Goal: Task Accomplishment & Management: Complete application form

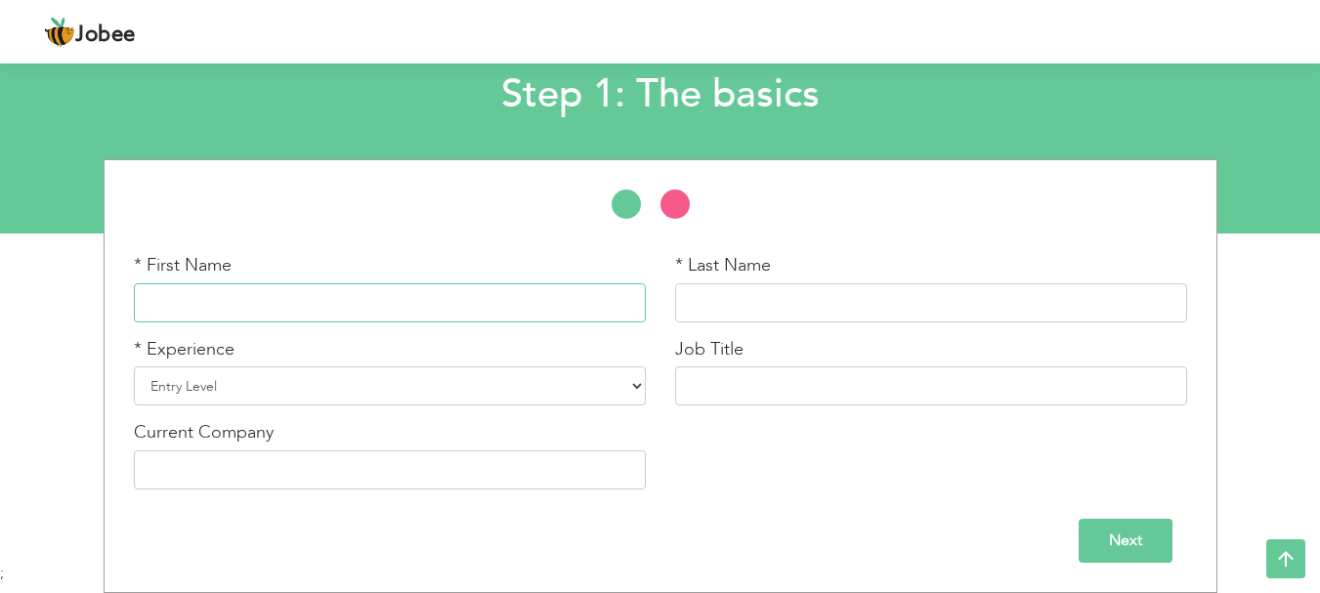
click at [572, 312] on input "text" at bounding box center [390, 302] width 512 height 39
type input "Aasma"
type input "[PERSON_NAME]"
click at [324, 320] on input "Aasma" at bounding box center [390, 302] width 512 height 39
click at [313, 414] on div "* Experience Entry Level Less than 1 Year 1 Year 2 Years 3 Years 4 Years 5 Year…" at bounding box center [389, 379] width 541 height 84
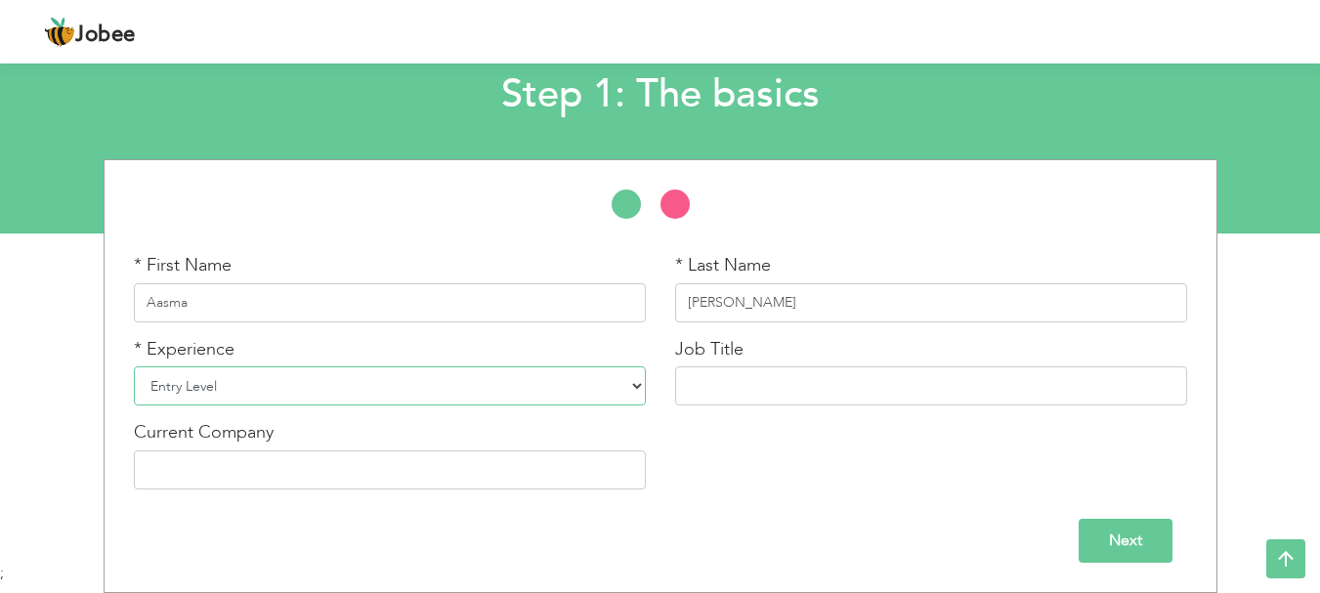
click at [317, 399] on select "Entry Level Less than 1 Year 1 Year 2 Years 3 Years 4 Years 5 Years 6 Years 7 Y…" at bounding box center [390, 385] width 512 height 39
click at [321, 400] on select "Entry Level Less than 1 Year 1 Year 2 Years 3 Years 4 Years 5 Years 6 Years 7 Y…" at bounding box center [390, 385] width 512 height 39
click at [428, 419] on div "* First Name Aasma * Last Name Ghafoor * Experience Entry Level Less than 1 Yea…" at bounding box center [660, 378] width 1082 height 251
click at [430, 397] on select "Entry Level Less than 1 Year 1 Year 2 Years 3 Years 4 Years 5 Years 6 Years 7 Y…" at bounding box center [390, 385] width 512 height 39
select select "7"
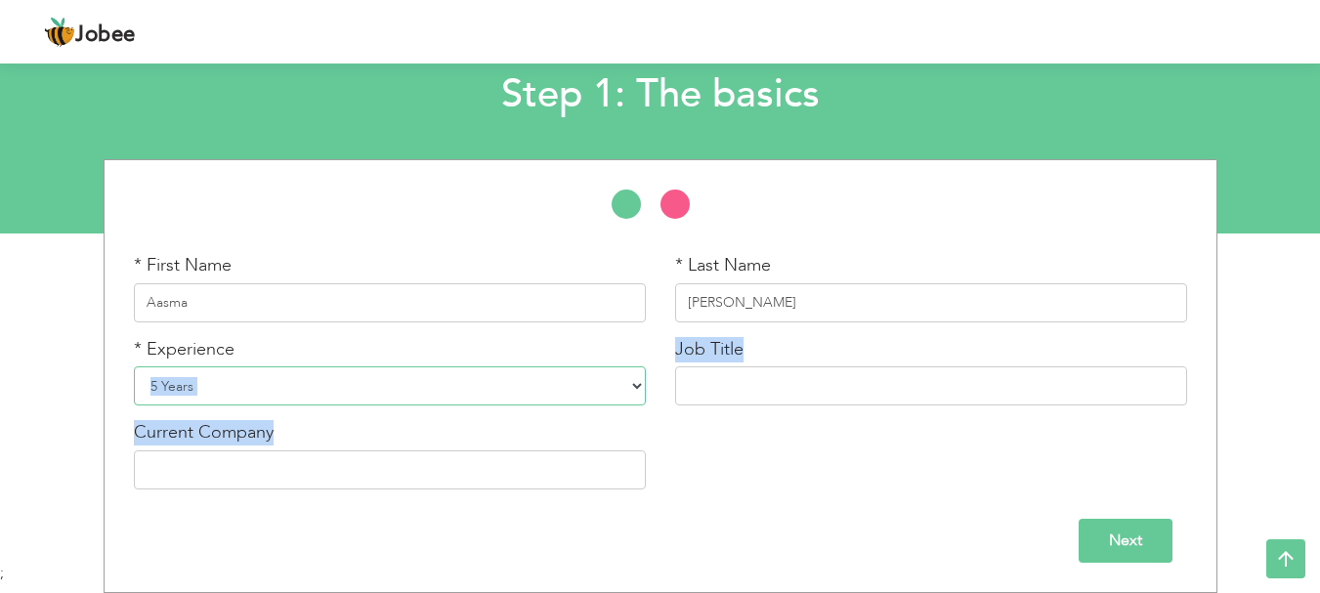
click at [134, 366] on select "Entry Level Less than 1 Year 1 Year 2 Years 3 Years 4 Years 5 Years 6 Years 7 Y…" at bounding box center [390, 385] width 512 height 39
click at [751, 404] on input "text" at bounding box center [931, 385] width 512 height 39
paste input "Senior Pharmacist"
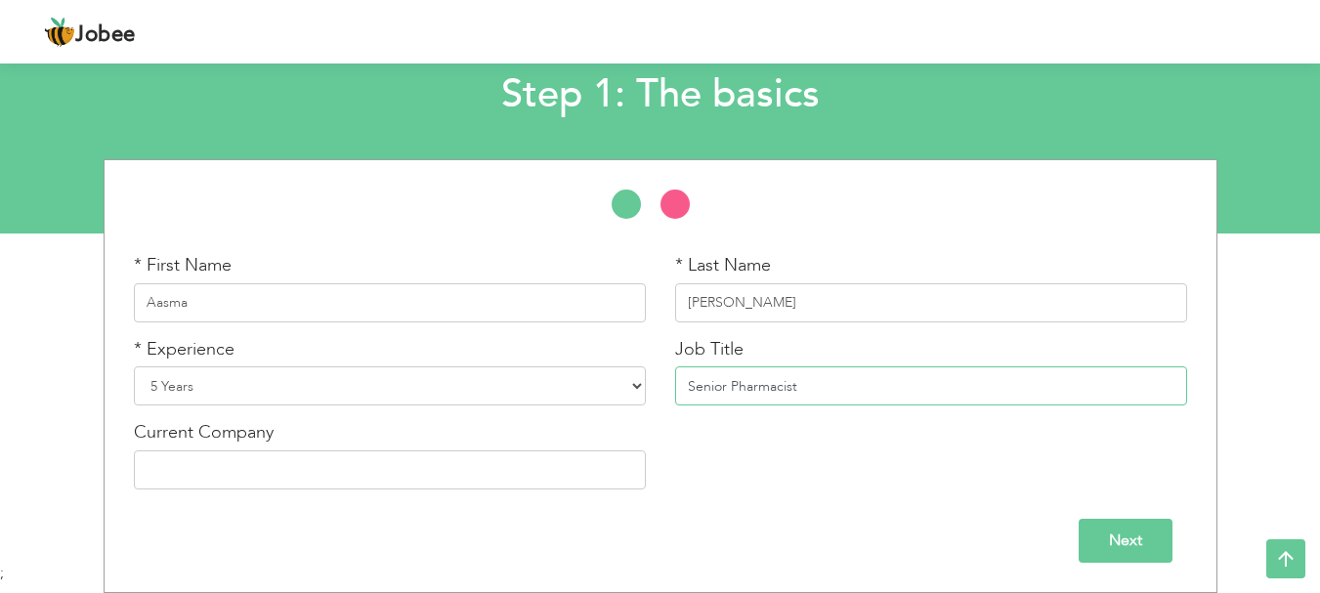
type input "Senior Pharmacist"
click at [1153, 516] on div "Next" at bounding box center [660, 533] width 1082 height 59
click at [1150, 531] on input "Next" at bounding box center [1125, 541] width 94 height 44
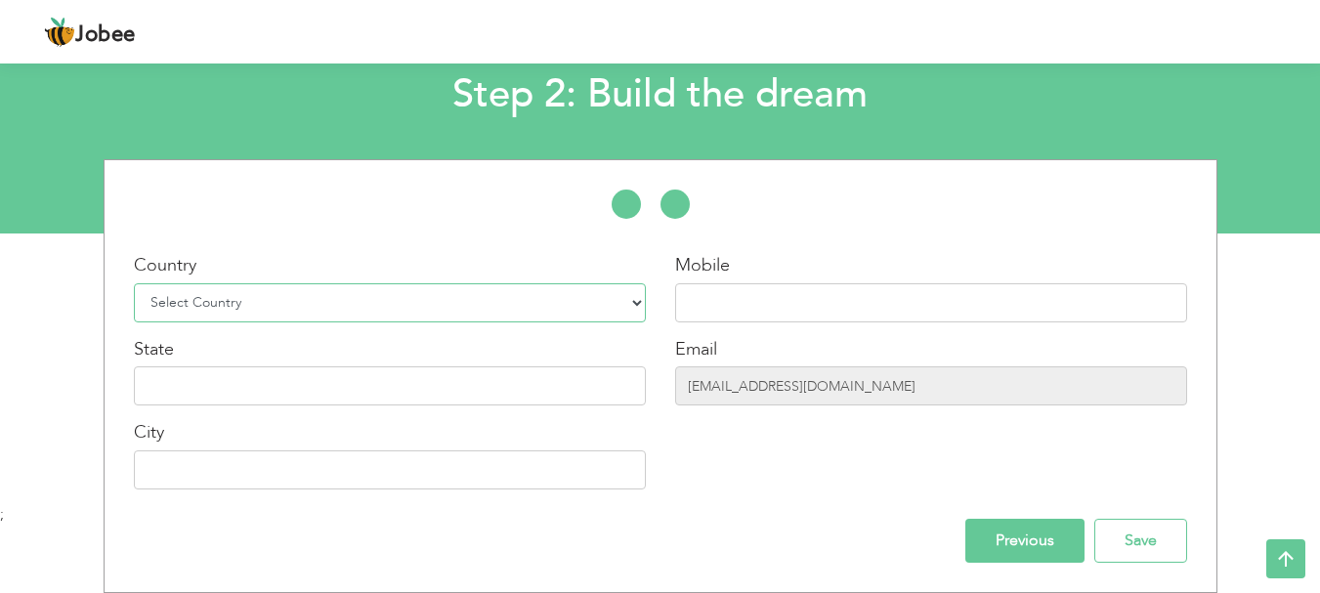
click at [576, 302] on select "Select Country Afghanistan Albania Algeria American Samoa Andorra Angola Anguil…" at bounding box center [390, 302] width 512 height 39
click at [134, 283] on select "Select Country Afghanistan Albania Algeria American Samoa Andorra Angola Anguil…" at bounding box center [390, 302] width 512 height 39
click at [454, 305] on select "Select Country Afghanistan Albania Algeria American Samoa Andorra Angola Anguil…" at bounding box center [390, 302] width 512 height 39
select select "166"
click at [134, 283] on select "Select Country Afghanistan Albania Algeria American Samoa Andorra Angola Anguil…" at bounding box center [390, 302] width 512 height 39
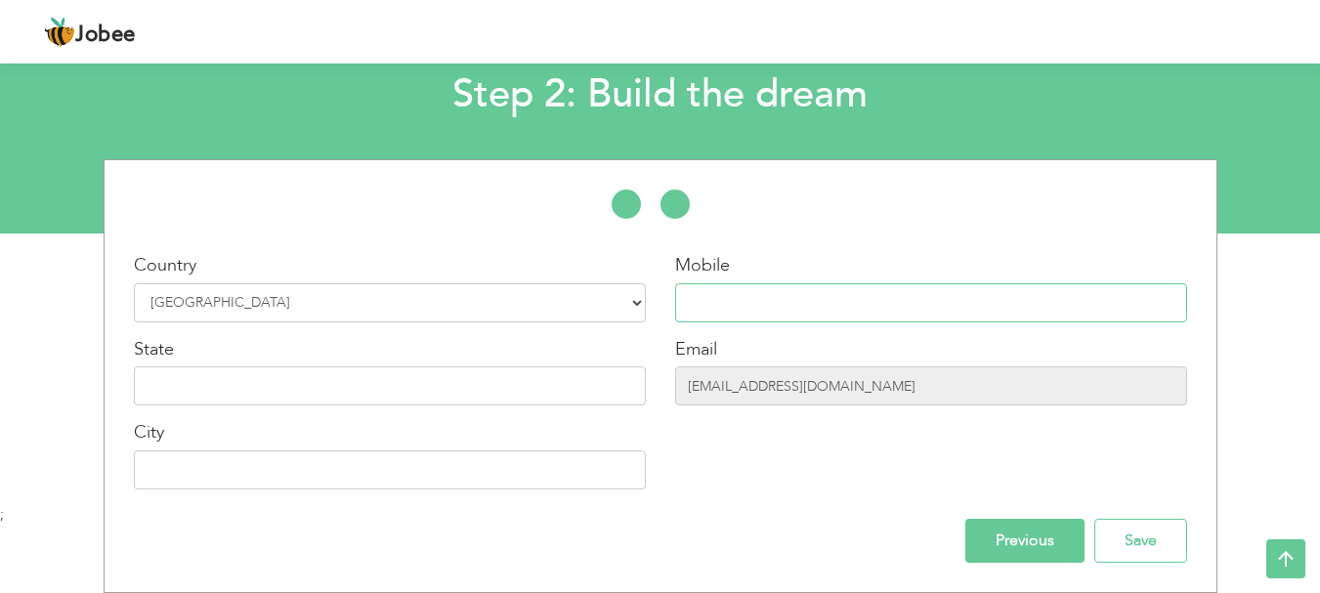
click at [743, 312] on input "text" at bounding box center [931, 302] width 512 height 39
paste input "+92-323 7712584"
type input "+92-323 7712584"
click at [463, 400] on input "text" at bounding box center [390, 385] width 512 height 39
type input "[GEOGRAPHIC_DATA]"
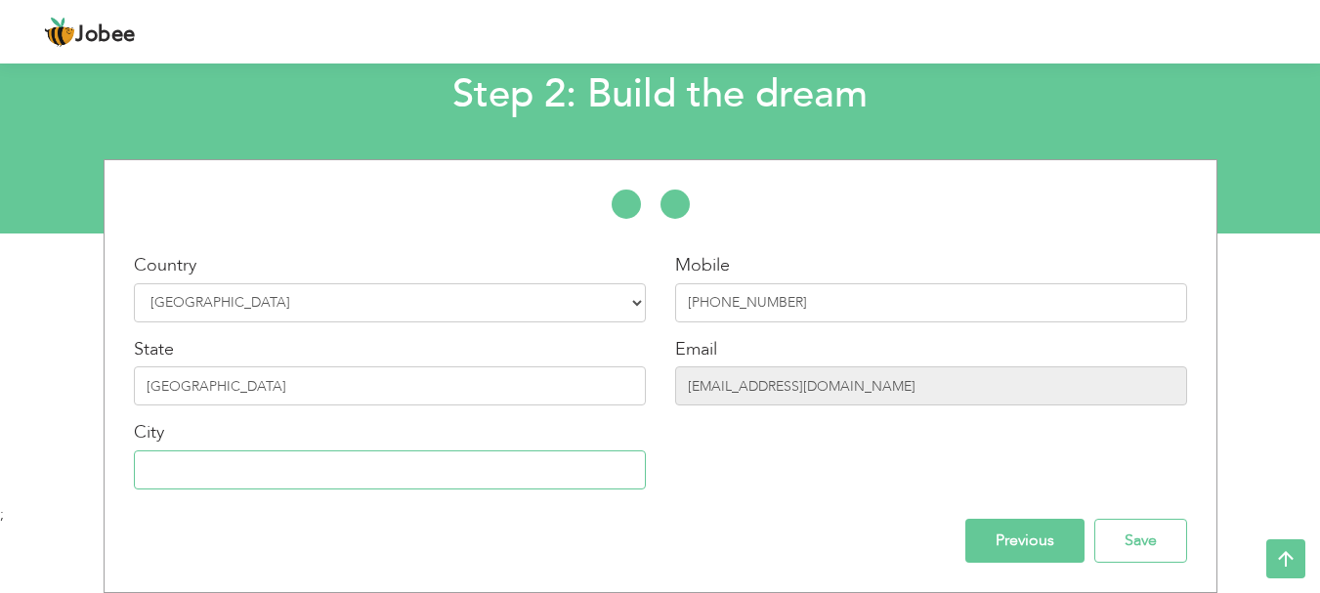
click at [418, 465] on input "text" at bounding box center [390, 469] width 512 height 39
type input "[GEOGRAPHIC_DATA]"
click at [648, 505] on div "Country Select Country Afghanistan Albania Algeria American Samoa Andorra Angol…" at bounding box center [660, 375] width 1082 height 373
drag, startPoint x: 573, startPoint y: 293, endPoint x: 508, endPoint y: 295, distance: 65.5
click at [526, 293] on div "Country Select Country Afghanistan Albania Algeria American Samoa Andorra Angol…" at bounding box center [661, 378] width 1112 height 251
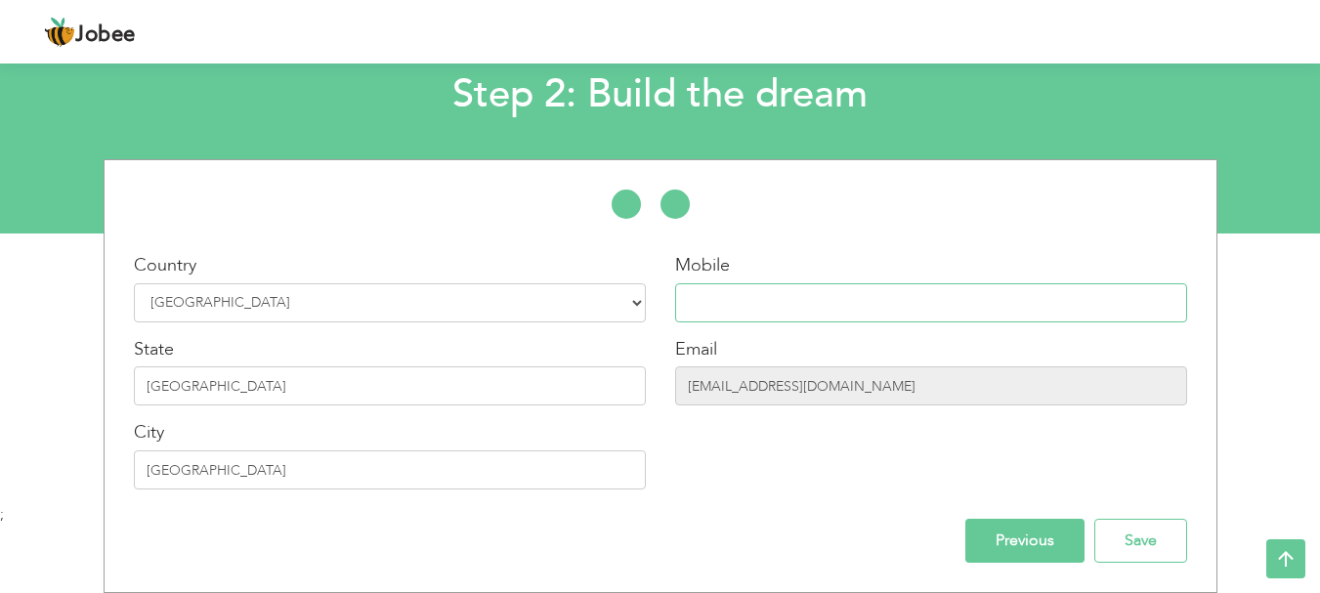
paste input "[PHONE_NUMBER]"
type input "[PHONE_NUMBER]"
click at [802, 442] on div "Mobile +968 9186 9749 Email aasmaghafoor001@gmail.com" at bounding box center [930, 378] width 541 height 251
click at [869, 500] on div "Mobile +968 9186 9749 Email aasmaghafoor001@gmail.com" at bounding box center [930, 378] width 541 height 251
click at [1120, 528] on input "Save" at bounding box center [1140, 541] width 93 height 44
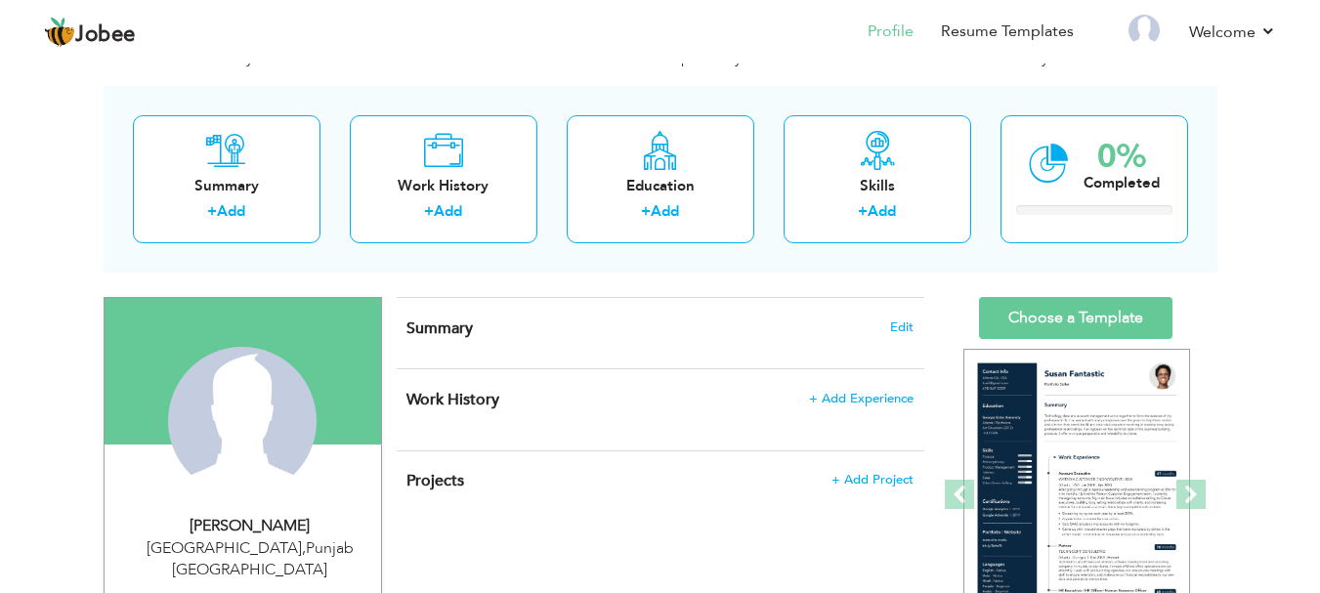
scroll to position [98, 0]
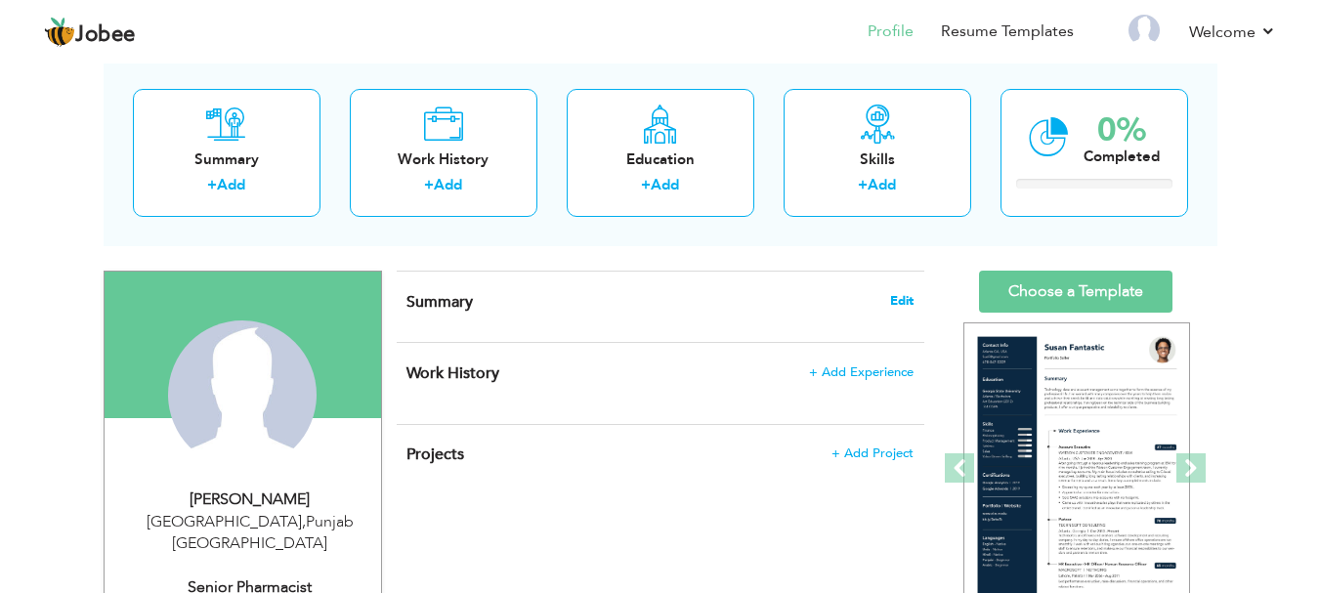
click at [908, 298] on span "Edit" at bounding box center [901, 301] width 23 height 14
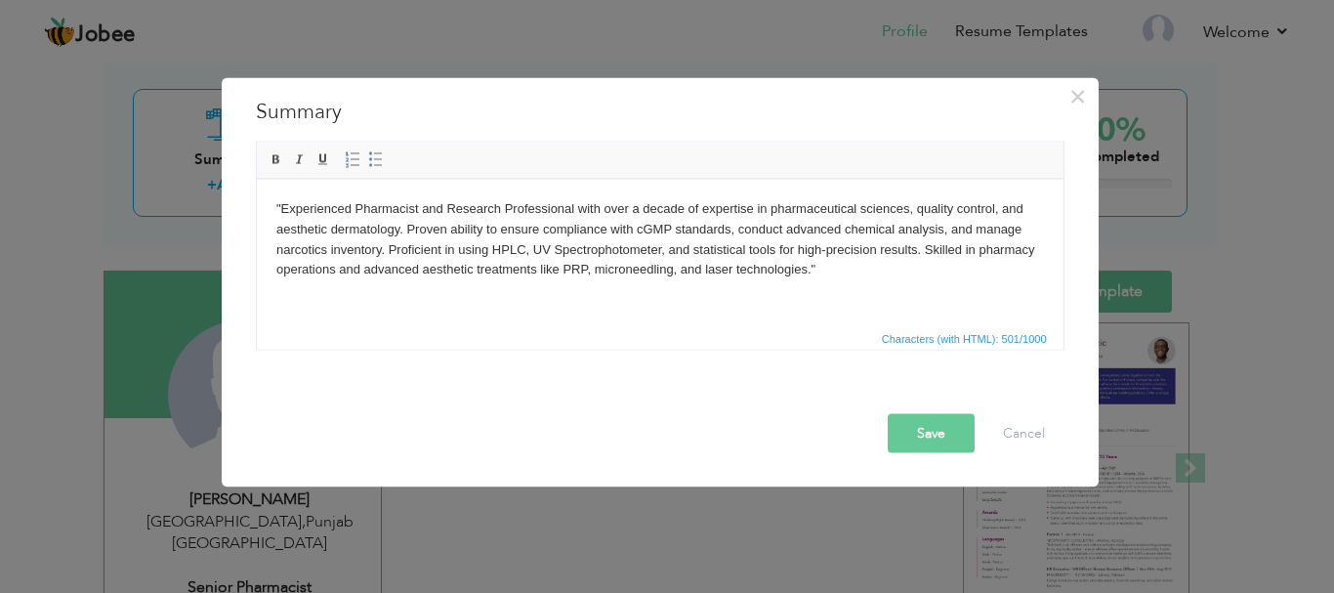
click at [935, 437] on button "Save" at bounding box center [931, 432] width 87 height 39
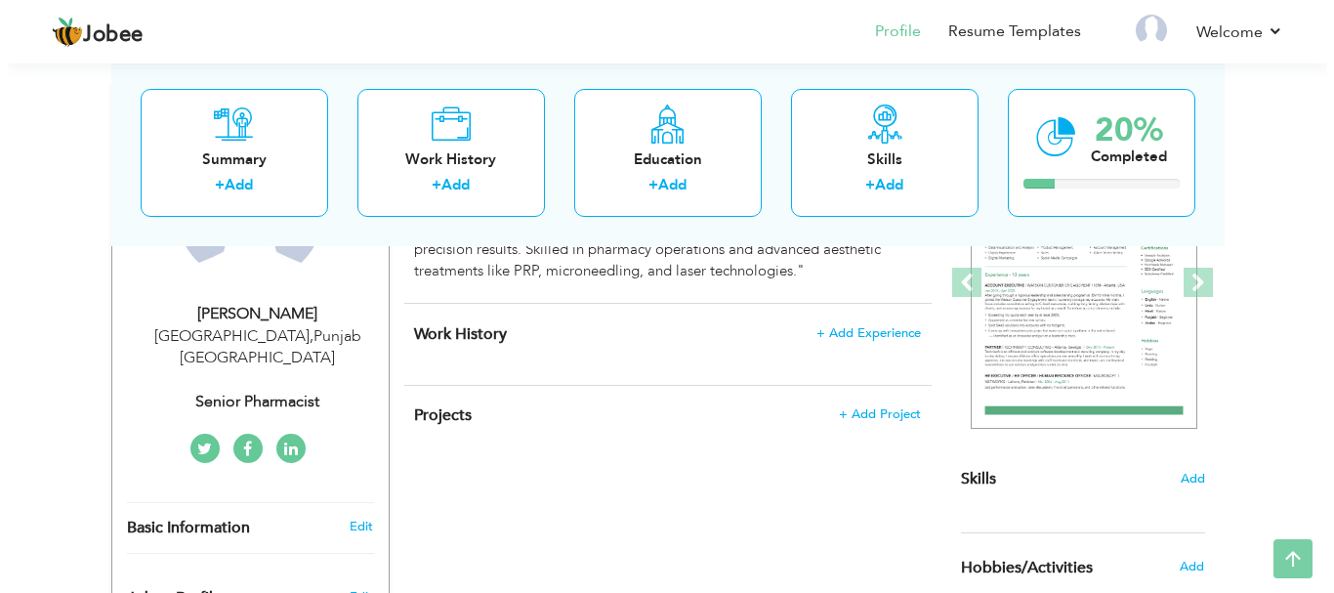
scroll to position [293, 0]
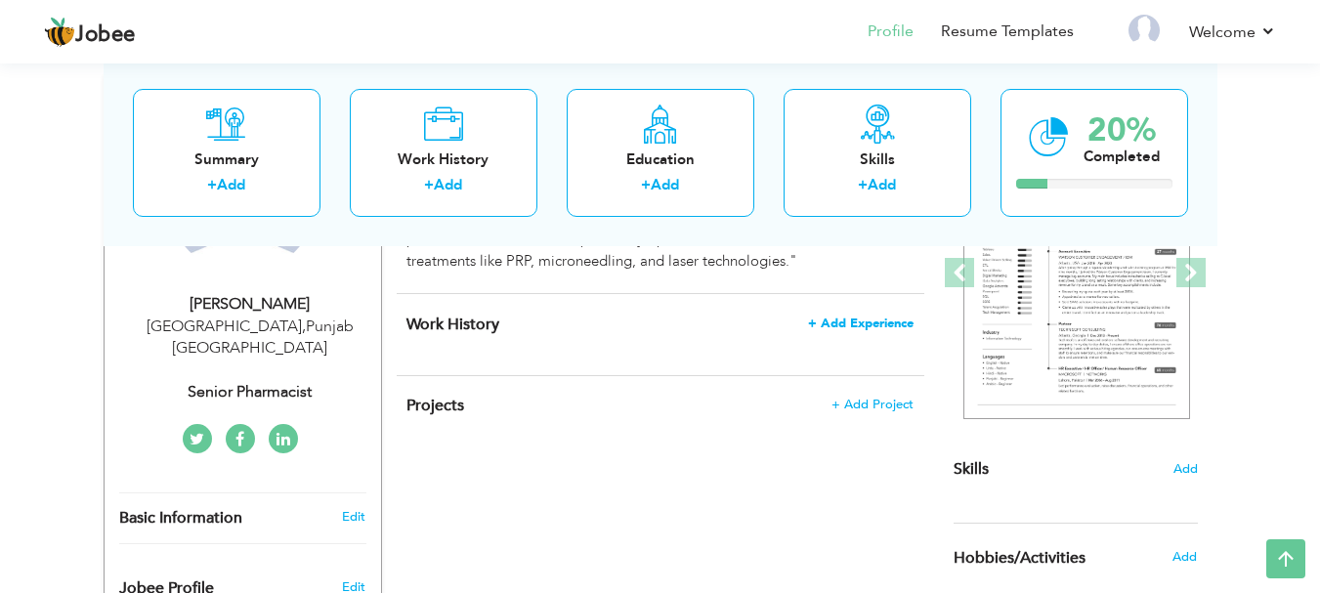
click at [860, 320] on span "+ Add Experience" at bounding box center [860, 323] width 105 height 14
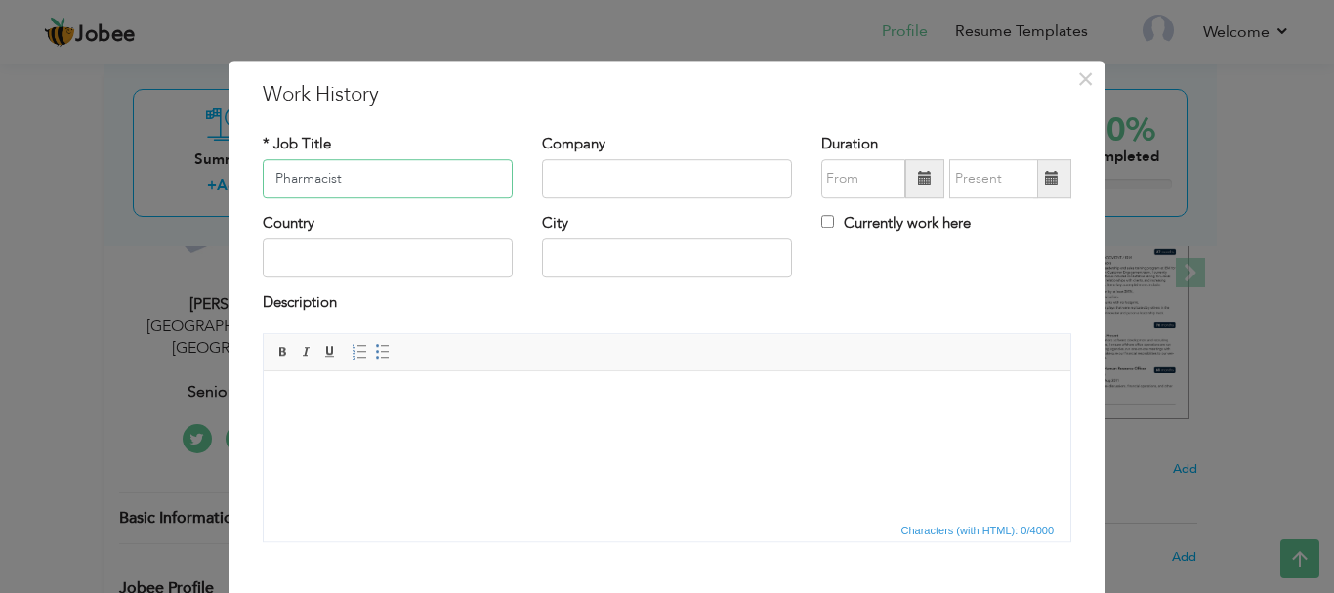
type input "Pharmacist"
click at [660, 188] on input "text" at bounding box center [667, 178] width 250 height 39
paste input "Decent Pharmacy"
type input "Decent Pharmacy"
click at [908, 189] on span at bounding box center [924, 178] width 39 height 39
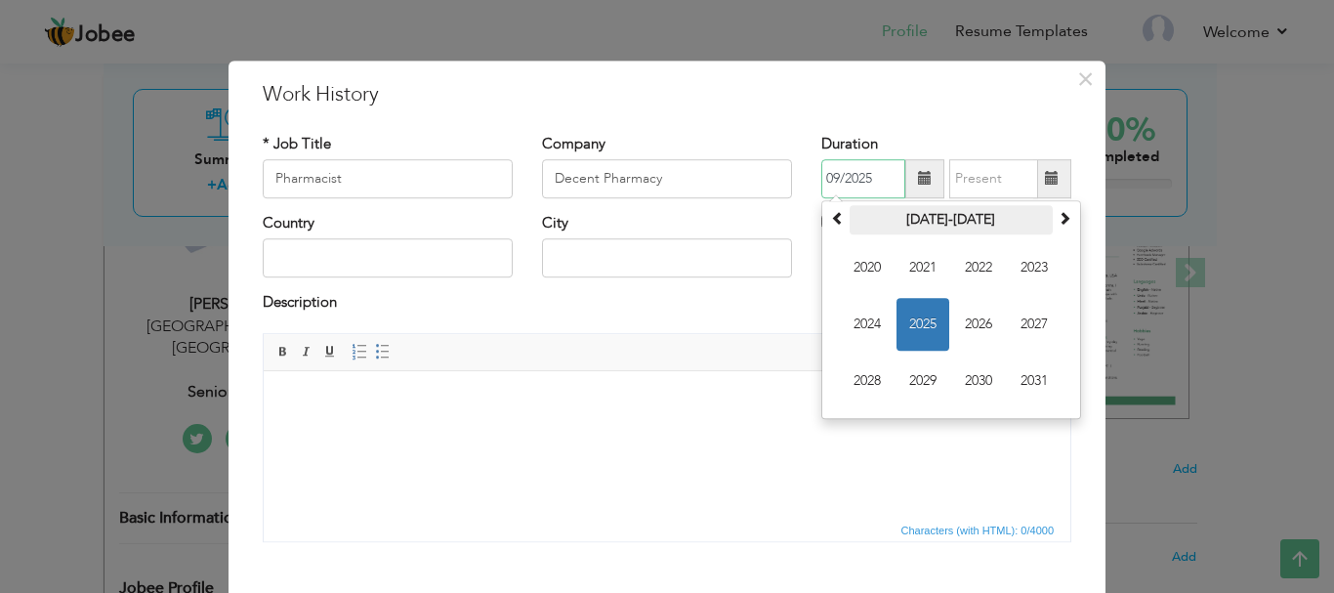
click at [901, 221] on th "[DATE]-[DATE]" at bounding box center [951, 219] width 203 height 29
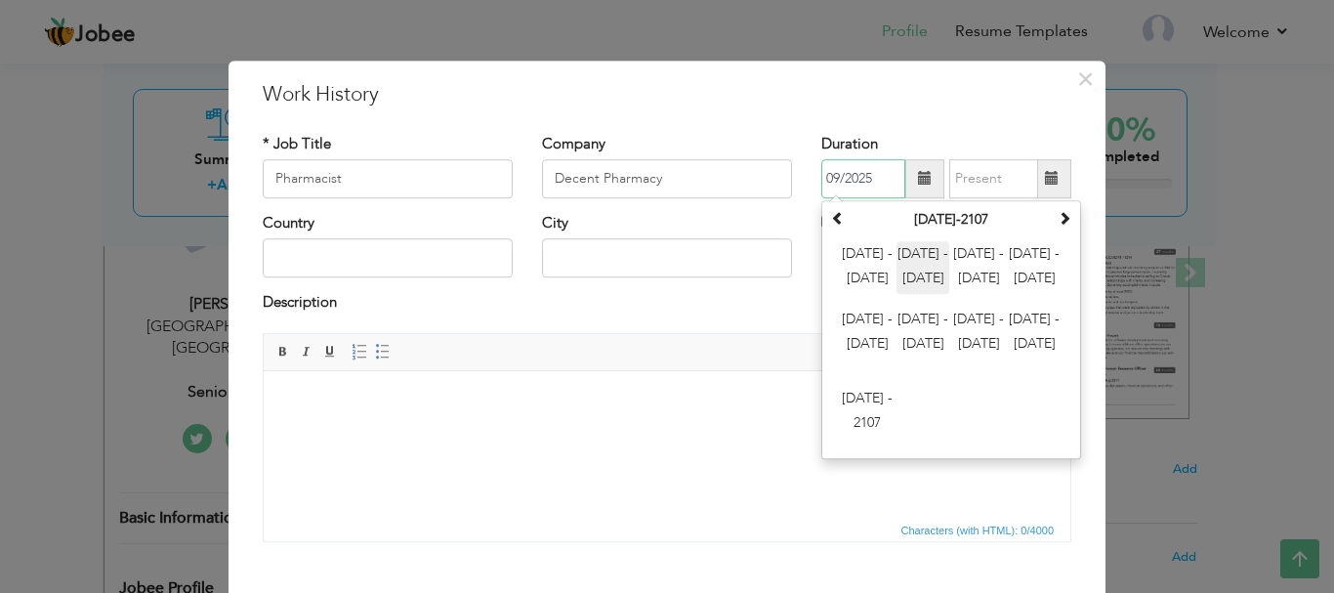
click at [927, 276] on span "[DATE] - [DATE]" at bounding box center [923, 267] width 53 height 53
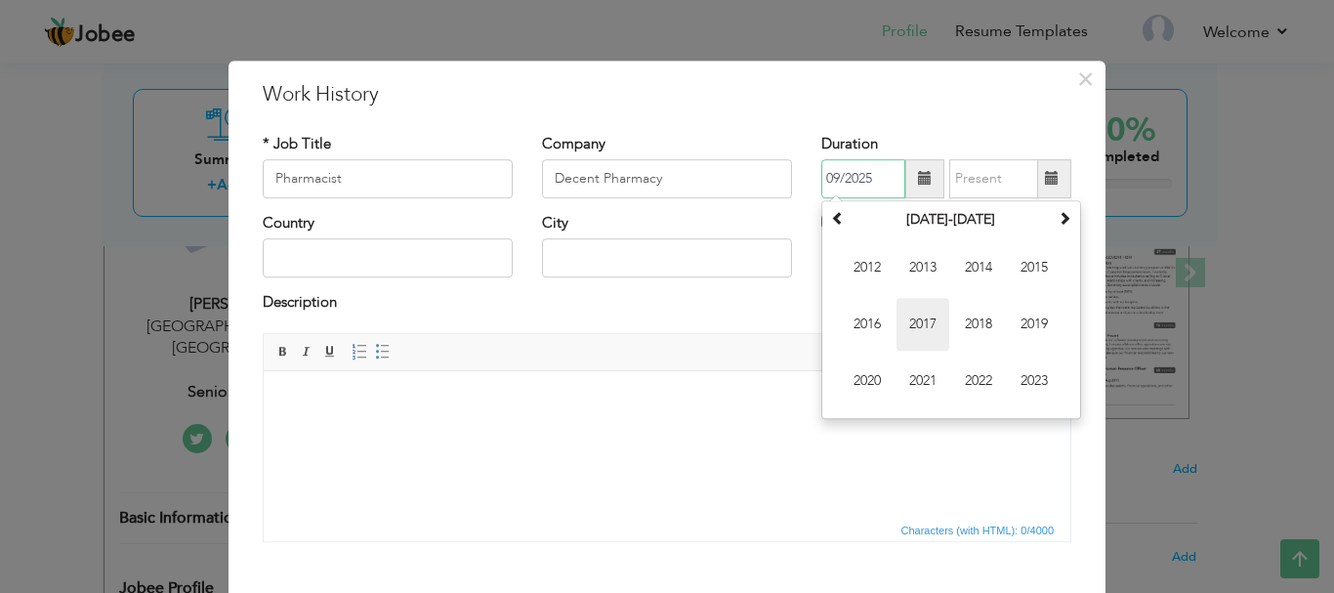
click at [925, 337] on span "2017" at bounding box center [923, 324] width 53 height 53
click at [913, 287] on span "Feb" at bounding box center [923, 267] width 53 height 53
type input "02/2017"
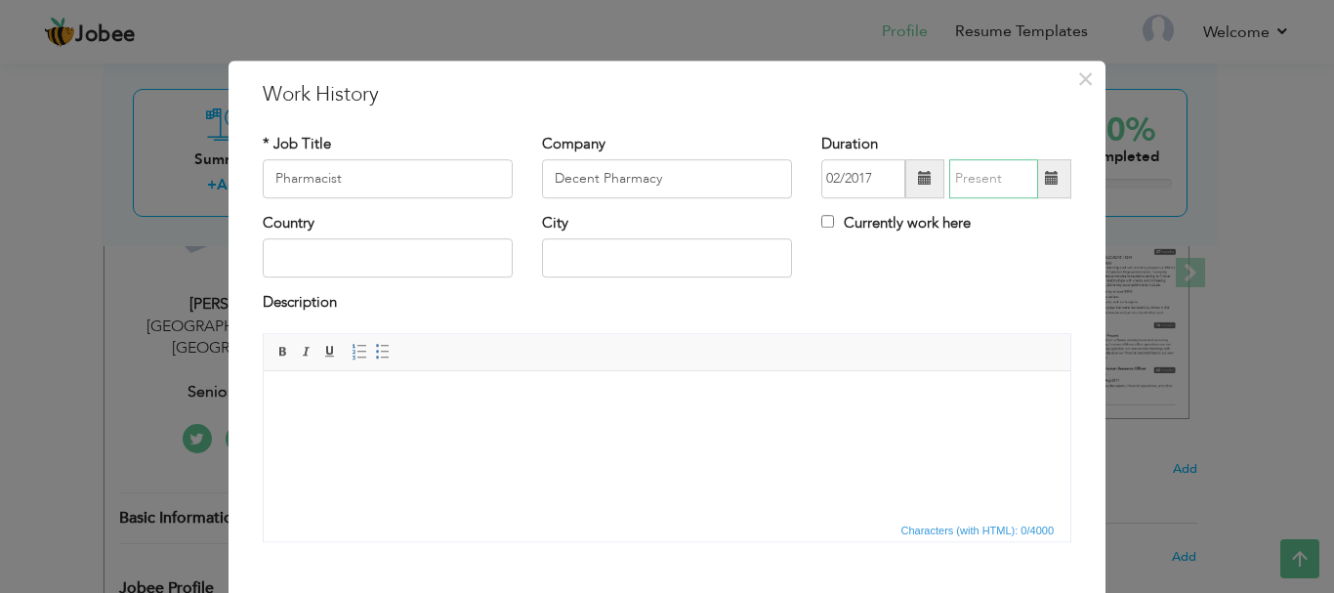
click at [985, 169] on input "text" at bounding box center [993, 178] width 89 height 39
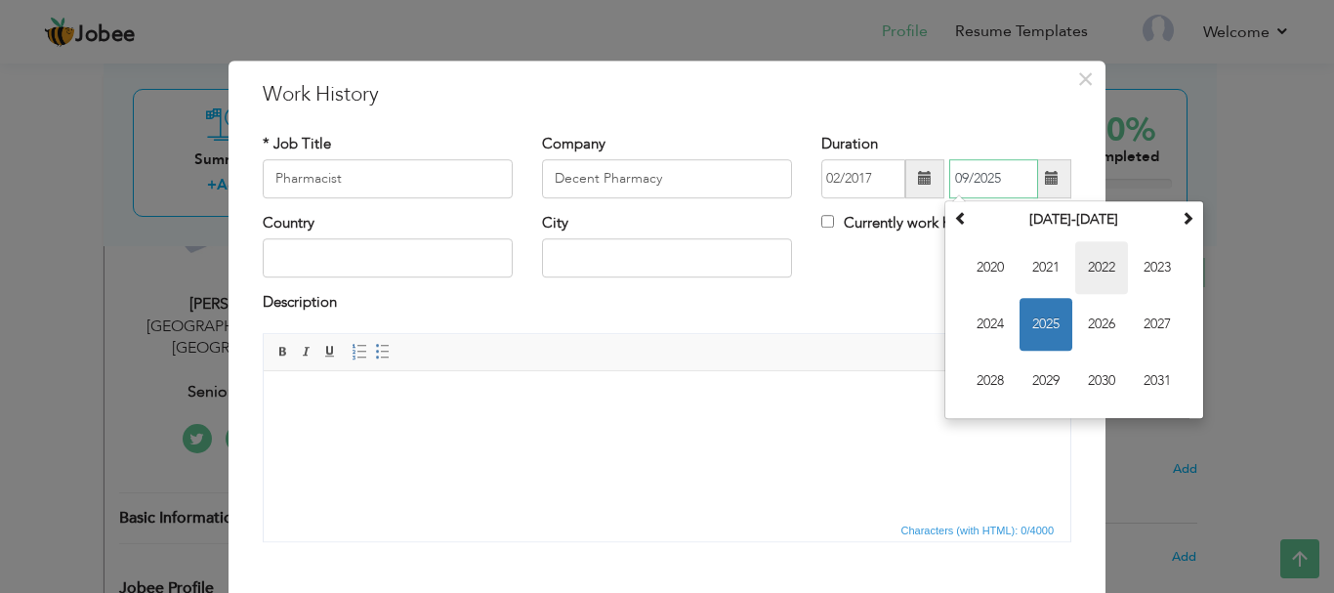
click at [1083, 268] on span "2022" at bounding box center [1101, 267] width 53 height 53
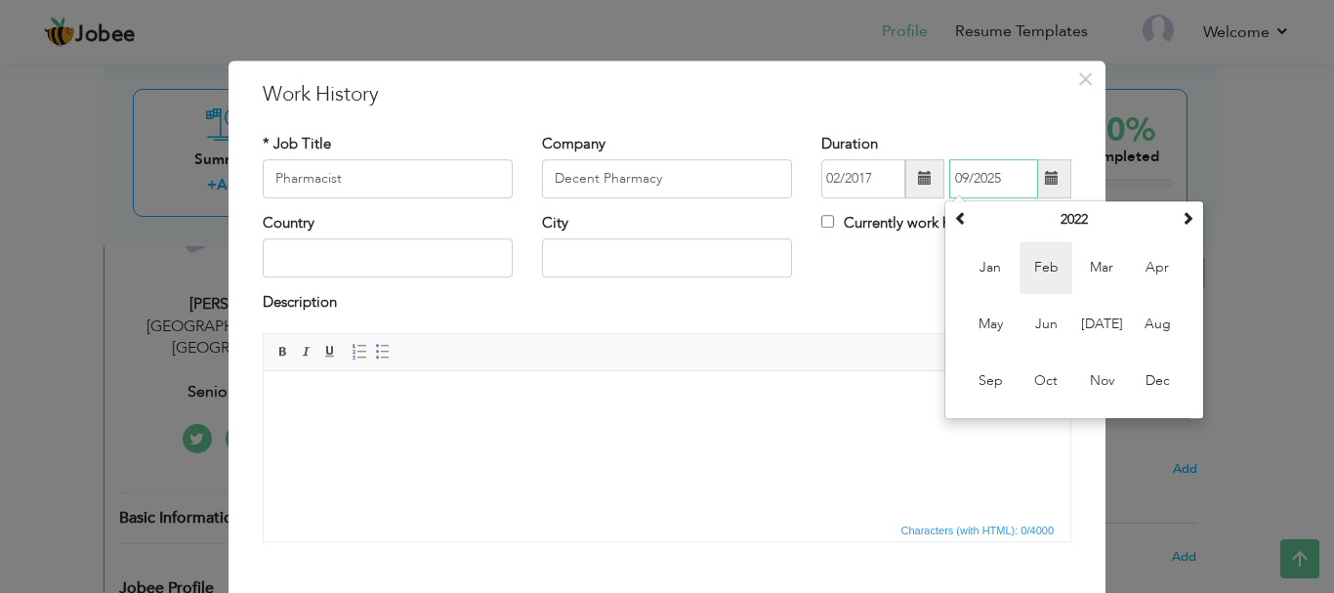
click at [1043, 267] on span "Feb" at bounding box center [1046, 267] width 53 height 53
type input "02/2022"
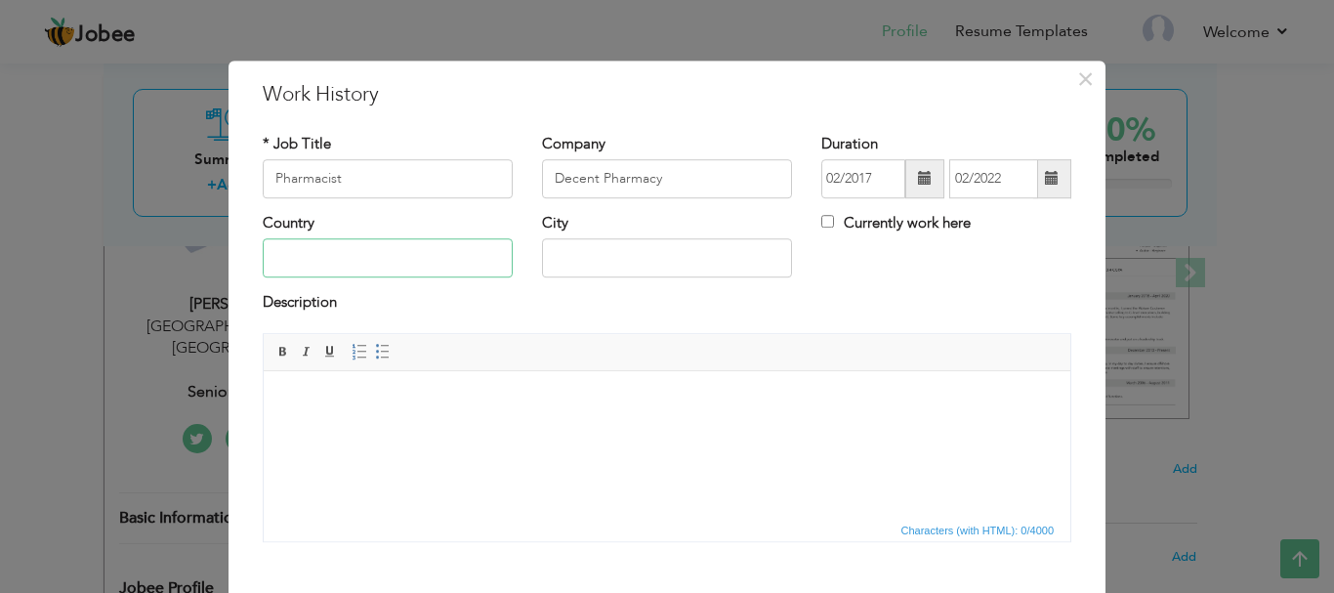
click at [421, 274] on input "text" at bounding box center [388, 258] width 250 height 39
type input "[GEOGRAPHIC_DATA]"
click at [459, 402] on body at bounding box center [667, 400] width 768 height 21
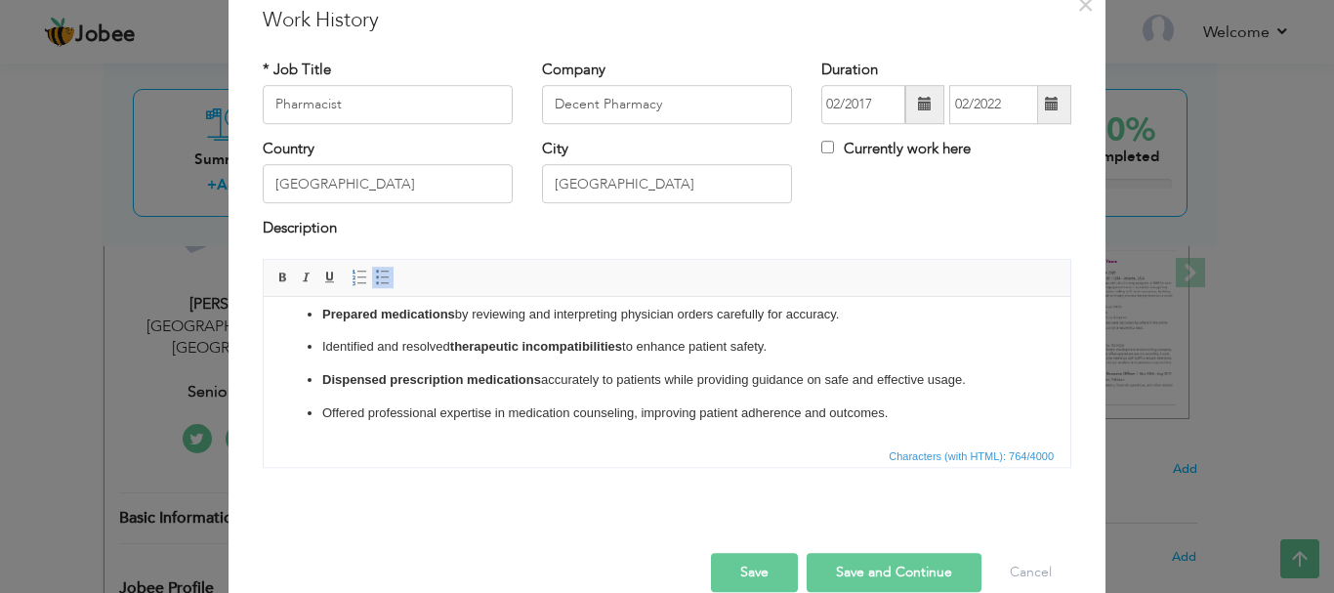
scroll to position [107, 0]
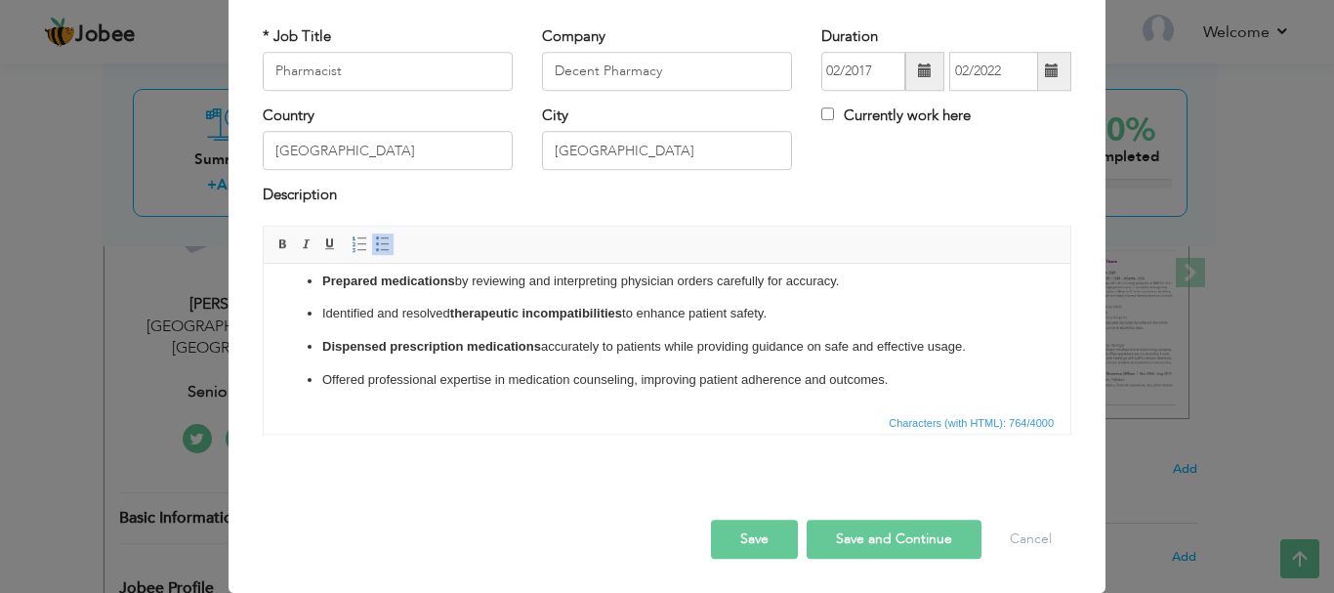
click at [833, 525] on button "Save and Continue" at bounding box center [894, 539] width 175 height 39
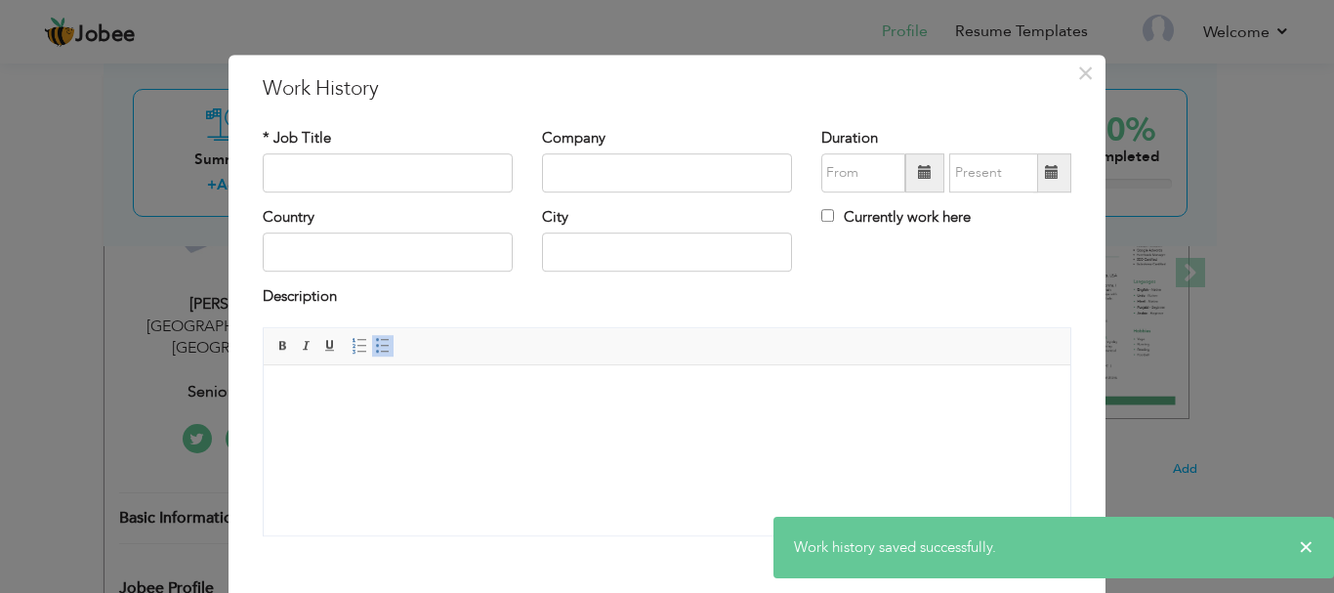
scroll to position [0, 0]
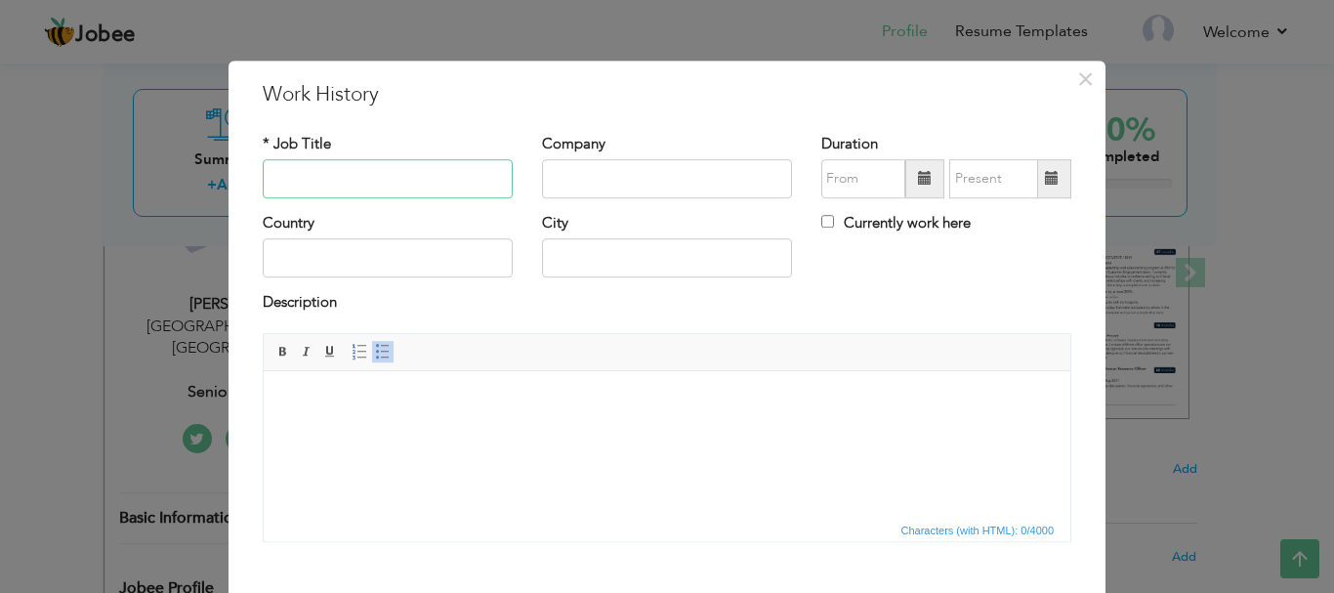
click at [395, 189] on input "text" at bounding box center [388, 178] width 250 height 39
paste input "Pharmaceutical Quality Control Analyst"
type input "Pharmaceutical Quality Control Analyst"
click at [598, 410] on html at bounding box center [667, 400] width 807 height 60
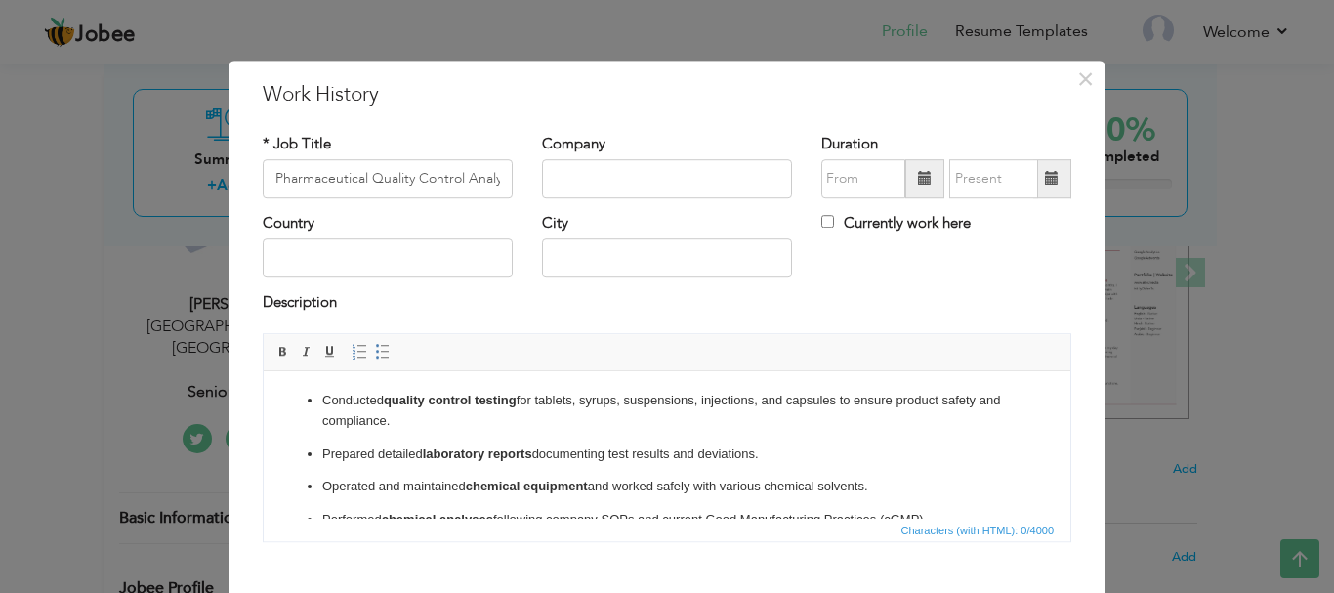
scroll to position [128, 0]
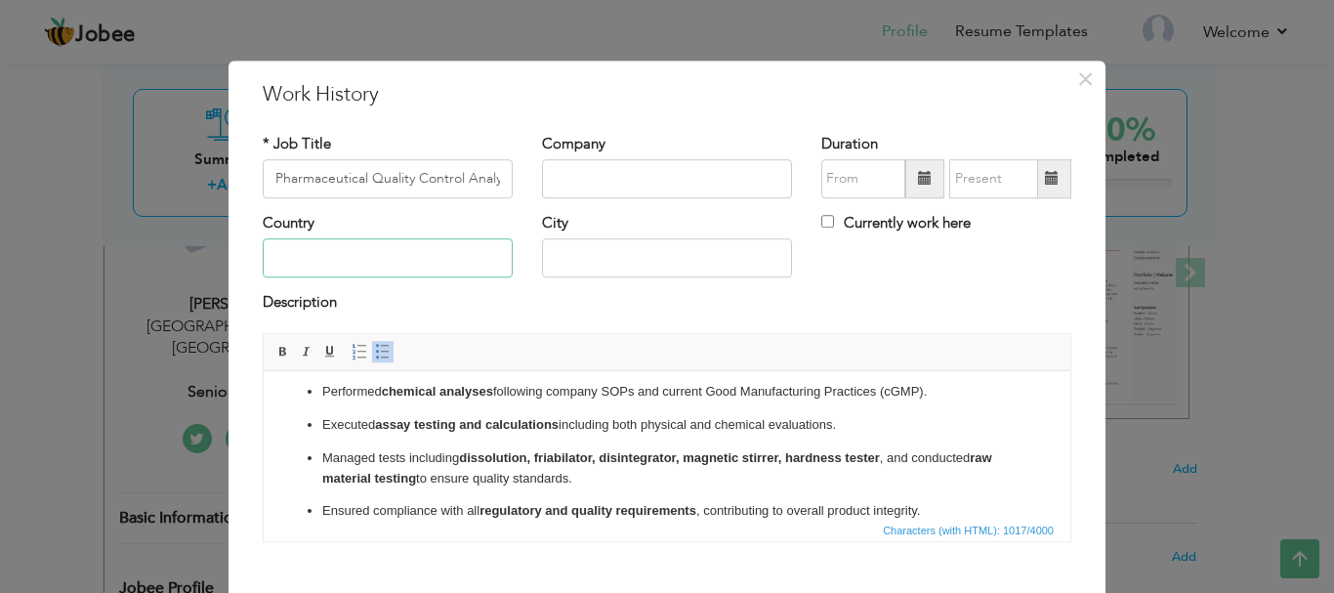
click at [422, 265] on input "text" at bounding box center [388, 258] width 250 height 39
type input "[GEOGRAPHIC_DATA]"
click at [650, 183] on input "text" at bounding box center [667, 178] width 250 height 39
click at [926, 175] on span at bounding box center [924, 178] width 39 height 39
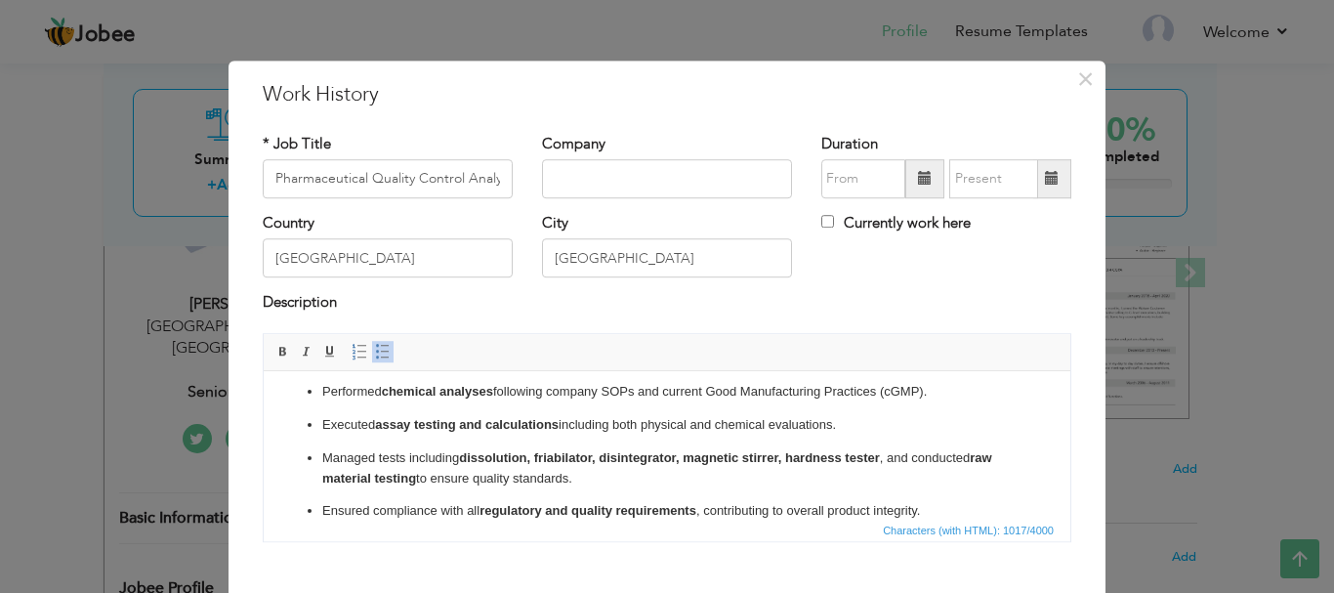
click at [919, 185] on span at bounding box center [925, 179] width 14 height 14
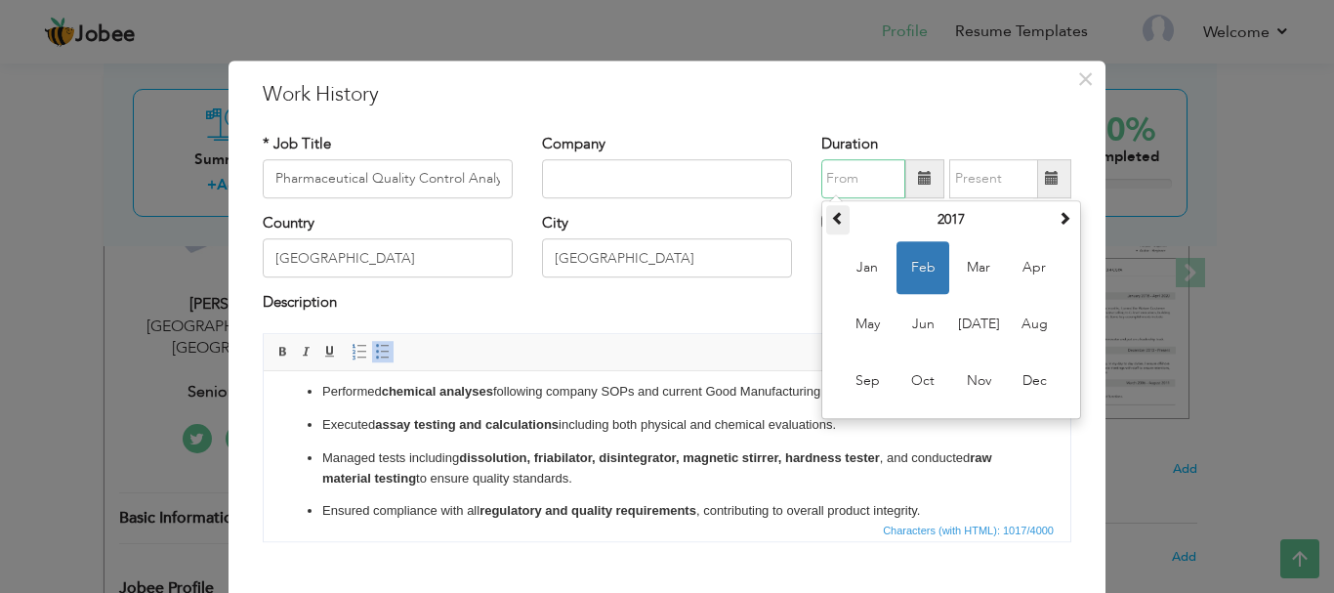
click at [831, 225] on span at bounding box center [838, 218] width 14 height 14
click at [831, 224] on span at bounding box center [838, 218] width 14 height 14
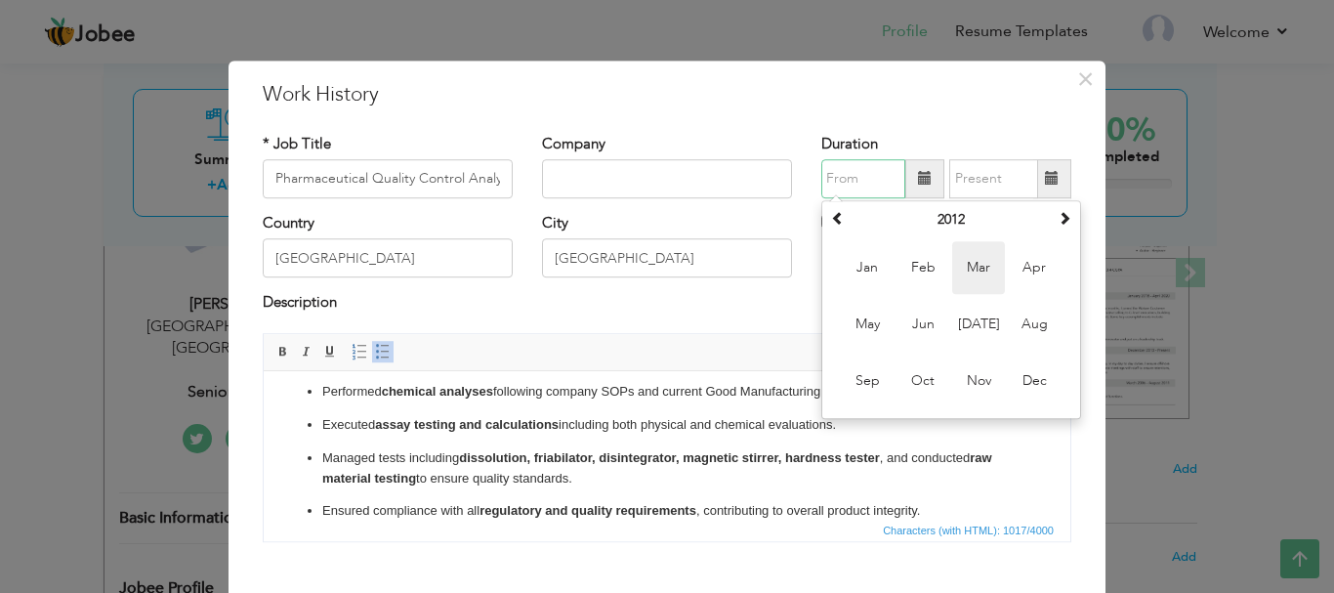
click at [970, 282] on span "Mar" at bounding box center [978, 267] width 53 height 53
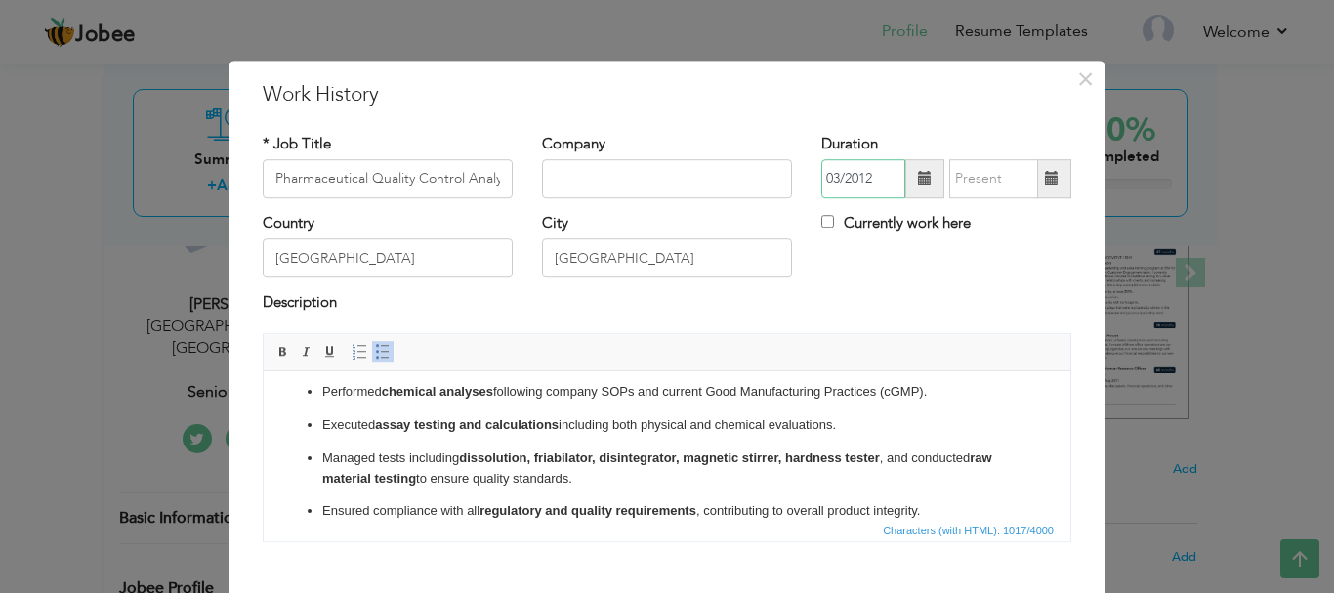
click at [869, 176] on input "03/2012" at bounding box center [863, 178] width 84 height 39
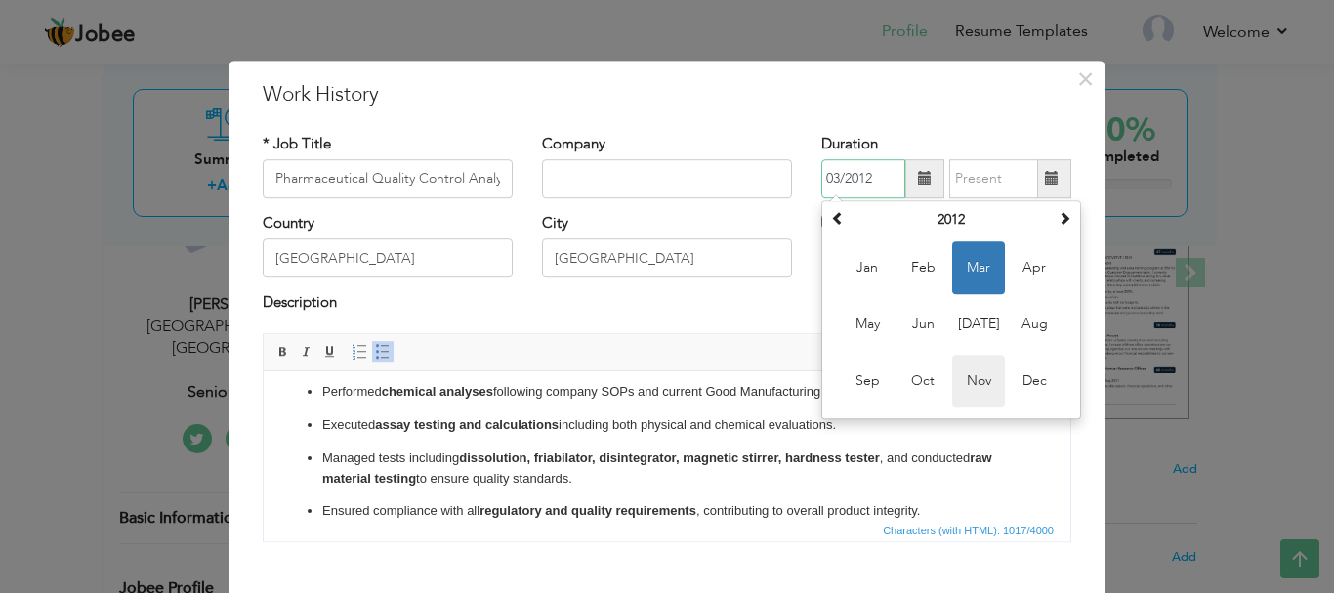
click at [969, 378] on span "Nov" at bounding box center [978, 381] width 53 height 53
type input "11/2012"
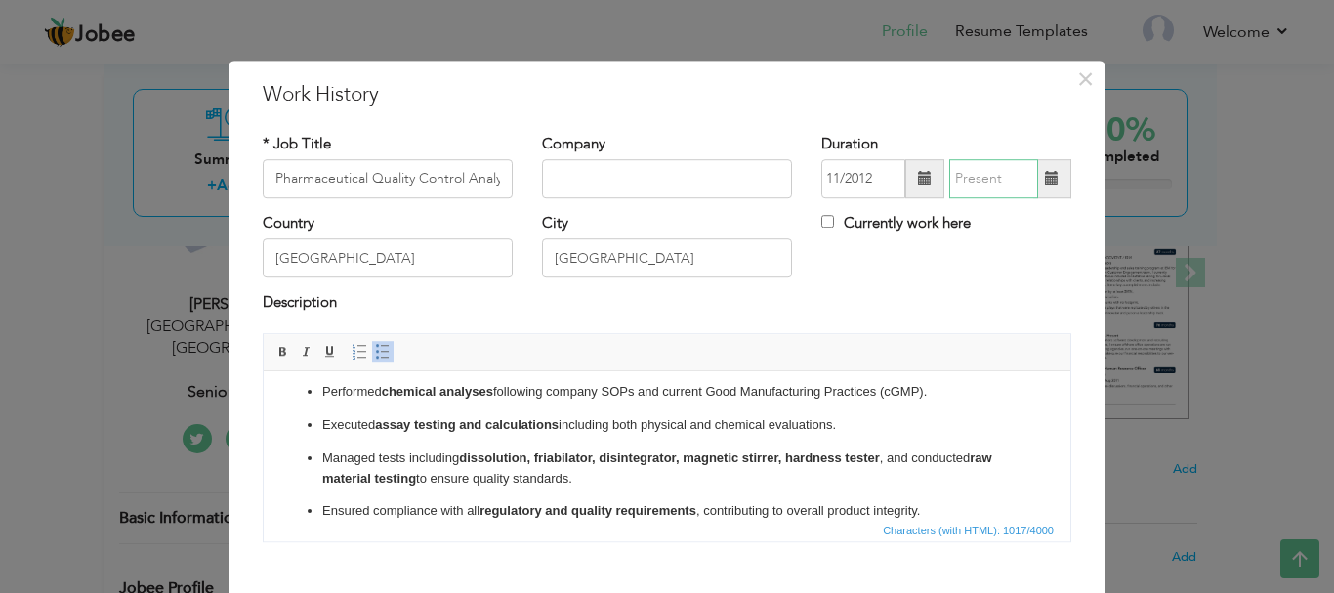
click at [1016, 175] on input "text" at bounding box center [993, 178] width 89 height 39
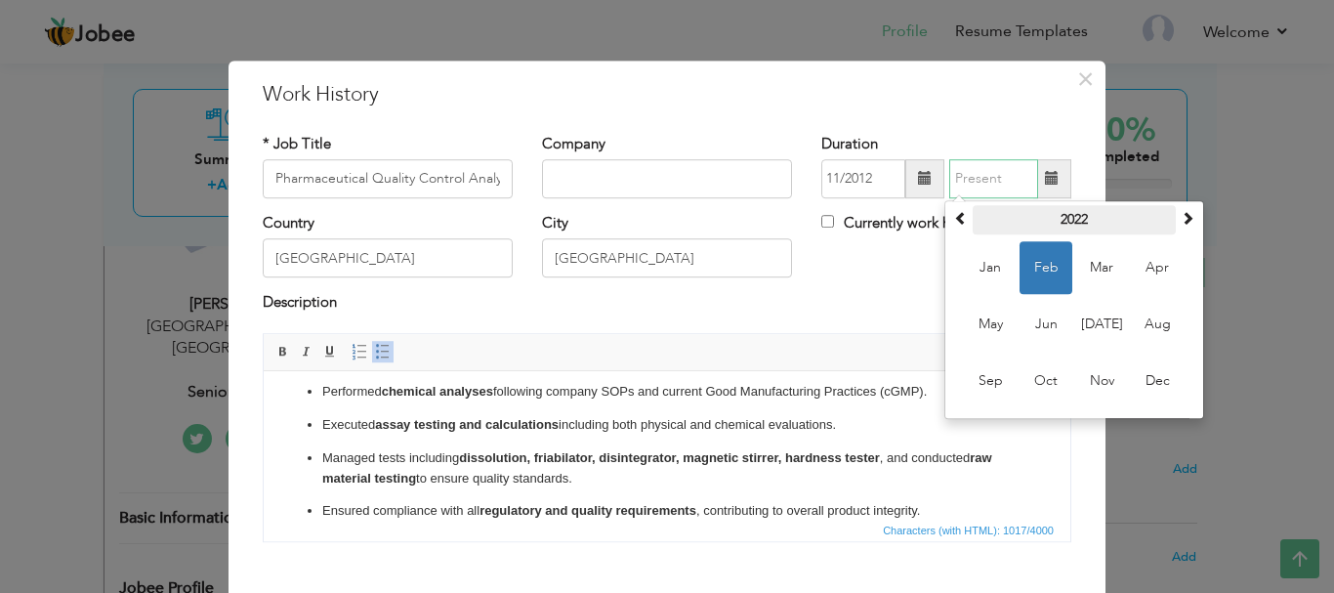
click at [1156, 214] on th "2022" at bounding box center [1074, 219] width 203 height 29
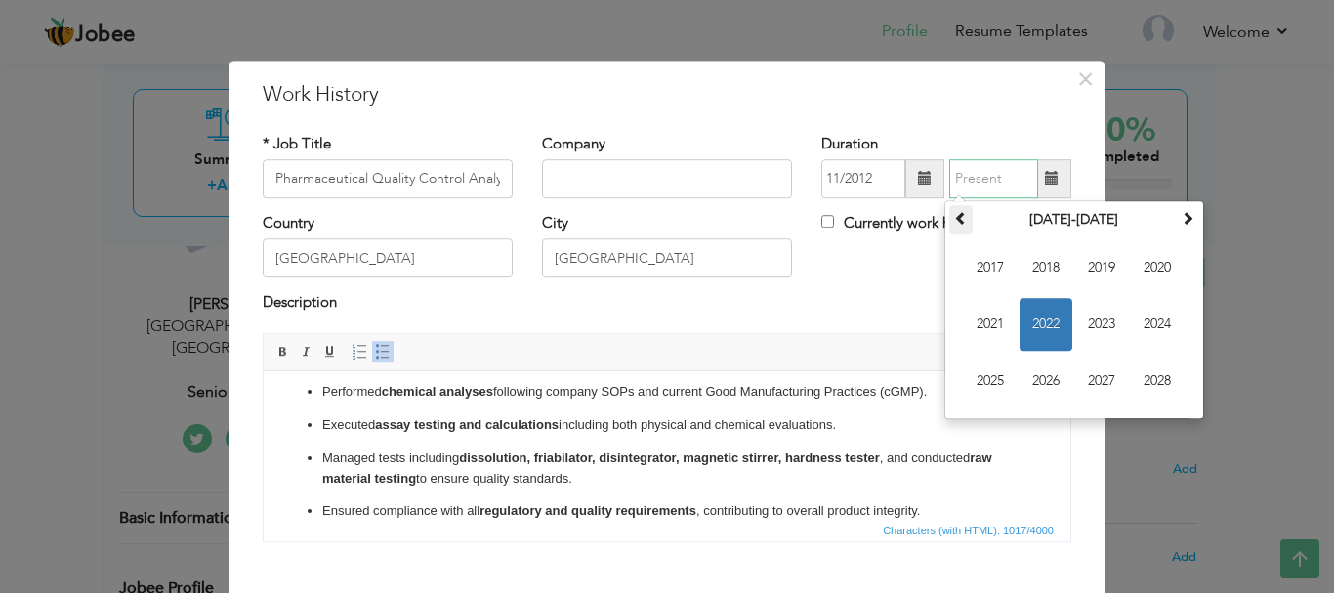
click at [954, 220] on span at bounding box center [961, 218] width 14 height 14
click at [862, 261] on div "Country [GEOGRAPHIC_DATA] City [GEOGRAPHIC_DATA] Currently work here" at bounding box center [667, 252] width 838 height 79
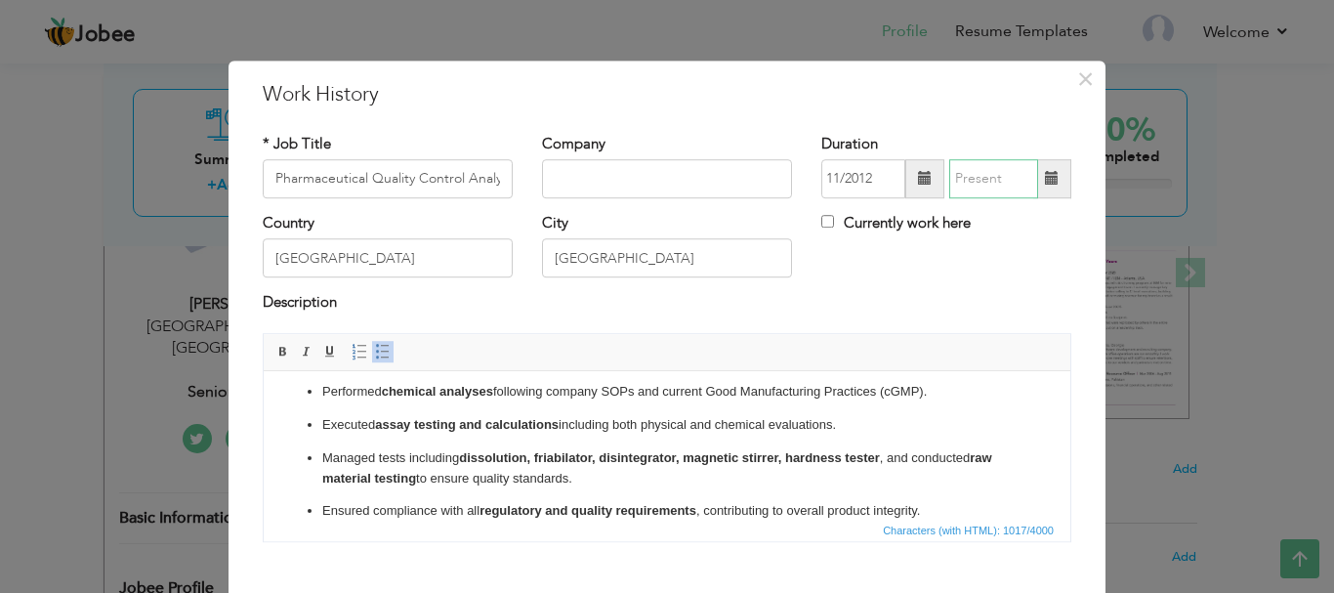
click at [1011, 170] on input "text" at bounding box center [993, 178] width 89 height 39
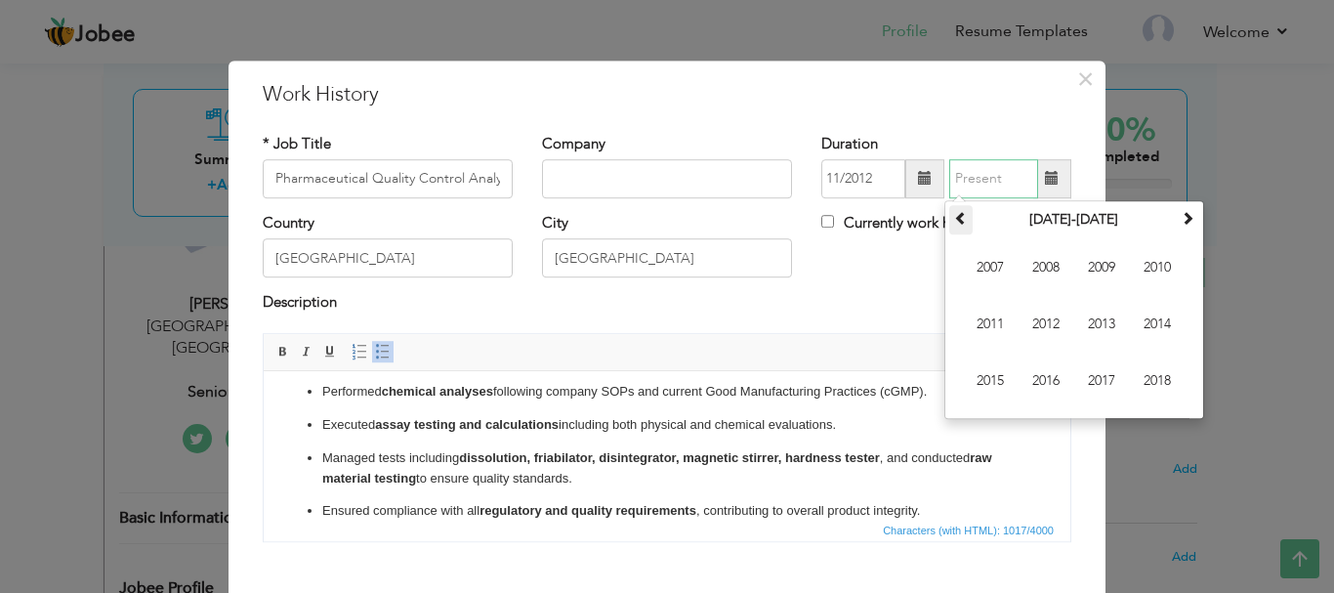
click at [956, 216] on span at bounding box center [961, 218] width 14 height 14
click at [1187, 207] on th at bounding box center [1187, 219] width 23 height 29
click at [977, 380] on span "2015" at bounding box center [990, 381] width 53 height 53
click at [1143, 372] on span "Dec" at bounding box center [1157, 381] width 53 height 53
type input "12/2015"
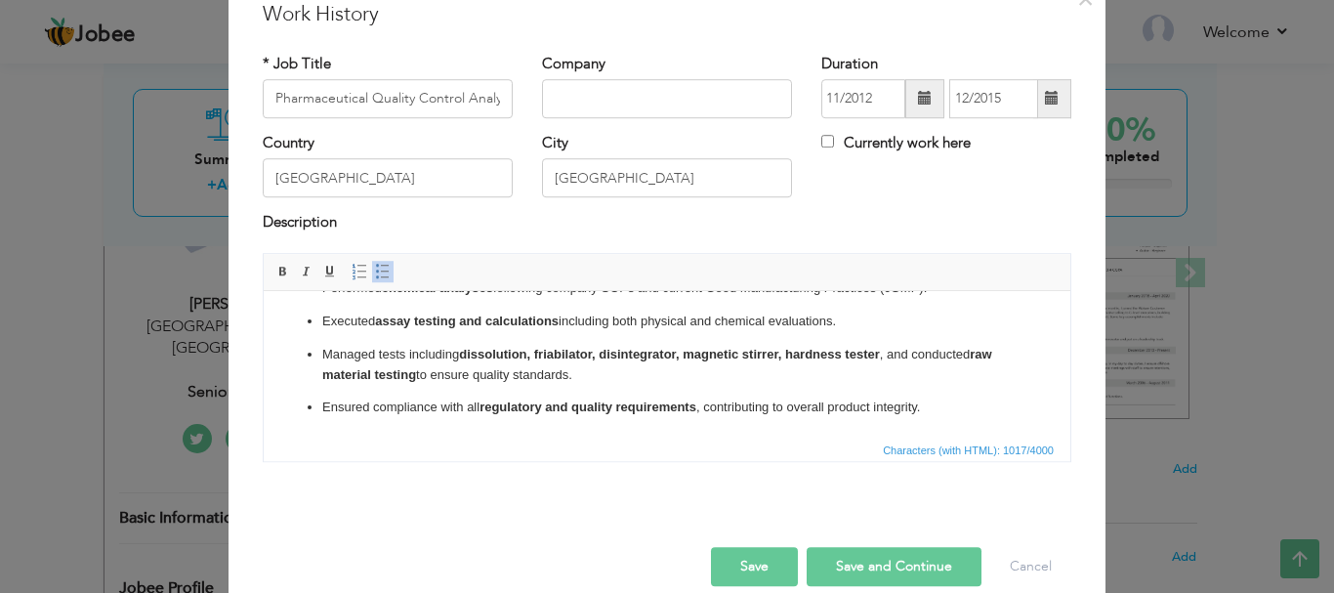
scroll to position [107, 0]
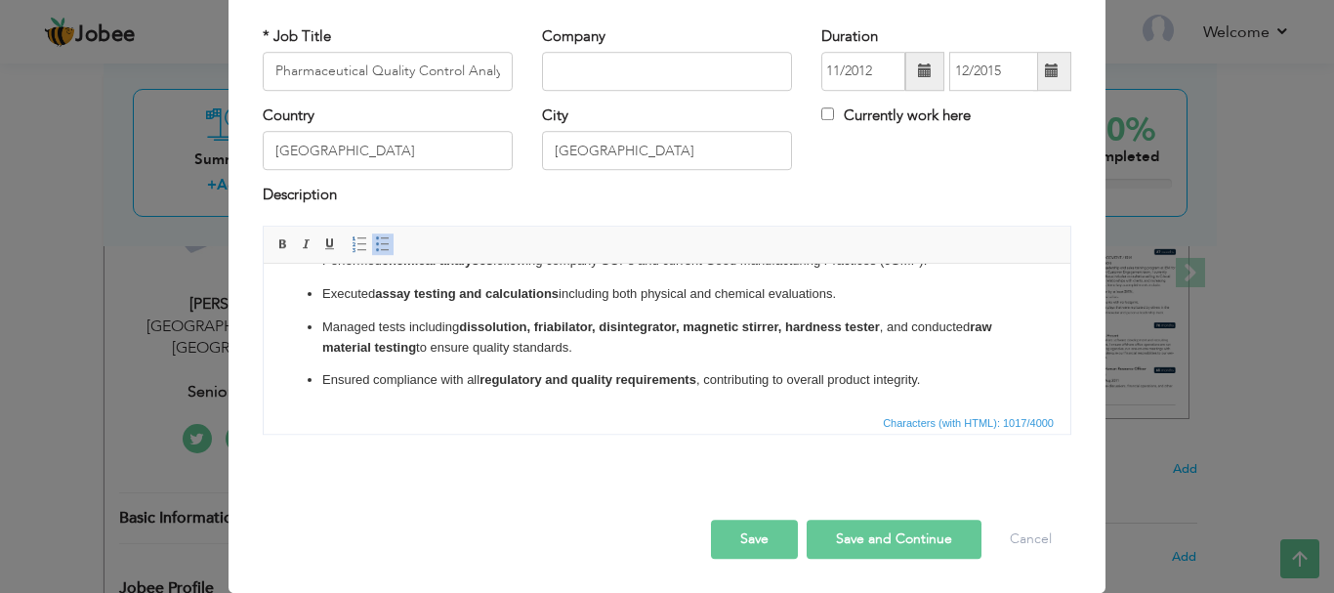
click at [857, 527] on button "Save and Continue" at bounding box center [894, 539] width 175 height 39
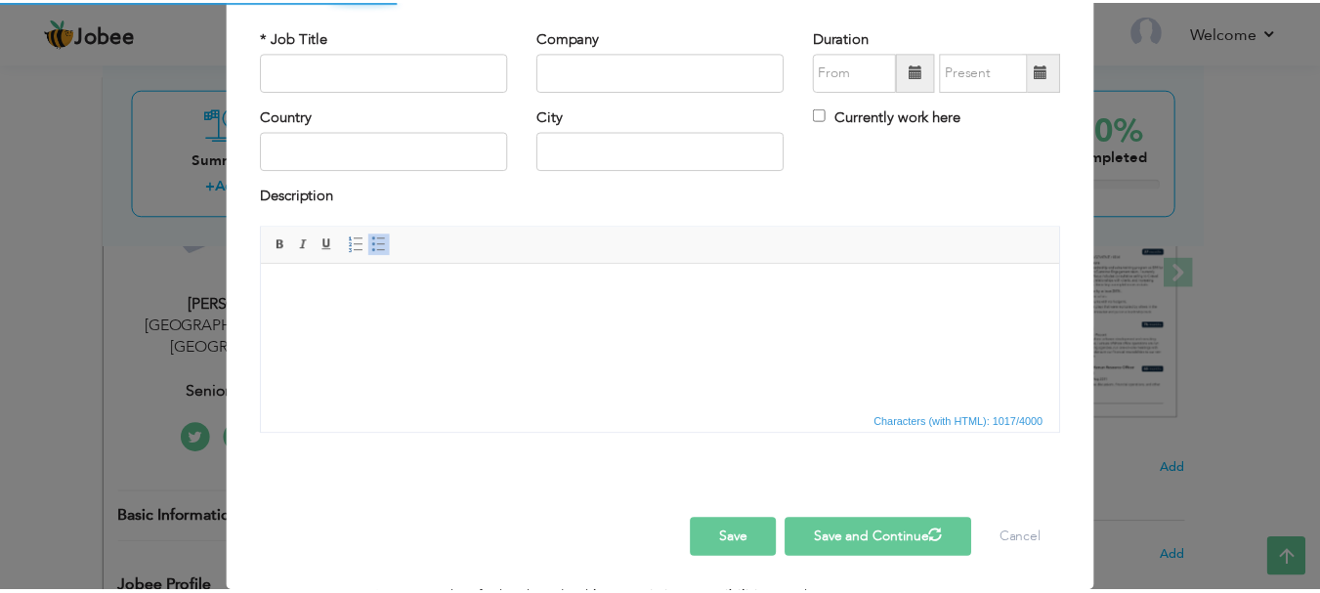
scroll to position [0, 0]
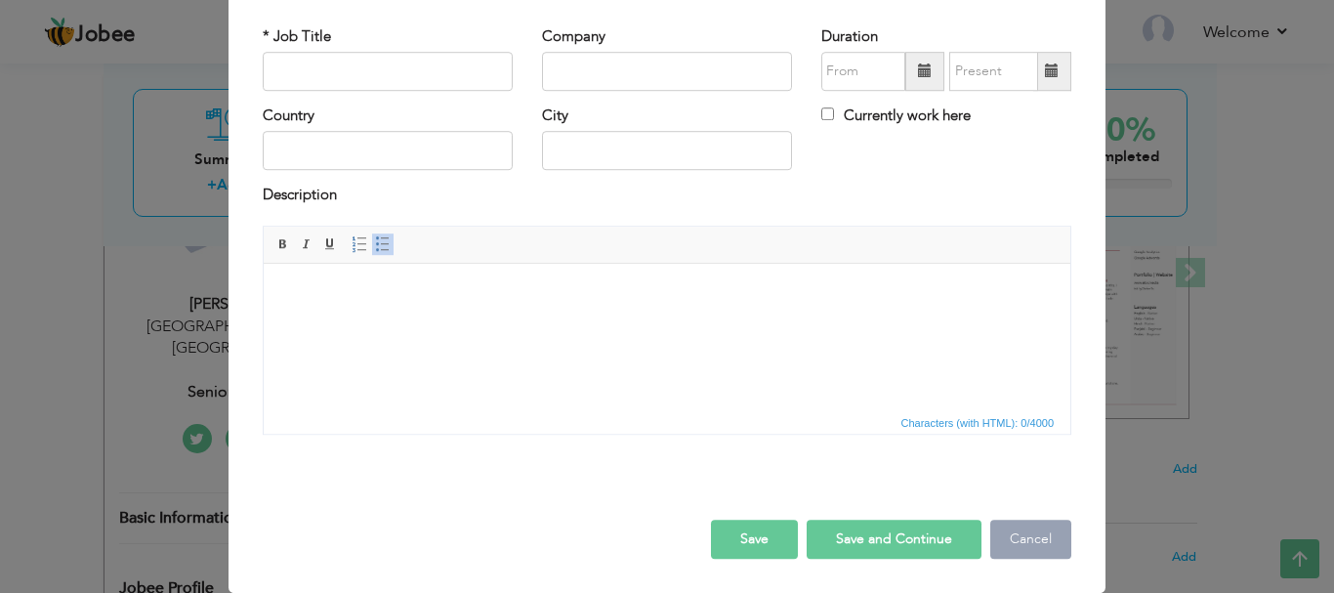
click at [1019, 523] on button "Cancel" at bounding box center [1030, 539] width 81 height 39
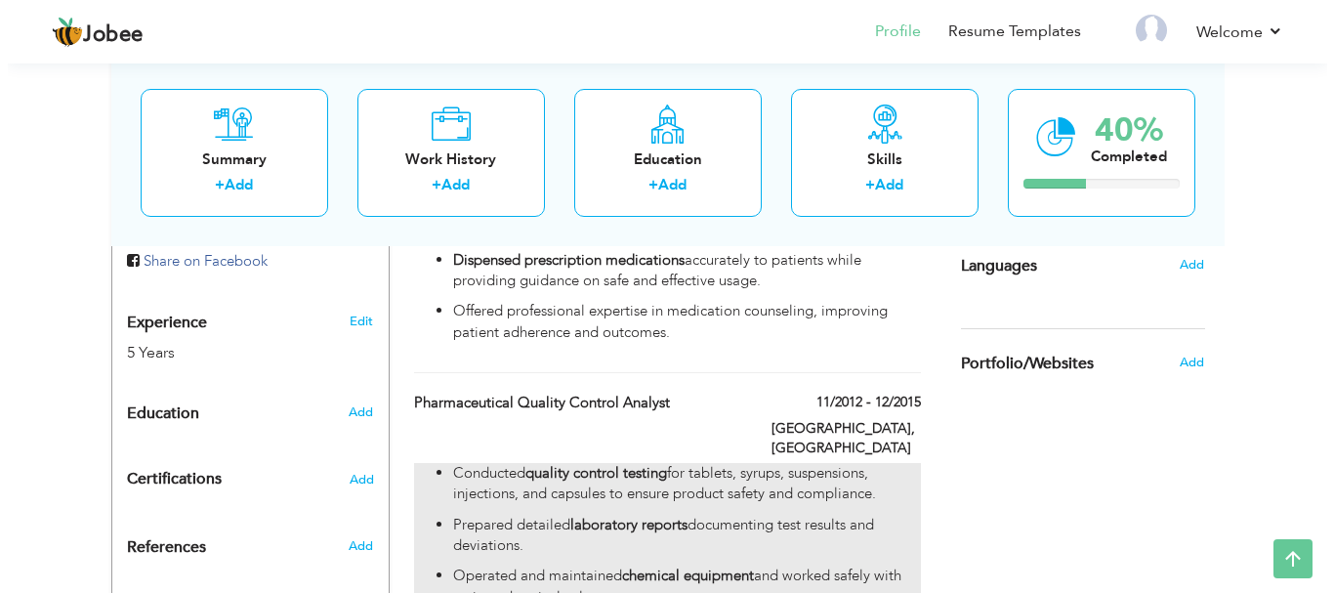
scroll to position [781, 0]
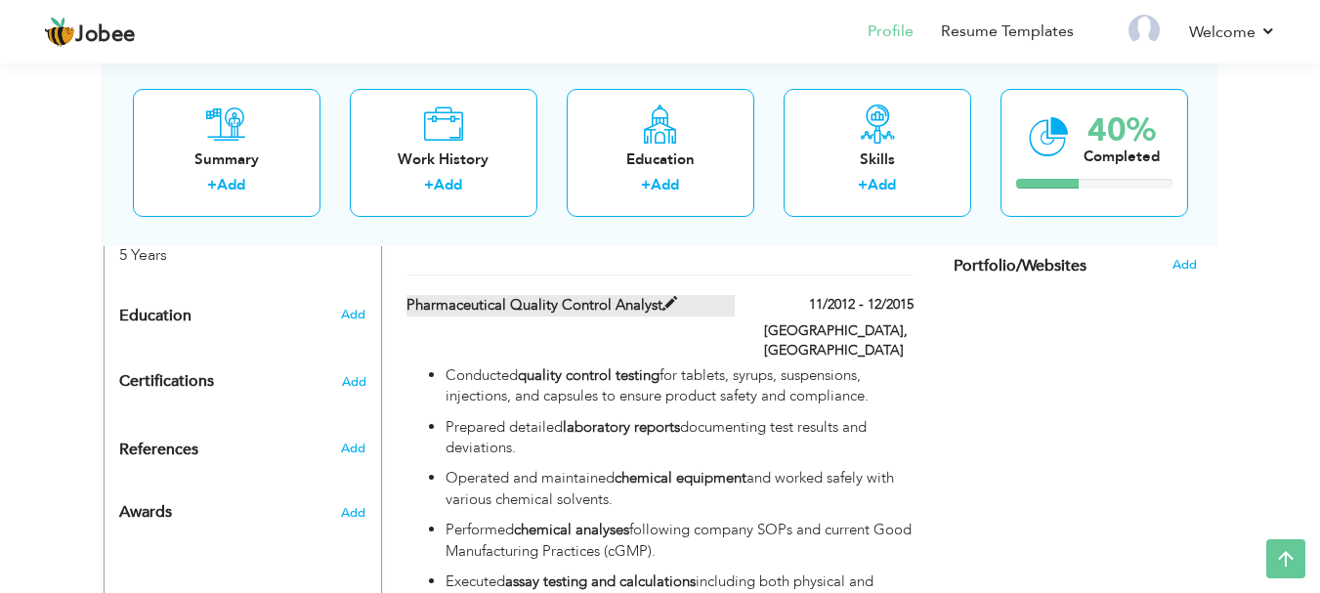
click at [666, 297] on span at bounding box center [669, 304] width 15 height 15
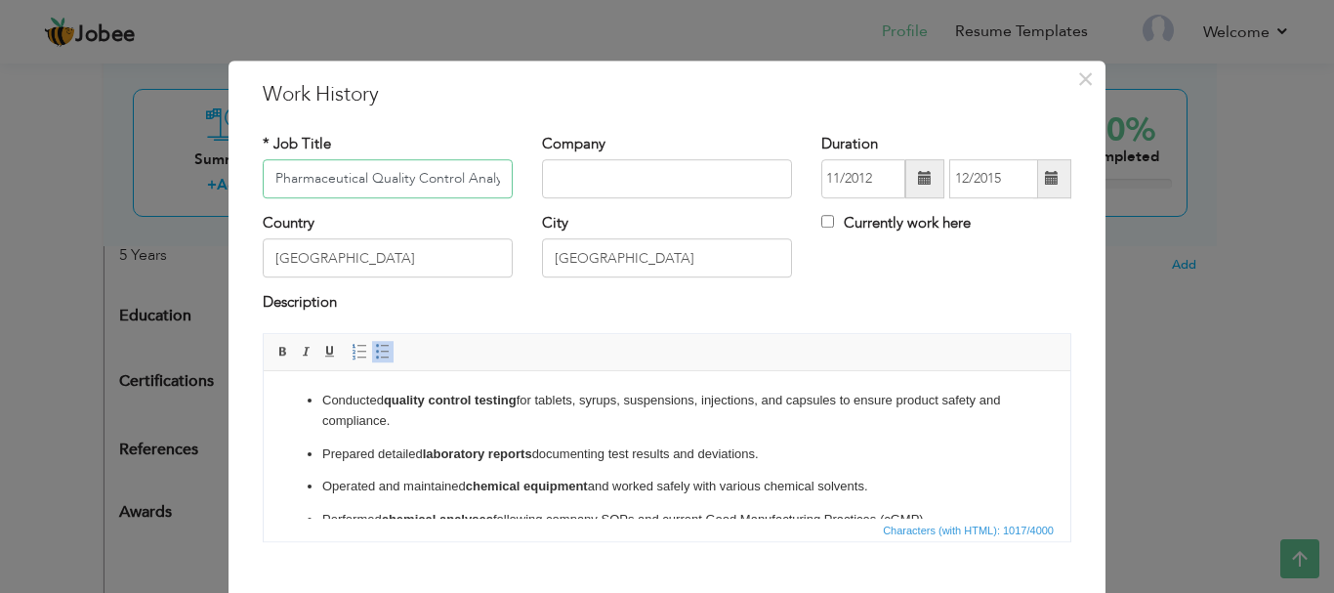
scroll to position [0, 12]
click at [571, 177] on input "text" at bounding box center [667, 178] width 250 height 39
paste input "Zakfas Pharmaceutical Industry"
type input "Zakfas Pharmaceutical Industry"
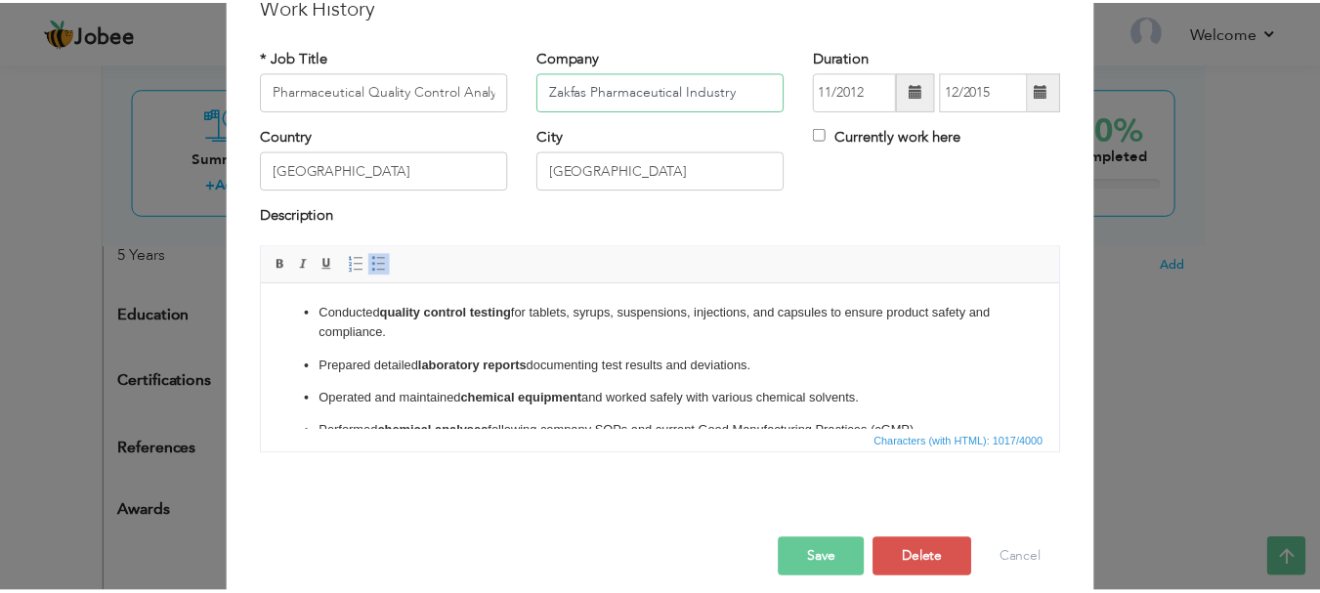
scroll to position [107, 0]
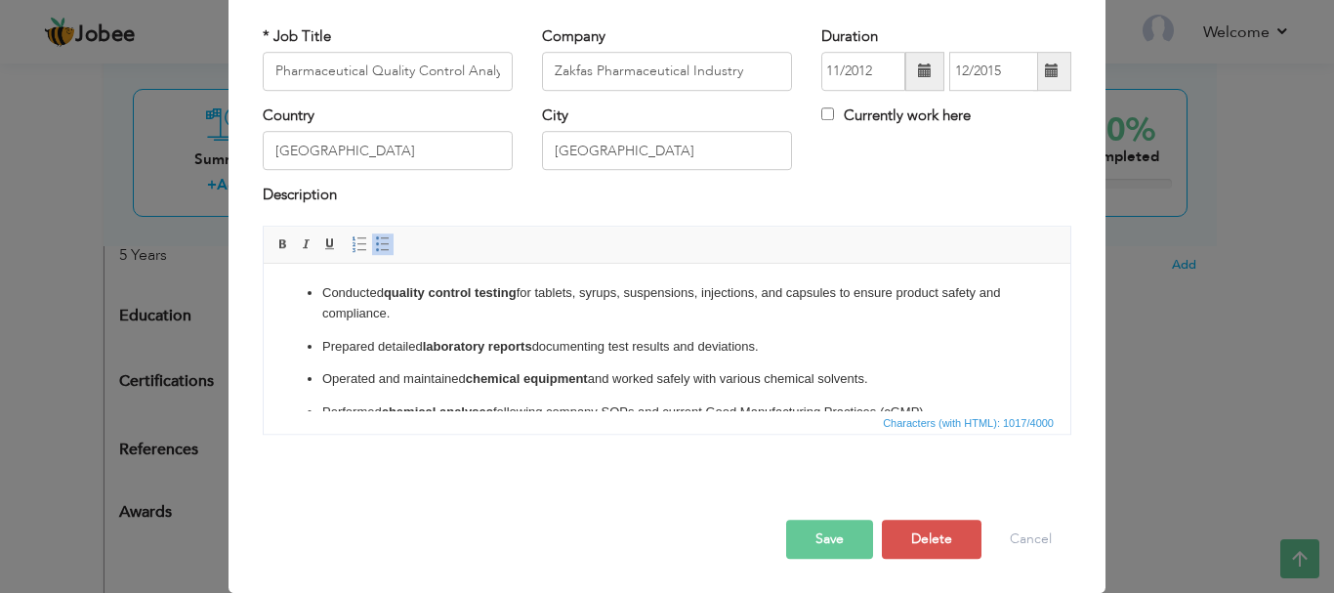
click at [814, 539] on button "Save" at bounding box center [829, 539] width 87 height 39
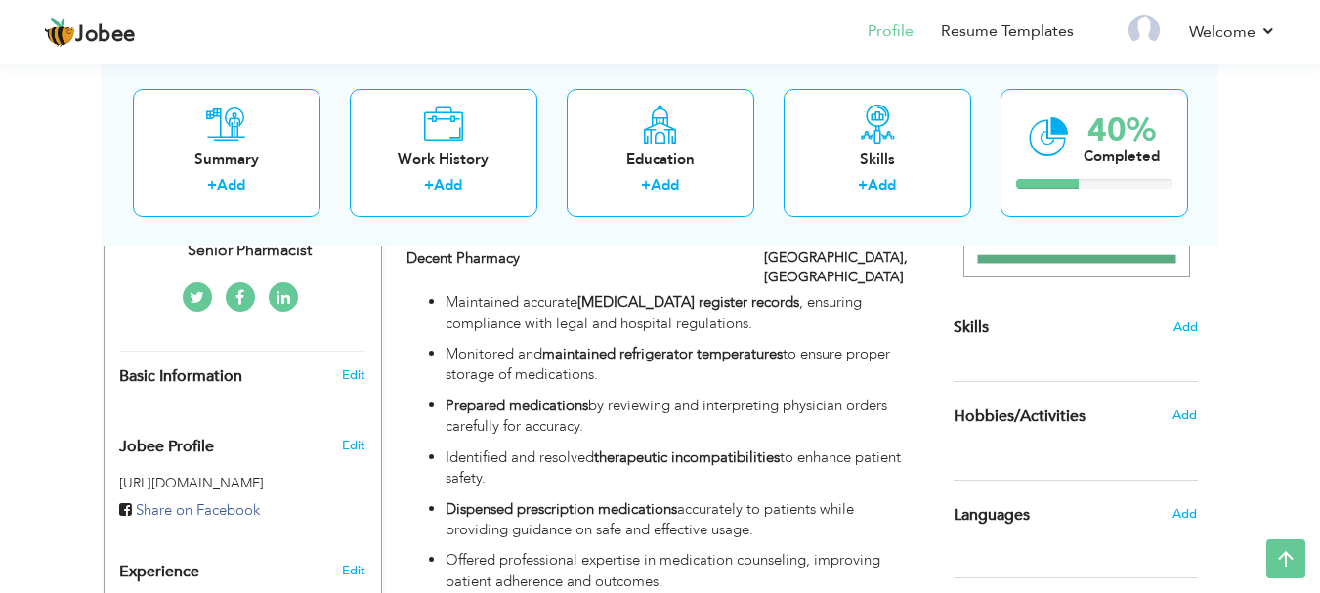
scroll to position [391, 0]
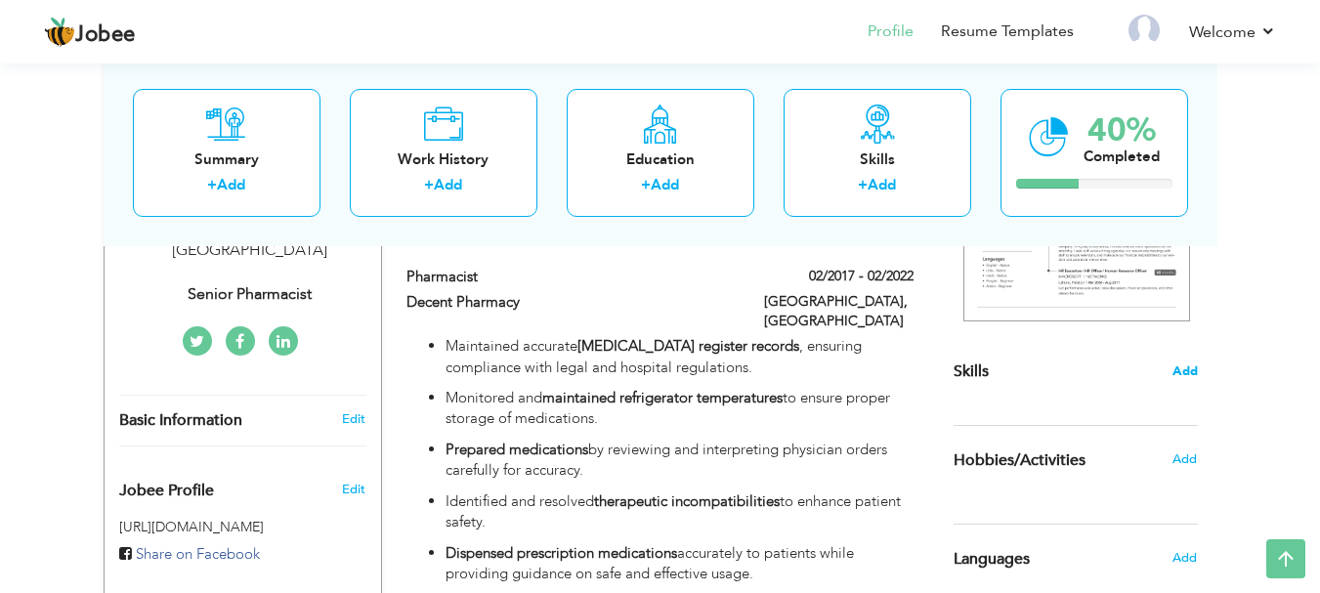
click at [1172, 368] on span "Add" at bounding box center [1184, 371] width 25 height 19
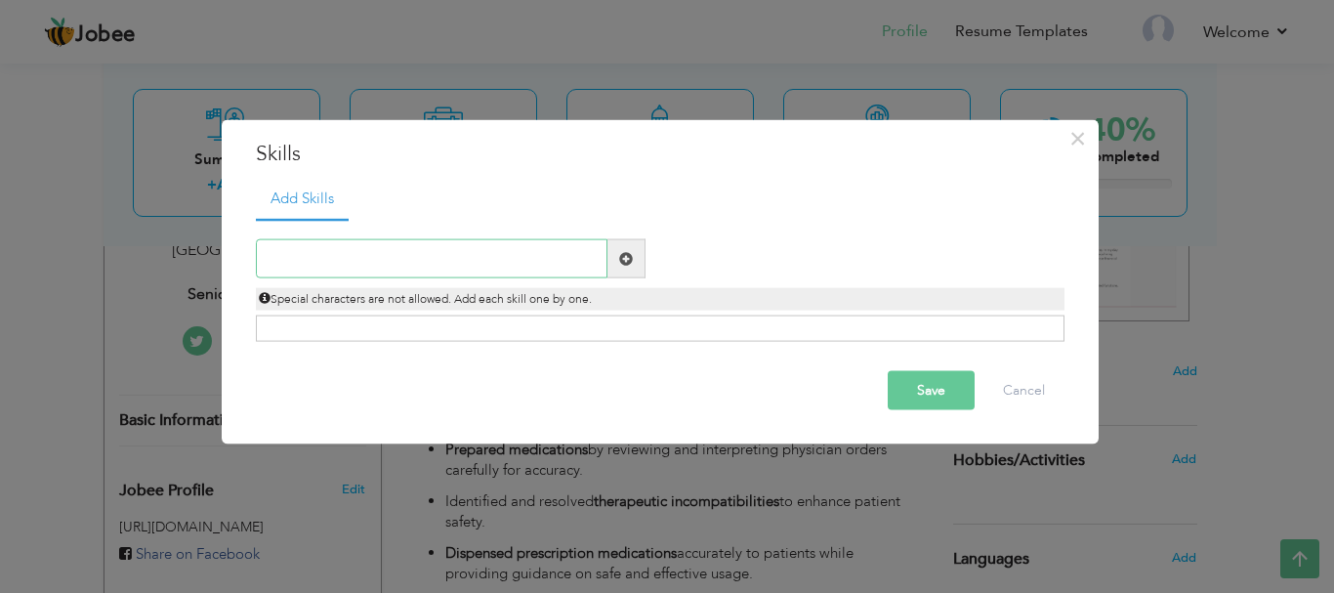
paste input "·Laser IPL"
type input "Laser IPL"
click at [634, 251] on span at bounding box center [627, 258] width 38 height 39
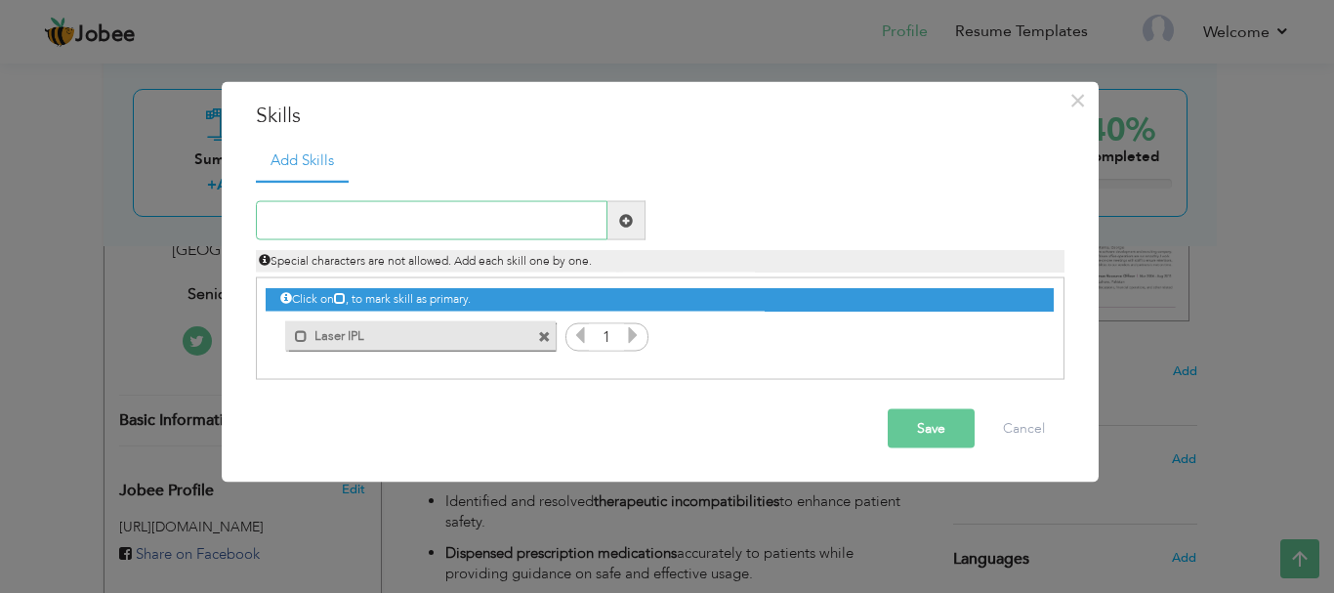
click at [480, 231] on input "text" at bounding box center [432, 220] width 352 height 39
paste input "PRP and [MEDICAL_DATA] ·Hair and skin ·Mole remo"
type input "PRP and [MEDICAL_DATA] ·Hair and skin ·Mole remo"
click at [620, 231] on span at bounding box center [627, 220] width 38 height 39
click at [521, 237] on input "text" at bounding box center [432, 220] width 352 height 39
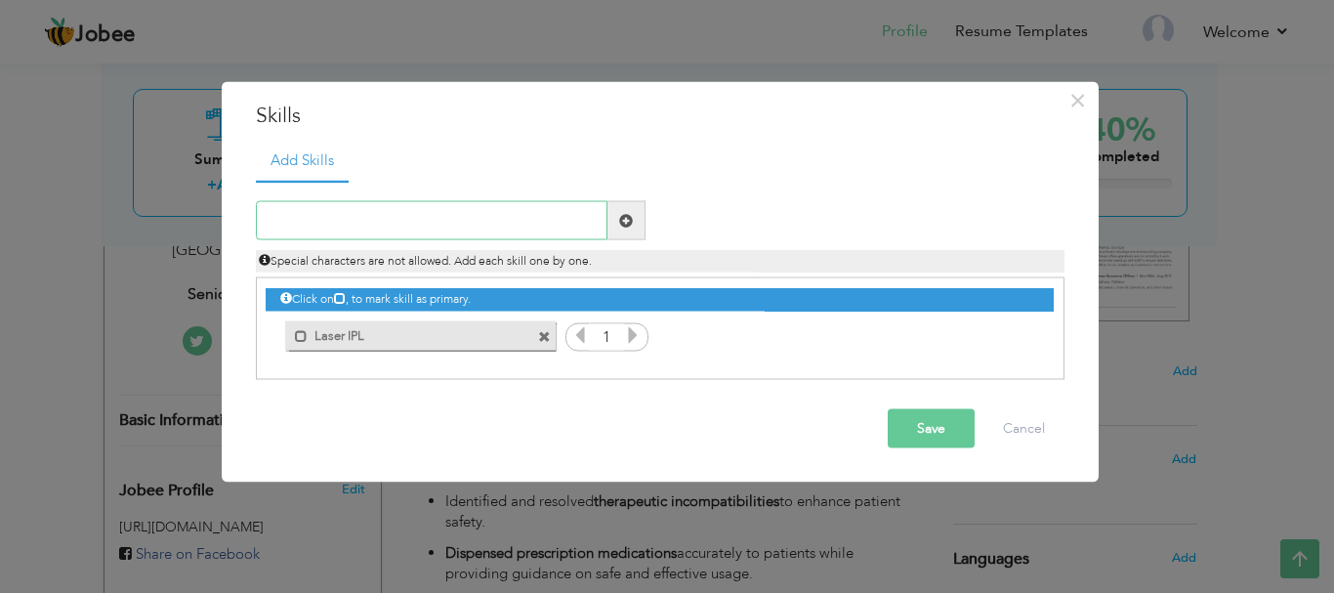
paste input "PRP and [MEDICAL_DATA]"
type input "PRP and [MEDICAL_DATA]"
click at [621, 213] on span at bounding box center [626, 220] width 14 height 14
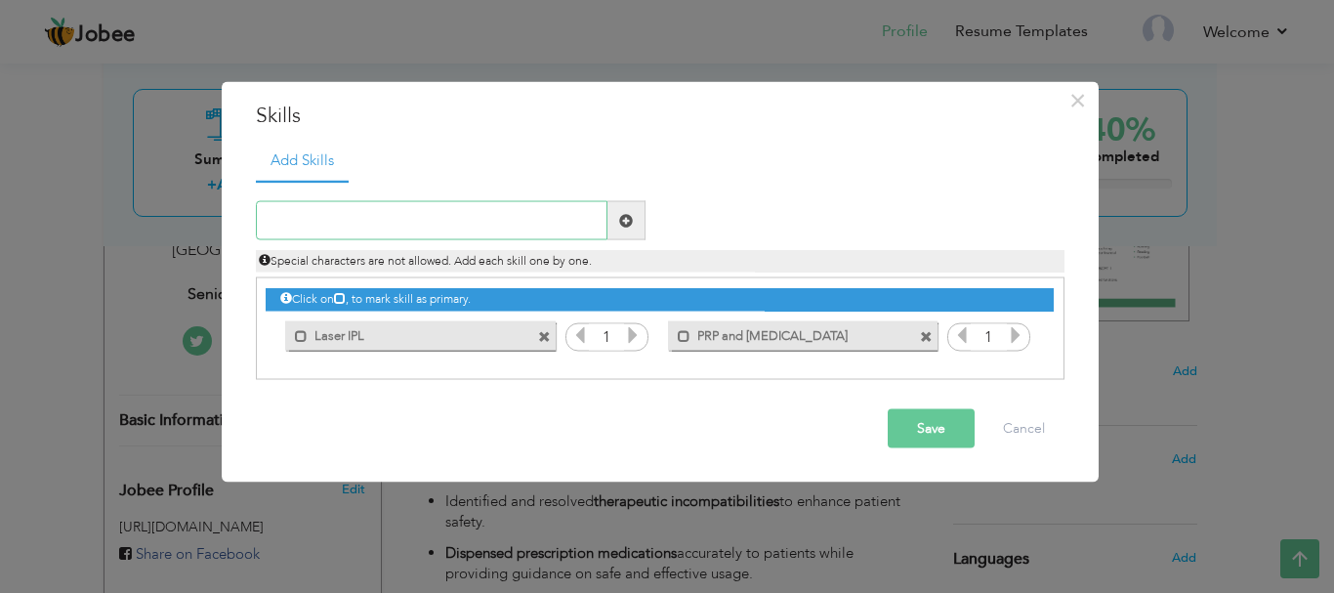
click at [422, 232] on input "text" at bounding box center [432, 220] width 352 height 39
paste input "Mole removal"
type input "Mole removal"
click at [625, 216] on span at bounding box center [626, 220] width 14 height 14
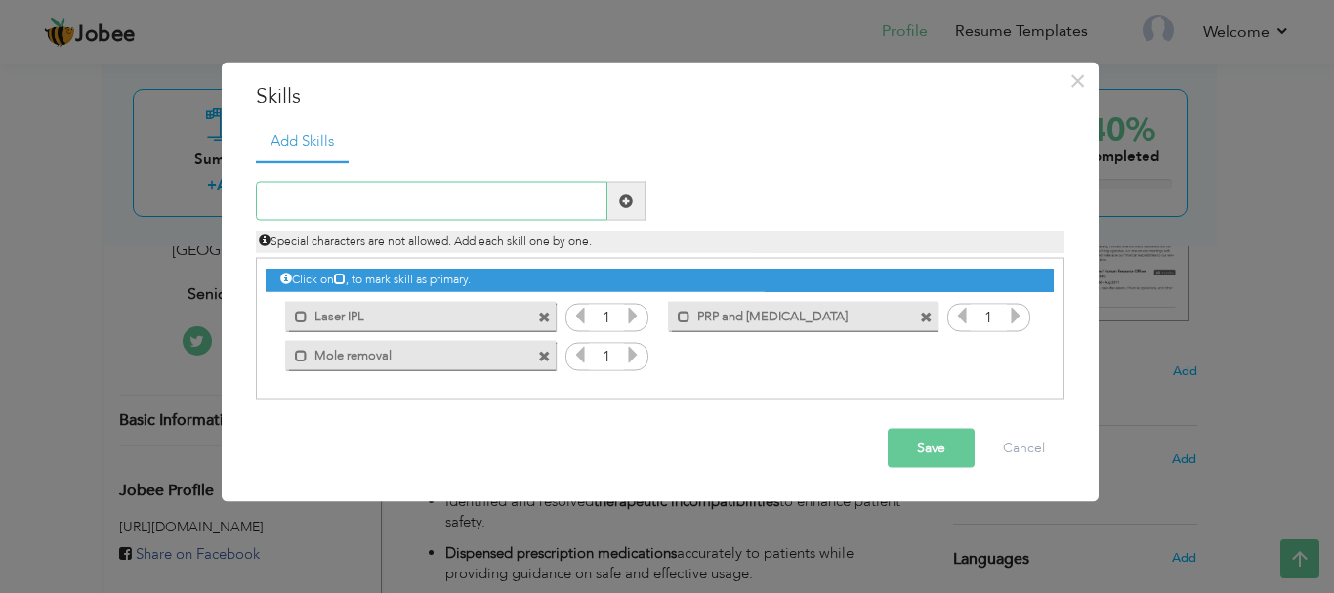
click at [345, 203] on input "text" at bounding box center [432, 201] width 352 height 39
paste input "Tattoo removal"
type input "Tattoo removal"
click at [636, 206] on span at bounding box center [627, 201] width 38 height 39
click at [566, 191] on input "text" at bounding box center [432, 201] width 352 height 39
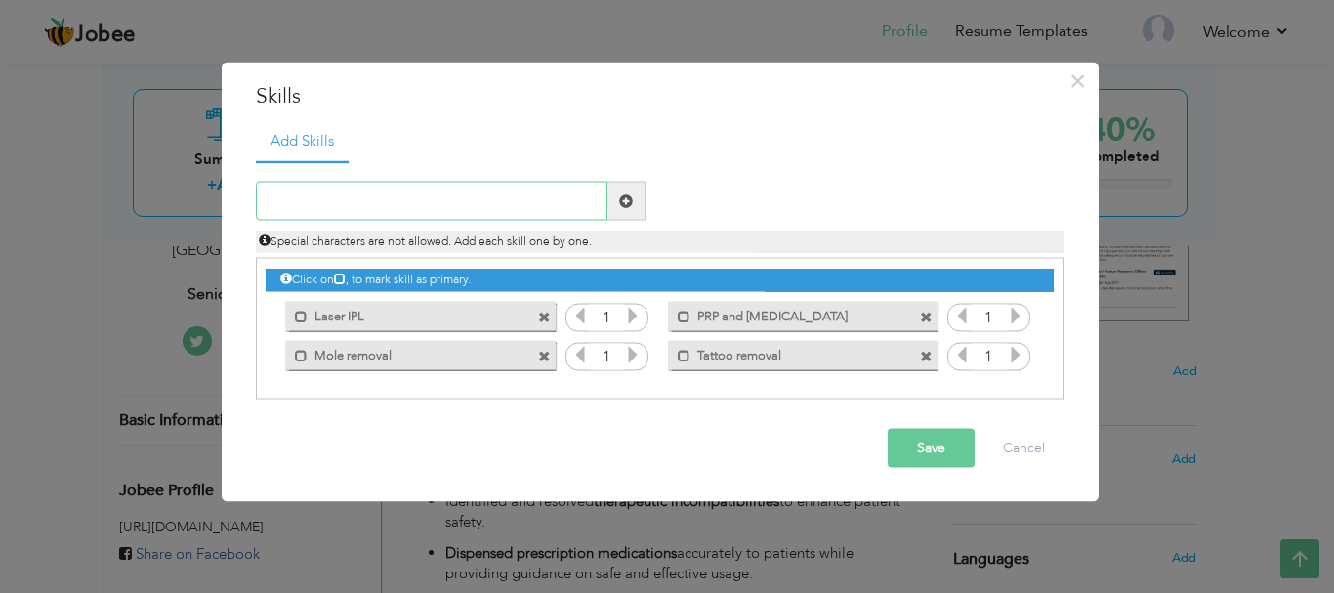
paste input "Carbon laser"
type input "Carbon laser"
click at [612, 197] on span at bounding box center [627, 201] width 38 height 39
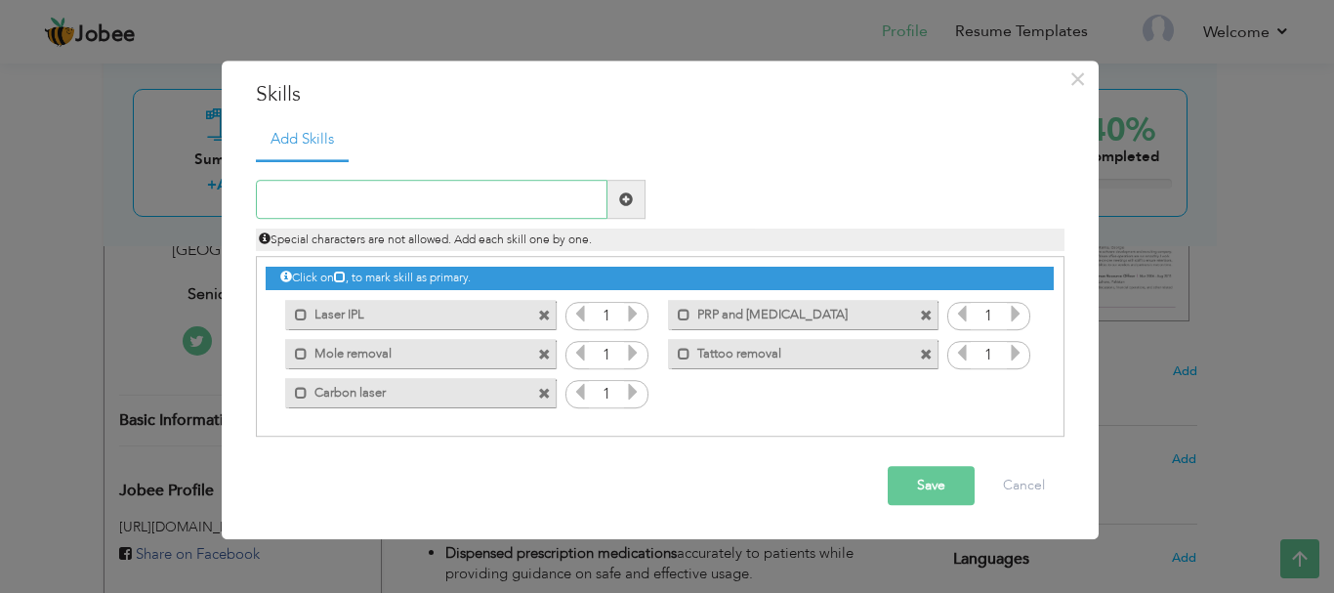
click at [425, 214] on input "text" at bounding box center [432, 200] width 352 height 39
paste input "Hyde facials"
click at [296, 204] on input "Hyde facials" at bounding box center [432, 200] width 352 height 39
click at [366, 196] on input "Hydra facials" at bounding box center [432, 200] width 352 height 39
type input "Hydra facial"
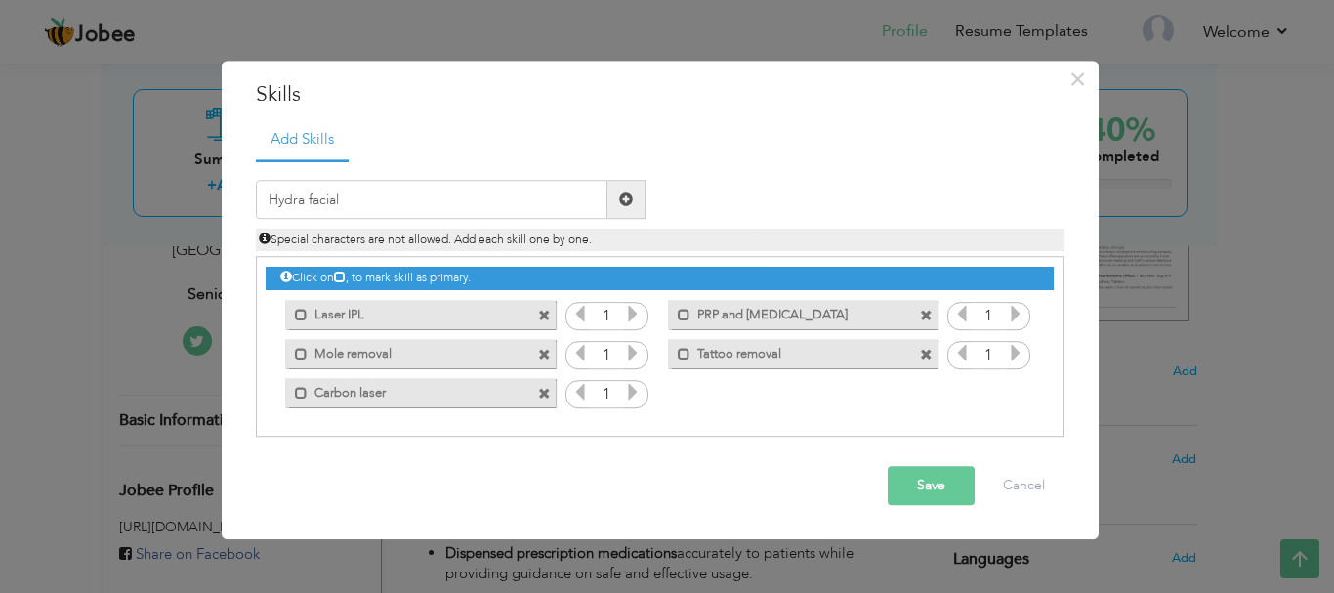
click at [936, 496] on button "Save" at bounding box center [931, 486] width 87 height 39
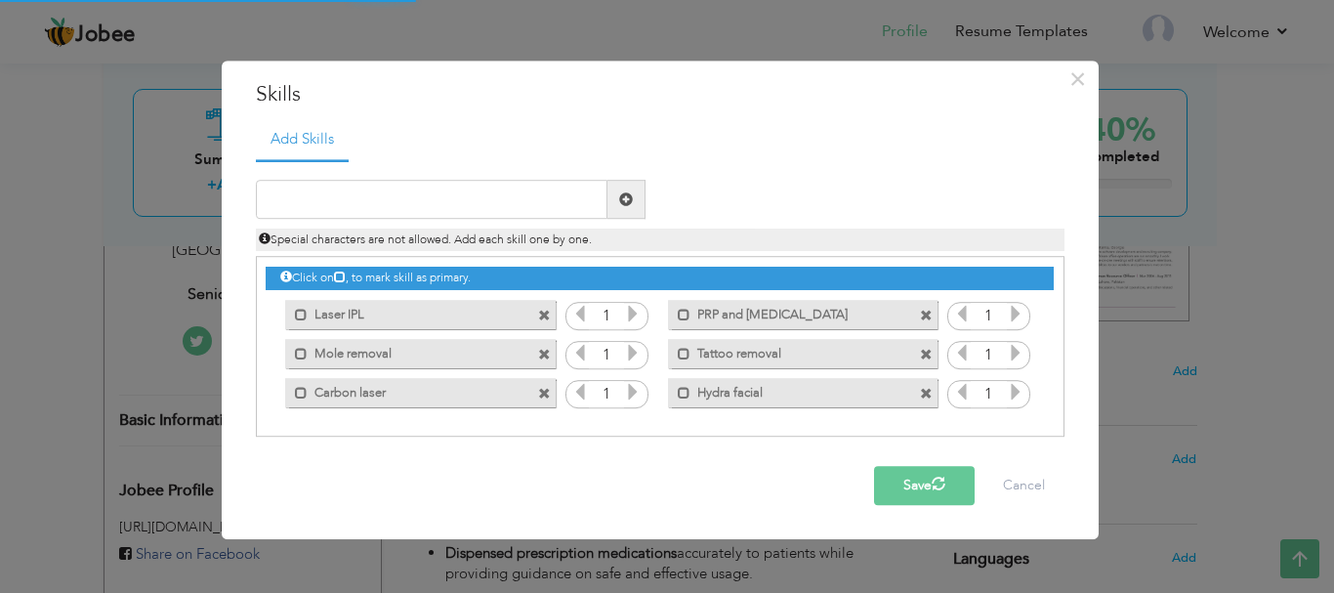
click at [925, 395] on span at bounding box center [926, 394] width 13 height 13
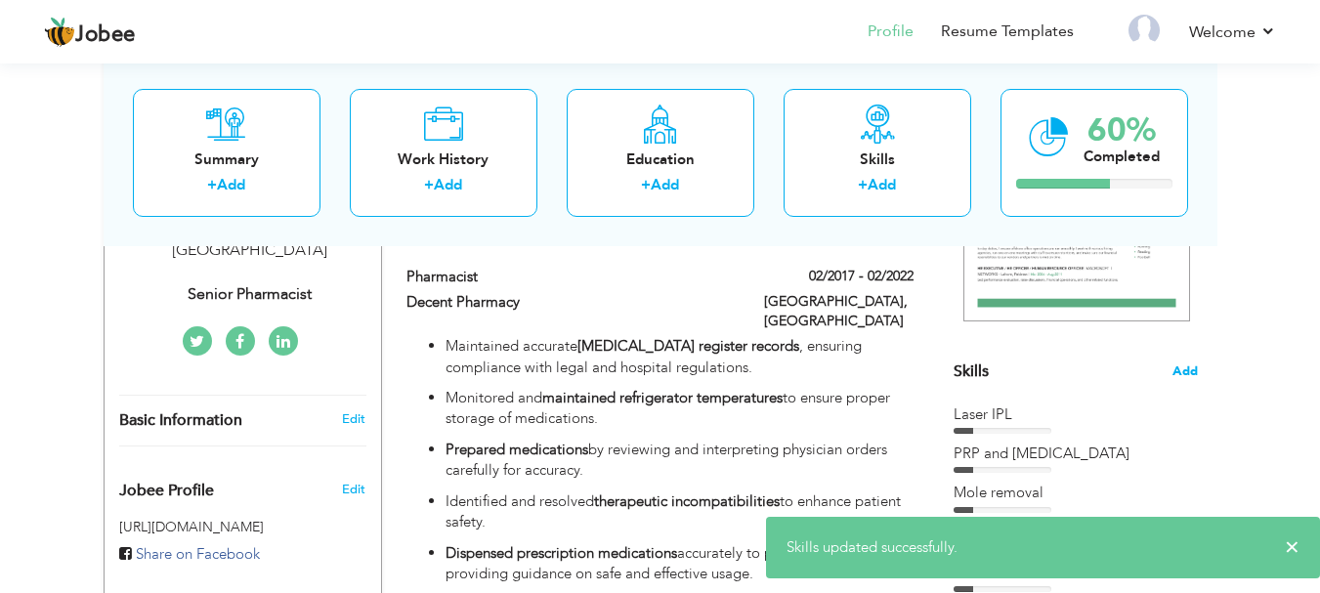
click at [1187, 380] on div "Skills Add" at bounding box center [1075, 180] width 244 height 405
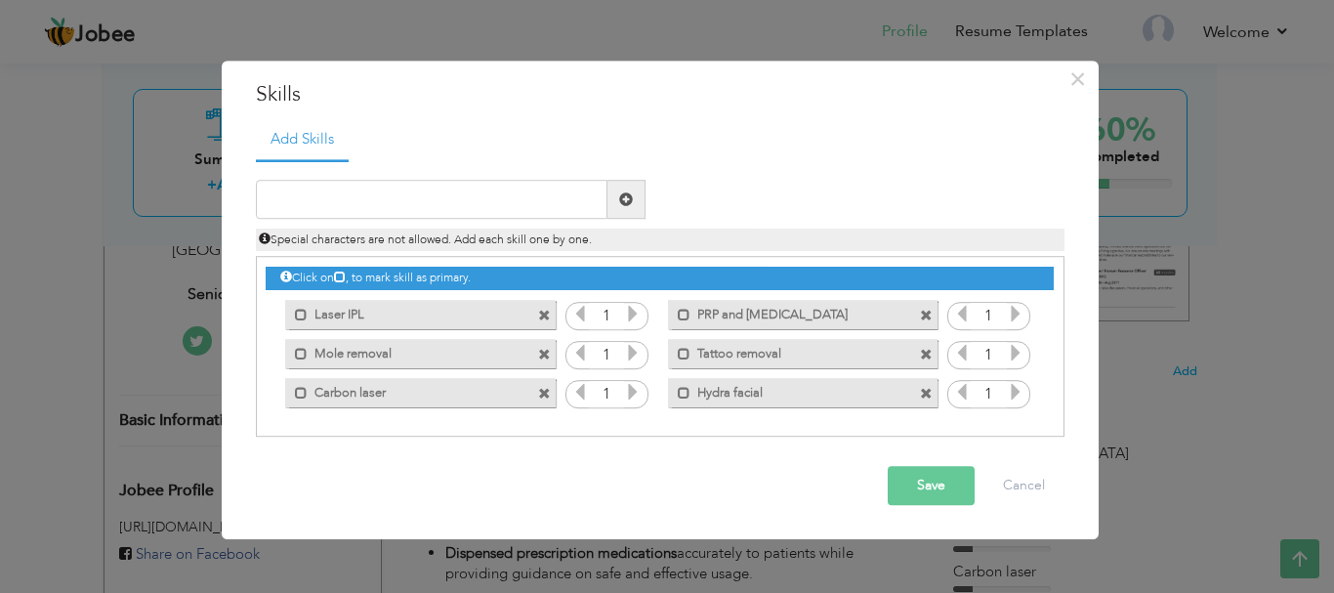
click at [925, 391] on span at bounding box center [926, 394] width 13 height 13
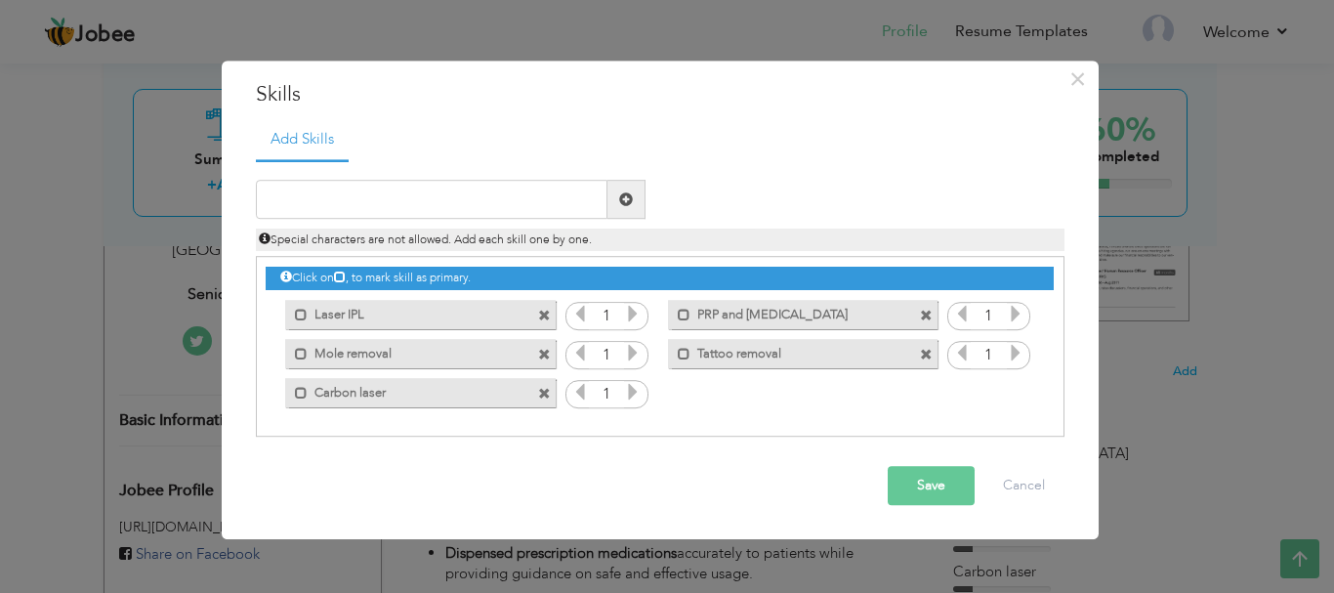
click at [927, 467] on button "Save" at bounding box center [931, 486] width 87 height 39
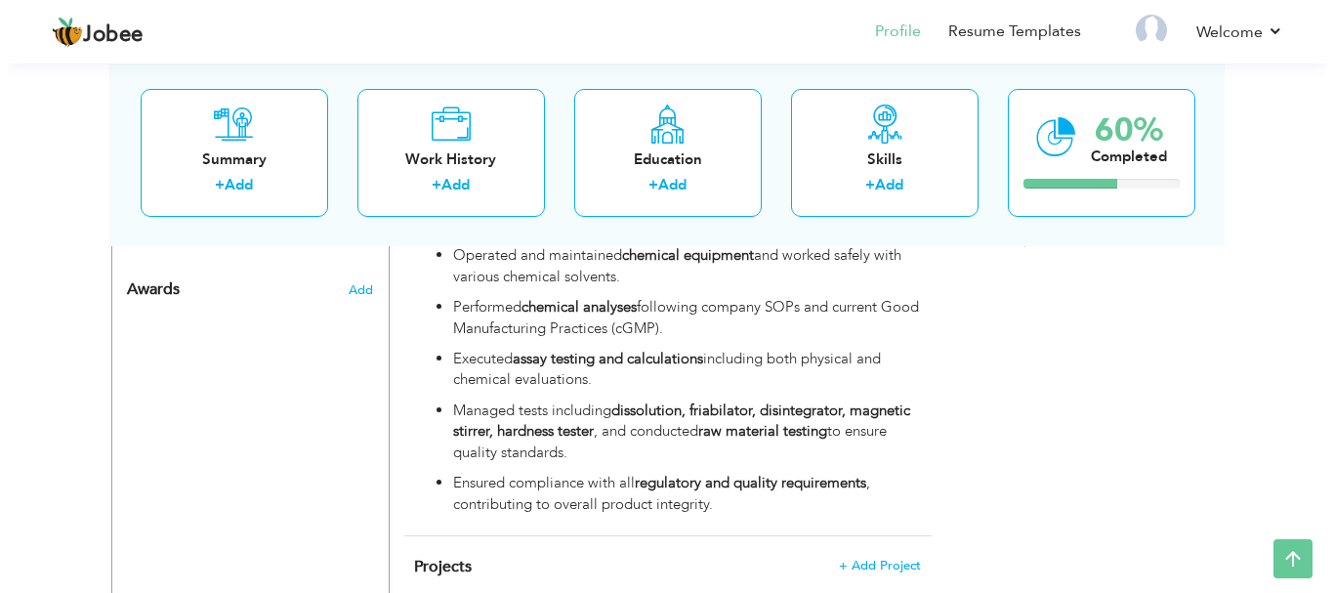
scroll to position [1067, 0]
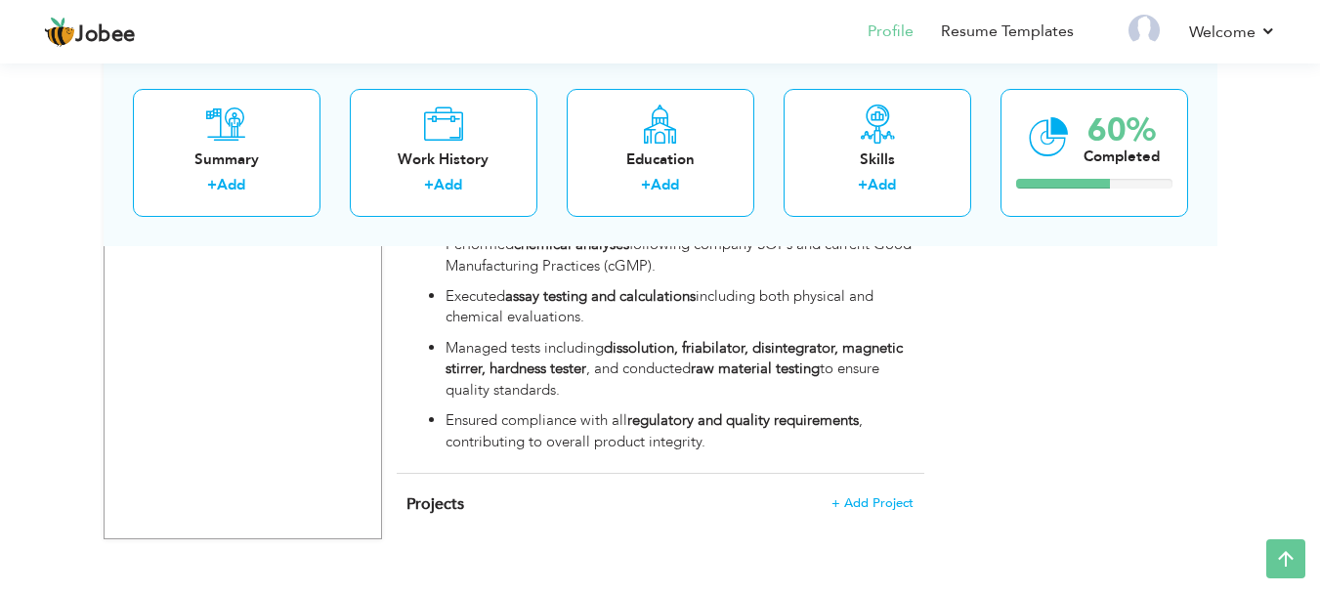
click at [887, 494] on h4 "Projects + Add Project" at bounding box center [659, 504] width 506 height 20
click at [891, 496] on span "+ Add Project" at bounding box center [871, 503] width 83 height 14
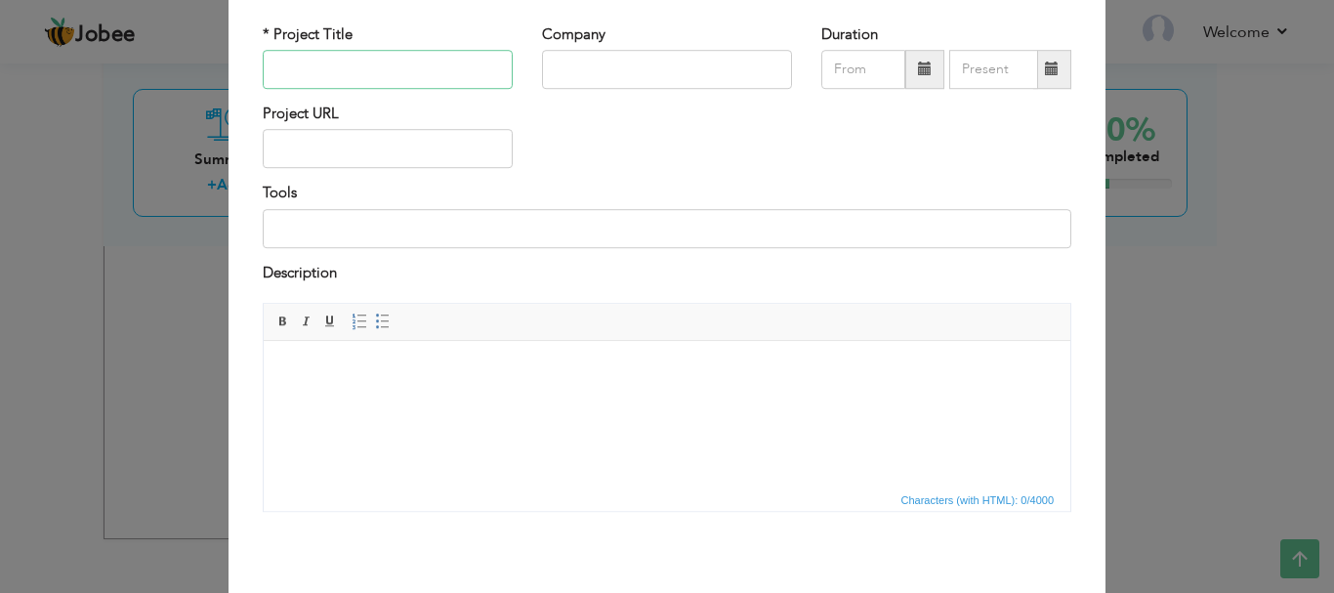
scroll to position [89, 0]
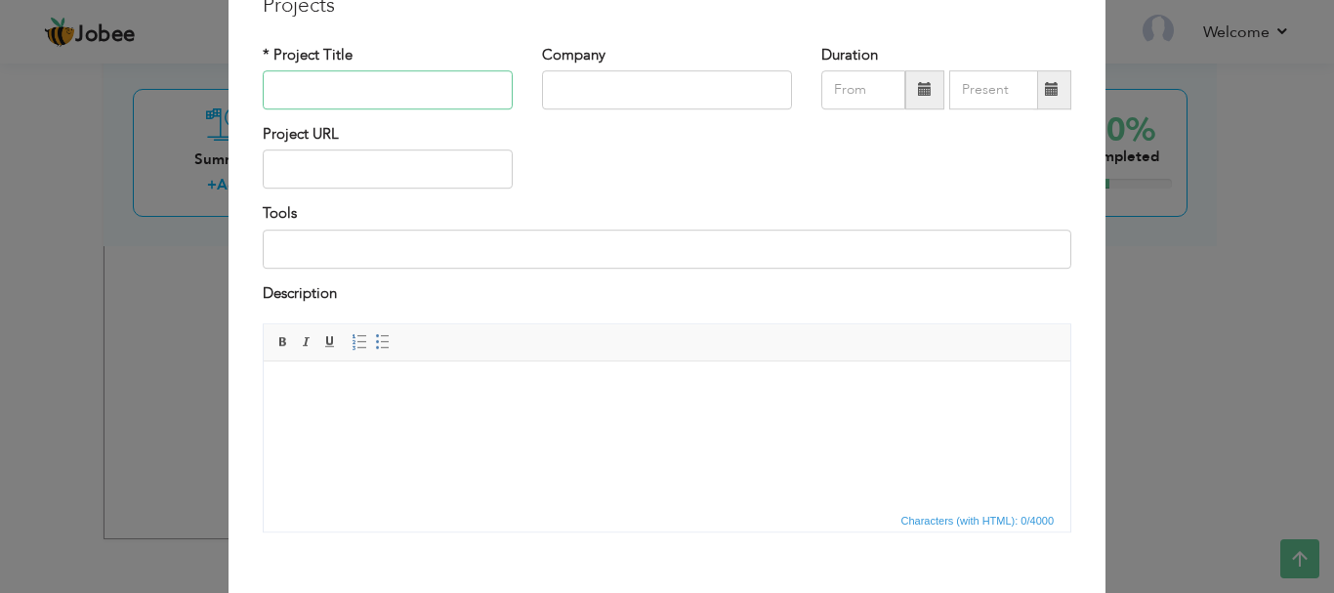
paste input "MPhil, Pharmaceutical Sciences Project,"
click at [494, 97] on input "MPhil, Pharmaceutical Sciences Project," at bounding box center [388, 89] width 250 height 39
click at [432, 85] on input "MPhil, Pharmaceutical Sciences Project," at bounding box center [388, 89] width 250 height 39
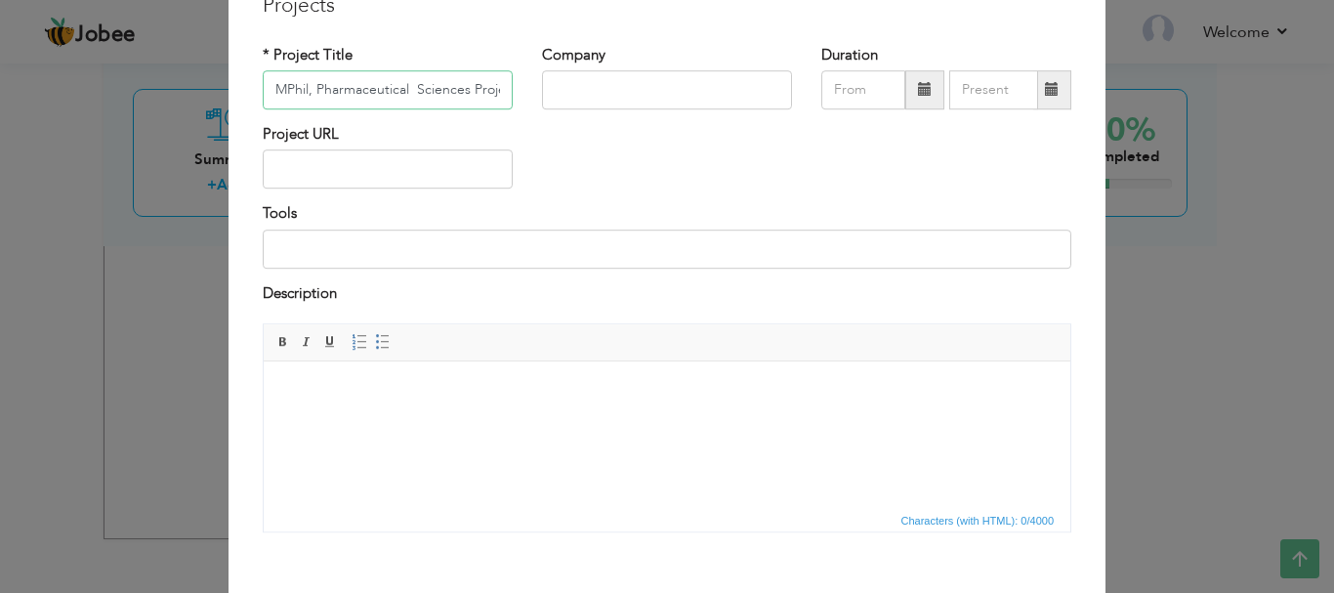
click at [432, 85] on input "MPhil, Pharmaceutical Sciences Project," at bounding box center [388, 89] width 250 height 39
type input "MPhil, Pharmaceutical Sciences Project"
click at [925, 89] on span at bounding box center [924, 89] width 39 height 39
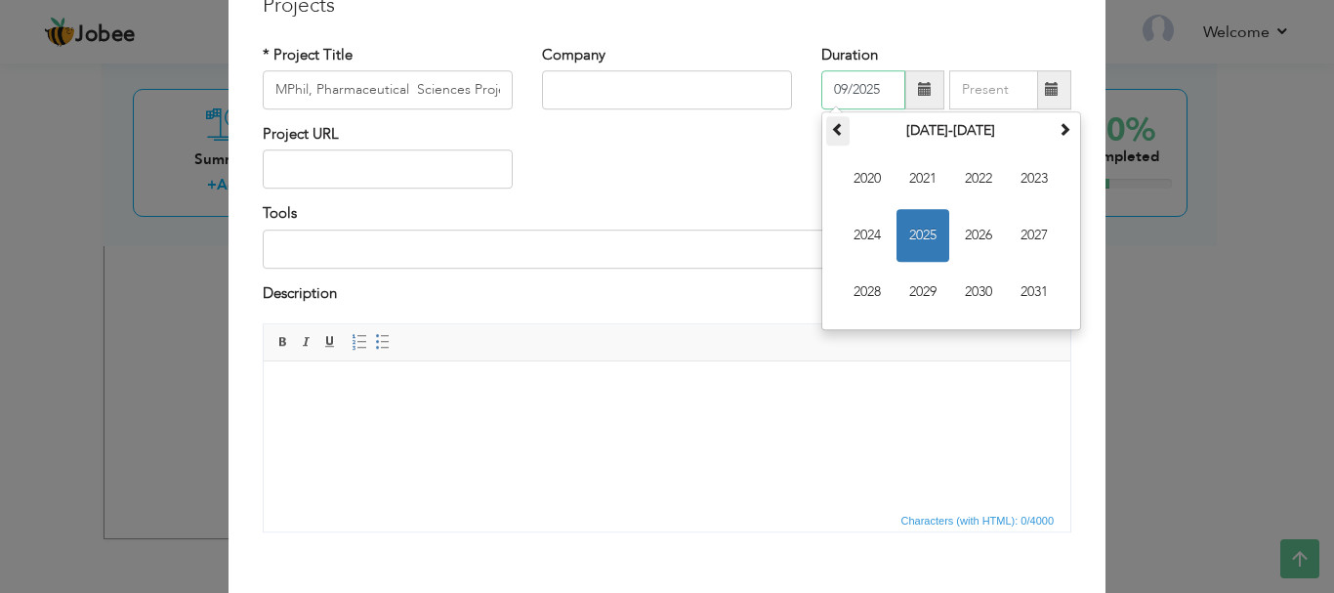
click at [831, 128] on span at bounding box center [838, 129] width 14 height 14
click at [934, 219] on span "2015" at bounding box center [923, 235] width 53 height 53
click at [859, 276] on span "Sep" at bounding box center [867, 292] width 53 height 53
type input "09/2015"
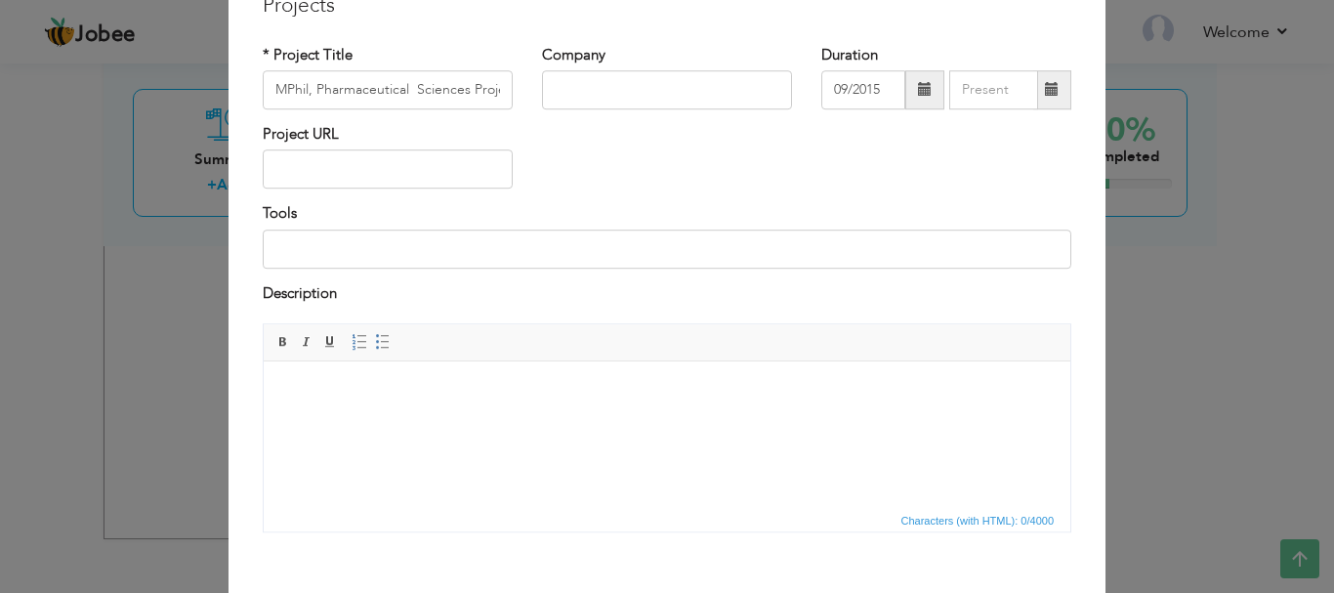
click at [1034, 95] on span at bounding box center [1052, 89] width 38 height 39
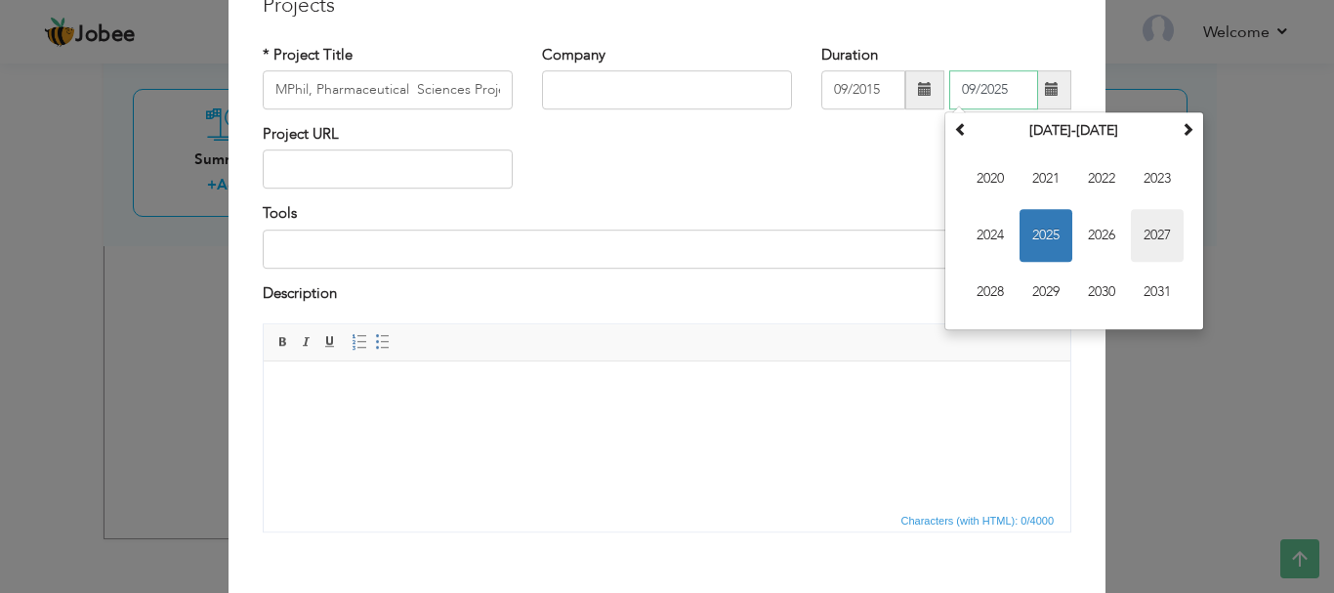
click at [1133, 237] on span "2027" at bounding box center [1157, 235] width 53 height 53
click at [991, 290] on span "Sep" at bounding box center [990, 292] width 53 height 53
type input "09/2027"
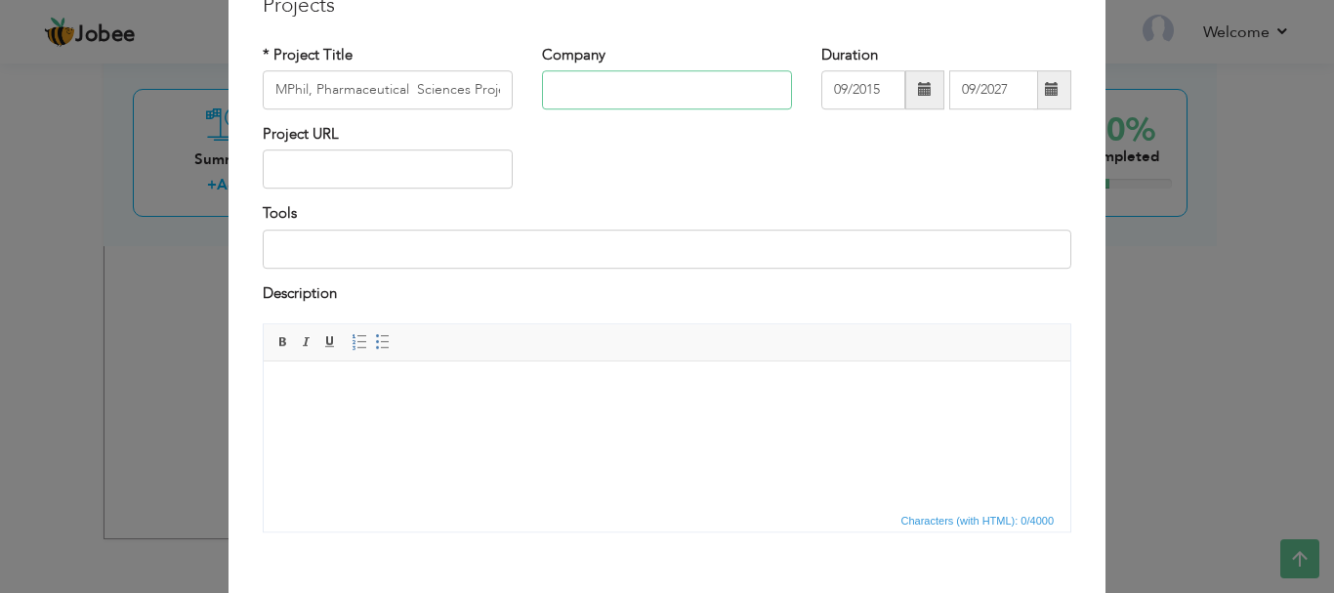
click at [603, 90] on input "text" at bounding box center [667, 89] width 250 height 39
paste input "[GEOGRAPHIC_DATA] , [GEOGRAPHIC_DATA]"
type input "[GEOGRAPHIC_DATA] , [GEOGRAPHIC_DATA]"
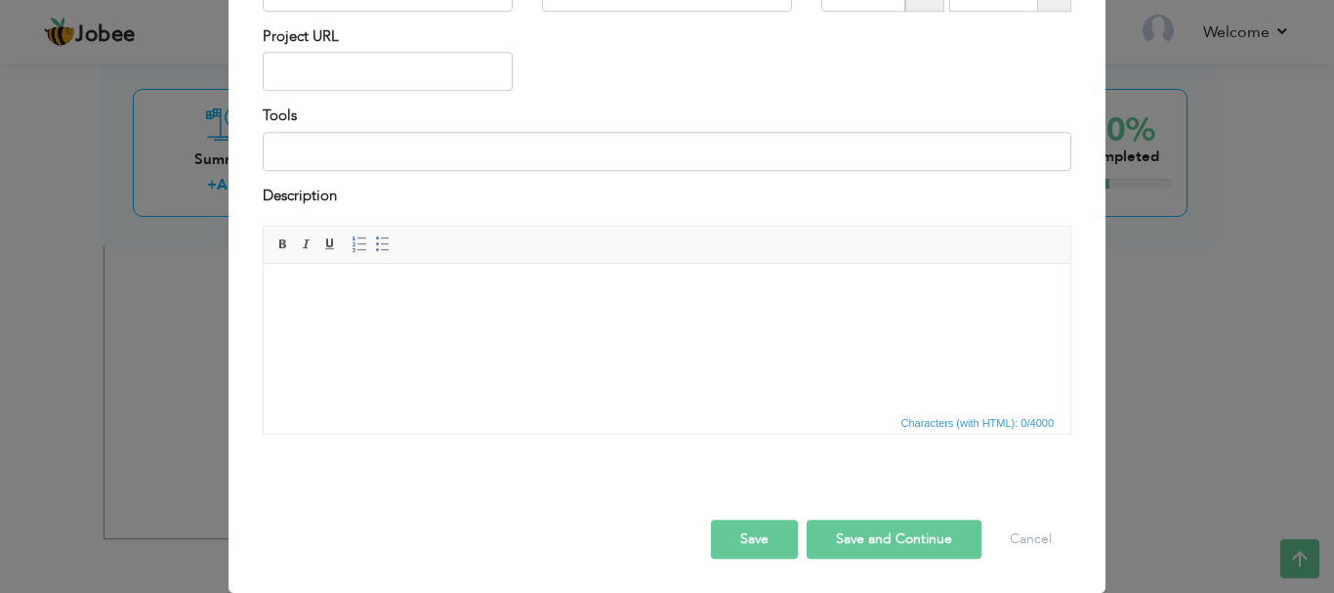
click at [766, 543] on button "Save" at bounding box center [754, 539] width 87 height 39
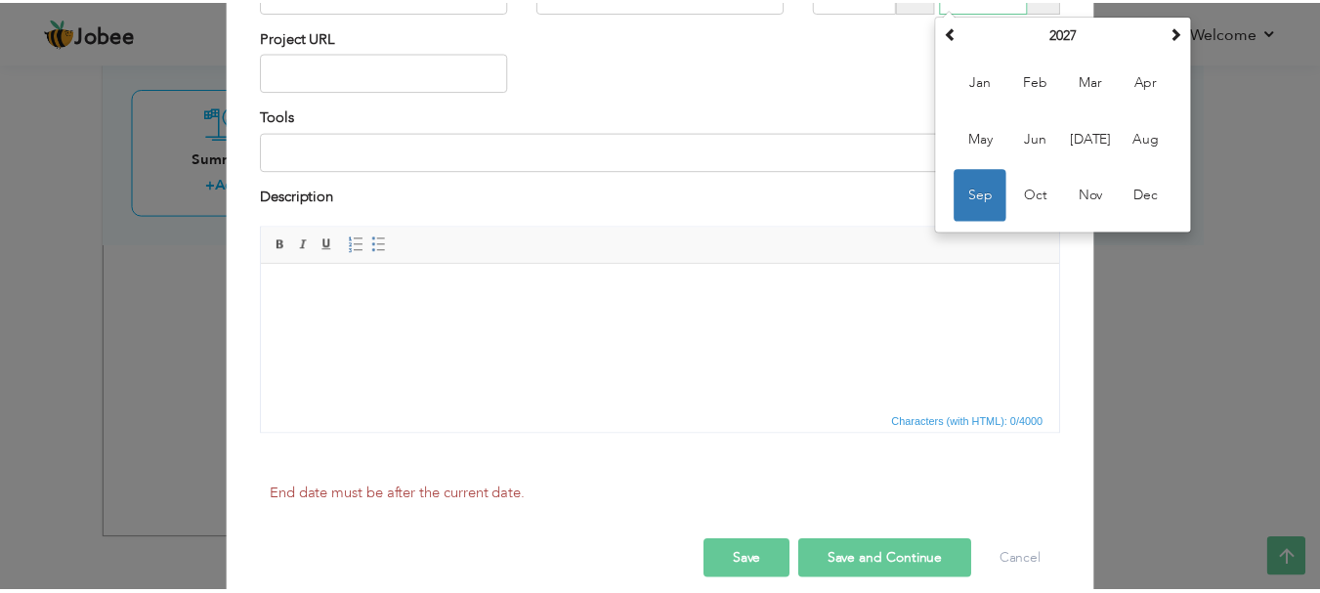
scroll to position [159, 0]
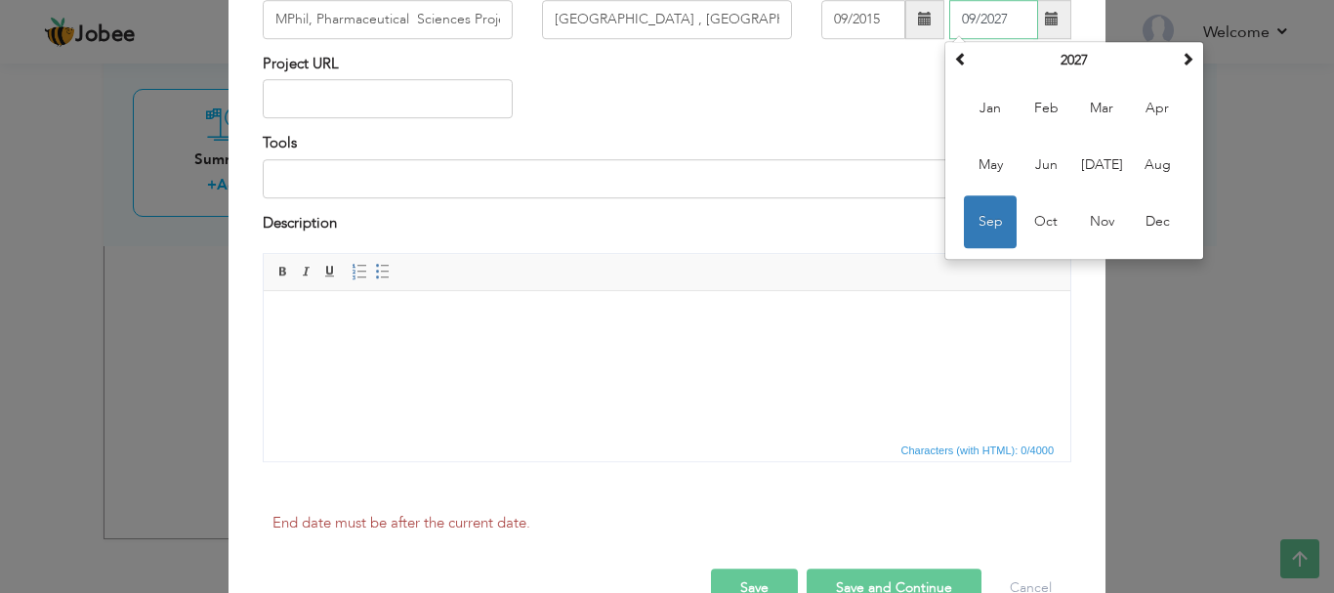
click at [978, 233] on span "Sep" at bounding box center [990, 221] width 53 height 53
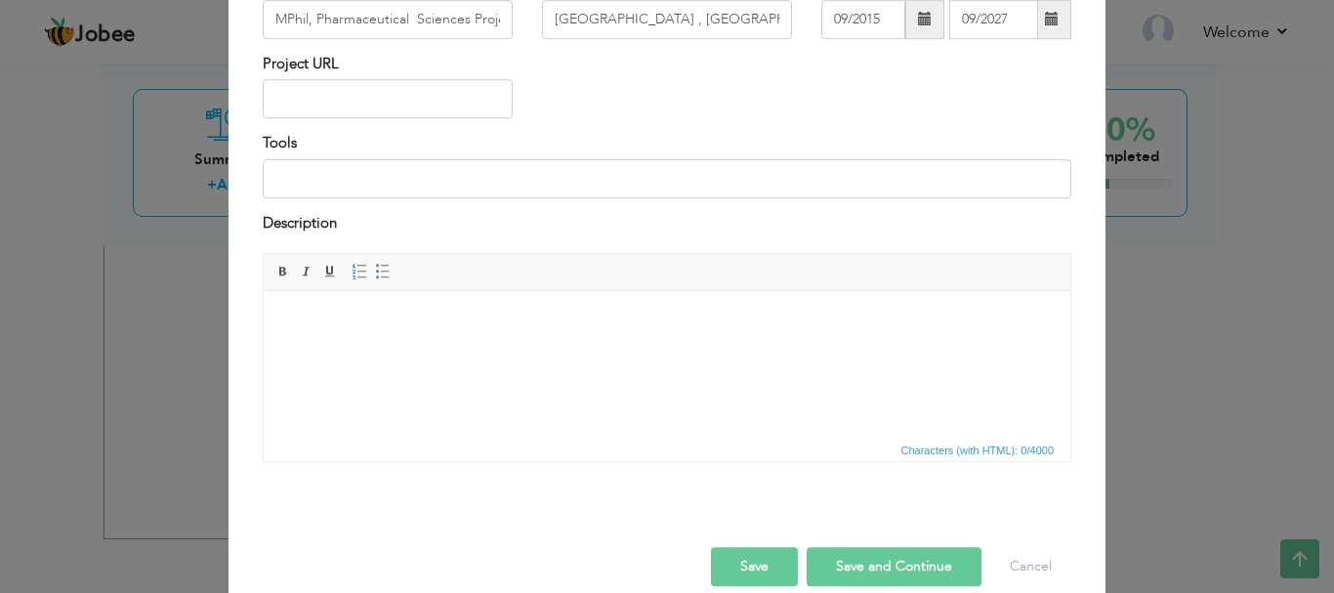
click at [768, 565] on button "Save" at bounding box center [754, 566] width 87 height 39
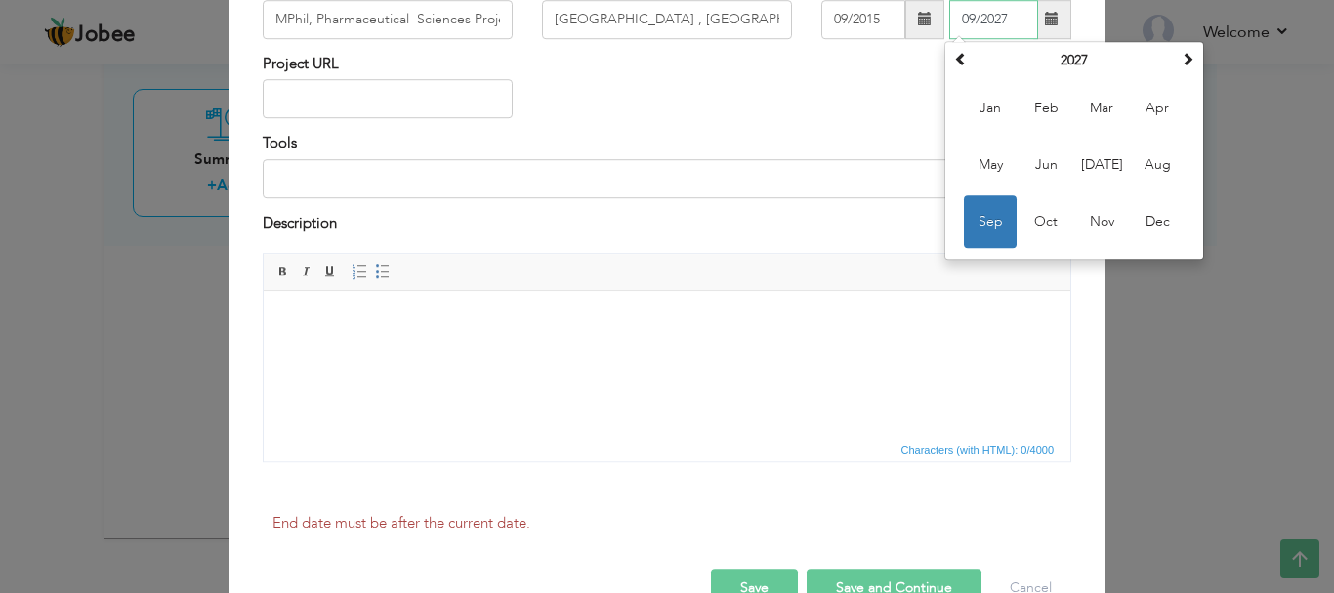
click at [988, 224] on span "Sep" at bounding box center [990, 221] width 53 height 53
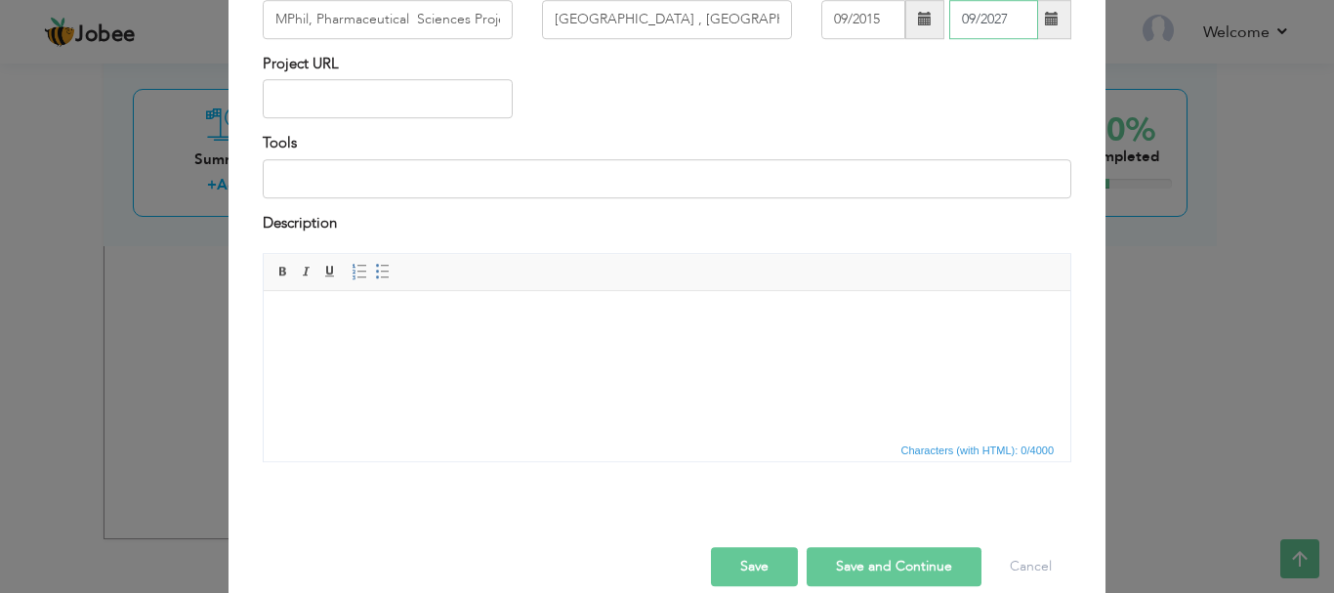
click at [1004, 19] on input "09/2027" at bounding box center [993, 19] width 89 height 39
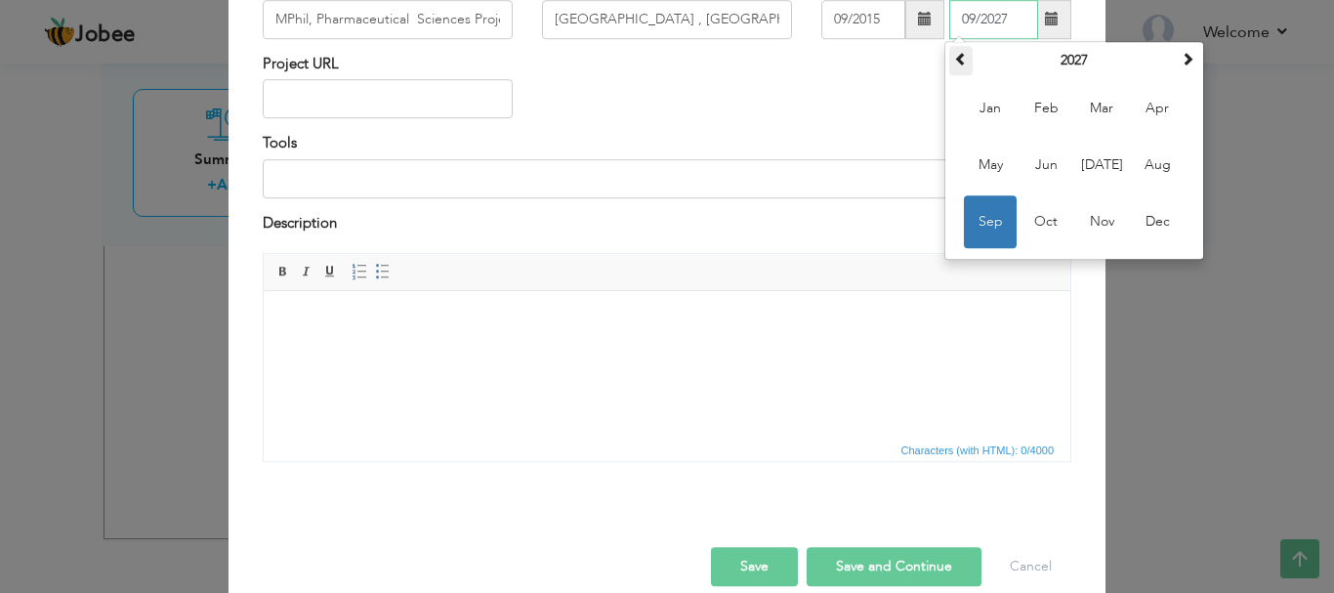
click at [954, 64] on span at bounding box center [961, 59] width 14 height 14
click at [957, 63] on span at bounding box center [961, 59] width 14 height 14
click at [958, 63] on span at bounding box center [961, 59] width 14 height 14
click at [958, 64] on span at bounding box center [961, 59] width 14 height 14
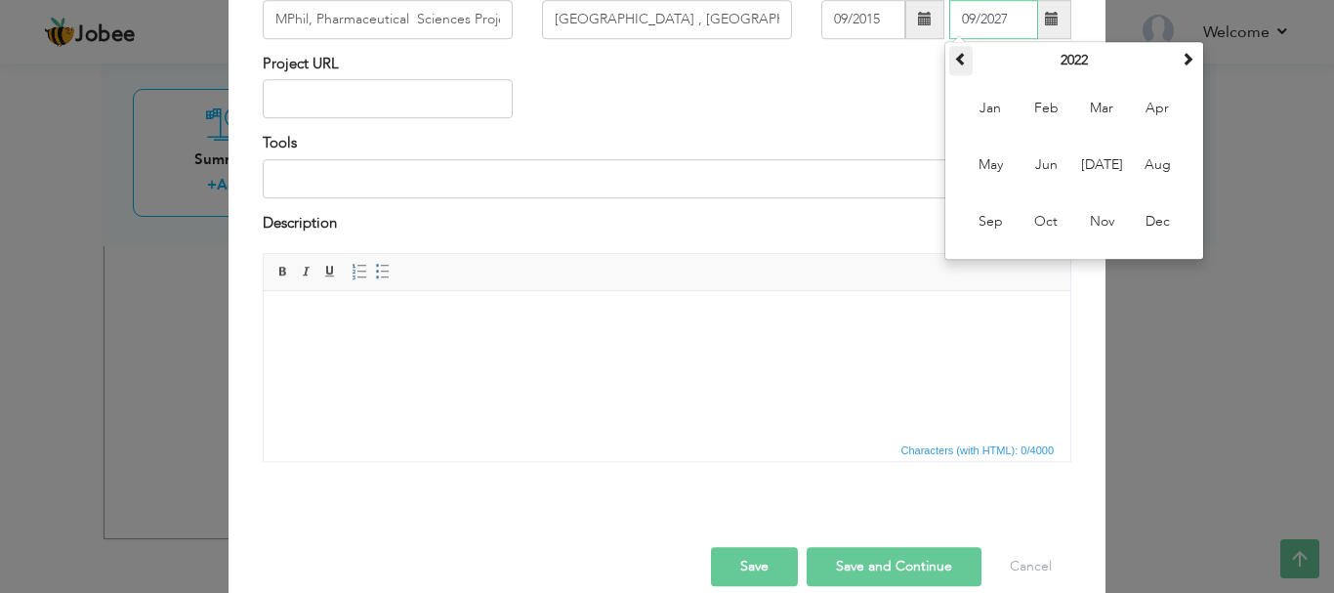
click at [958, 64] on span at bounding box center [961, 59] width 14 height 14
click at [958, 65] on span at bounding box center [961, 59] width 14 height 14
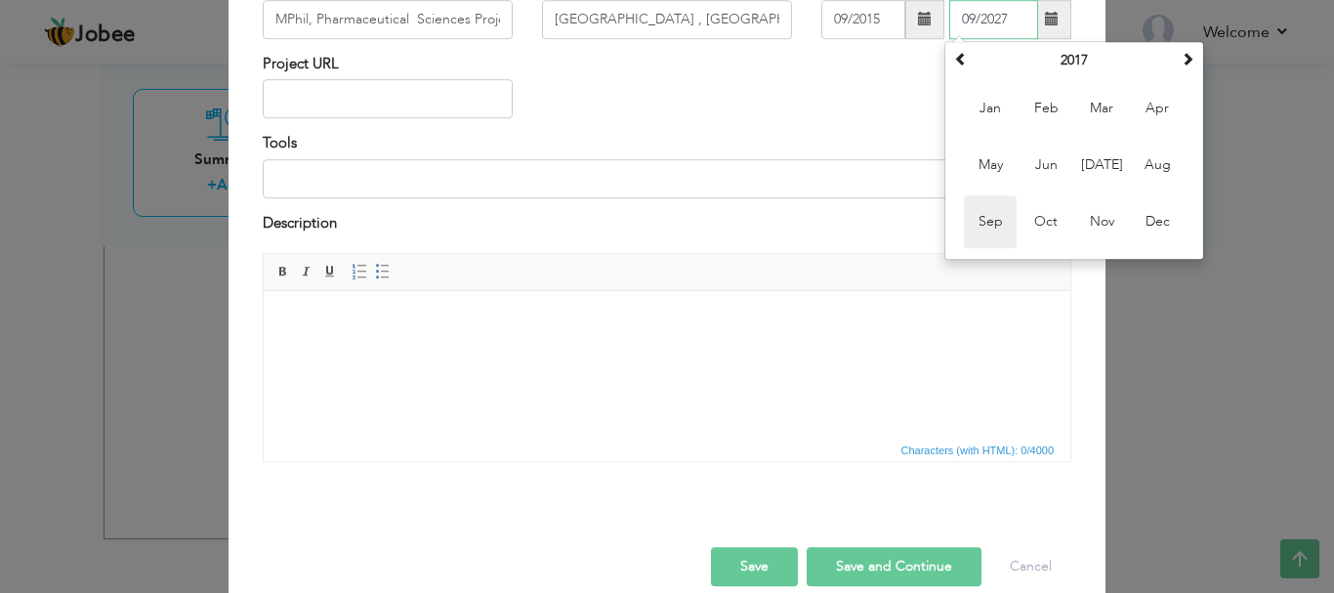
click at [982, 221] on span "Sep" at bounding box center [990, 221] width 53 height 53
type input "09/2017"
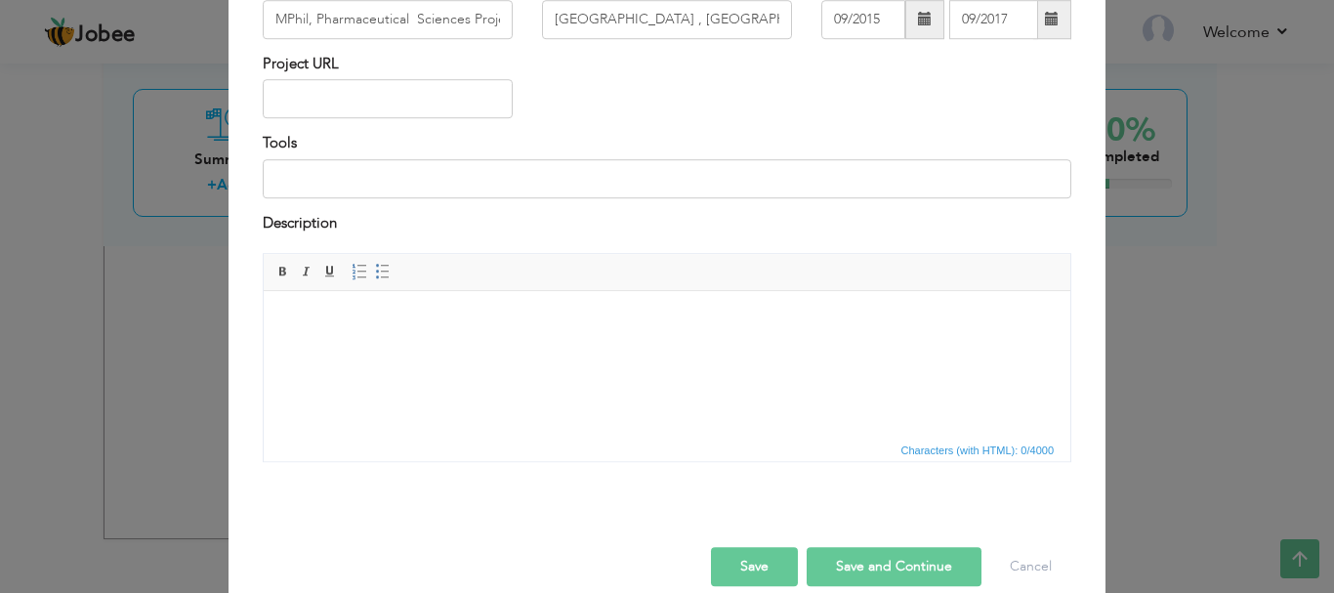
click at [845, 128] on div "Project URL" at bounding box center [667, 93] width 838 height 79
click at [760, 584] on button "Save" at bounding box center [754, 566] width 87 height 39
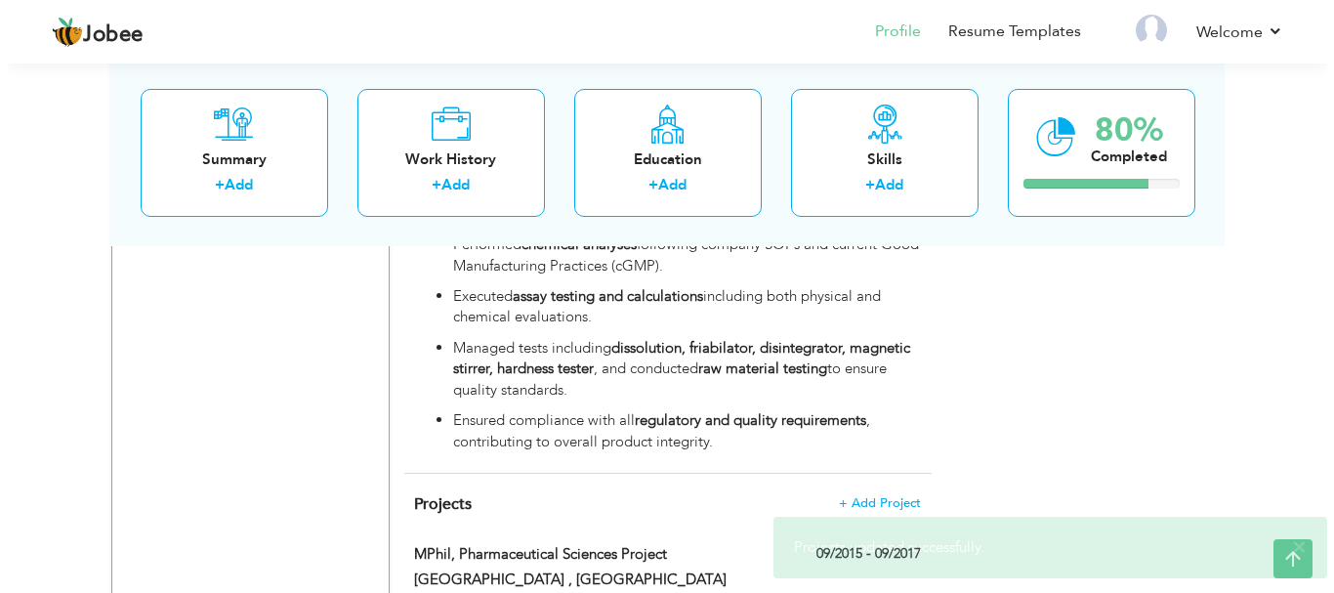
scroll to position [1125, 0]
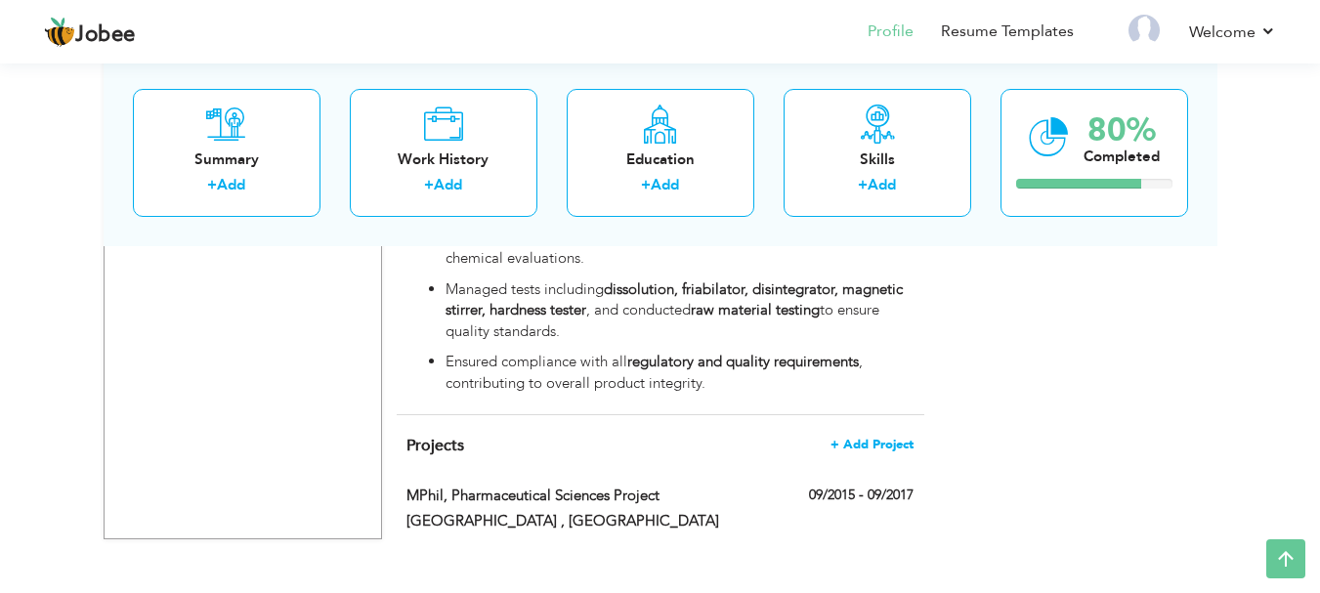
click at [846, 438] on span "+ Add Project" at bounding box center [871, 445] width 83 height 14
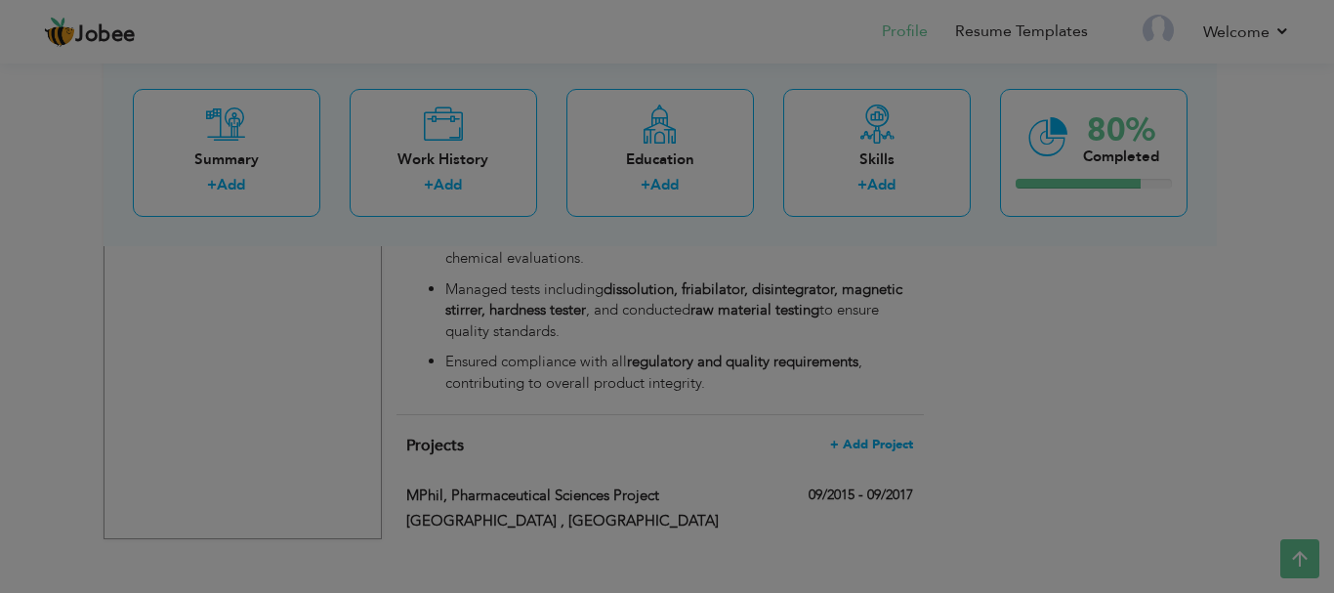
scroll to position [0, 0]
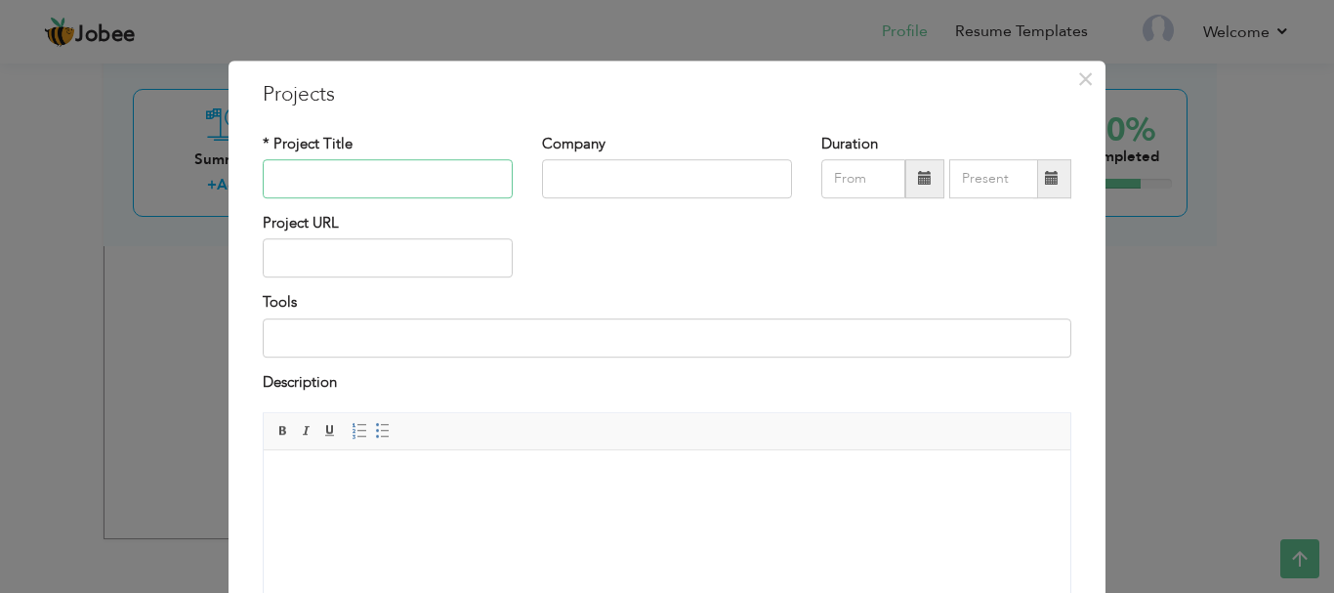
paste input "Doctor of Pharmacy (Pharm-D)"
type input "Doctor of Pharmacy (Pharm-D)"
click at [608, 182] on input "text" at bounding box center [667, 178] width 250 height 39
type input "The [GEOGRAPHIC_DATA]"
click at [913, 188] on span at bounding box center [924, 178] width 39 height 39
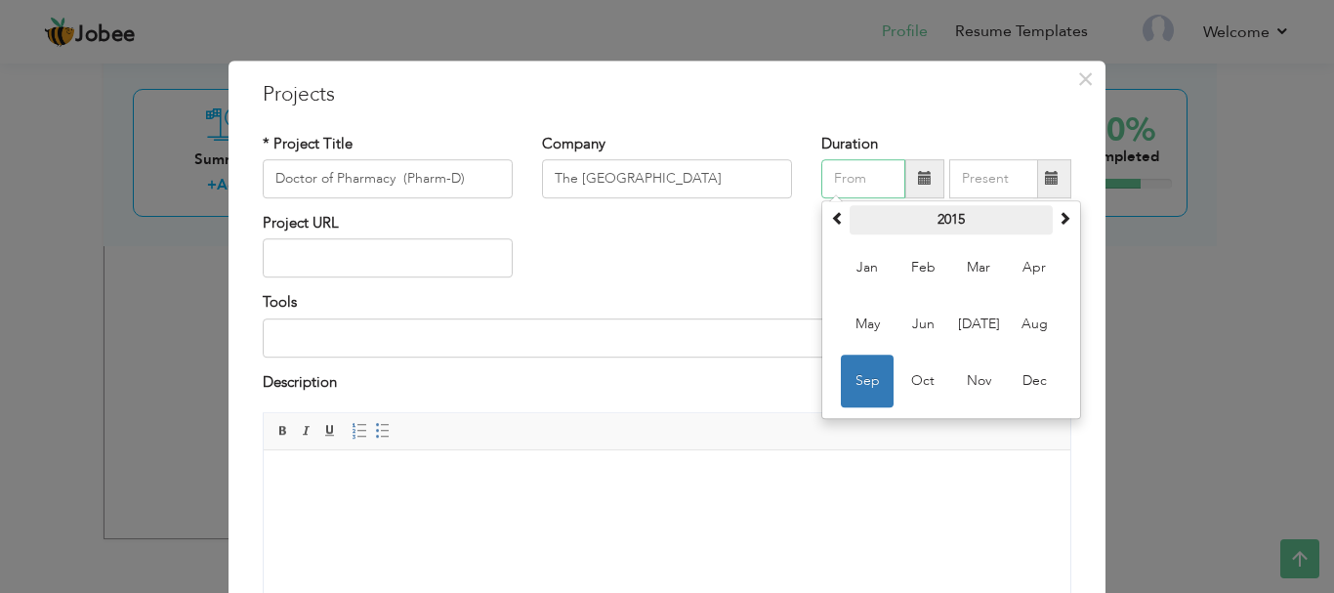
click at [872, 215] on th "2015" at bounding box center [951, 219] width 203 height 29
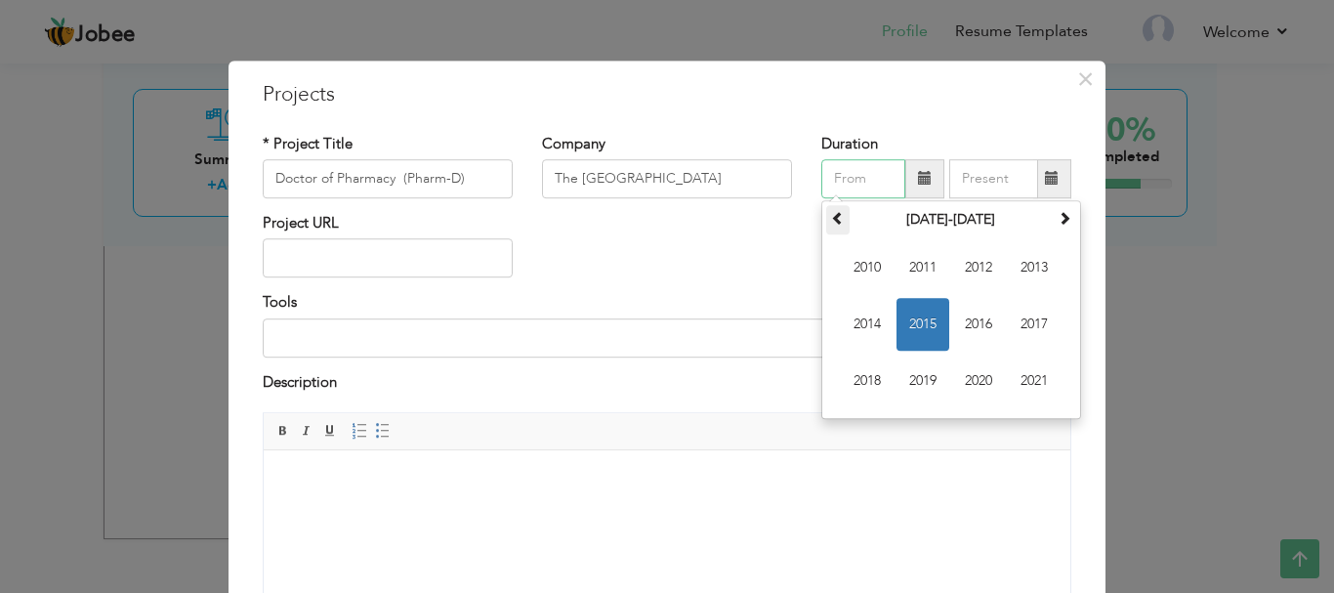
click at [835, 214] on span at bounding box center [838, 218] width 14 height 14
click at [924, 373] on span "2009" at bounding box center [923, 381] width 53 height 53
click at [908, 324] on span "Jun" at bounding box center [923, 324] width 53 height 53
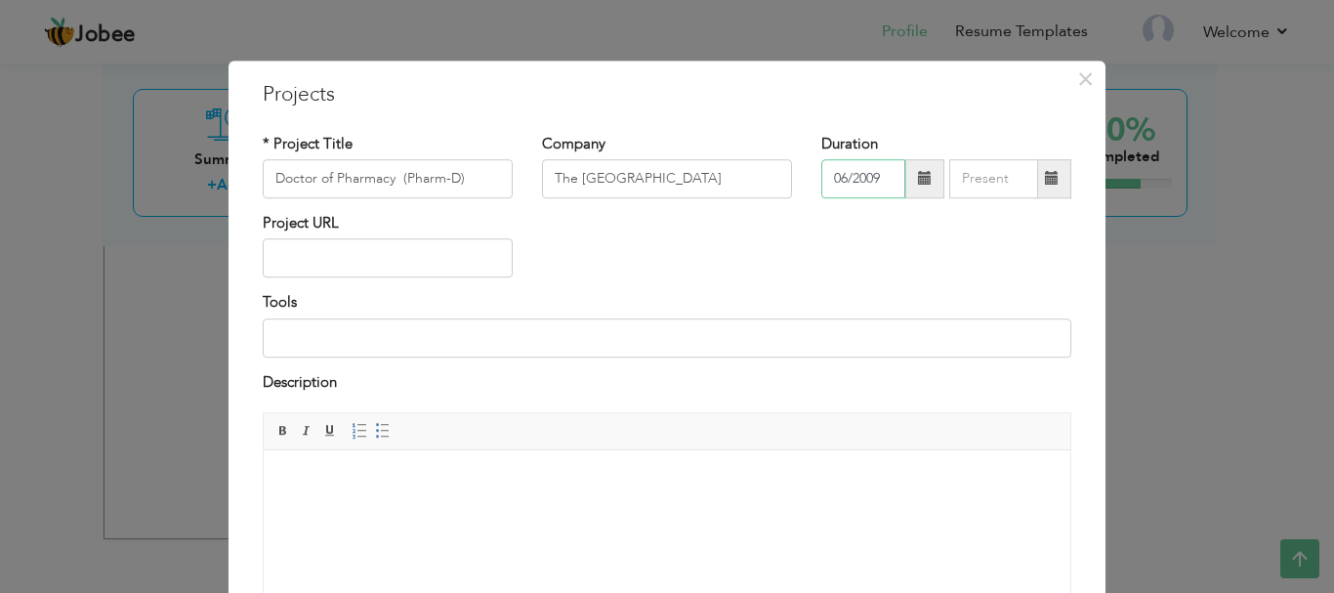
click at [883, 174] on input "06/2009" at bounding box center [863, 178] width 84 height 39
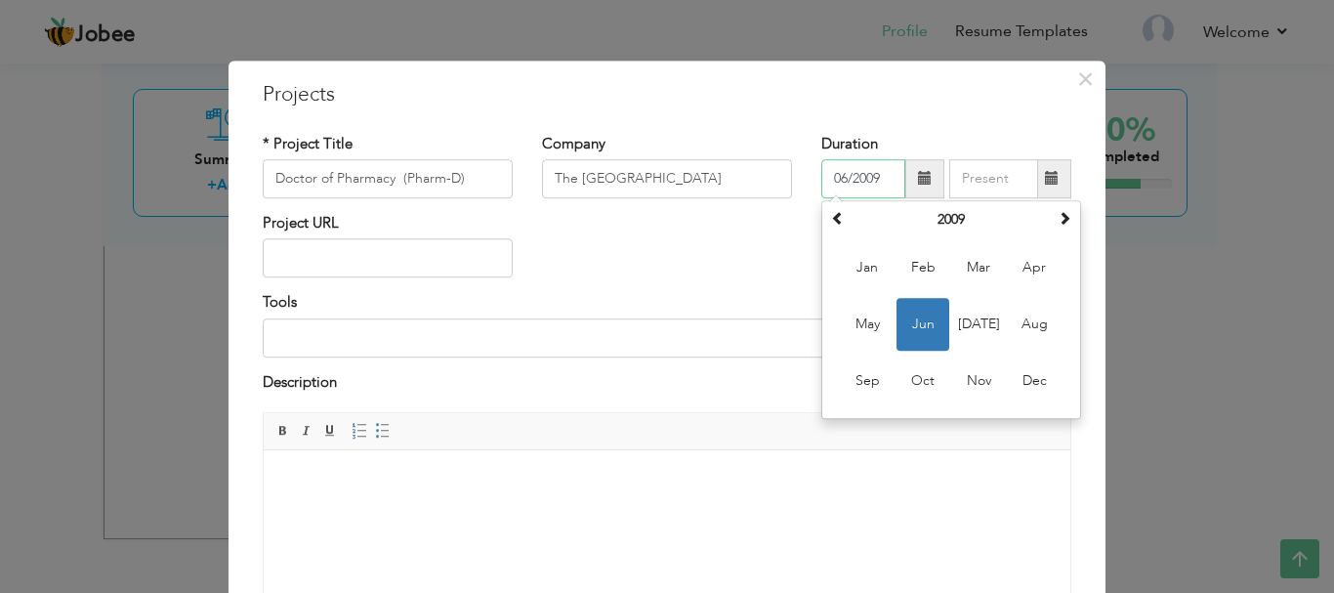
click at [929, 260] on span "Feb" at bounding box center [923, 267] width 53 height 53
type input "02/2009"
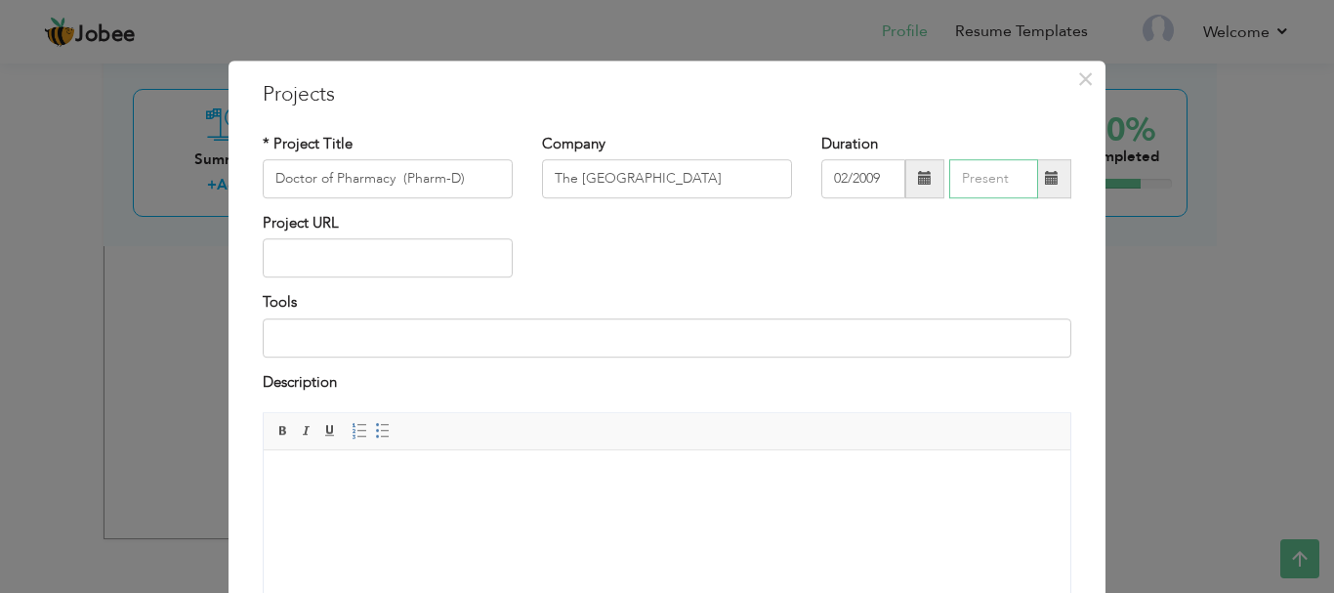
click at [993, 182] on input "text" at bounding box center [993, 178] width 89 height 39
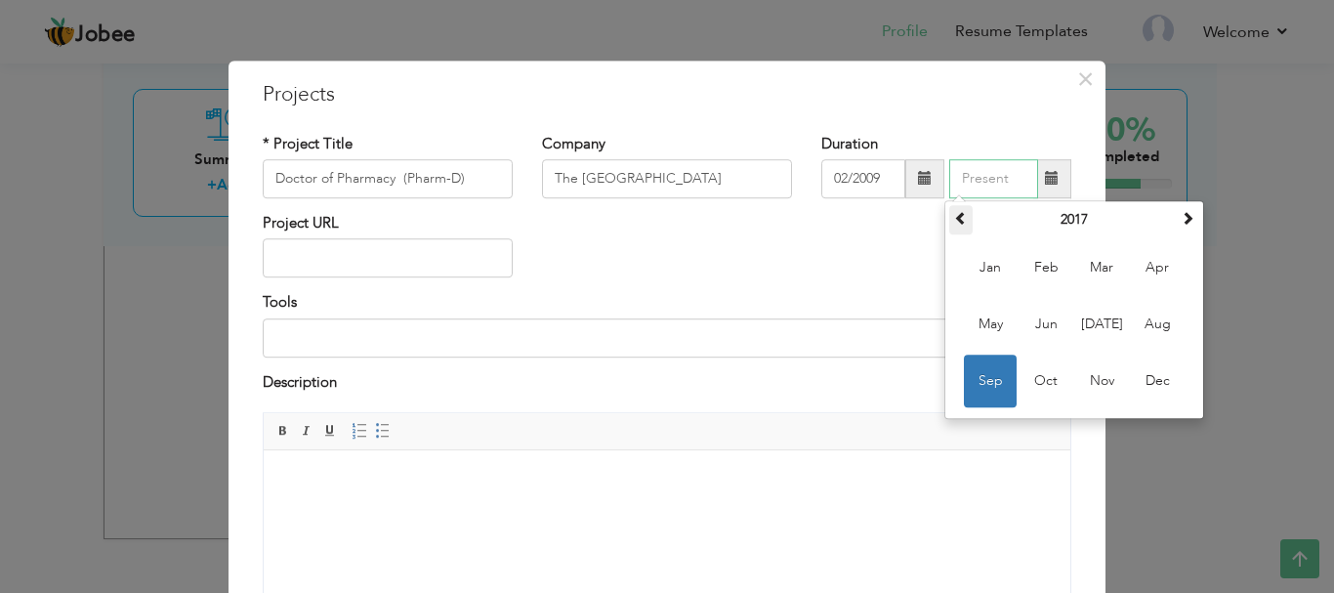
click at [955, 216] on span at bounding box center [961, 218] width 14 height 14
click at [1021, 216] on th "2016" at bounding box center [1074, 219] width 203 height 29
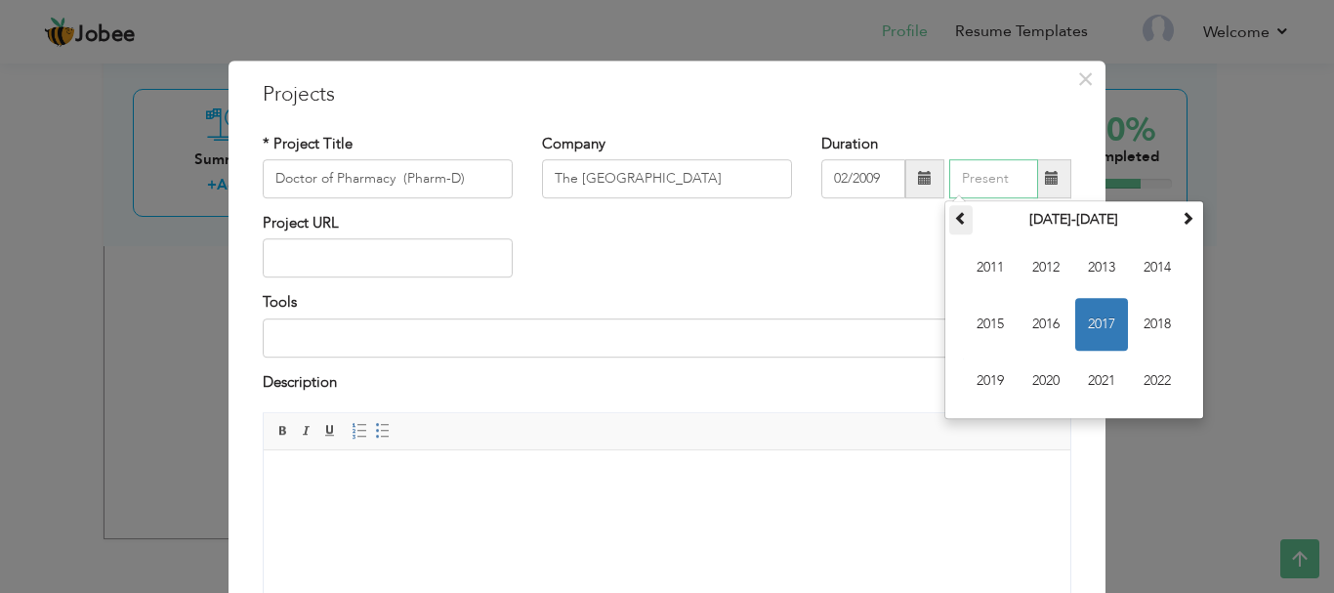
click at [958, 216] on span at bounding box center [961, 218] width 14 height 14
click at [985, 368] on span "2009" at bounding box center [990, 381] width 53 height 53
click at [1138, 263] on span "Apr" at bounding box center [1157, 267] width 53 height 53
type input "04/2009"
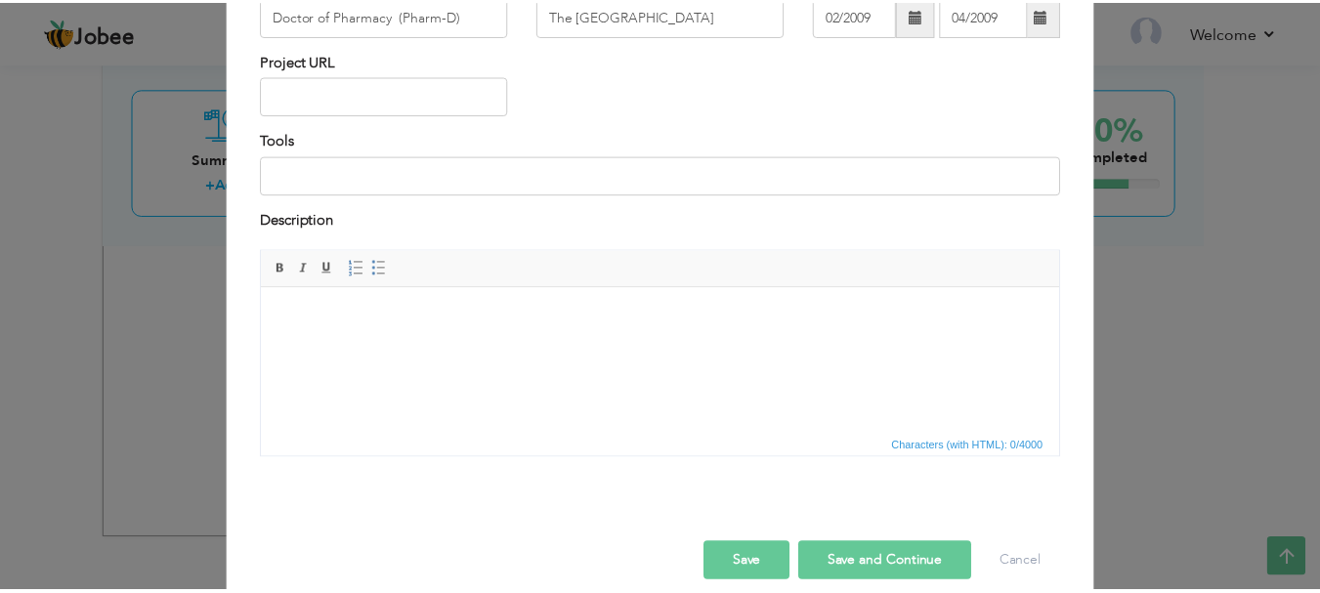
scroll to position [187, 0]
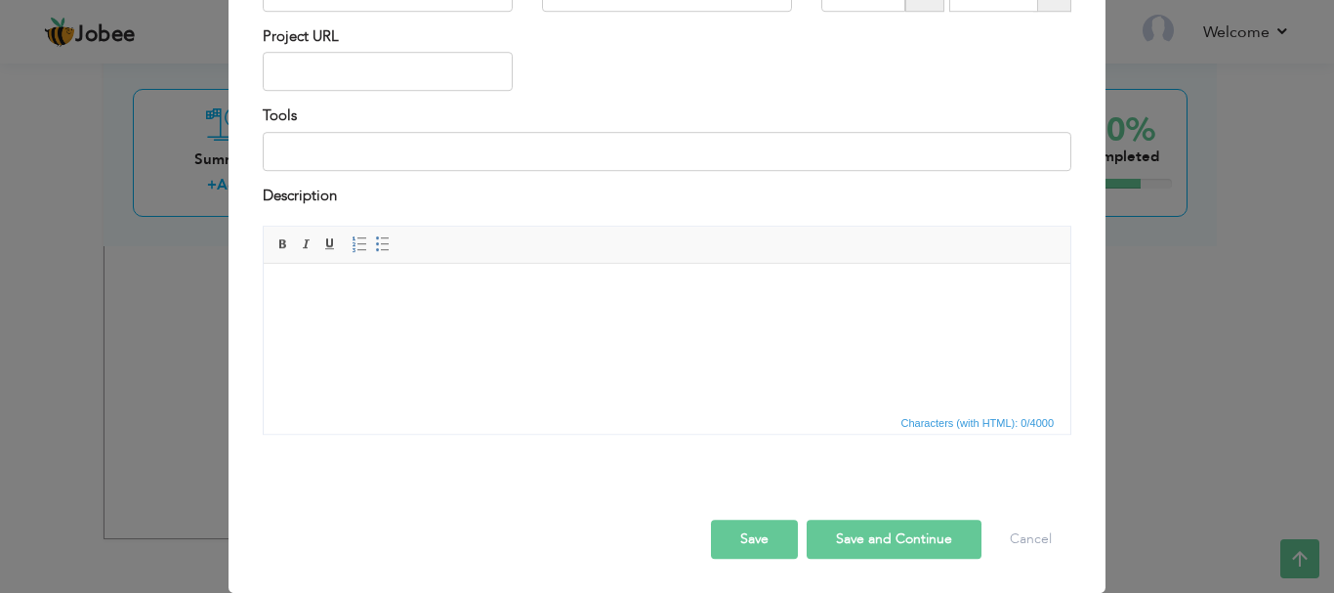
drag, startPoint x: 744, startPoint y: 556, endPoint x: 744, endPoint y: 536, distance: 19.5
click at [744, 557] on button "Save" at bounding box center [754, 539] width 87 height 39
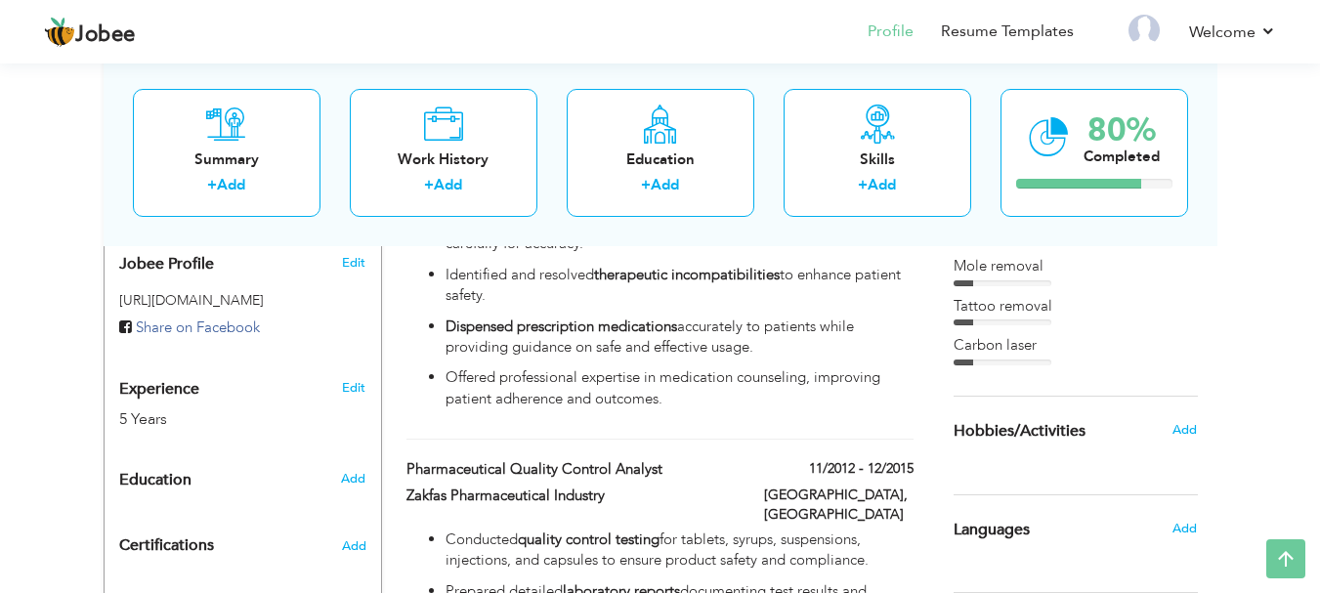
scroll to position [638, 0]
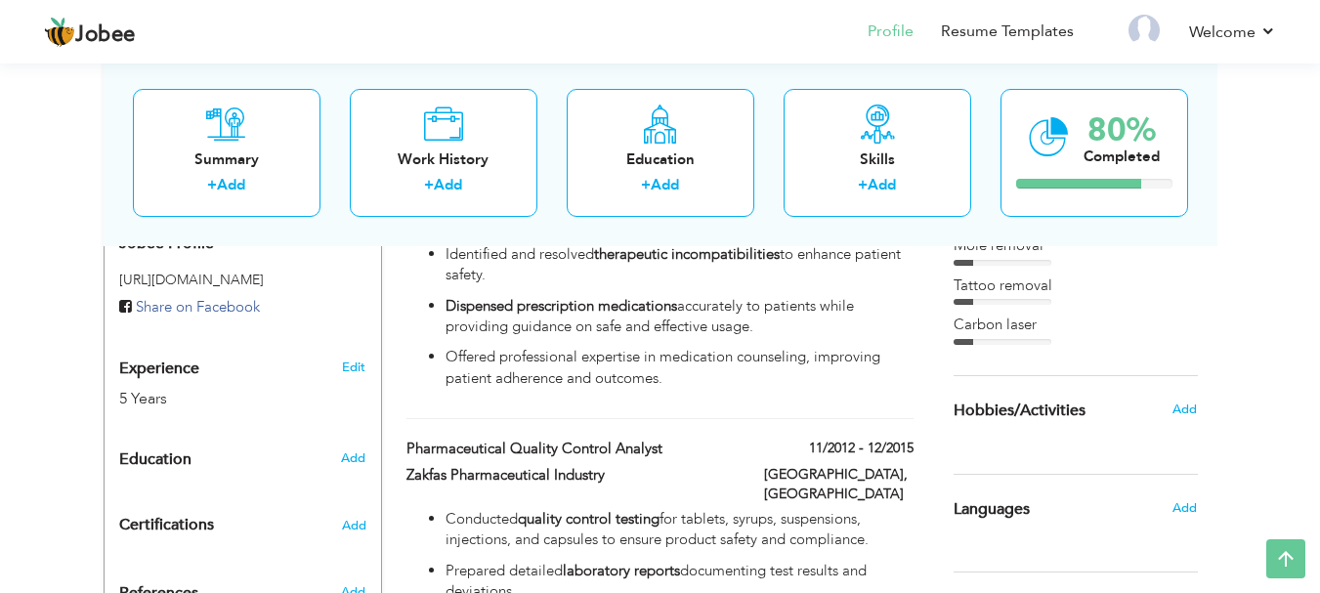
click at [1184, 499] on h6 "Add" at bounding box center [1184, 508] width 24 height 18
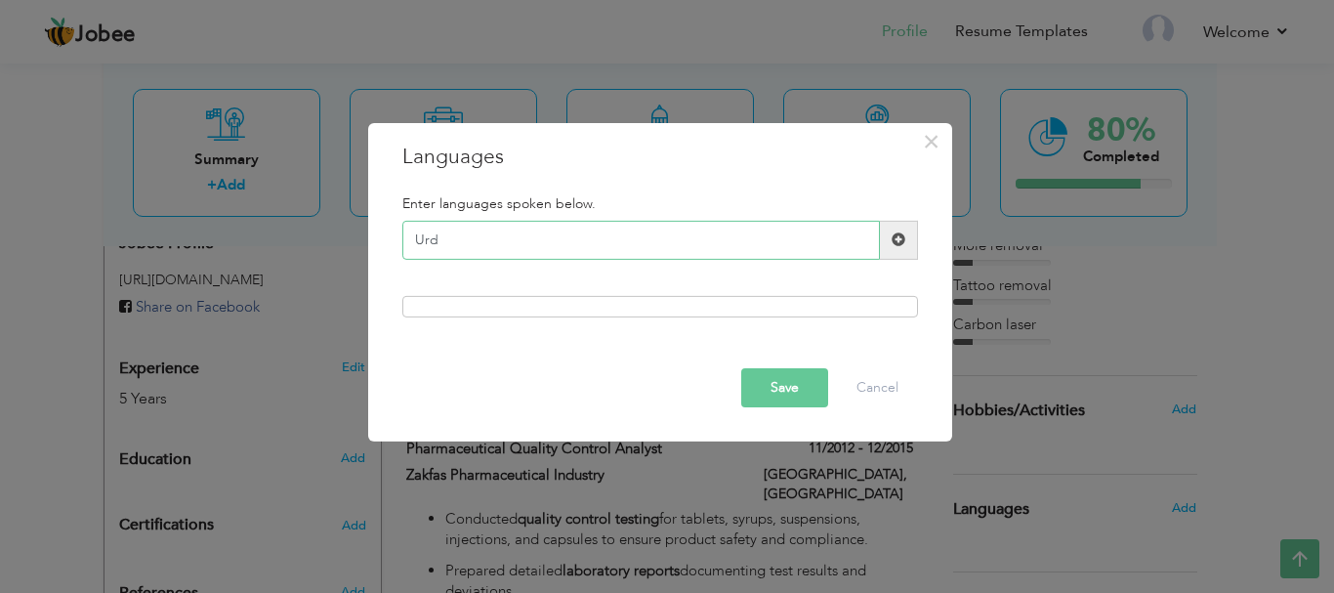
type input "Urdu"
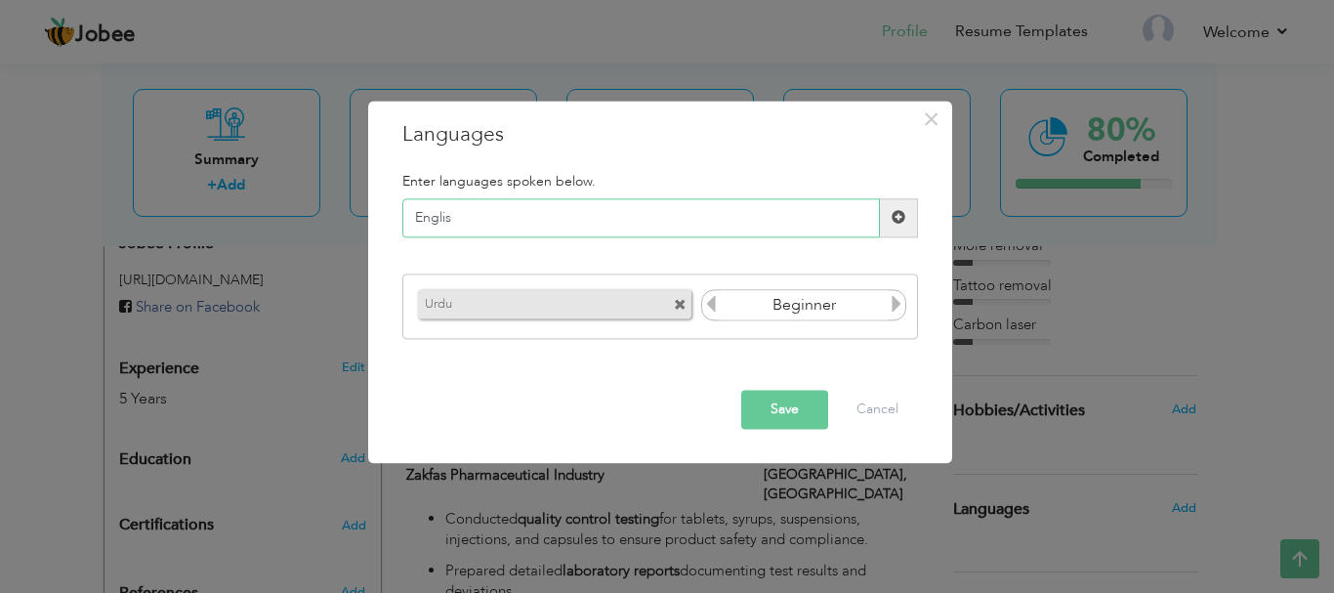
type input "English"
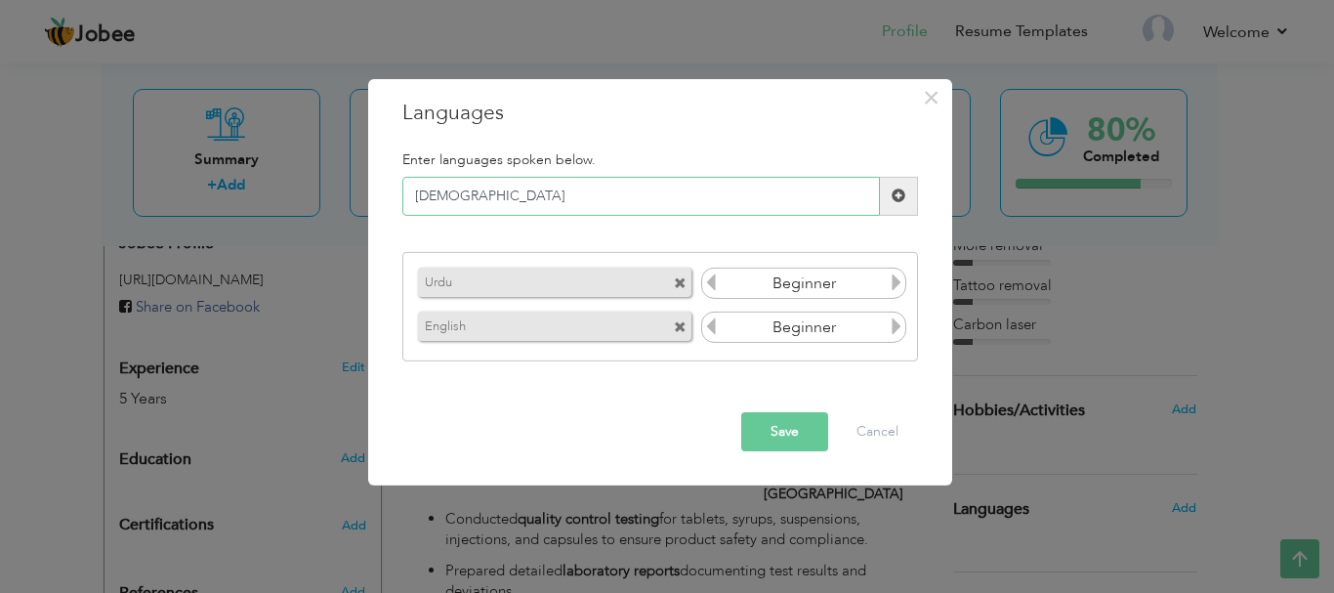
type input "Arabic"
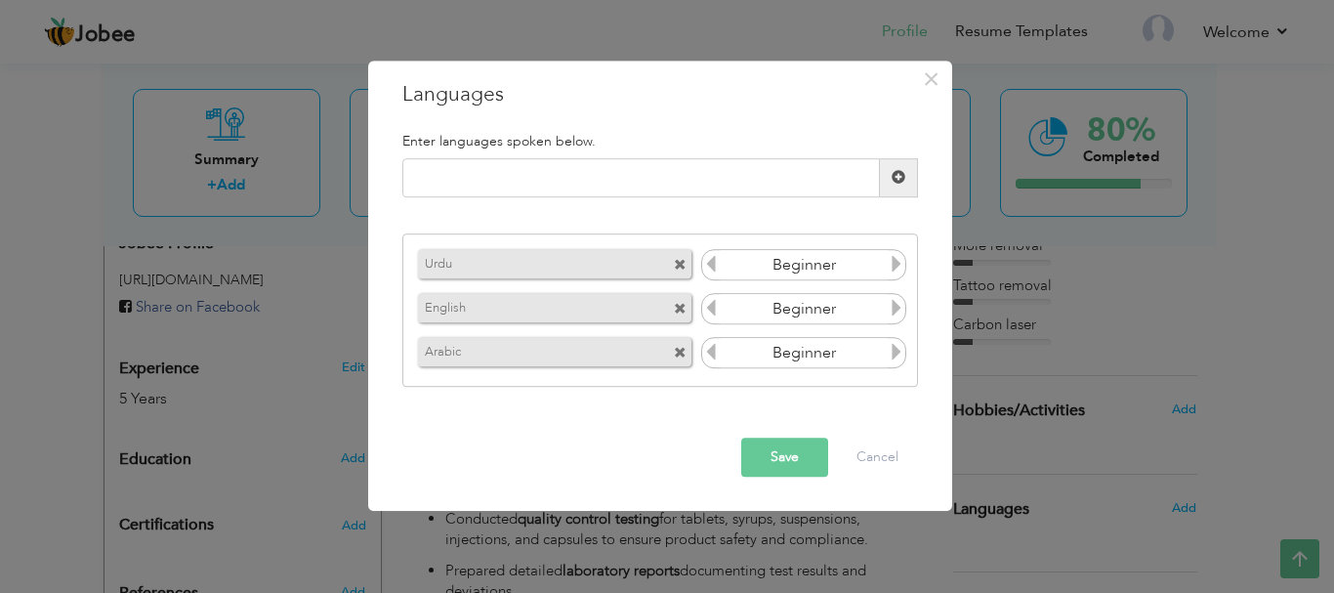
click at [886, 265] on input "Beginner" at bounding box center [804, 265] width 169 height 29
click at [891, 264] on icon at bounding box center [897, 265] width 18 height 18
click at [891, 262] on icon at bounding box center [897, 265] width 18 height 18
click at [898, 305] on icon at bounding box center [897, 309] width 18 height 18
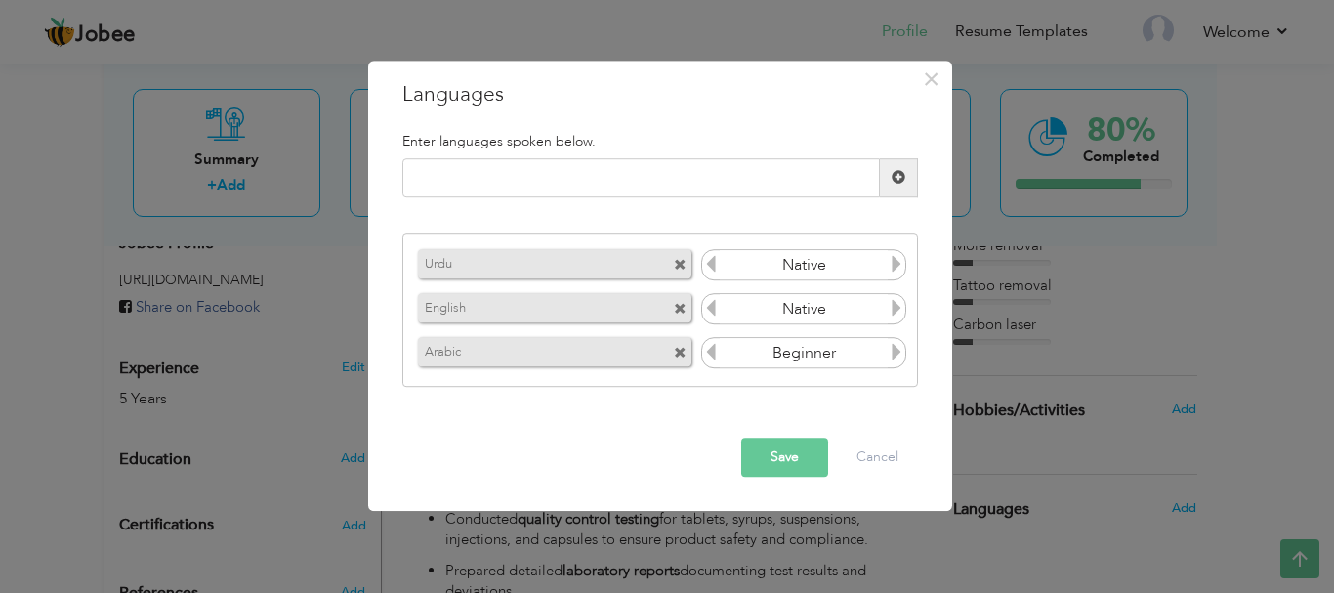
click at [706, 316] on icon at bounding box center [711, 309] width 18 height 18
click at [787, 457] on button "Save" at bounding box center [784, 457] width 87 height 39
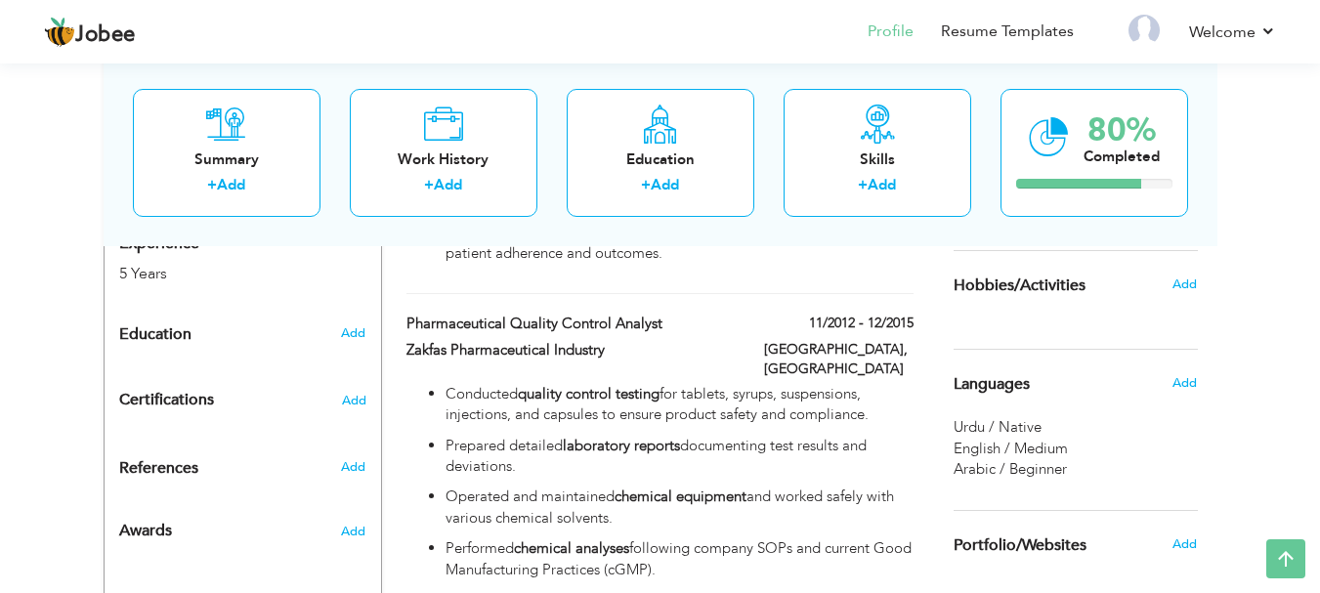
scroll to position [736, 0]
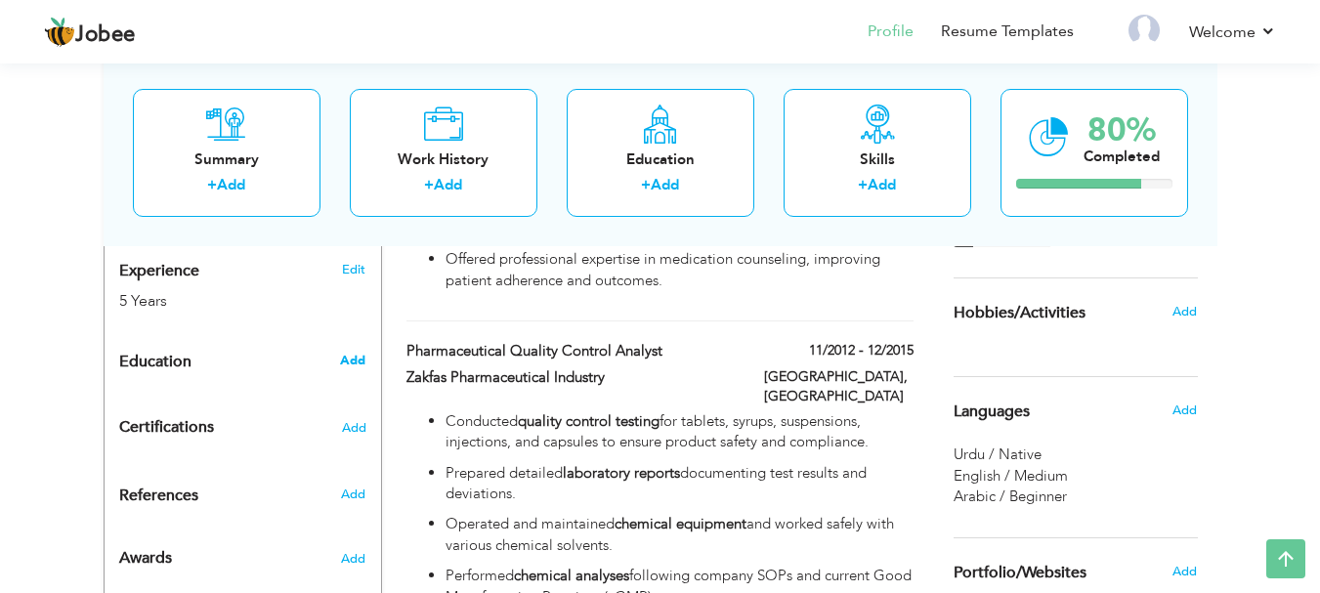
click at [343, 352] on span "Add" at bounding box center [352, 361] width 25 height 18
radio input "true"
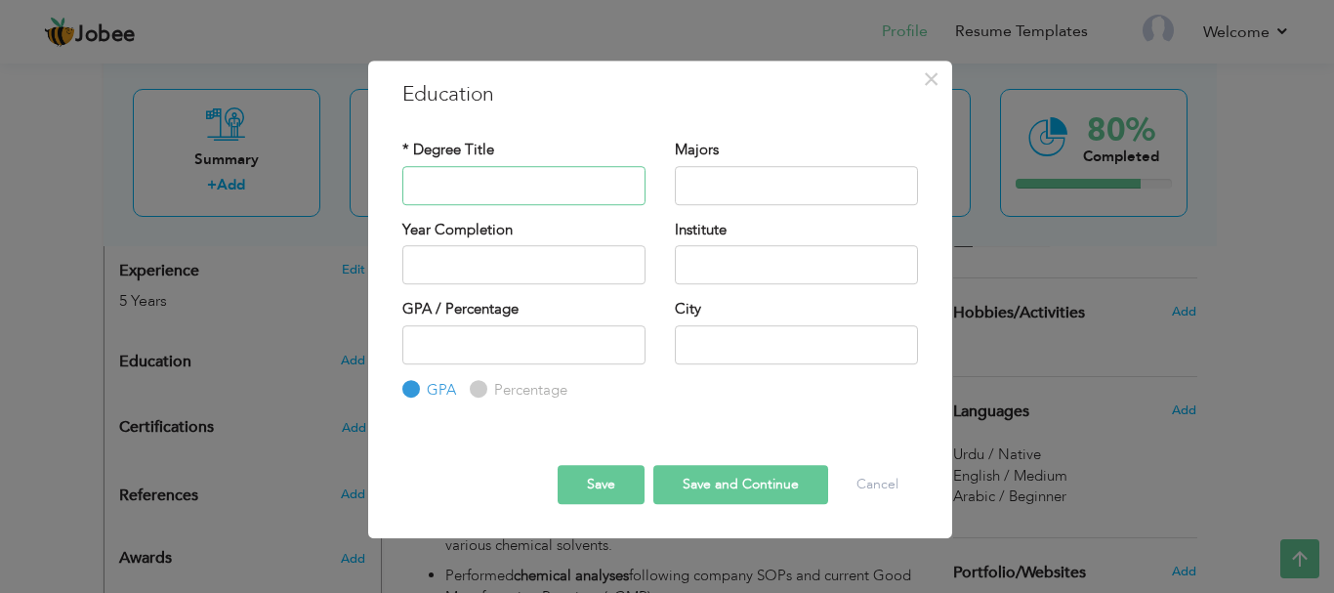
paste input "MS/MPhil in Pharmacology"
drag, startPoint x: 441, startPoint y: 185, endPoint x: 387, endPoint y: 187, distance: 53.8
click at [388, 187] on div "* Degree Title MS/MPhil in Pharmacology" at bounding box center [524, 179] width 273 height 79
click at [717, 190] on input "text" at bounding box center [796, 185] width 243 height 39
drag, startPoint x: 442, startPoint y: 184, endPoint x: 389, endPoint y: 174, distance: 54.6
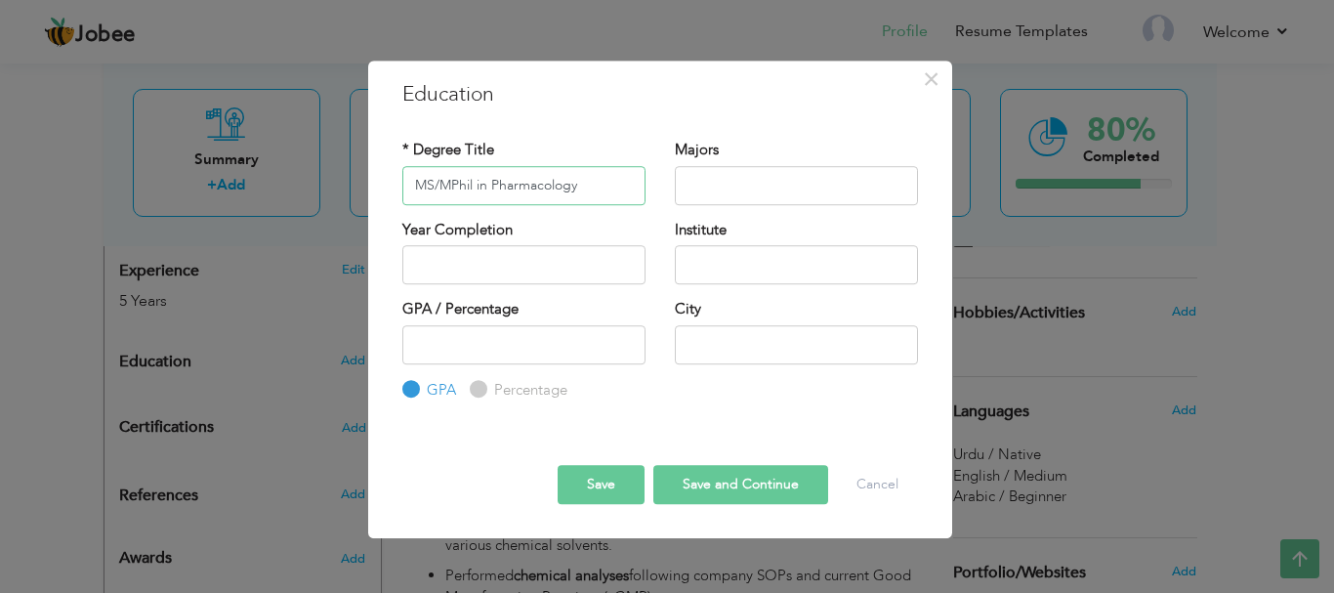
click at [389, 174] on div "* Degree Title MS/MPhil in Pharmacology" at bounding box center [524, 179] width 273 height 79
type input "MPhil in Pharmacology"
click at [770, 191] on input "text" at bounding box center [796, 185] width 243 height 39
click at [713, 273] on input "text" at bounding box center [796, 264] width 243 height 39
paste input "[GEOGRAPHIC_DATA] , [GEOGRAPHIC_DATA]"
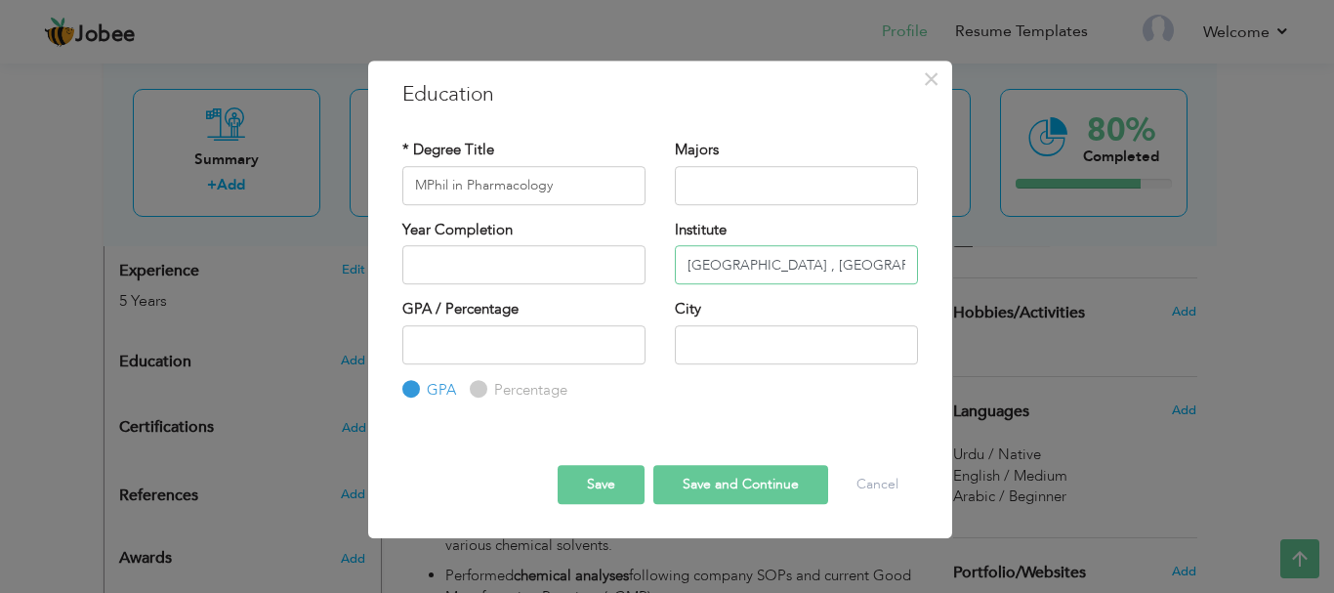
type input "[GEOGRAPHIC_DATA] , [GEOGRAPHIC_DATA]"
click at [713, 353] on input "text" at bounding box center [796, 344] width 243 height 39
type input "L"
type input "S"
click at [557, 347] on input "number" at bounding box center [523, 344] width 243 height 39
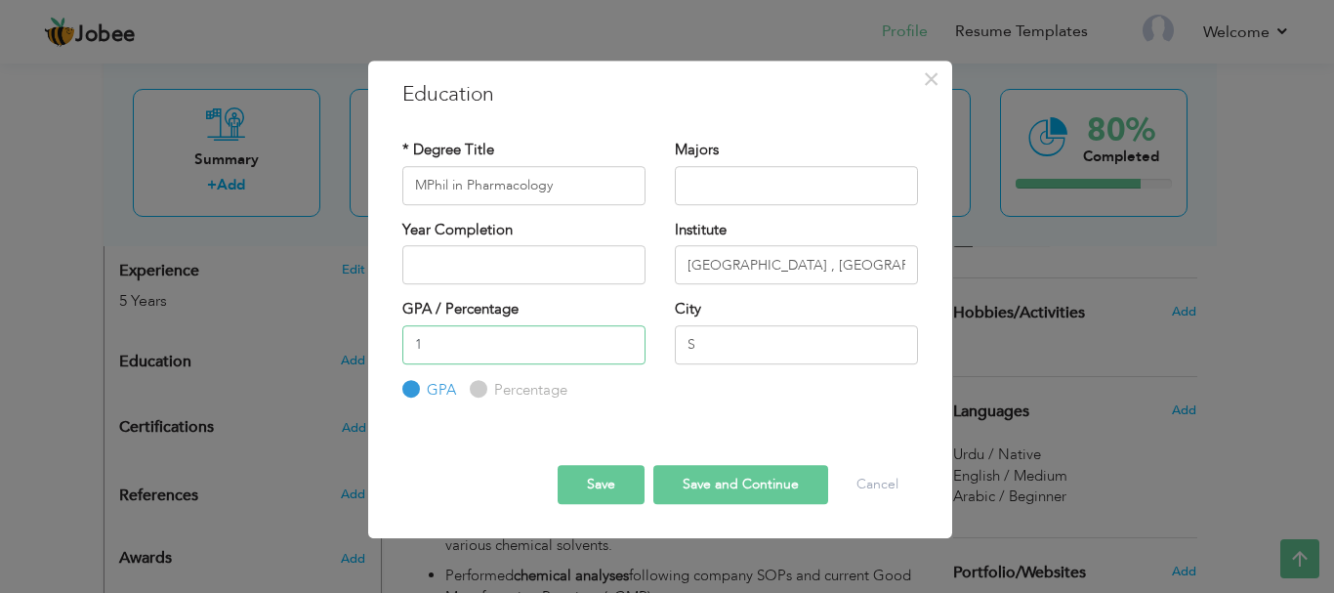
click at [623, 340] on input "1" at bounding box center [523, 344] width 243 height 39
click at [623, 340] on input "2" at bounding box center [523, 344] width 243 height 39
click at [623, 340] on input "3" at bounding box center [523, 344] width 243 height 39
click at [623, 340] on input "4" at bounding box center [523, 344] width 243 height 39
click at [623, 349] on input "3" at bounding box center [523, 344] width 243 height 39
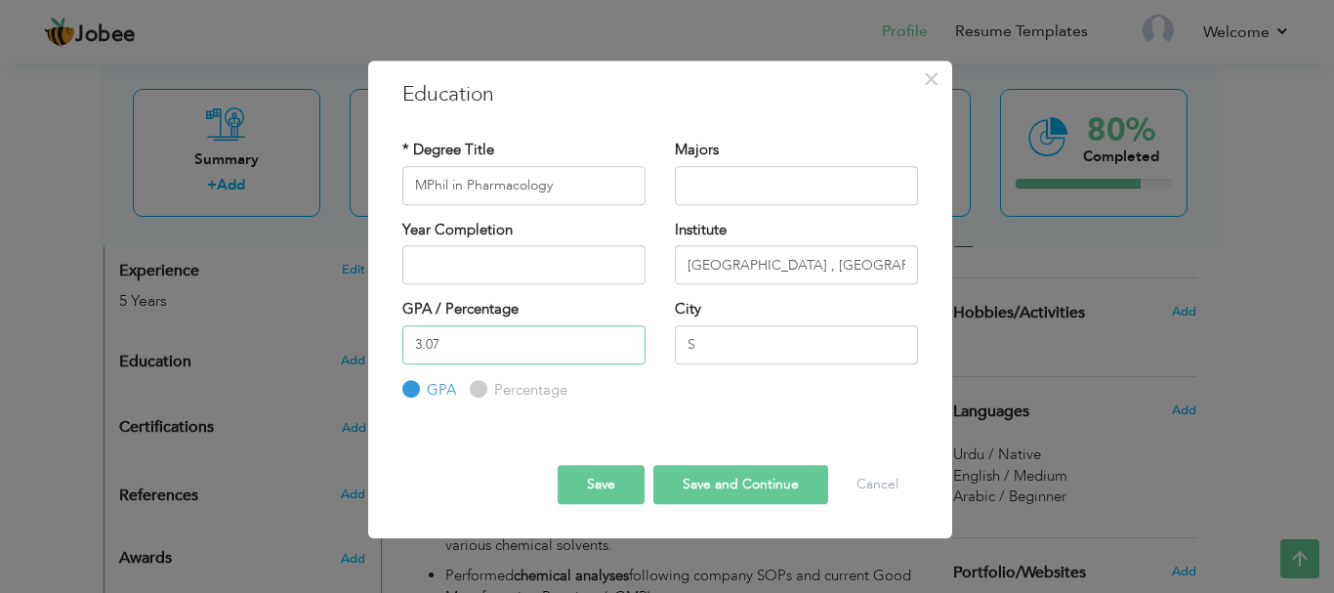
type input "3.07"
click at [538, 276] on input "2025" at bounding box center [523, 264] width 243 height 39
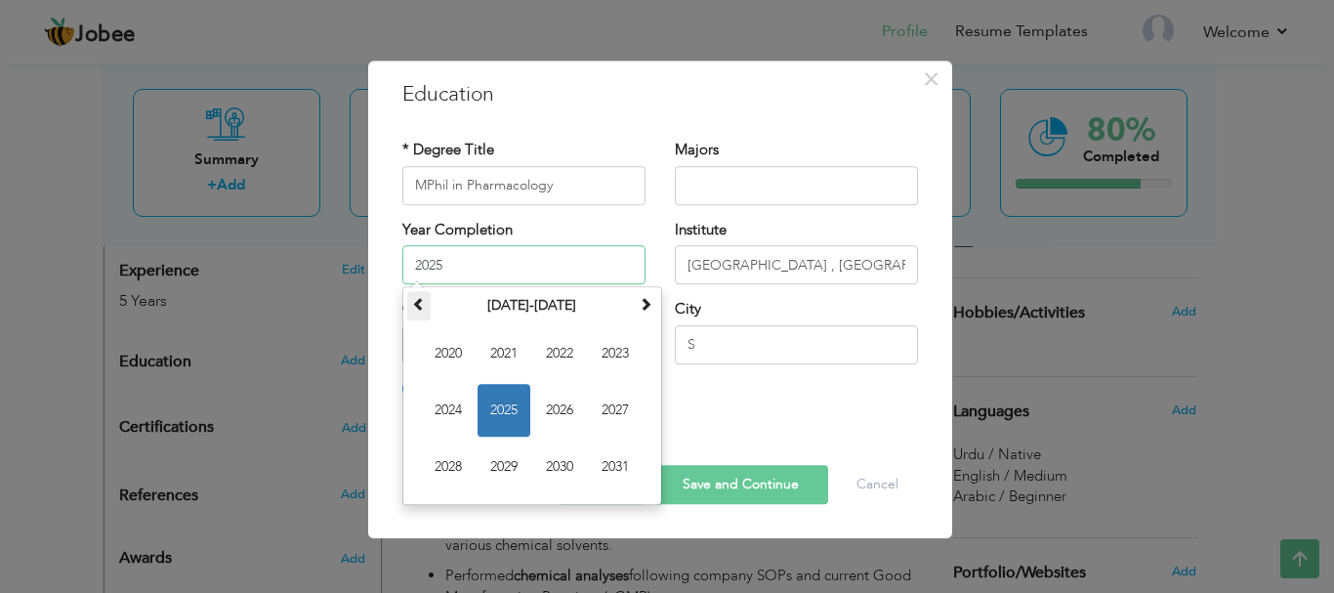
click at [417, 305] on span at bounding box center [419, 304] width 14 height 14
click at [418, 307] on span at bounding box center [419, 304] width 14 height 14
click at [648, 311] on span at bounding box center [646, 304] width 14 height 14
click at [606, 406] on span "2017" at bounding box center [615, 410] width 53 height 53
type input "2017"
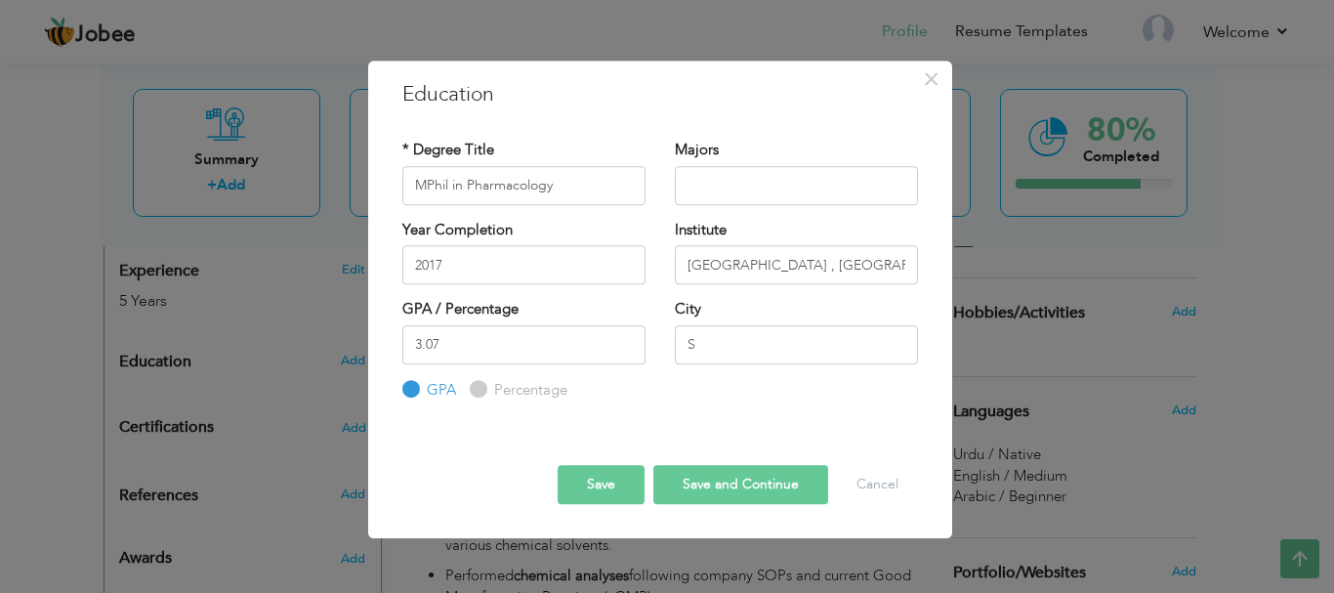
click at [597, 482] on button "Save" at bounding box center [601, 484] width 87 height 39
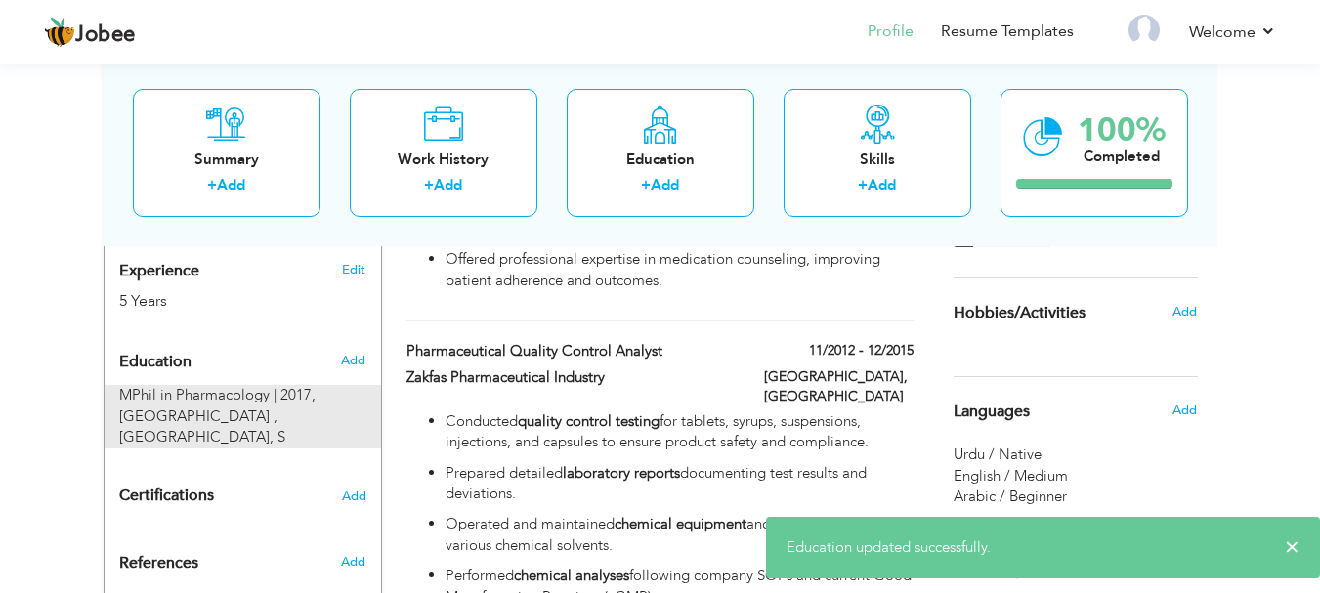
click at [279, 406] on span "[GEOGRAPHIC_DATA] , [GEOGRAPHIC_DATA], S" at bounding box center [202, 426] width 166 height 40
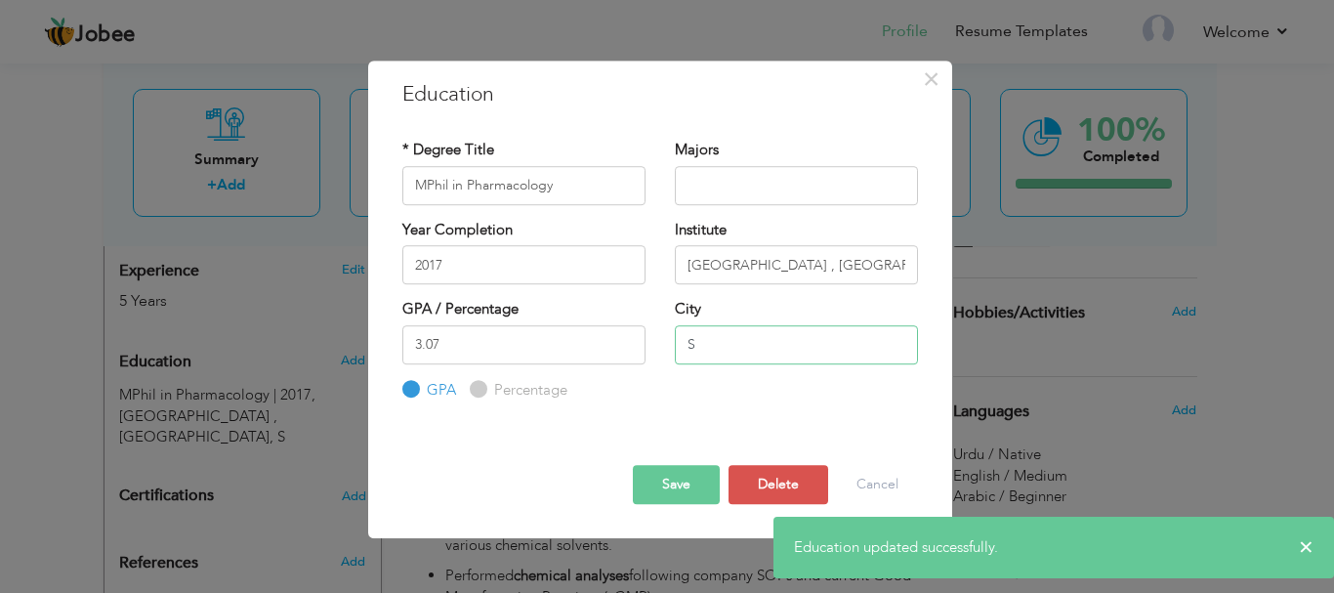
drag, startPoint x: 741, startPoint y: 333, endPoint x: 572, endPoint y: 331, distance: 169.0
click at [643, 340] on div "GPA / Percentage 3.07 GPA Percentage S" at bounding box center [660, 350] width 545 height 102
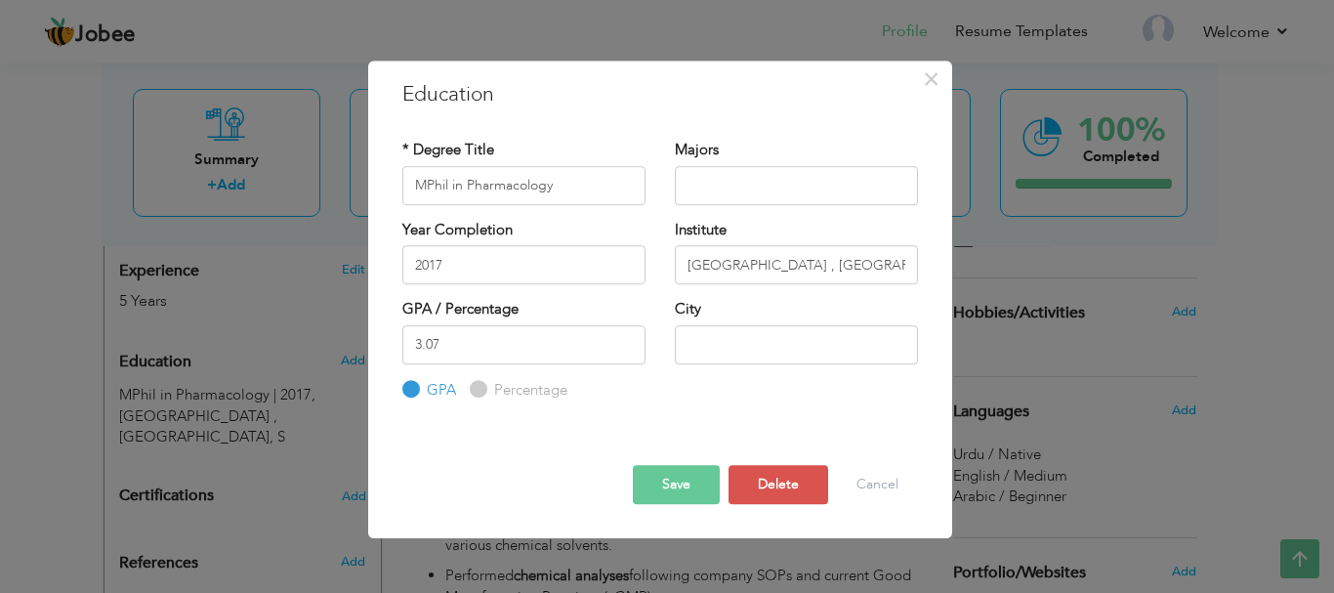
click at [685, 464] on div at bounding box center [660, 448] width 545 height 34
click at [685, 465] on button "Save" at bounding box center [676, 484] width 87 height 39
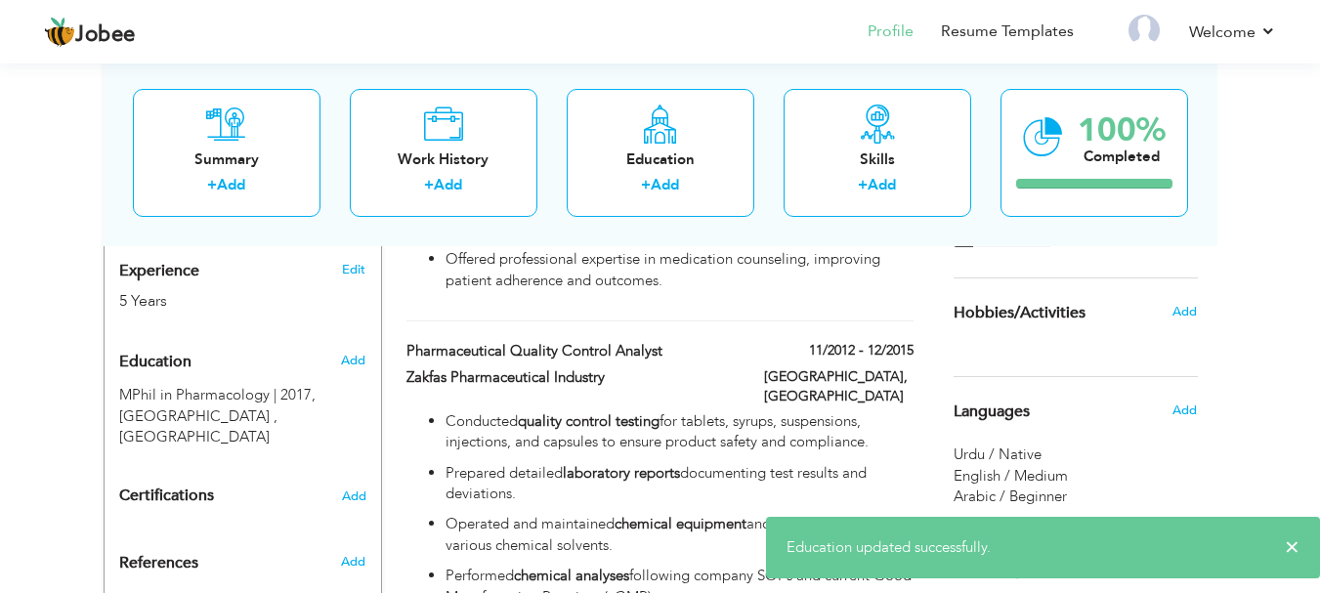
click at [325, 342] on div "Education" at bounding box center [220, 361] width 231 height 39
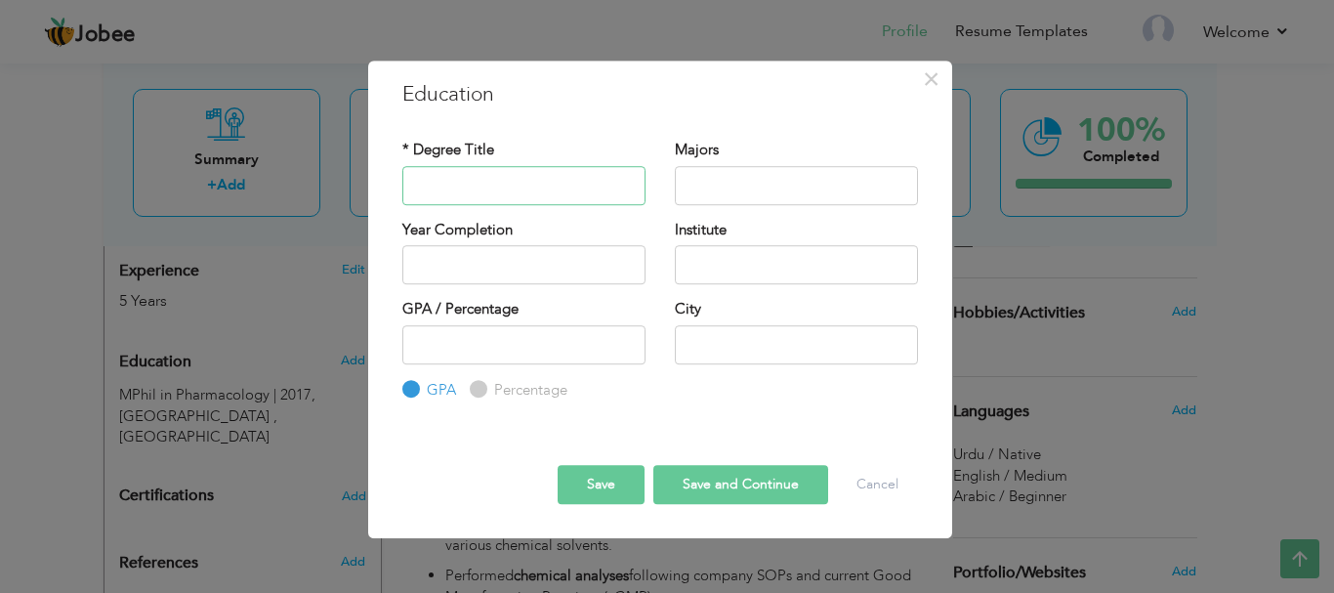
paste input "Doctor of Pharmacy (Pharm-D)"
type input "Doctor of Pharmacy (Pharm-D)"
click at [745, 343] on input "text" at bounding box center [796, 344] width 243 height 39
paste input "[GEOGRAPHIC_DATA]"
type input "[GEOGRAPHIC_DATA]"
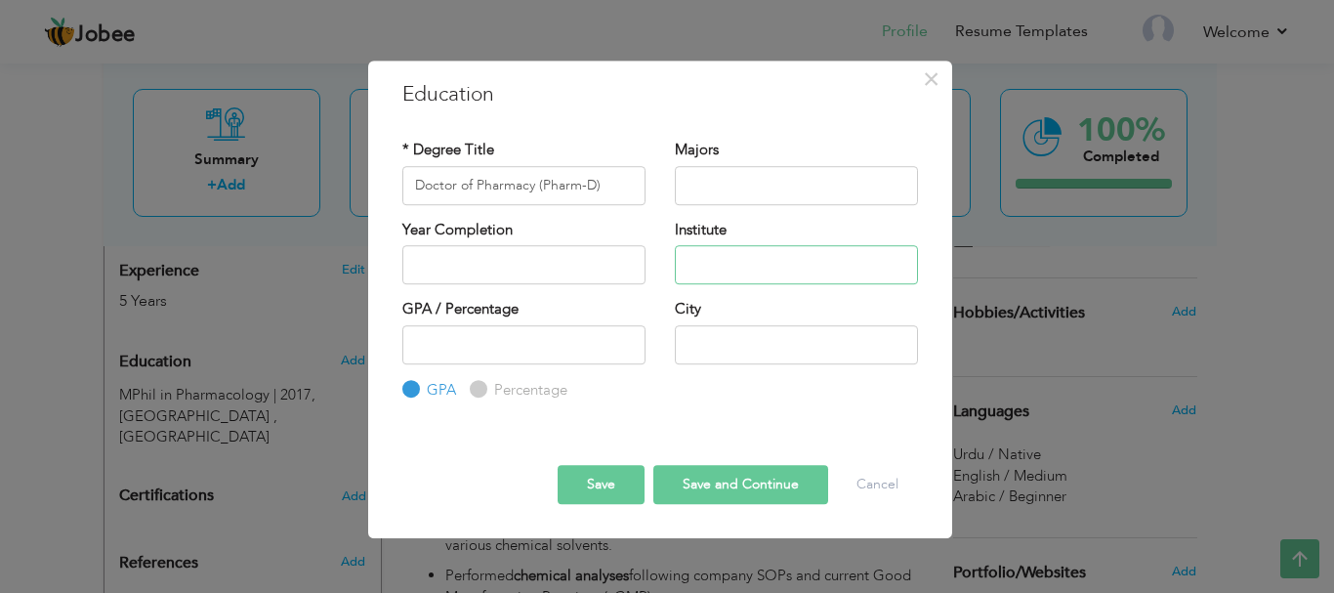
click at [751, 265] on input "text" at bounding box center [796, 264] width 243 height 39
paste input "[GEOGRAPHIC_DATA]"
type input "[GEOGRAPHIC_DATA]"
click at [480, 250] on input "text" at bounding box center [523, 264] width 243 height 39
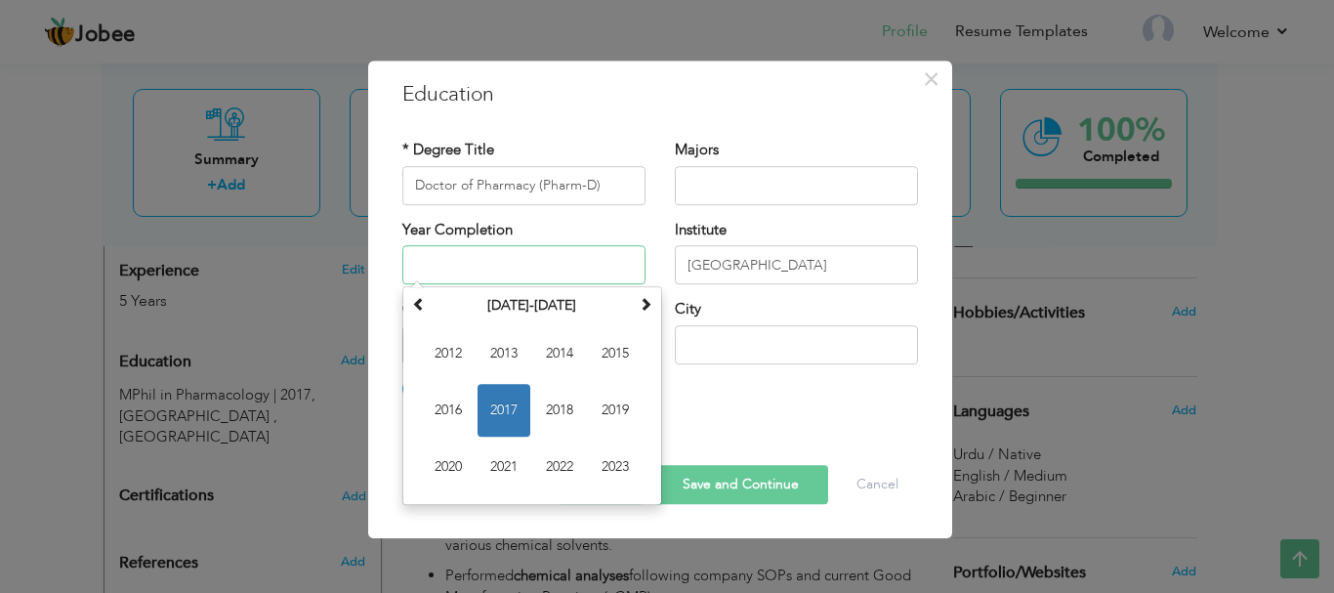
click at [452, 352] on span "2012" at bounding box center [448, 353] width 53 height 53
type input "2012"
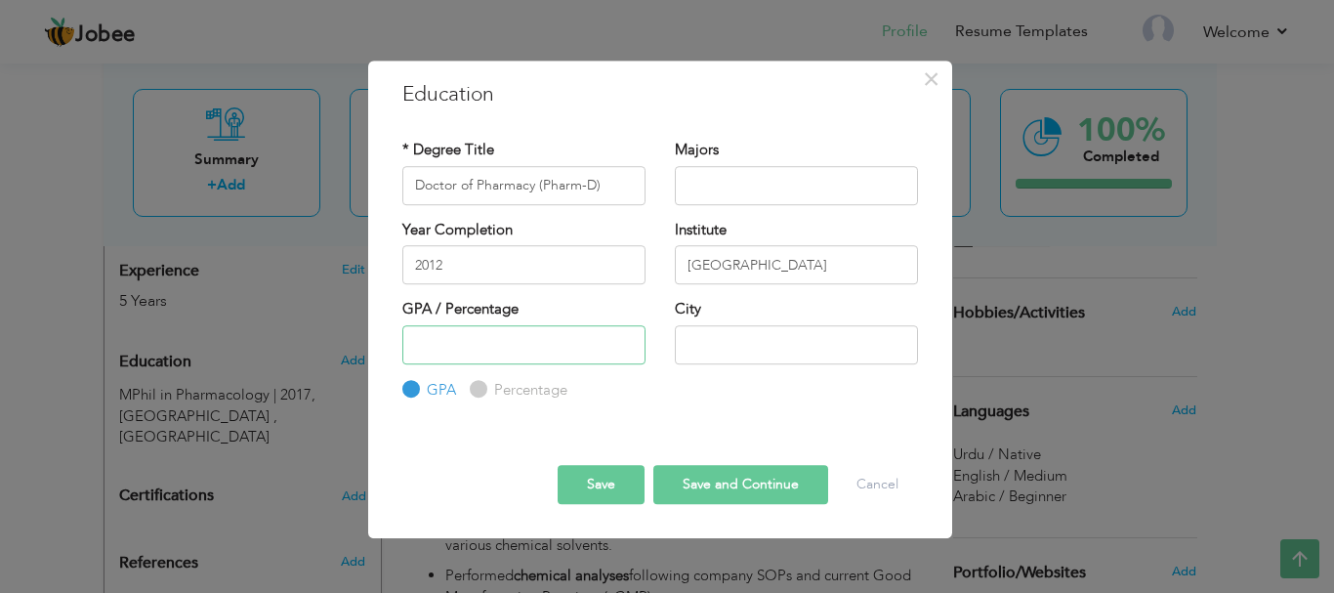
click at [511, 356] on input "number" at bounding box center [523, 344] width 243 height 39
type input ".2"
type input "2.12"
click at [602, 493] on button "Save" at bounding box center [601, 484] width 87 height 39
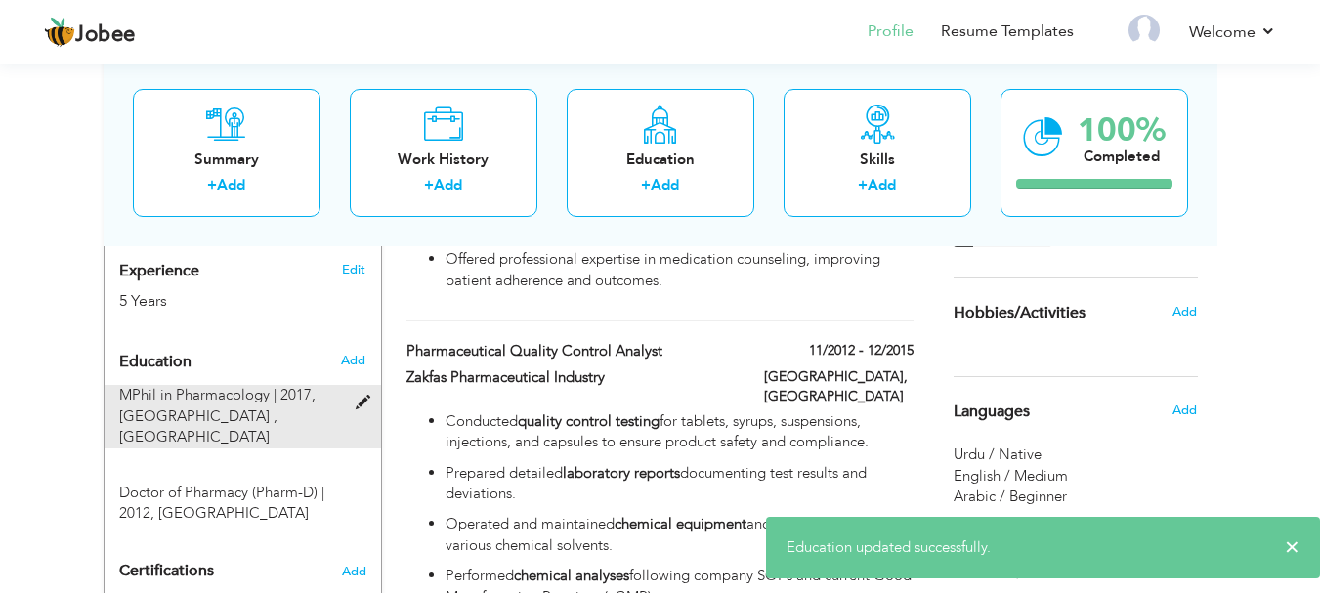
click at [343, 385] on div "MPhil in Pharmacology | 2017, [GEOGRAPHIC_DATA] , [GEOGRAPHIC_DATA]" at bounding box center [231, 416] width 253 height 63
type input "MPhil in Pharmacology"
type input "2017"
type input "[GEOGRAPHIC_DATA] , [GEOGRAPHIC_DATA]"
type input "3.07"
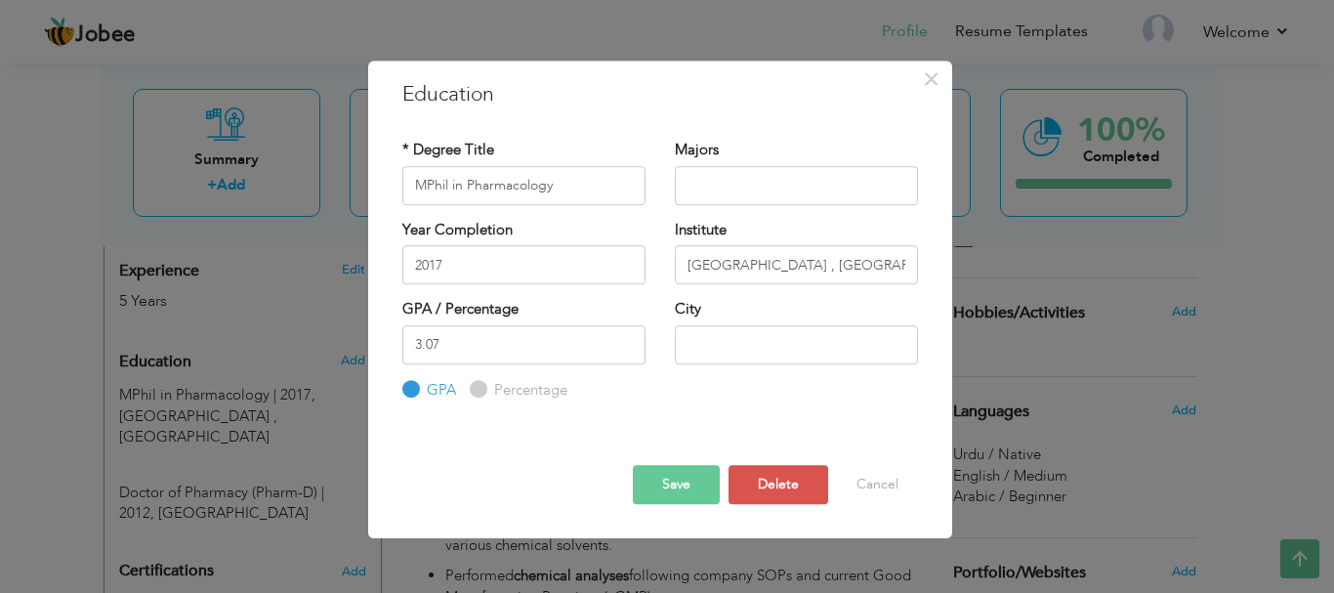
click at [761, 205] on div "Majors" at bounding box center [796, 179] width 273 height 79
click at [767, 199] on input "text" at bounding box center [796, 185] width 243 height 39
paste input "pharmacology"
drag, startPoint x: 692, startPoint y: 183, endPoint x: 655, endPoint y: 187, distance: 36.4
click at [655, 187] on div "* Degree Title MPhil in Pharmacology Majors pharmacology" at bounding box center [660, 179] width 545 height 79
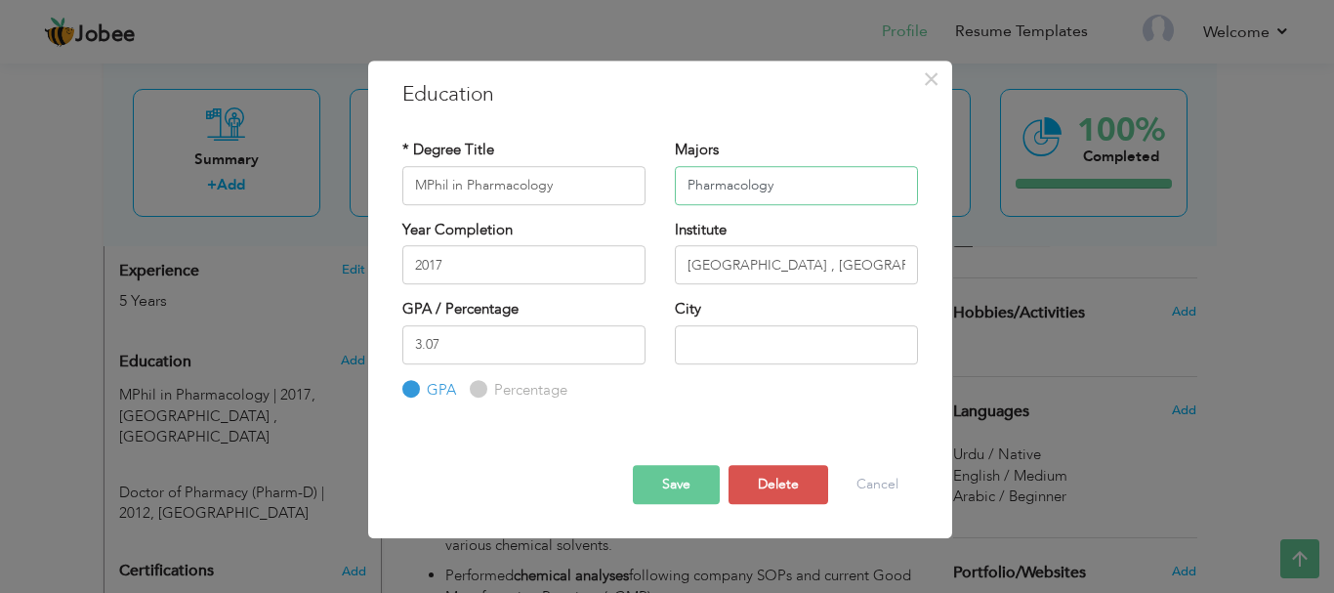
type input "Pharmacology"
click at [664, 472] on button "Save" at bounding box center [676, 484] width 87 height 39
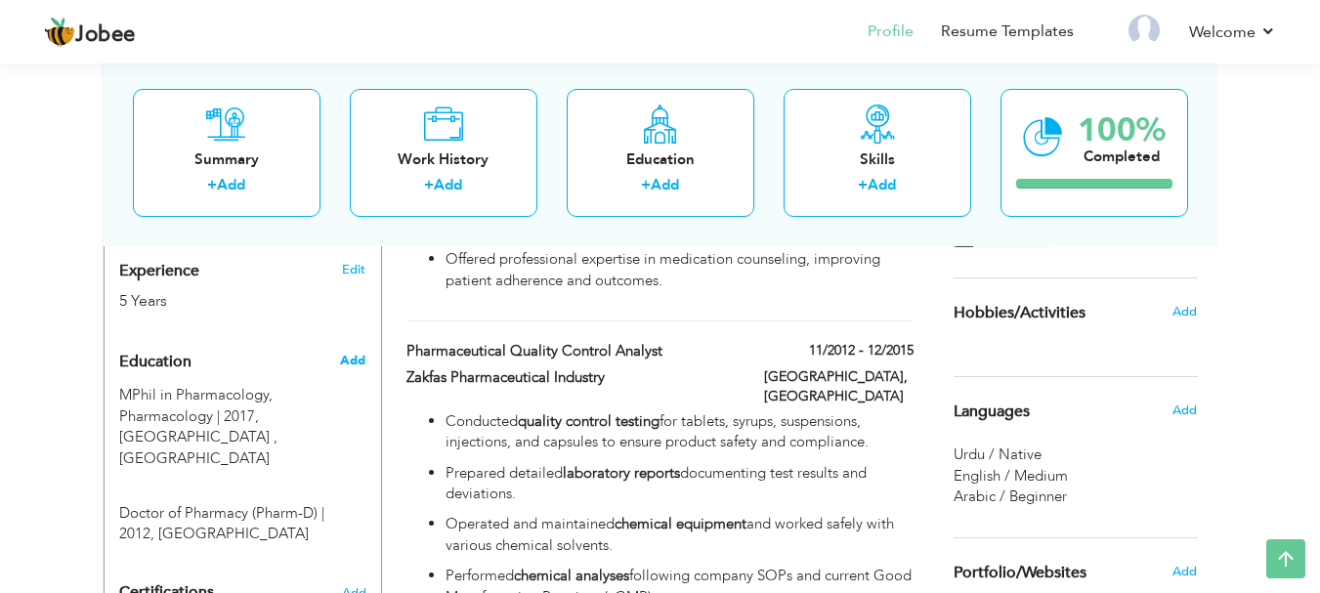
click at [342, 352] on span "Add" at bounding box center [352, 361] width 25 height 18
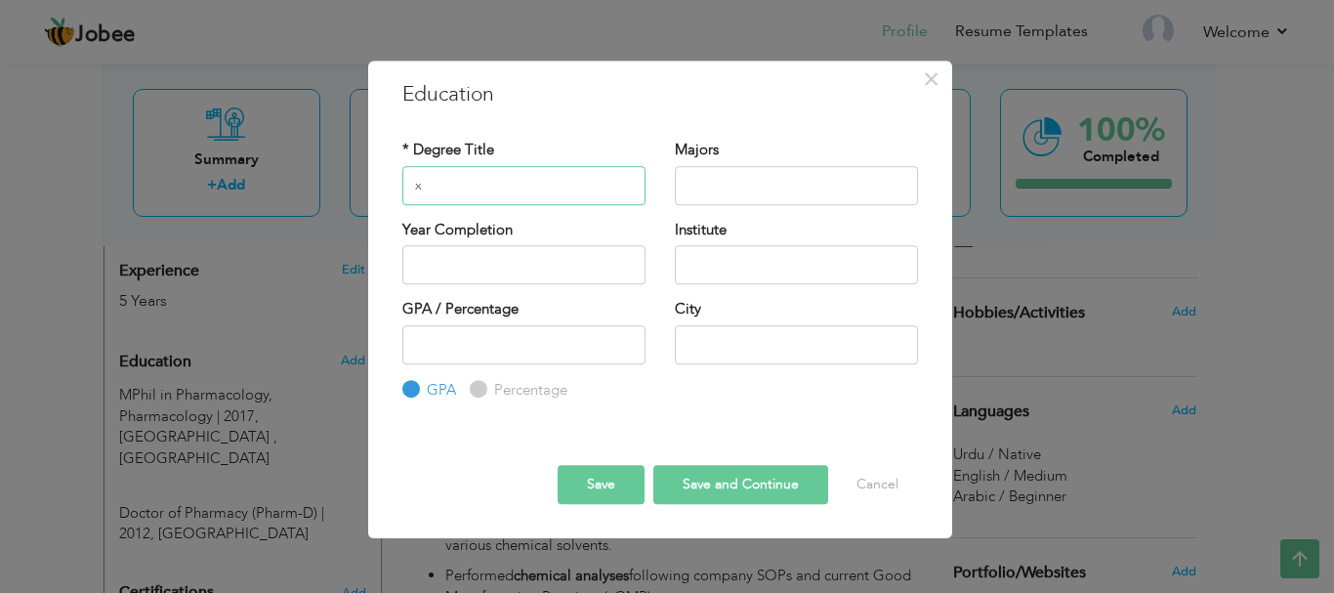
paste input "Higher Secondary School Certificate (HSSC)"
type input "Higher Secondary School Certificate (HSSC)"
click at [772, 193] on input "text" at bounding box center [796, 185] width 243 height 39
click at [716, 273] on input "text" at bounding box center [796, 264] width 243 height 39
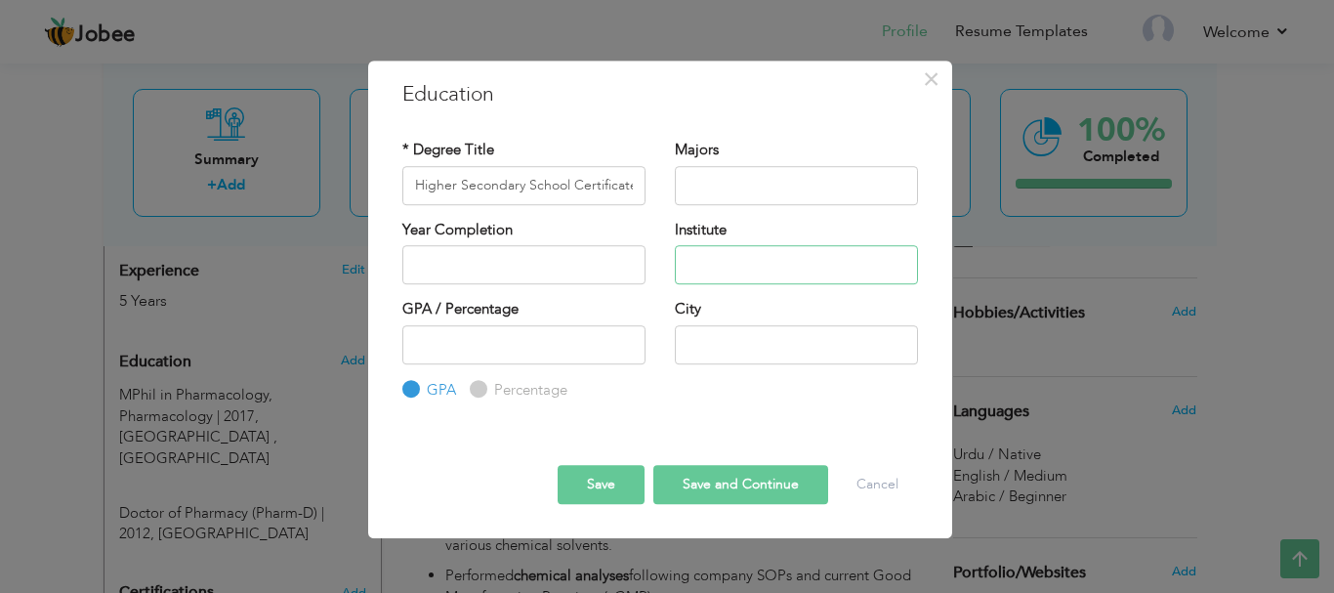
paste input "Unique College of Sciences [GEOGRAPHIC_DATA]"
type input "Unique College of Sciences [GEOGRAPHIC_DATA]"
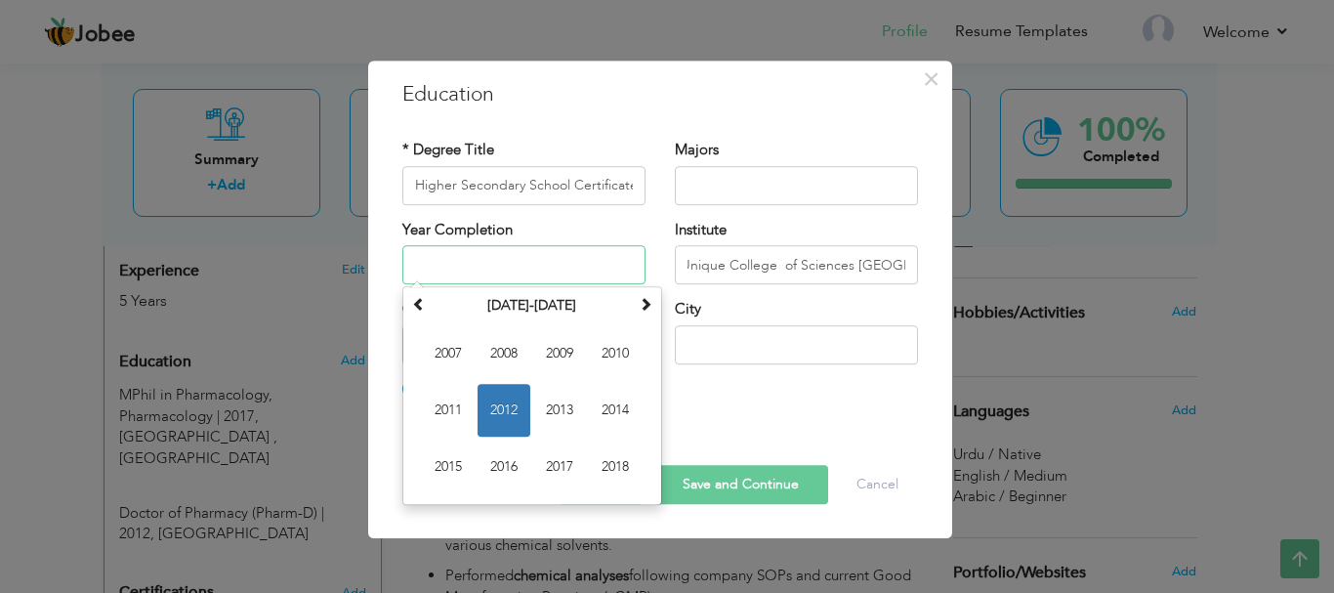
click at [515, 263] on input "text" at bounding box center [523, 264] width 243 height 39
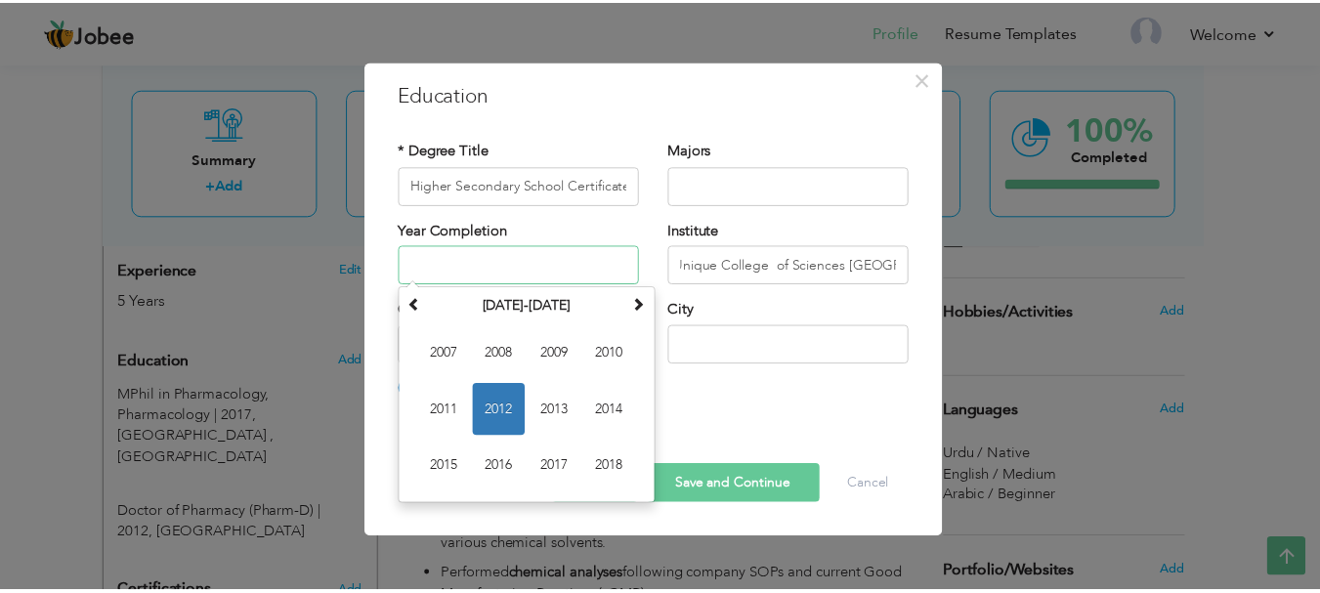
scroll to position [0, 0]
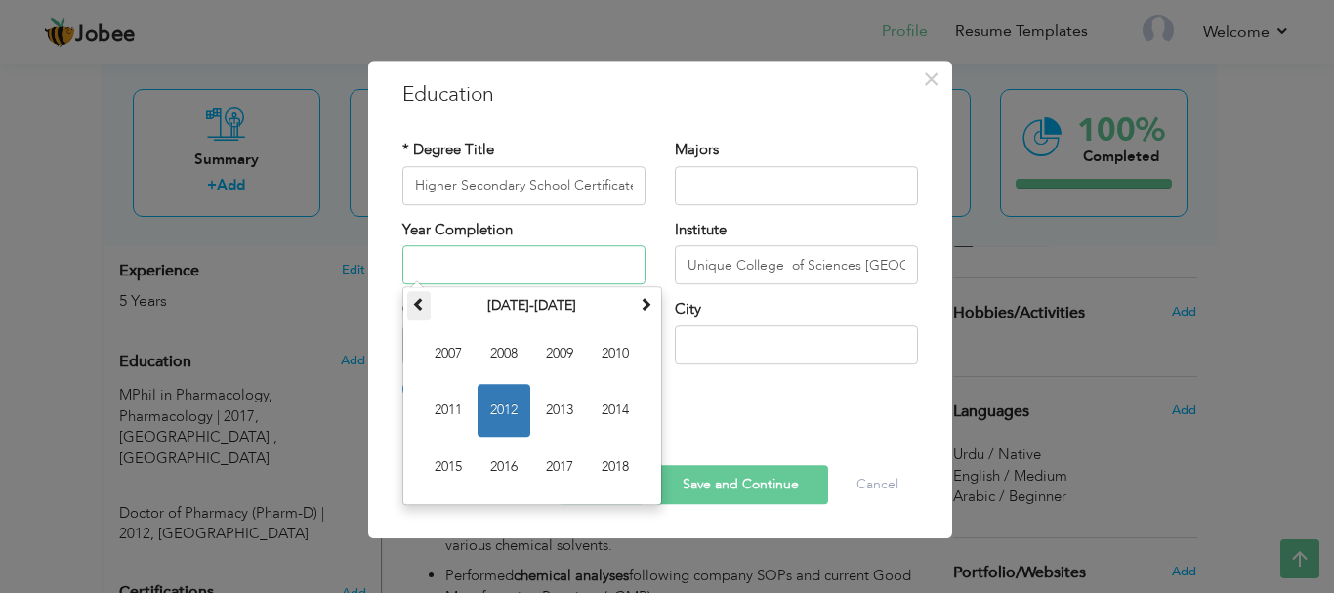
click at [423, 315] on th at bounding box center [418, 305] width 23 height 29
click at [464, 453] on span "2005" at bounding box center [448, 467] width 53 height 53
type input "2005"
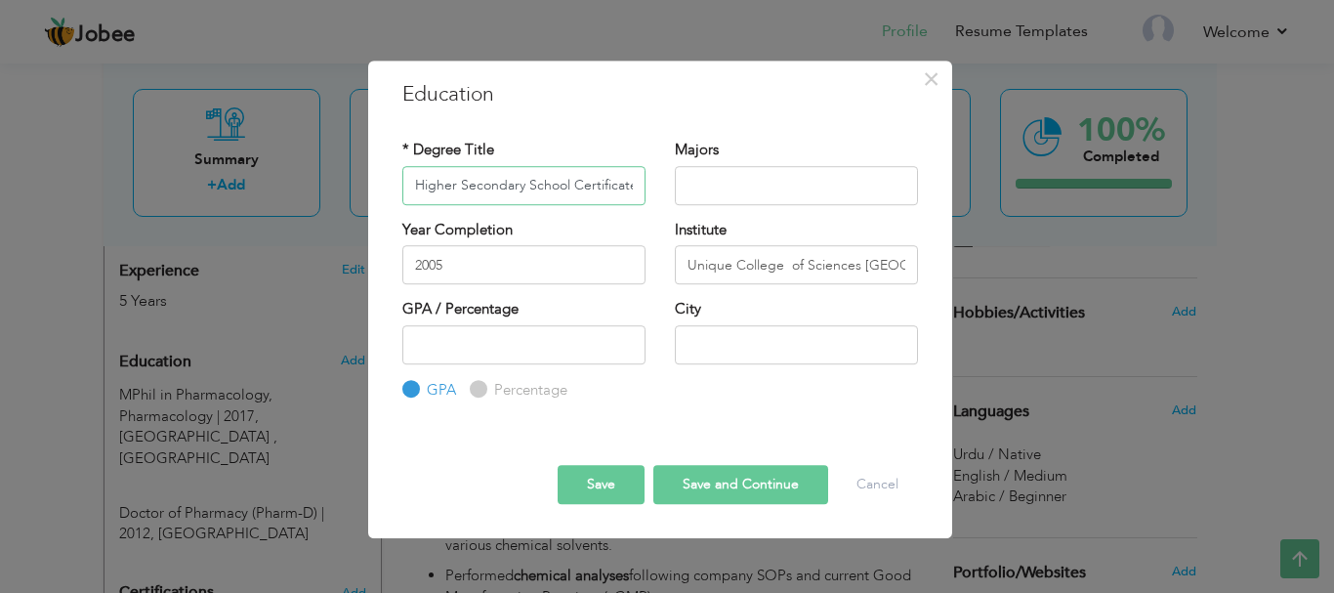
click at [503, 196] on input "Higher Secondary School Certificate (HSSC)" at bounding box center [523, 185] width 243 height 39
click at [894, 473] on button "Cancel" at bounding box center [877, 484] width 81 height 39
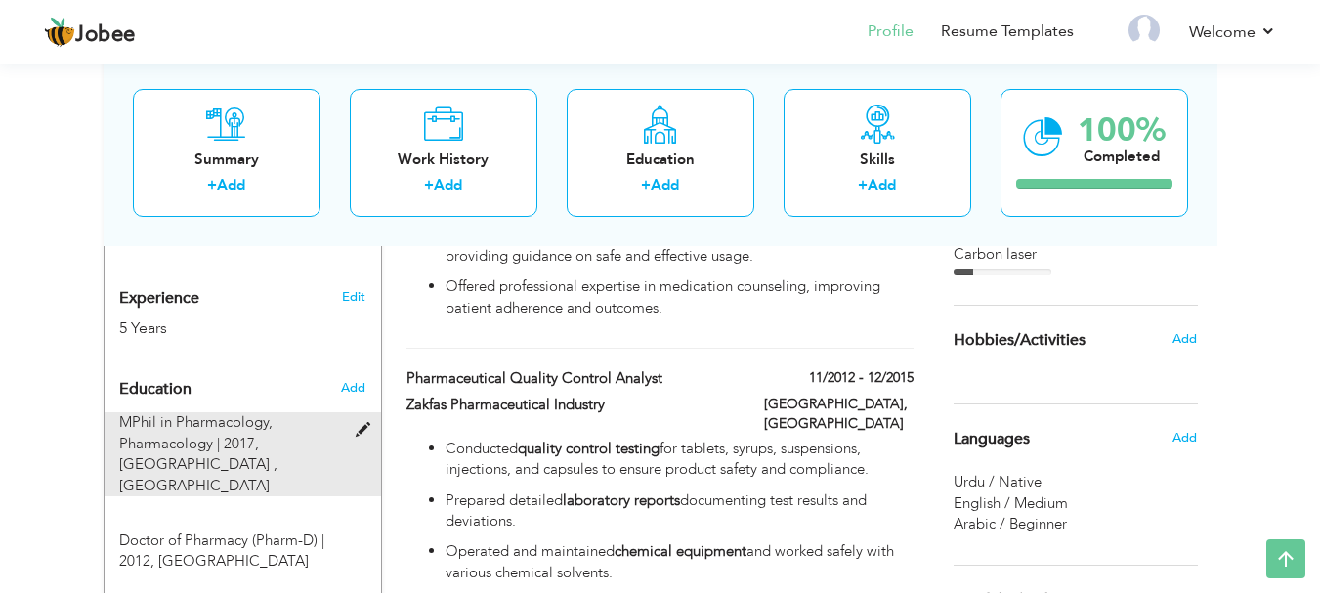
scroll to position [736, 0]
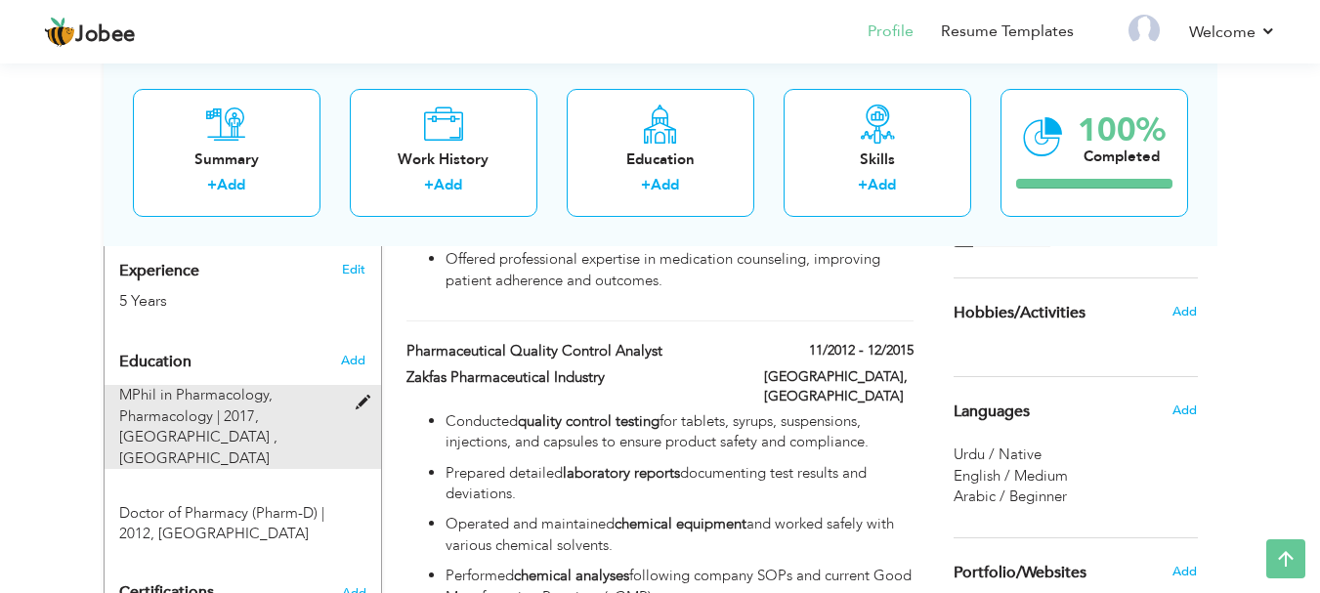
click at [348, 386] on div "MPhil in Pharmacology, Pharmacology | 2017, [GEOGRAPHIC_DATA] , [GEOGRAPHIC_DAT…" at bounding box center [231, 427] width 253 height 84
type input "MPhil in Pharmacology"
type input "Pharmacology"
type input "2017"
type input "[GEOGRAPHIC_DATA] , [GEOGRAPHIC_DATA]"
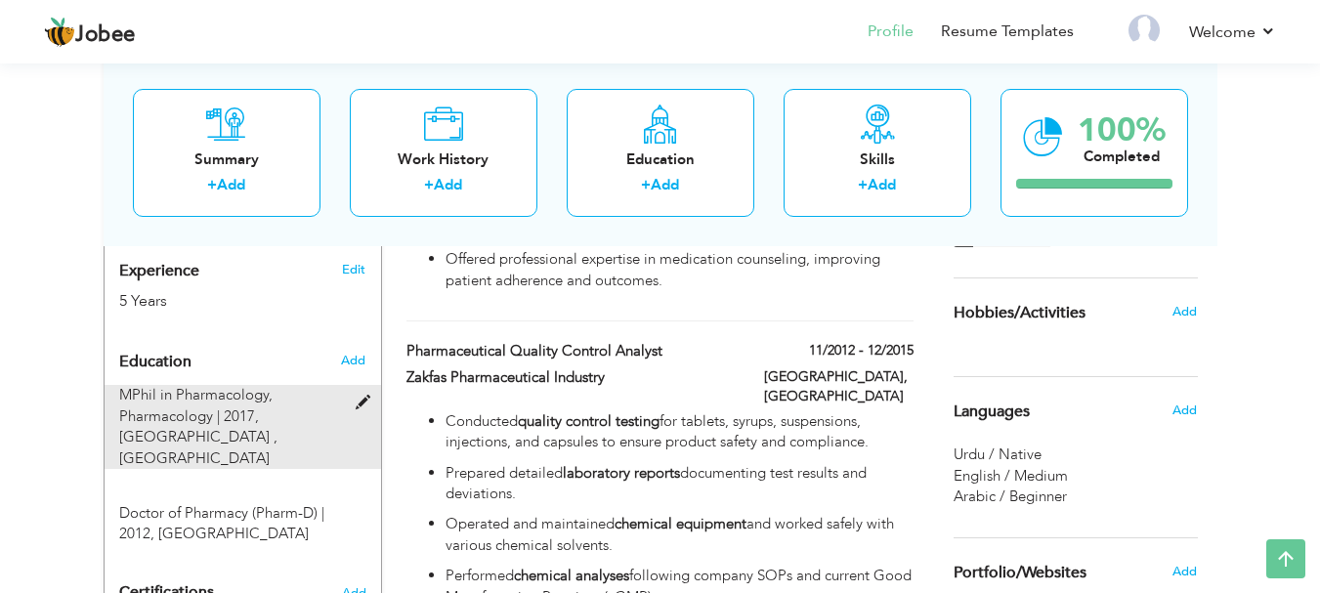
type input "3.07"
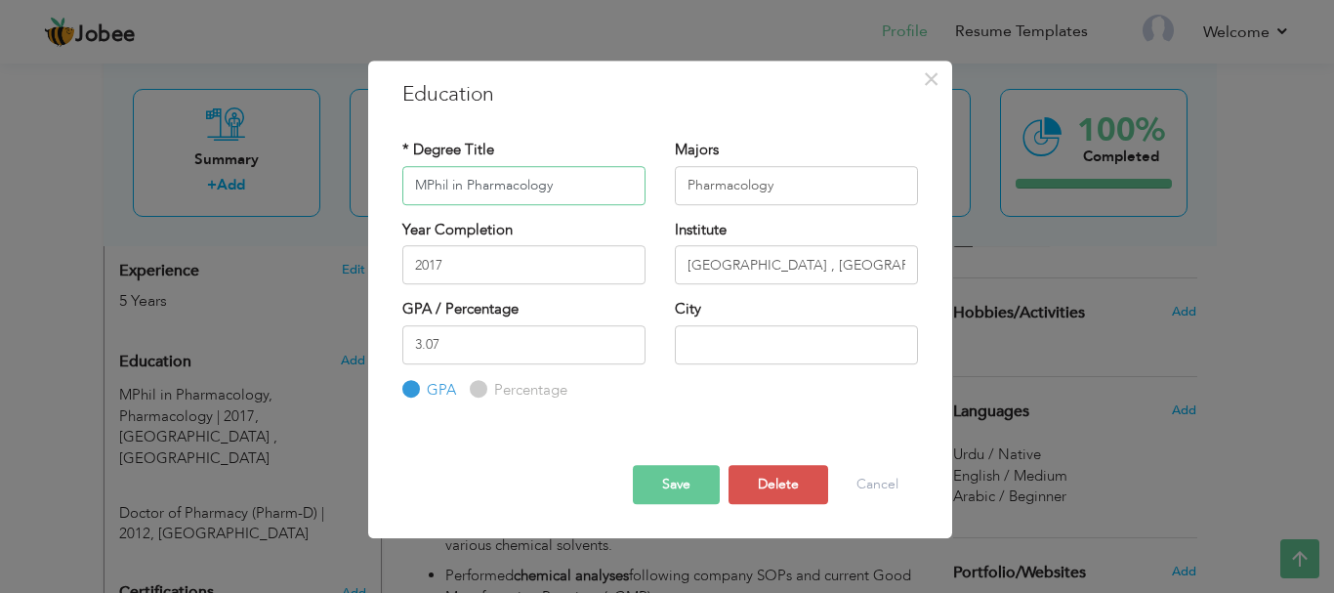
drag, startPoint x: 568, startPoint y: 187, endPoint x: 447, endPoint y: 186, distance: 120.1
click at [447, 186] on input "MPhil in Pharmacology" at bounding box center [523, 185] width 243 height 39
type input "MPhil"
click at [665, 484] on button "Save" at bounding box center [676, 484] width 87 height 39
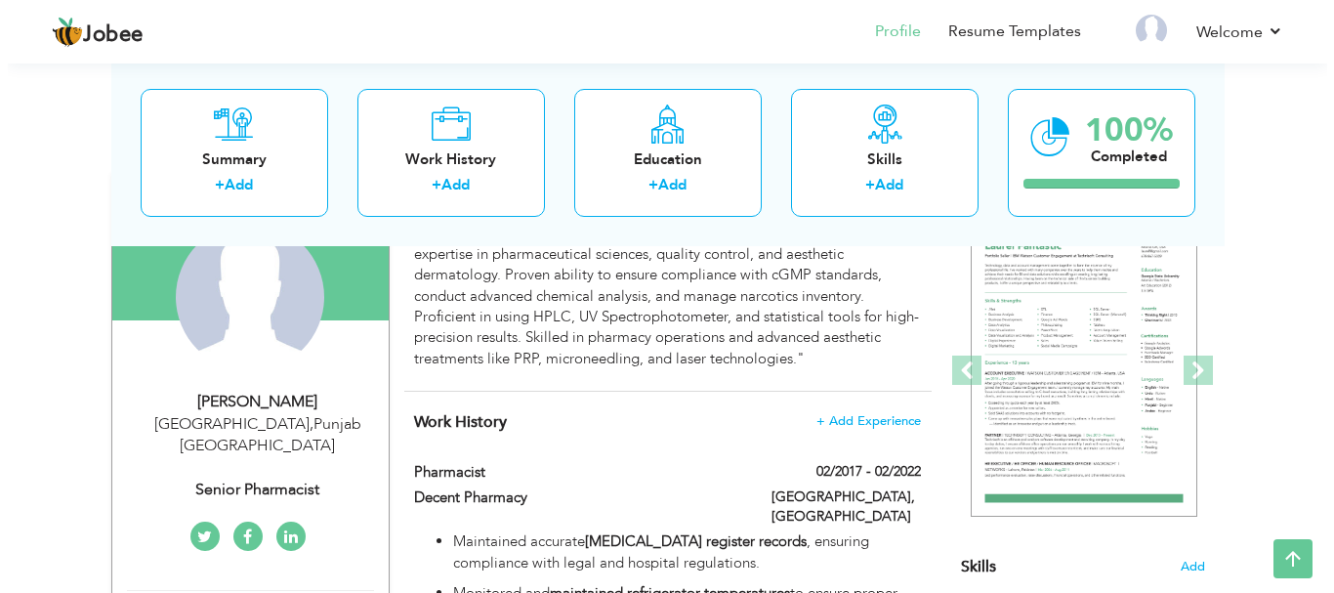
scroll to position [488, 0]
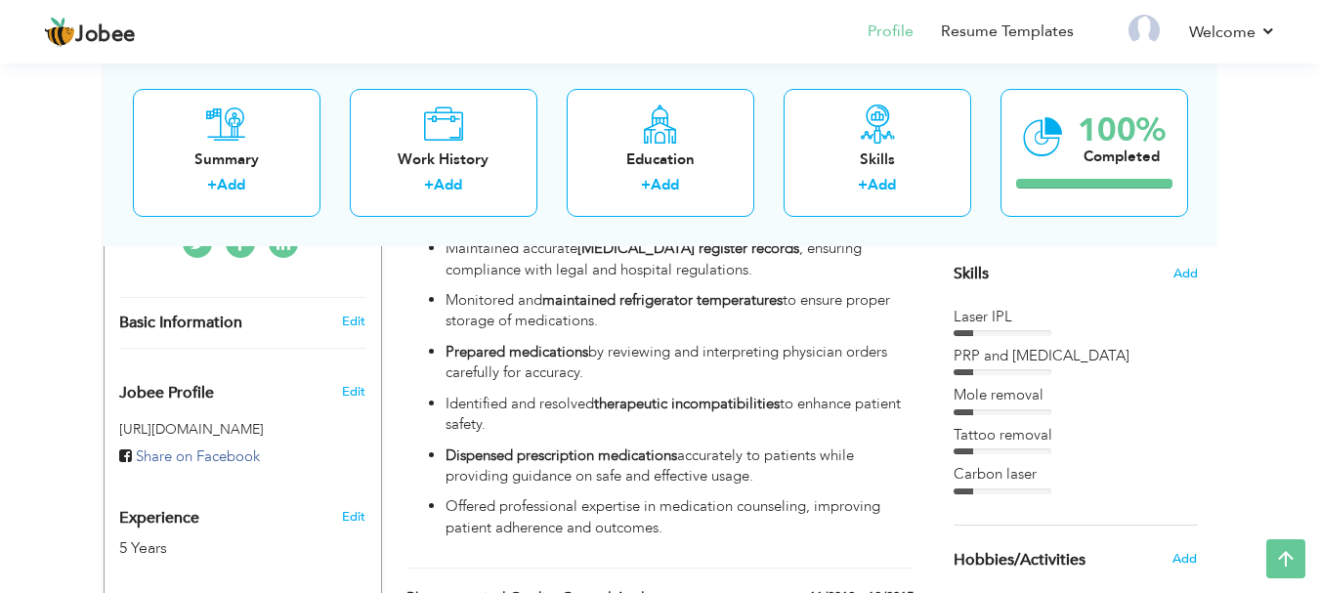
click at [334, 313] on div "Edit" at bounding box center [357, 322] width 46 height 18
type input "Aasma"
type input "[PERSON_NAME]"
type input "[PHONE_NUMBER]"
select select "number:166"
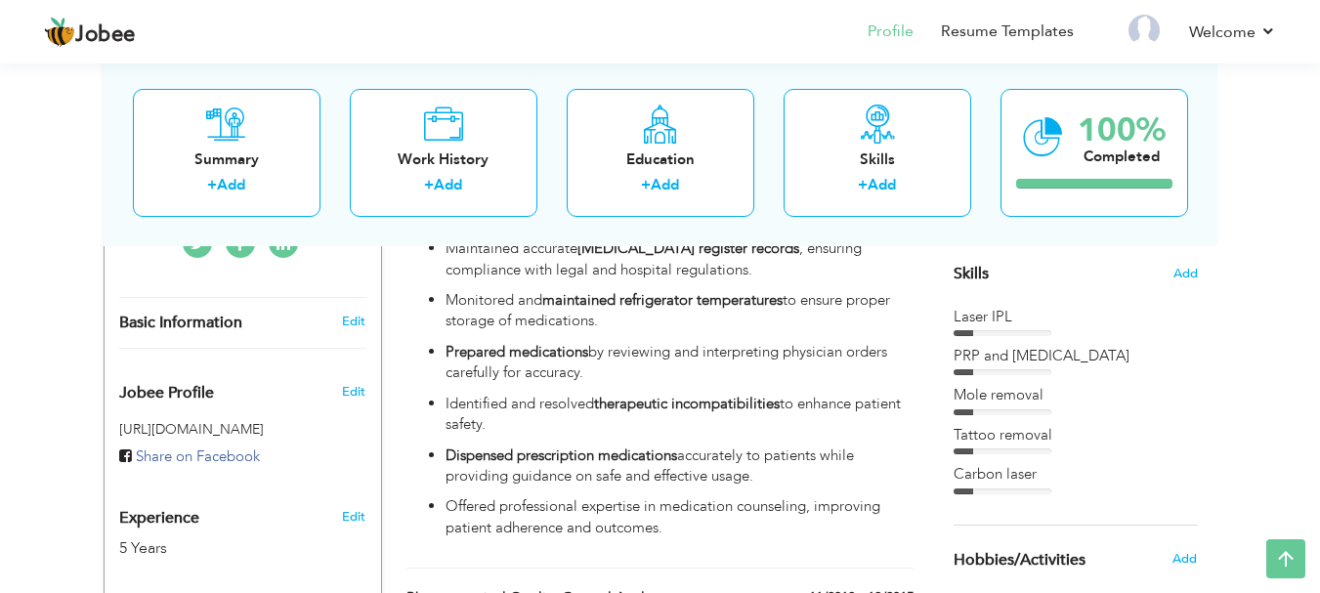
type input "[GEOGRAPHIC_DATA]"
select select "number:7"
type input "Senior Pharmacist"
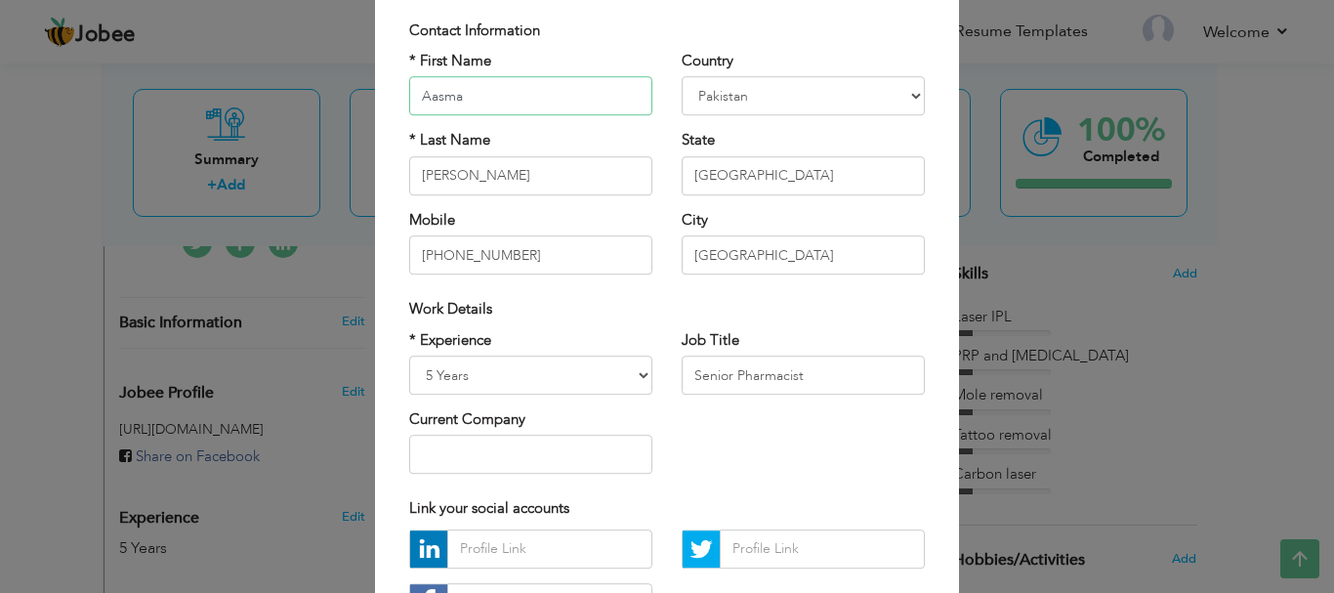
scroll to position [98, 0]
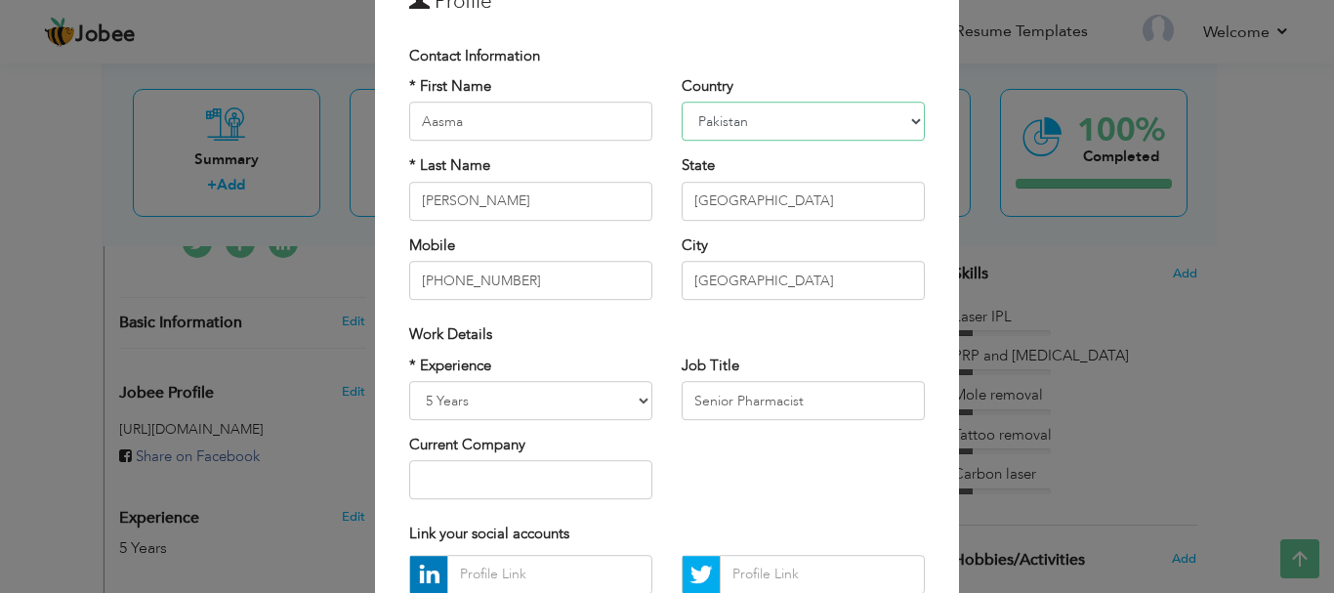
click at [773, 134] on select "[GEOGRAPHIC_DATA] [GEOGRAPHIC_DATA] [GEOGRAPHIC_DATA] [US_STATE] [GEOGRAPHIC_DA…" at bounding box center [803, 122] width 243 height 39
click at [774, 129] on select "[GEOGRAPHIC_DATA] [GEOGRAPHIC_DATA] [GEOGRAPHIC_DATA] [US_STATE] [GEOGRAPHIC_DA…" at bounding box center [803, 122] width 243 height 39
click at [773, 129] on select "[GEOGRAPHIC_DATA] [GEOGRAPHIC_DATA] [GEOGRAPHIC_DATA] [US_STATE] [GEOGRAPHIC_DA…" at bounding box center [803, 122] width 243 height 39
click at [876, 118] on select "[GEOGRAPHIC_DATA] [GEOGRAPHIC_DATA] [GEOGRAPHIC_DATA] [US_STATE] [GEOGRAPHIC_DA…" at bounding box center [803, 122] width 243 height 39
drag, startPoint x: 829, startPoint y: 196, endPoint x: 593, endPoint y: 196, distance: 236.4
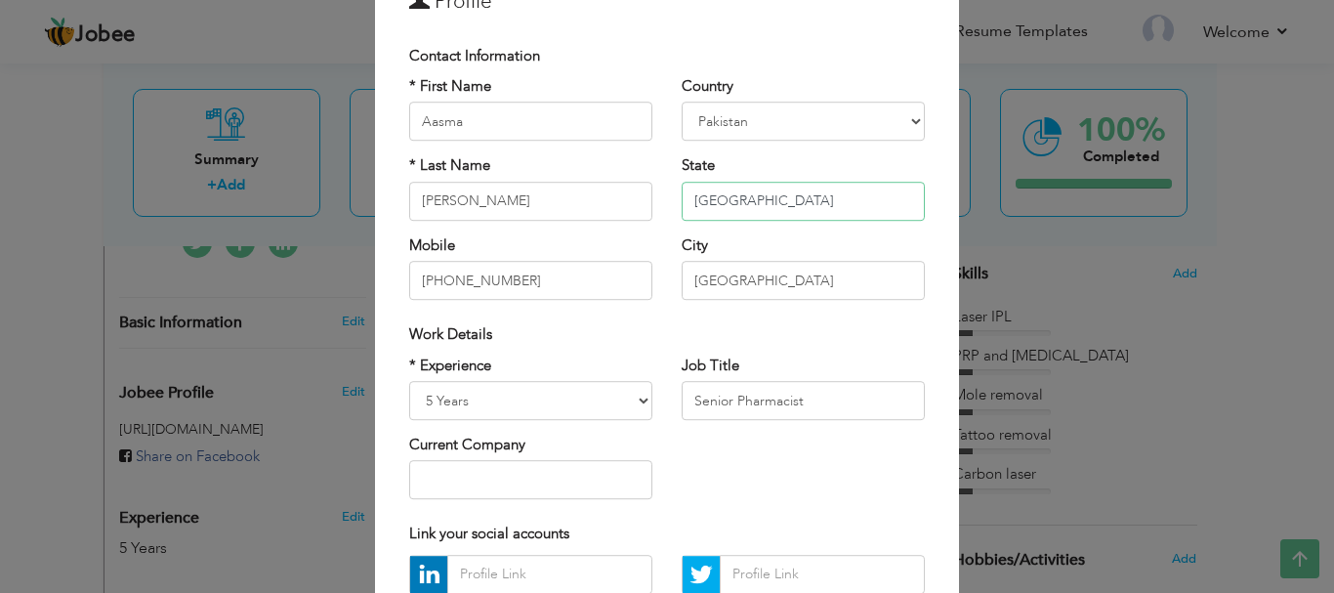
click at [593, 196] on div "* First Name Aasma * Last Name [GEOGRAPHIC_DATA] Mobile [PHONE_NUMBER] Country …" at bounding box center [667, 195] width 545 height 238
drag, startPoint x: 785, startPoint y: 278, endPoint x: 505, endPoint y: 321, distance: 283.6
click at [539, 324] on div "Contact Information * First Name Aasma * Last Name [GEOGRAPHIC_DATA] Mobile [PH…" at bounding box center [667, 349] width 545 height 626
click at [843, 332] on div "Work Details" at bounding box center [667, 334] width 516 height 21
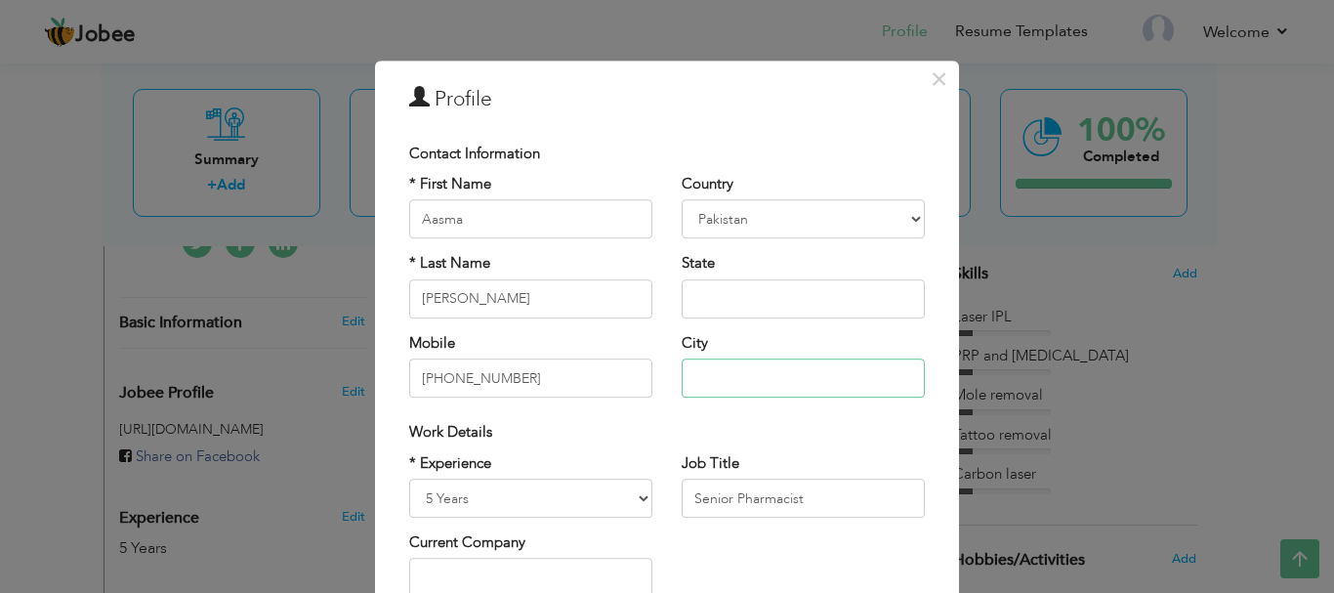
click at [803, 384] on input "text" at bounding box center [803, 377] width 243 height 39
type input "L"
click at [696, 442] on div "Work Details" at bounding box center [667, 432] width 545 height 40
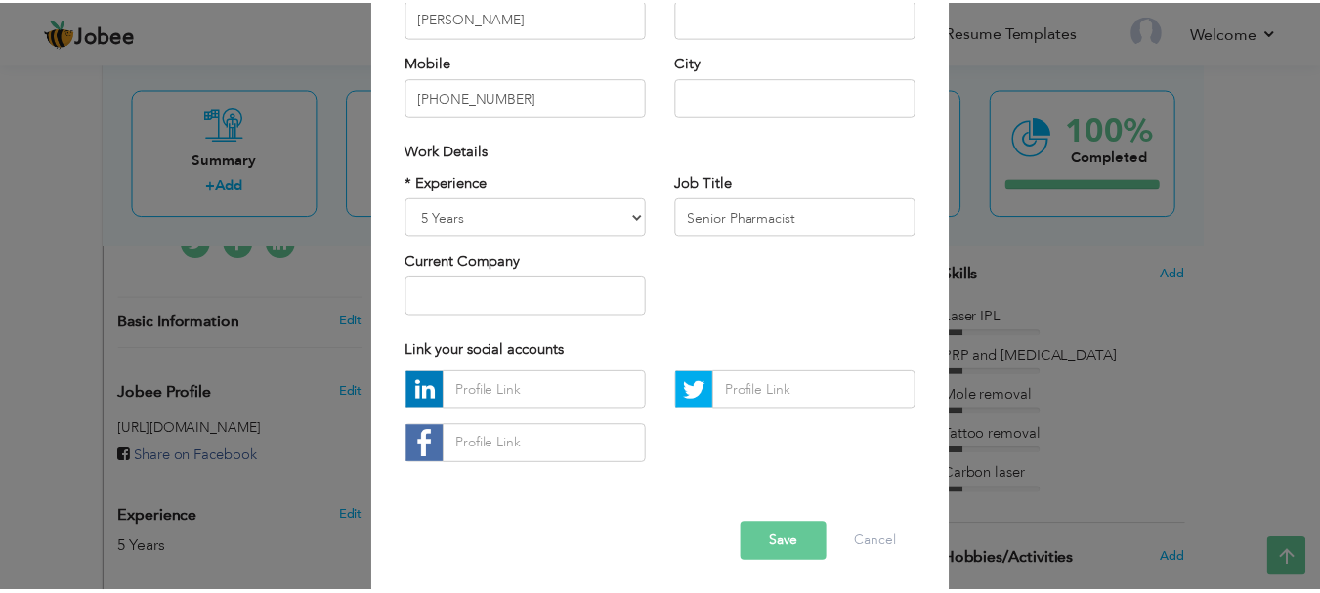
scroll to position [285, 0]
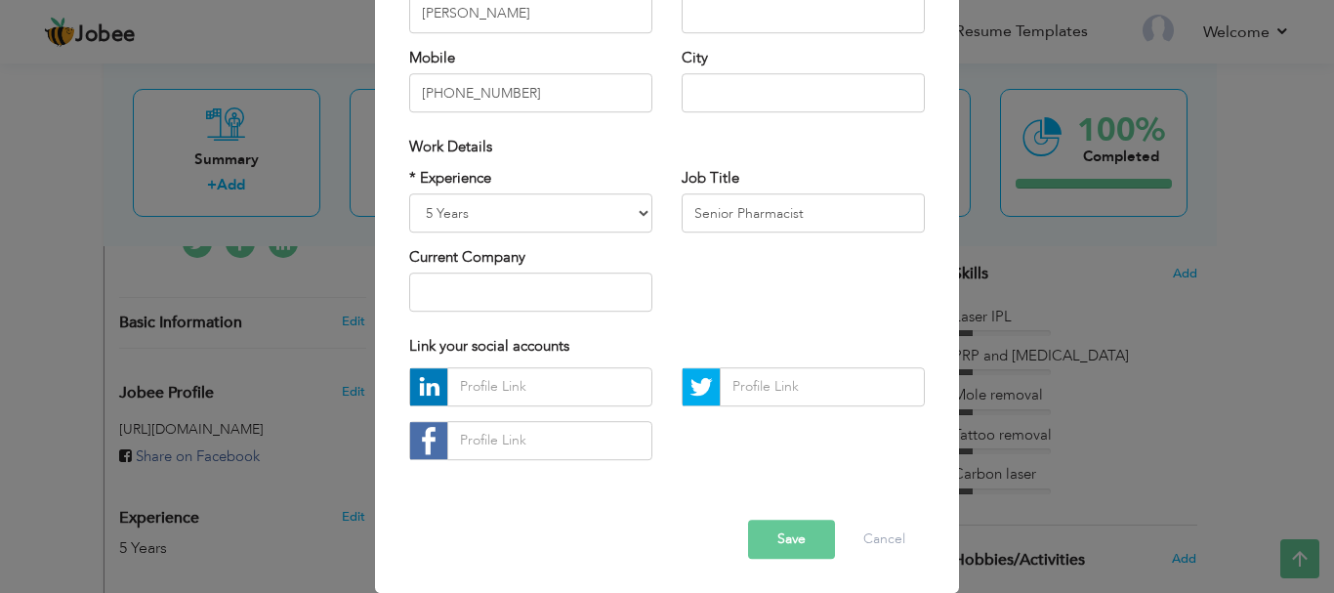
click at [778, 507] on div "Error" at bounding box center [667, 504] width 545 height 30
click at [780, 535] on button "Save" at bounding box center [791, 539] width 87 height 39
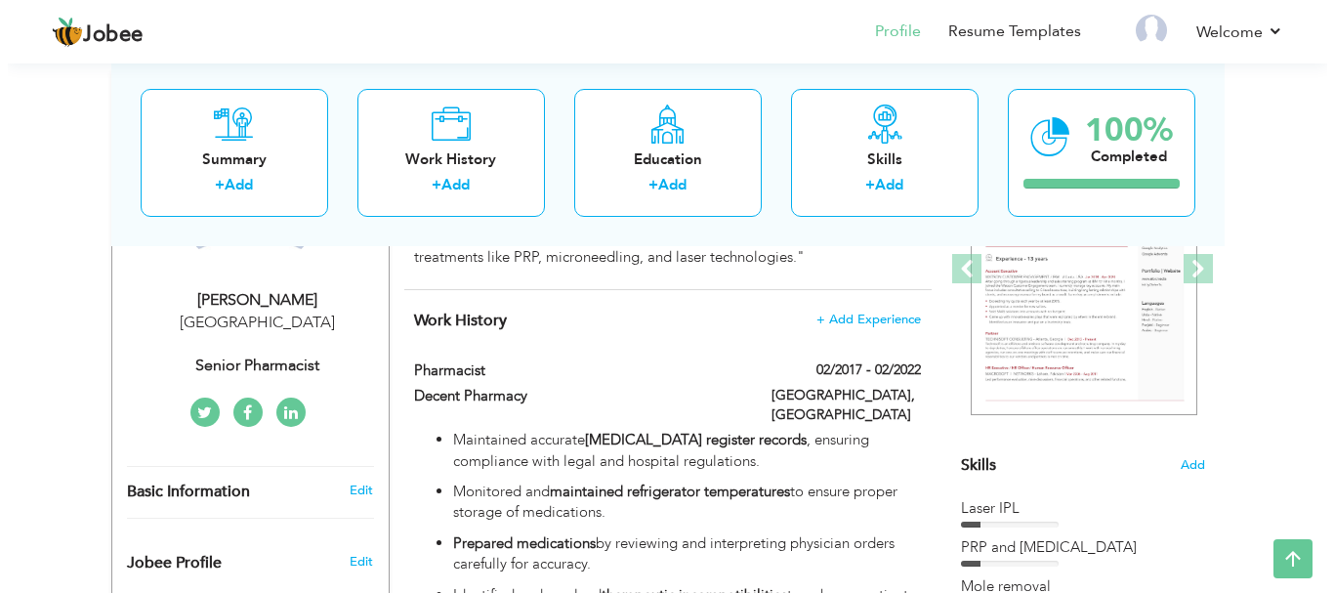
scroll to position [293, 0]
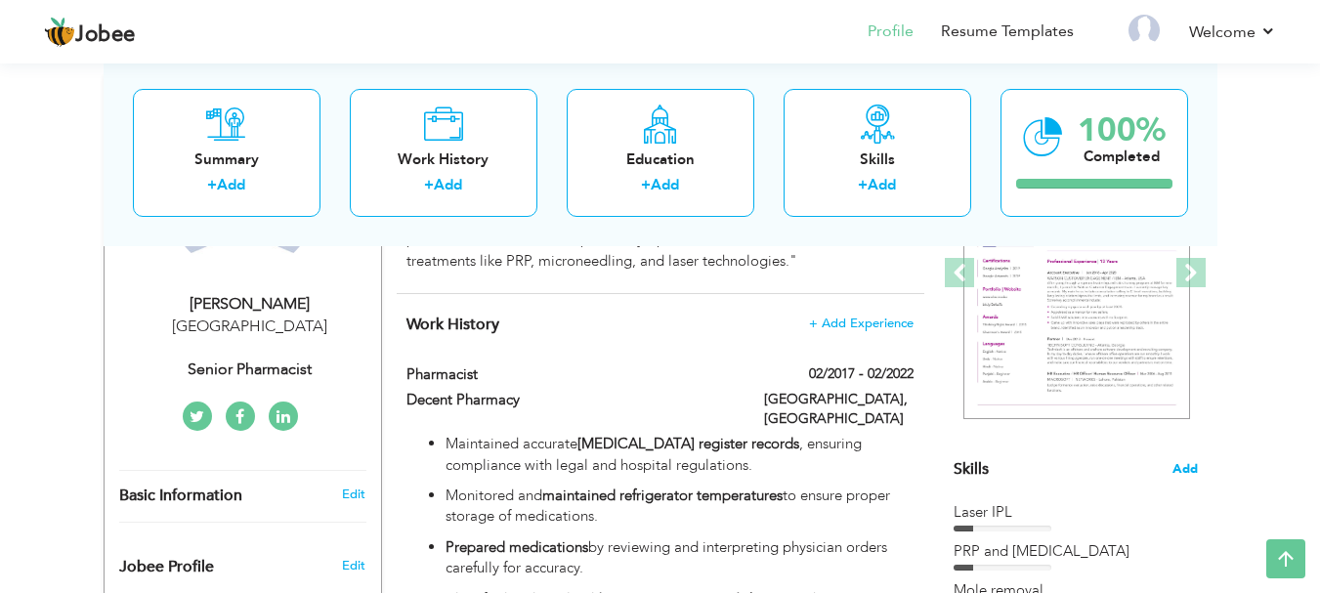
click at [1197, 468] on span "Add" at bounding box center [1184, 469] width 25 height 19
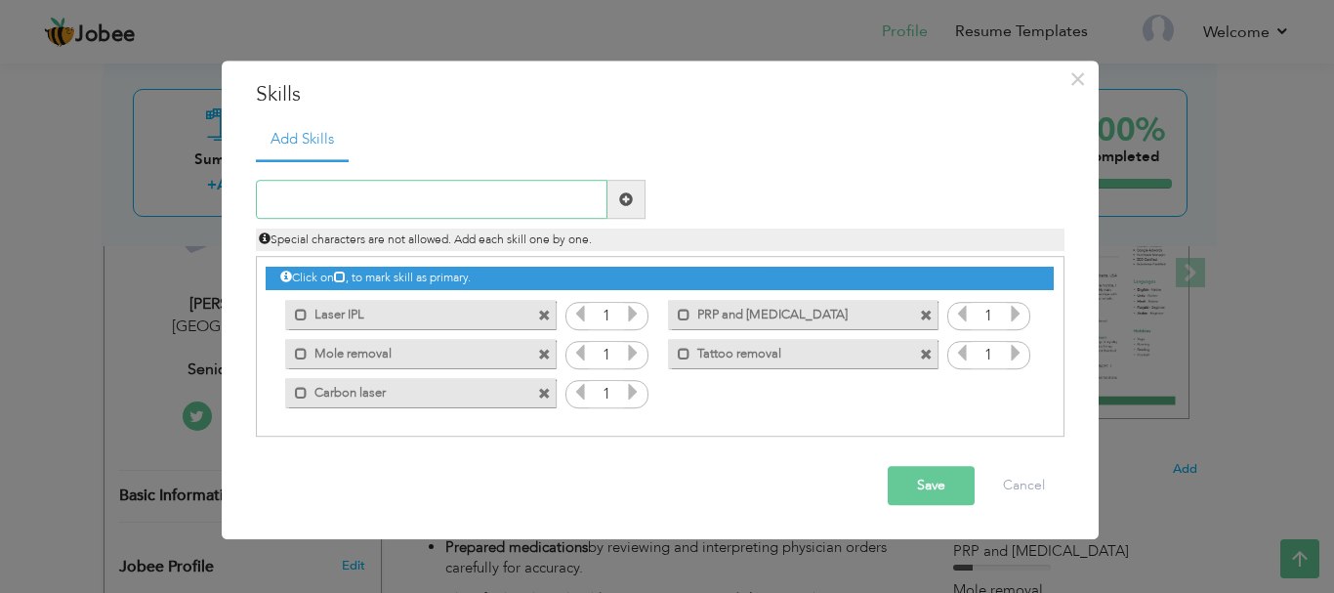
click at [358, 210] on input "text" at bounding box center [432, 200] width 352 height 39
paste input "Hyde facials"
click at [490, 202] on input "Hydra facial" at bounding box center [432, 200] width 352 height 39
type input "Hydra facial"
click at [628, 206] on span at bounding box center [626, 199] width 14 height 14
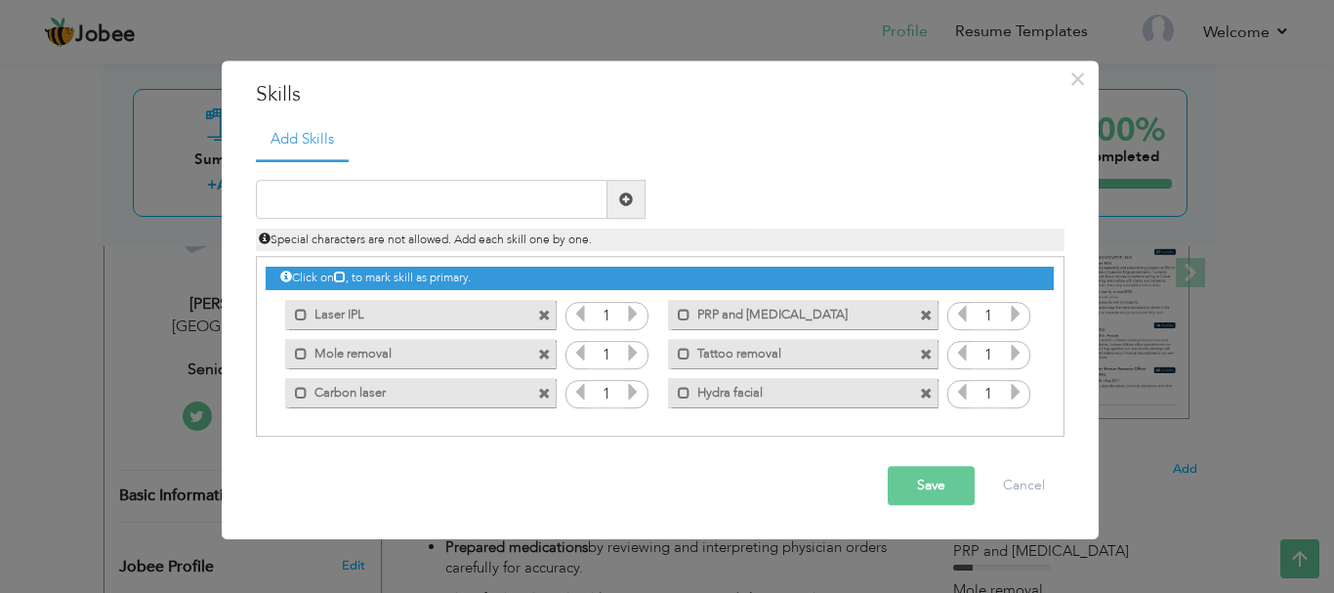
click at [613, 202] on span at bounding box center [627, 200] width 38 height 39
paste input "RF [MEDICAL_DATA]"
type input "RF [MEDICAL_DATA]"
click at [623, 207] on span at bounding box center [627, 200] width 38 height 39
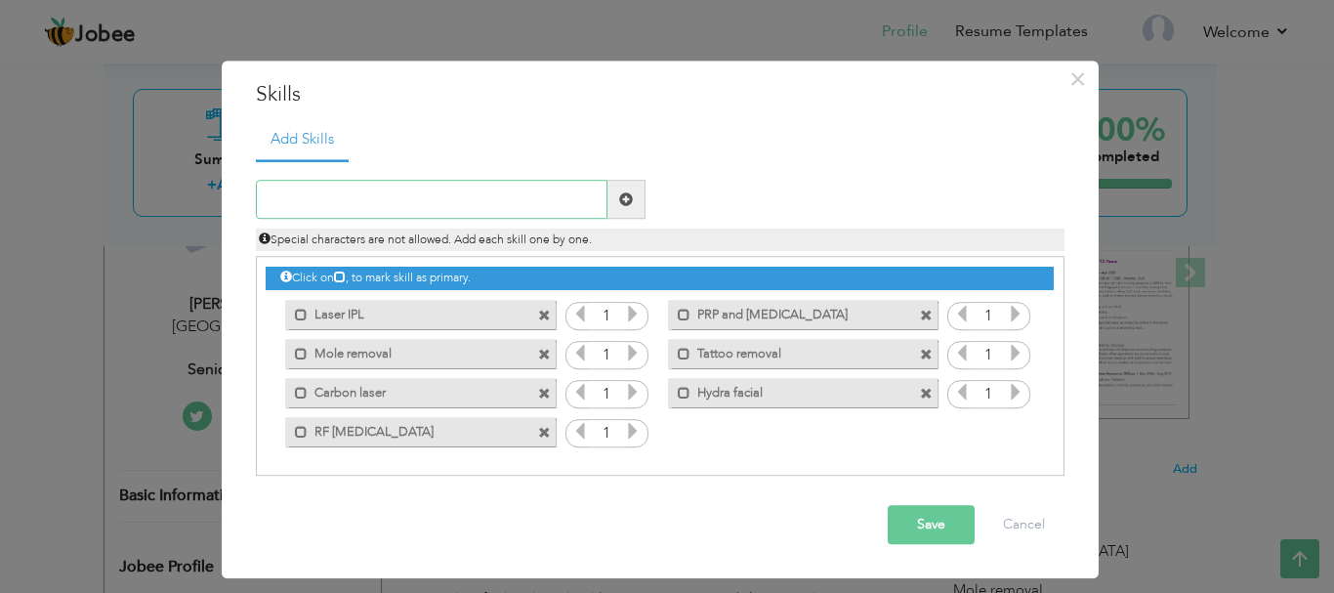
click at [366, 190] on input "text" at bounding box center [432, 200] width 352 height 39
paste input "[MEDICAL_DATA]"
type input "[MEDICAL_DATA]"
click at [623, 194] on span at bounding box center [626, 199] width 14 height 14
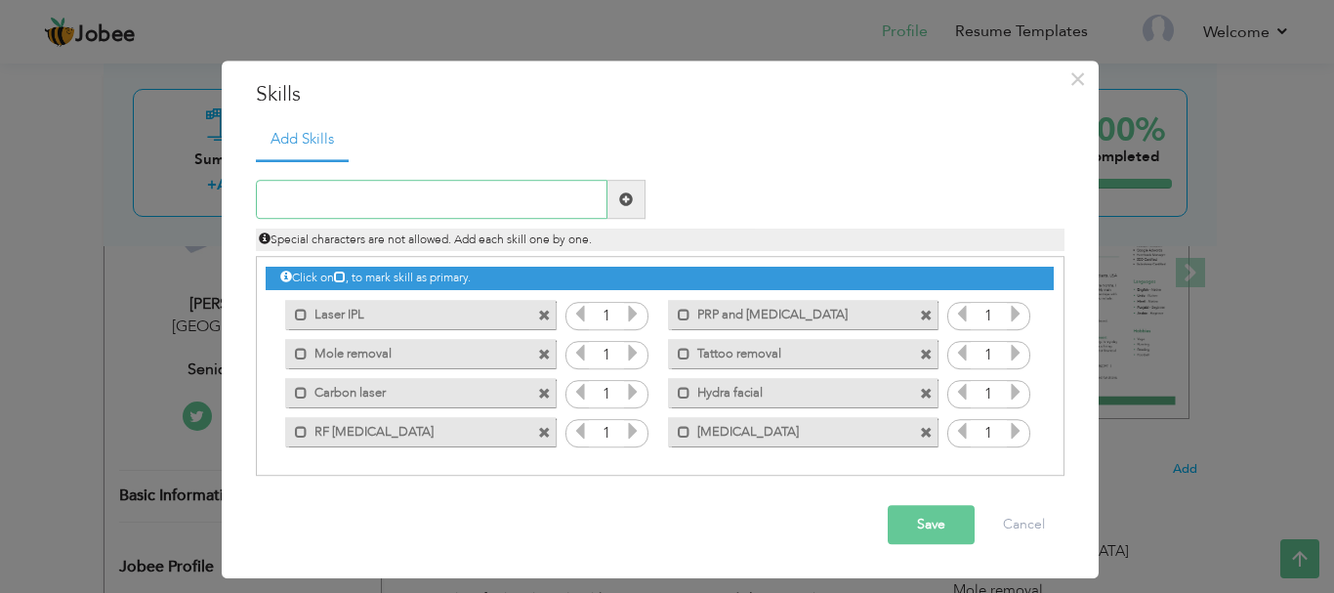
click at [327, 190] on input "text" at bounding box center [432, 200] width 352 height 39
paste input "Pico Laser"
type input "Pico Laser"
click at [625, 205] on span at bounding box center [626, 199] width 14 height 14
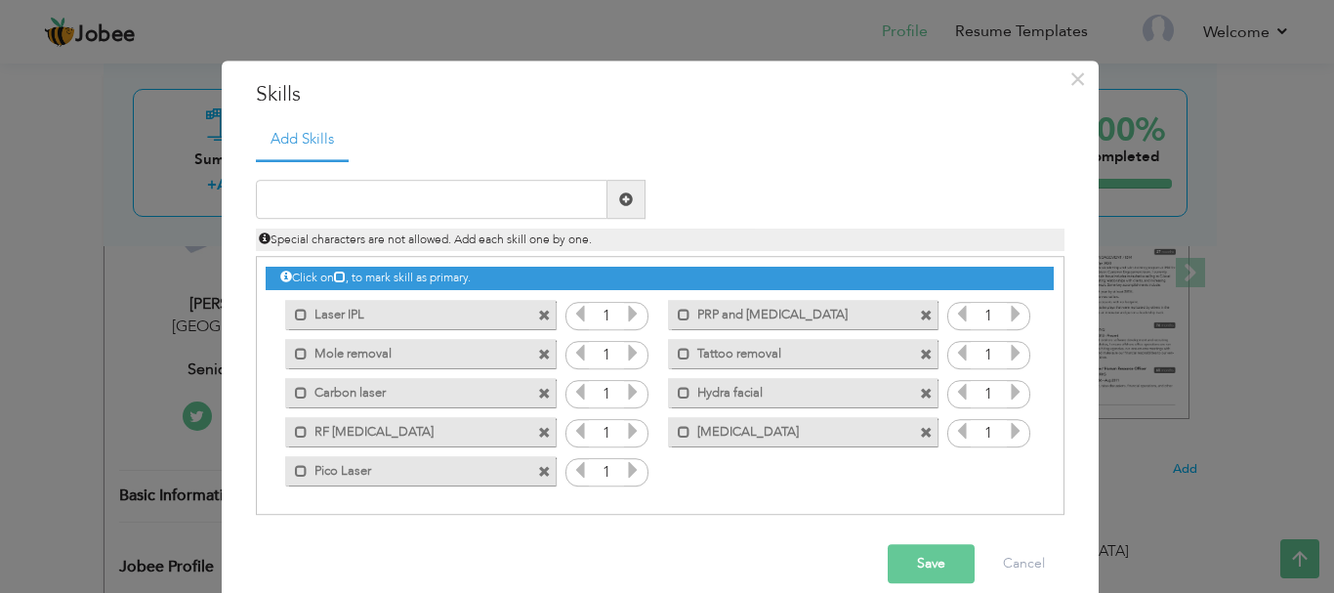
click at [335, 275] on icon at bounding box center [340, 278] width 12 height 12
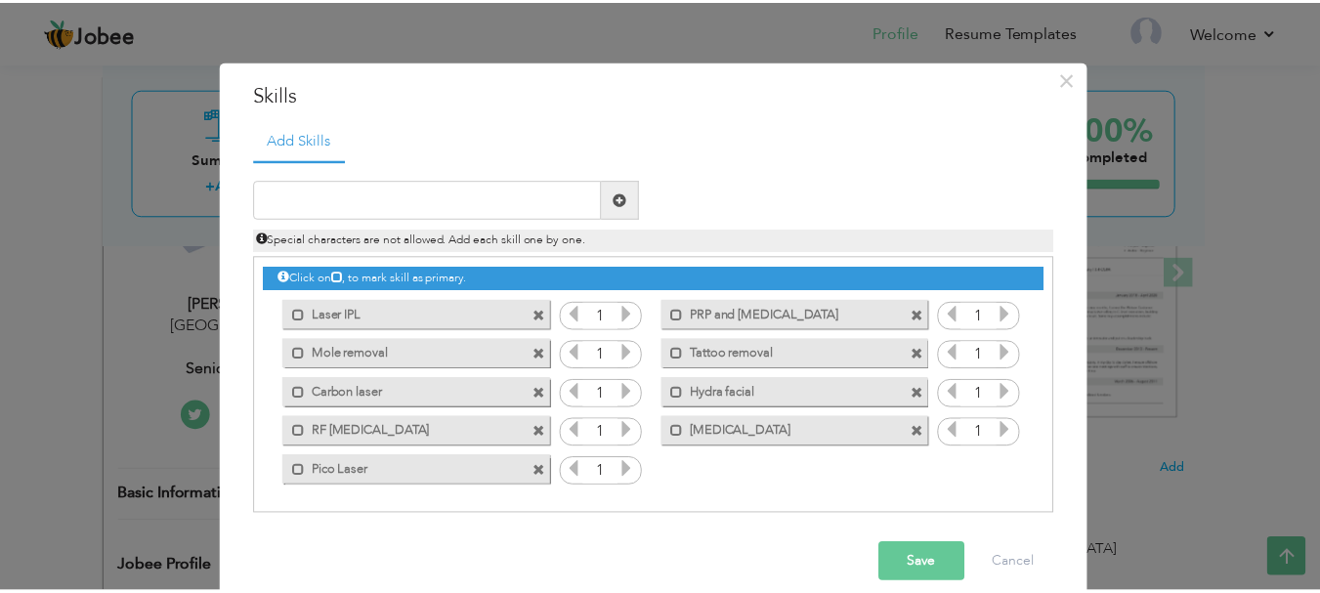
scroll to position [25, 0]
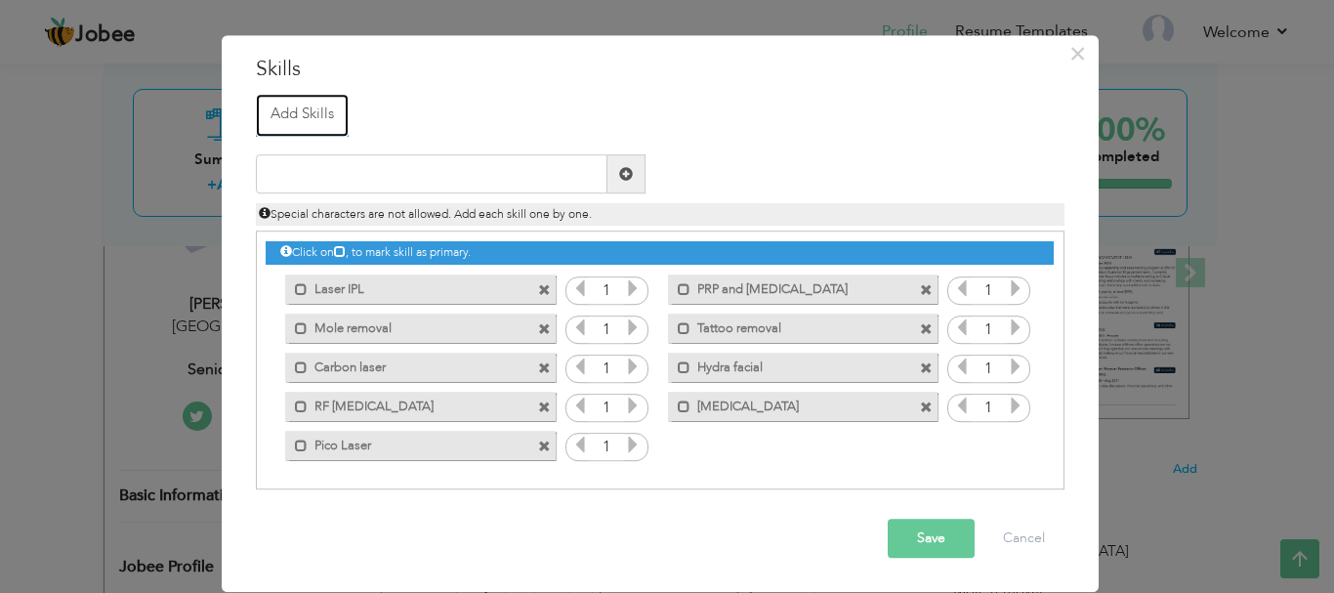
click at [274, 112] on link "Add Skills" at bounding box center [302, 115] width 93 height 43
click at [392, 113] on ul "Add Skills" at bounding box center [660, 114] width 809 height 40
drag, startPoint x: 392, startPoint y: 113, endPoint x: 410, endPoint y: 120, distance: 19.8
click at [393, 113] on ul "Add Skills" at bounding box center [660, 114] width 809 height 40
click at [908, 536] on button "Save" at bounding box center [931, 539] width 87 height 39
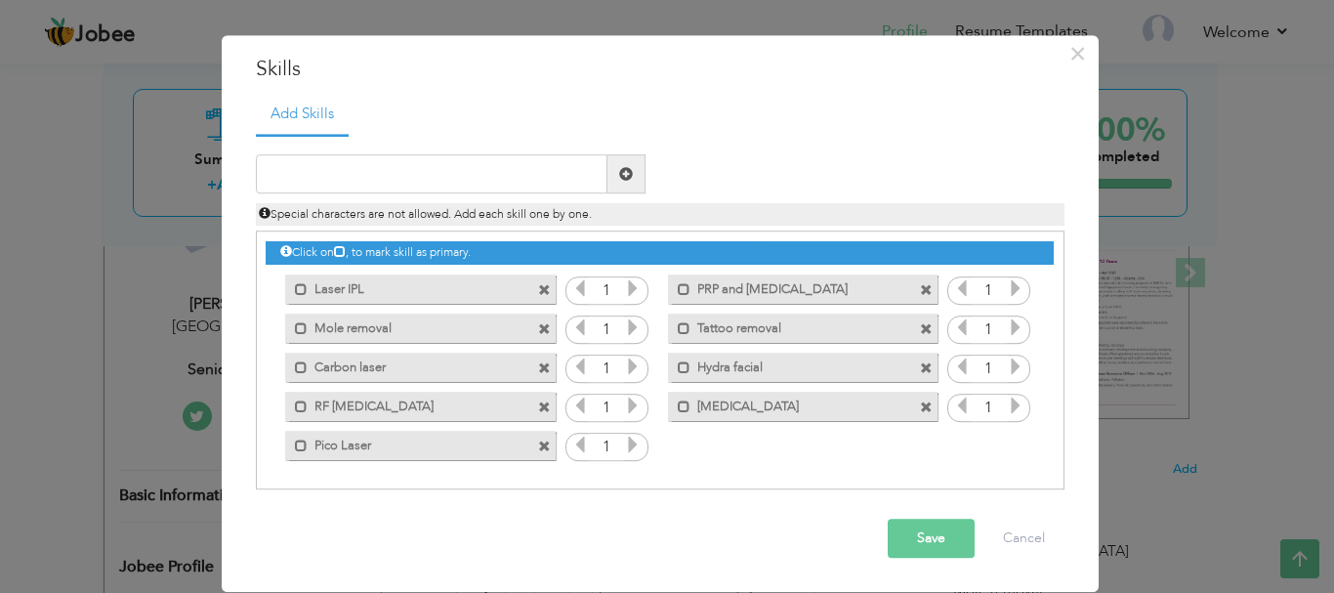
click at [776, 110] on ul "Add Skills" at bounding box center [660, 114] width 809 height 40
click at [902, 542] on button "Save" at bounding box center [931, 539] width 87 height 39
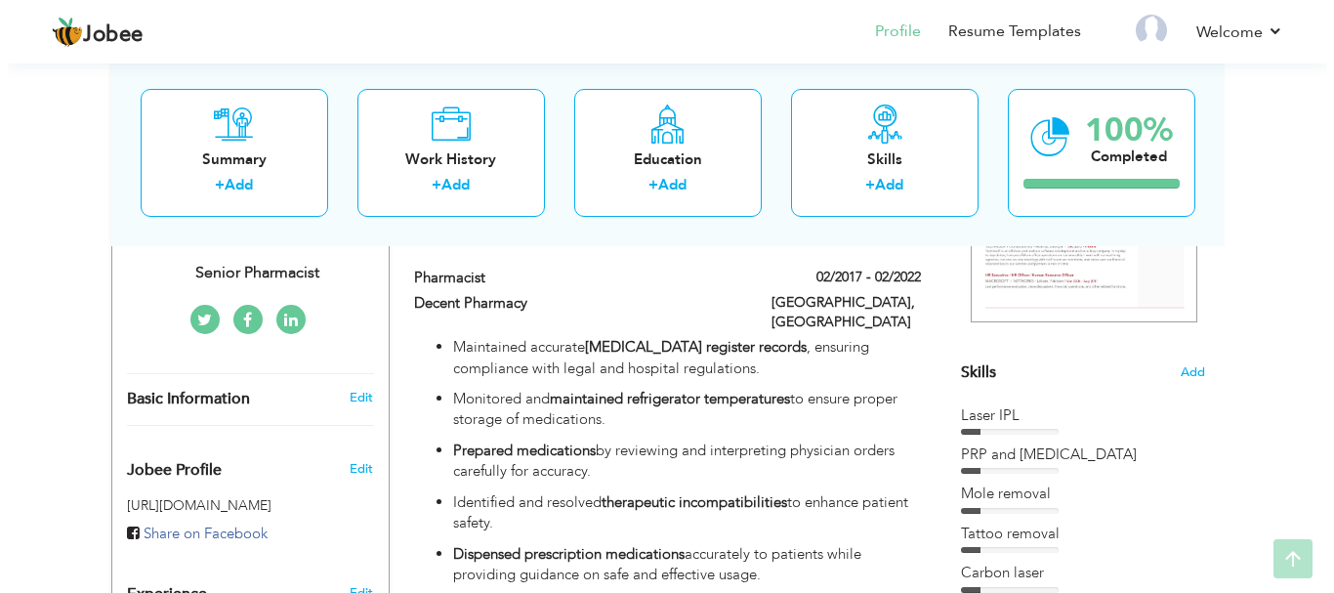
scroll to position [391, 0]
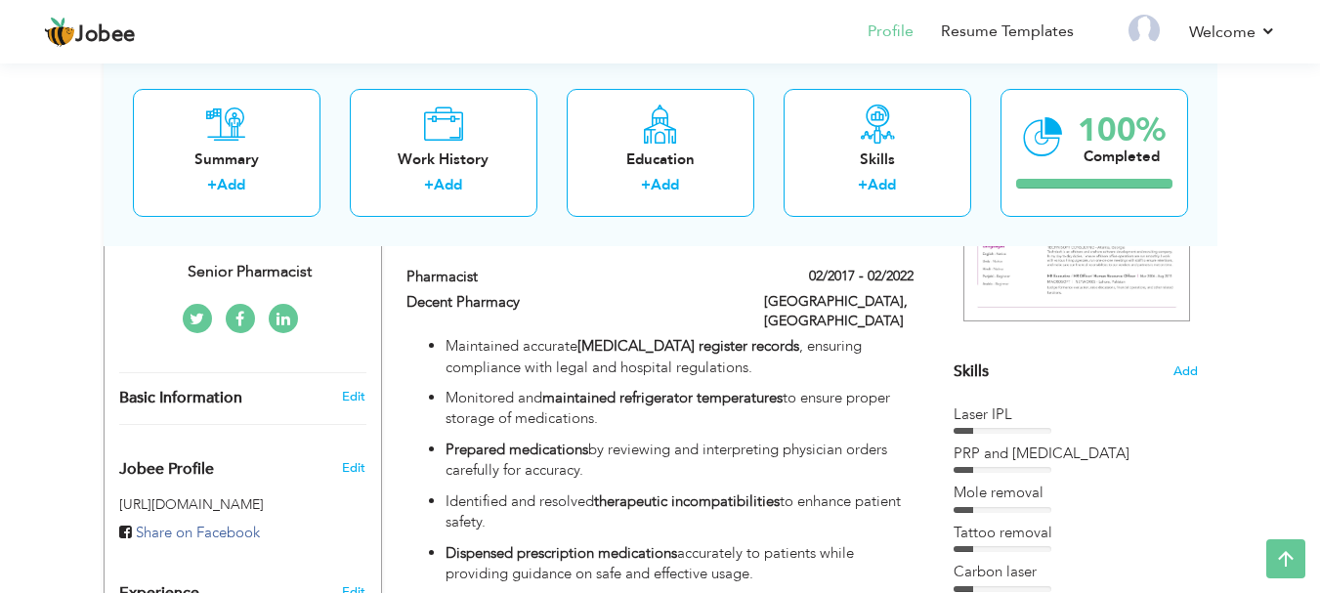
click at [337, 399] on div "Edit" at bounding box center [357, 397] width 46 height 18
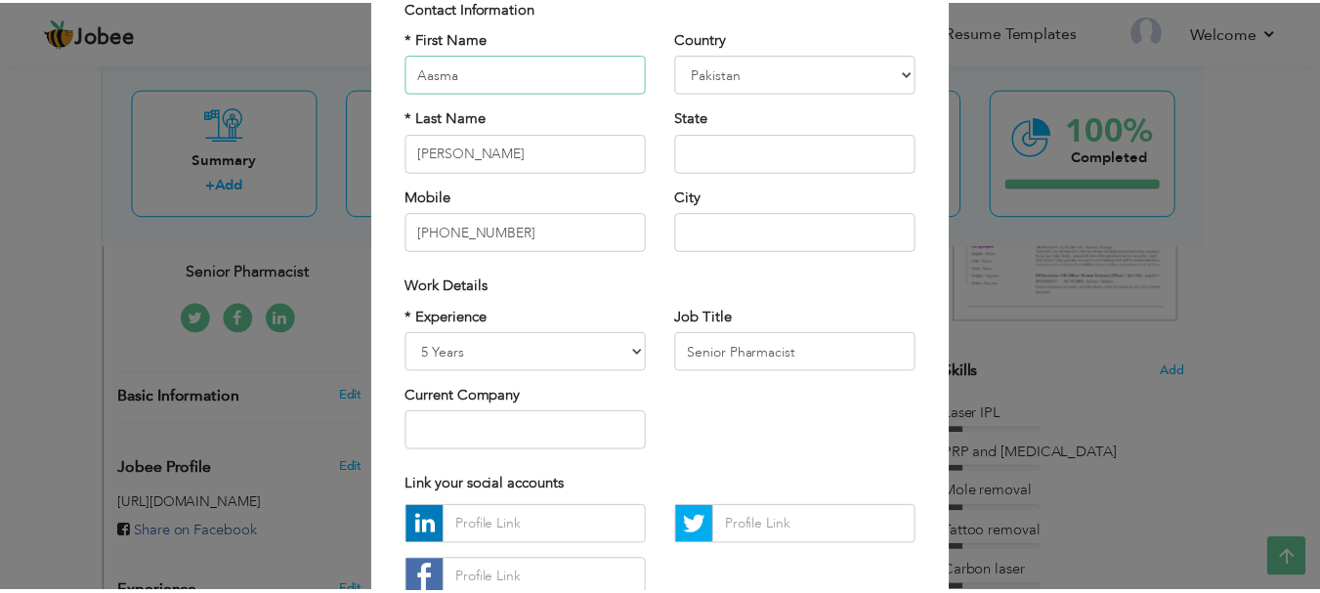
scroll to position [285, 0]
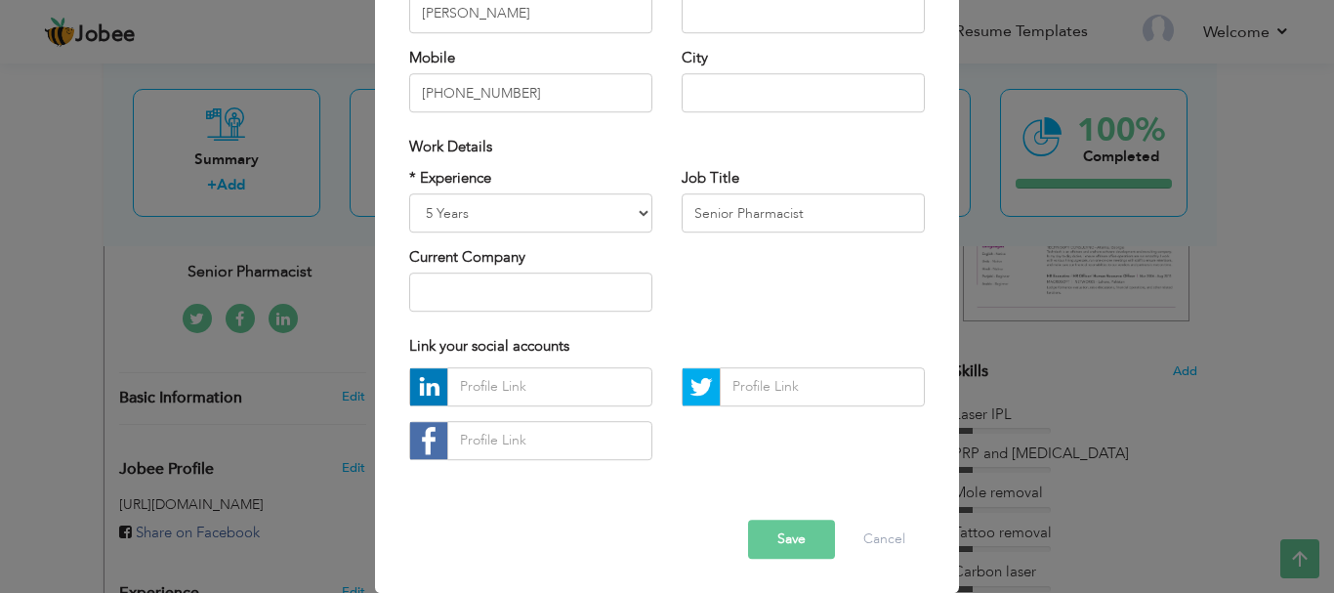
click at [3, 383] on div "× Profile Contact Information * First Name Aasma * Last Name [GEOGRAPHIC_DATA]" at bounding box center [667, 296] width 1334 height 593
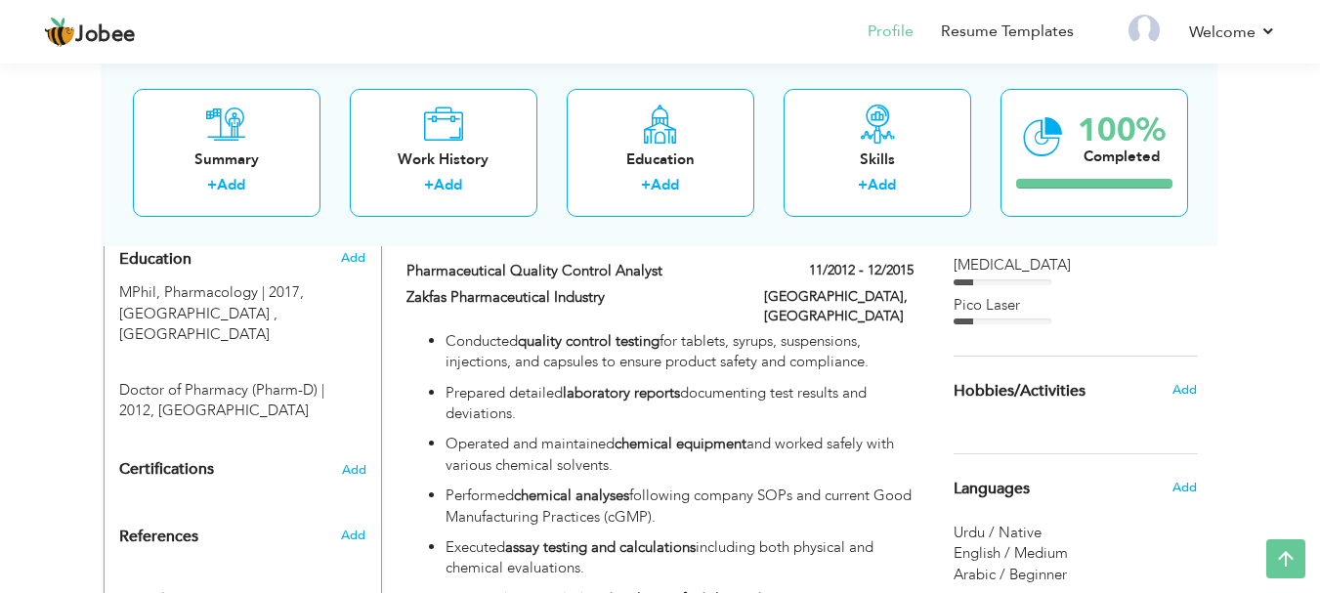
scroll to position [638, 0]
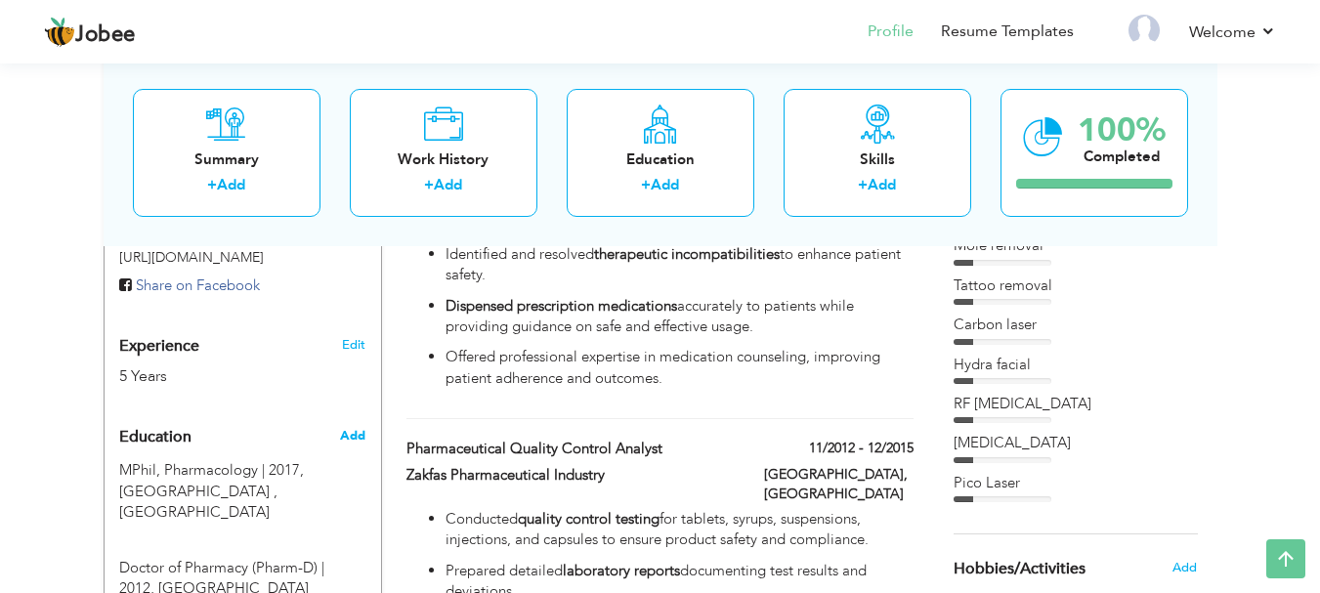
click at [342, 433] on span "Add" at bounding box center [352, 436] width 25 height 18
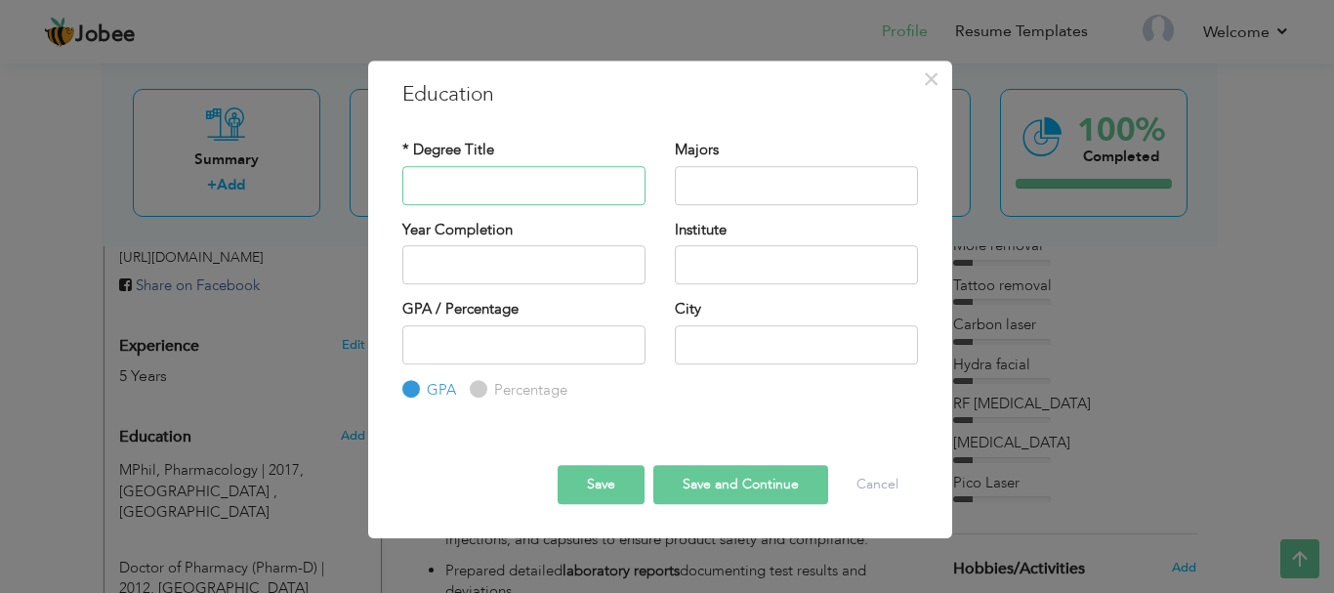
paste input "Aesthetic diploma"
type input "Aesthetic diploma"
click at [936, 79] on span "×" at bounding box center [931, 79] width 17 height 35
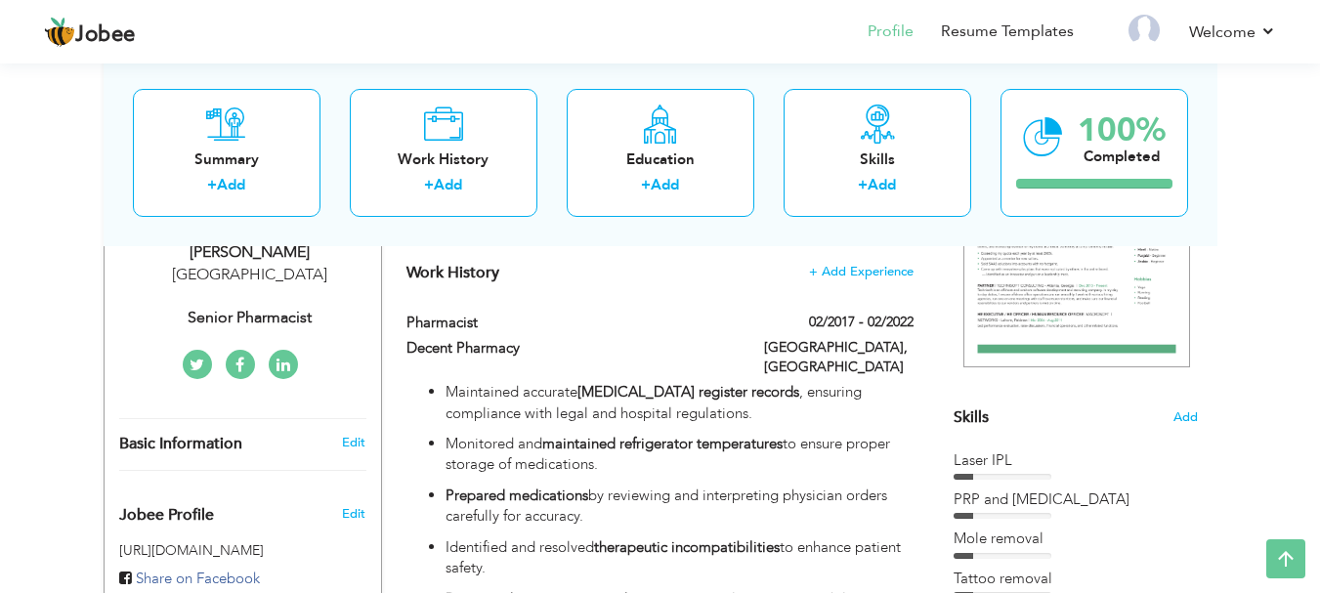
scroll to position [736, 0]
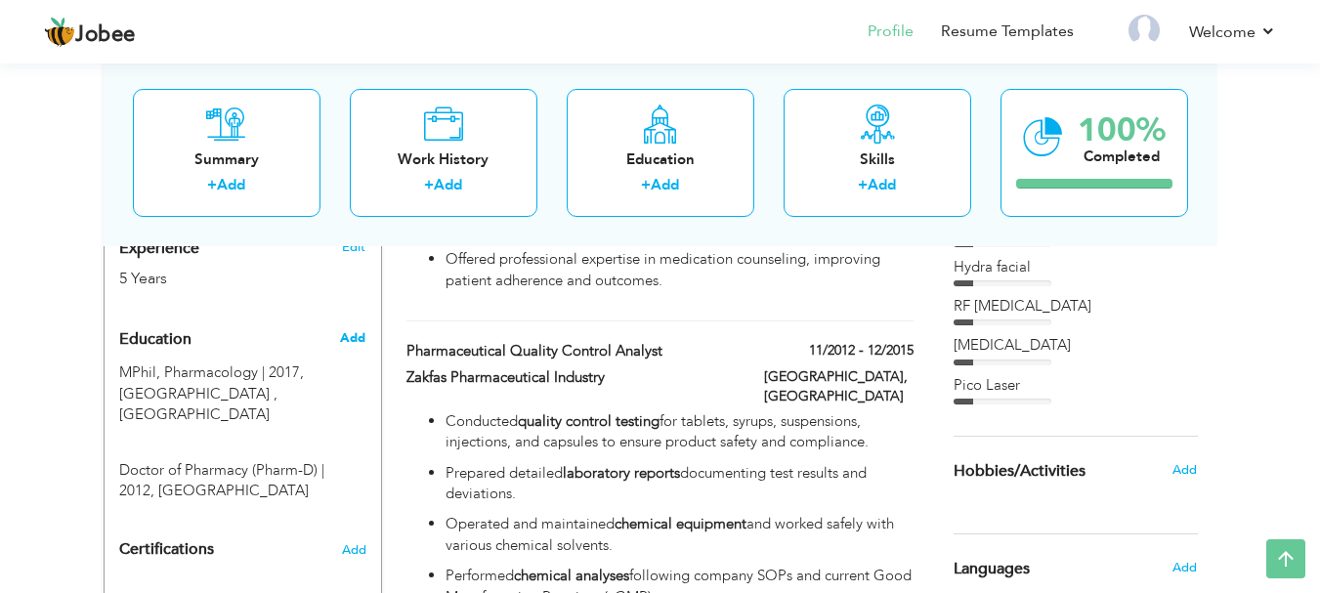
click at [362, 337] on span "Add" at bounding box center [352, 338] width 25 height 18
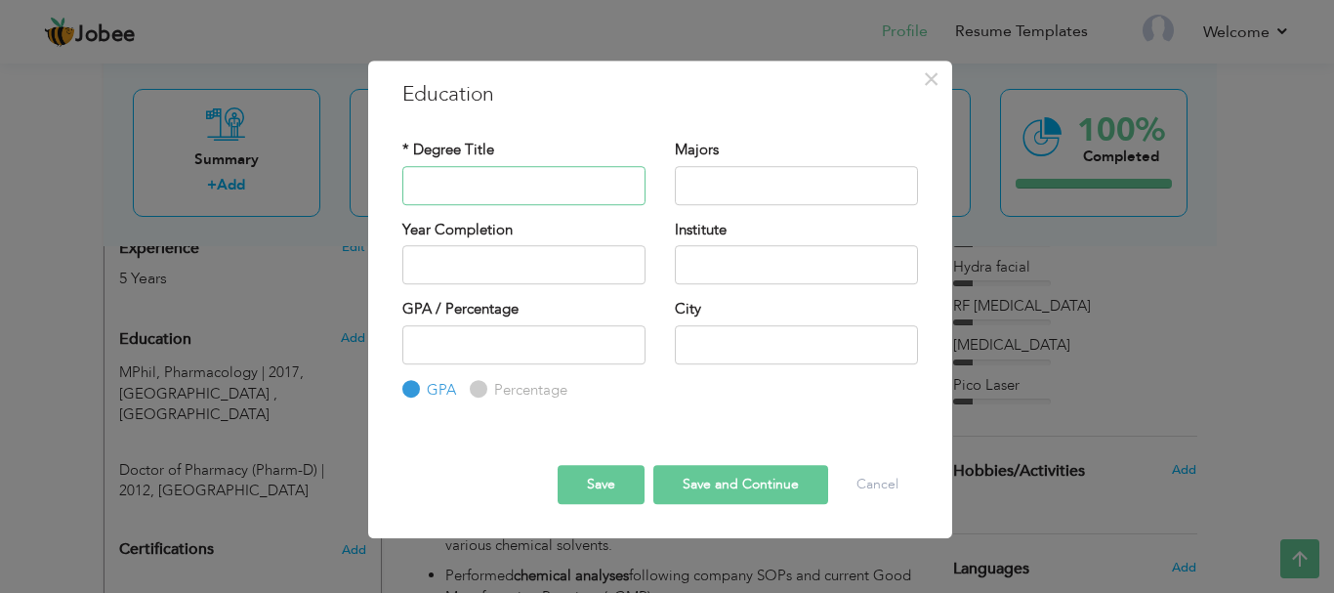
paste input "aesthetic Diploma"
type input "Aesthetic diploma"
click at [861, 481] on button "Cancel" at bounding box center [877, 484] width 81 height 39
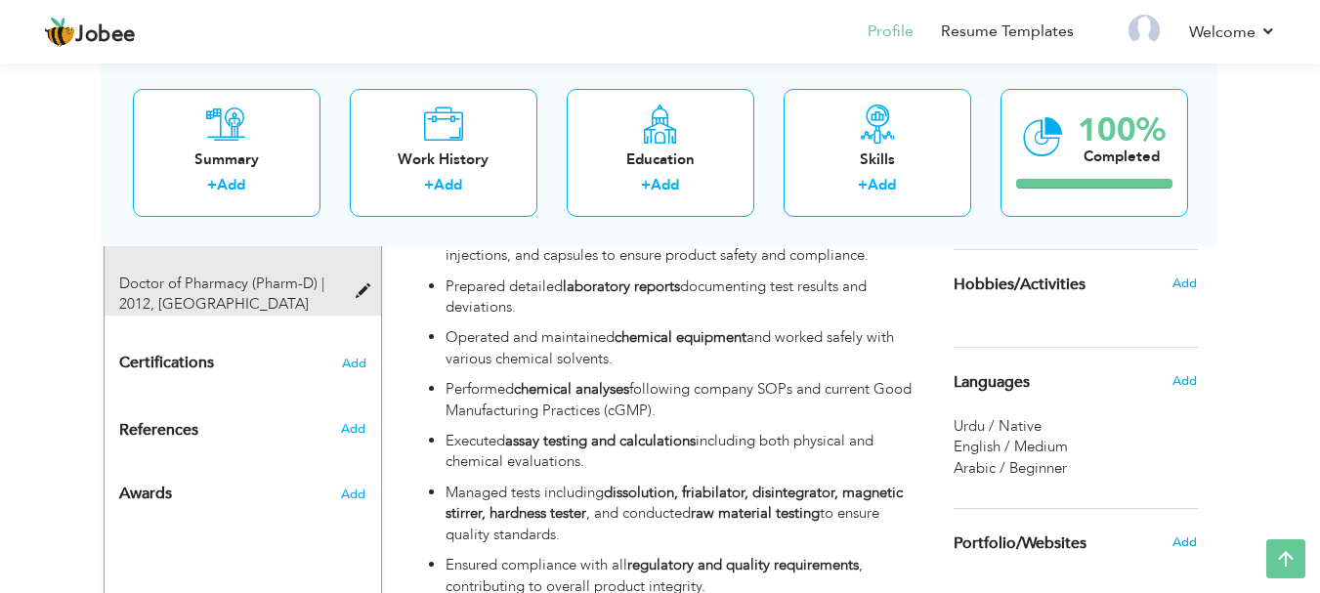
scroll to position [931, 0]
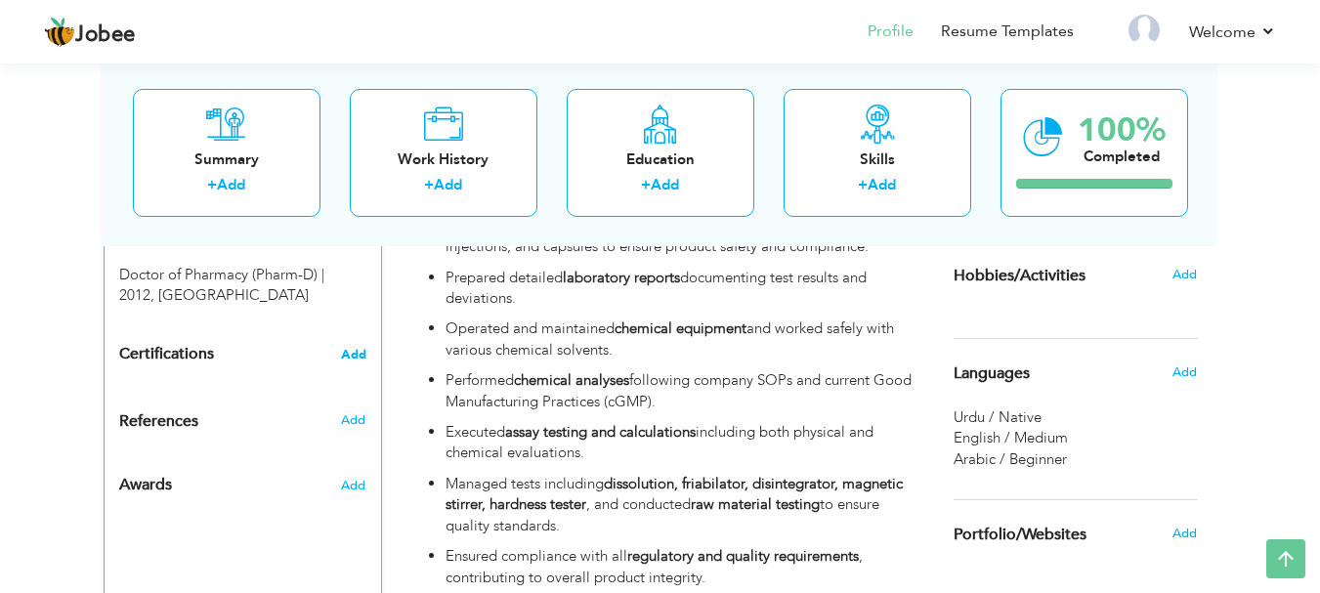
click at [359, 348] on span "Add" at bounding box center [353, 355] width 25 height 14
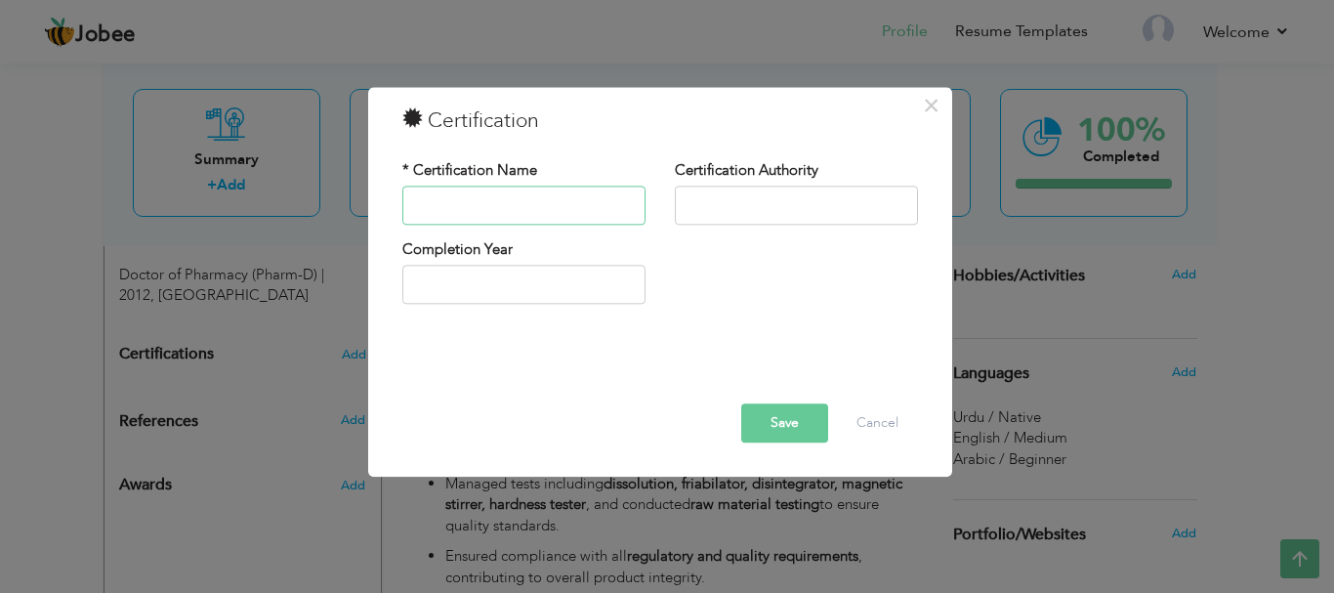
paste input "aesthetic Diploma"
drag, startPoint x: 421, startPoint y: 204, endPoint x: 409, endPoint y: 205, distance: 11.8
click at [411, 205] on input "aesthetic Diploma" at bounding box center [523, 205] width 243 height 39
type input "Aesthetic Diploma"
click at [797, 417] on button "Save" at bounding box center [784, 422] width 87 height 39
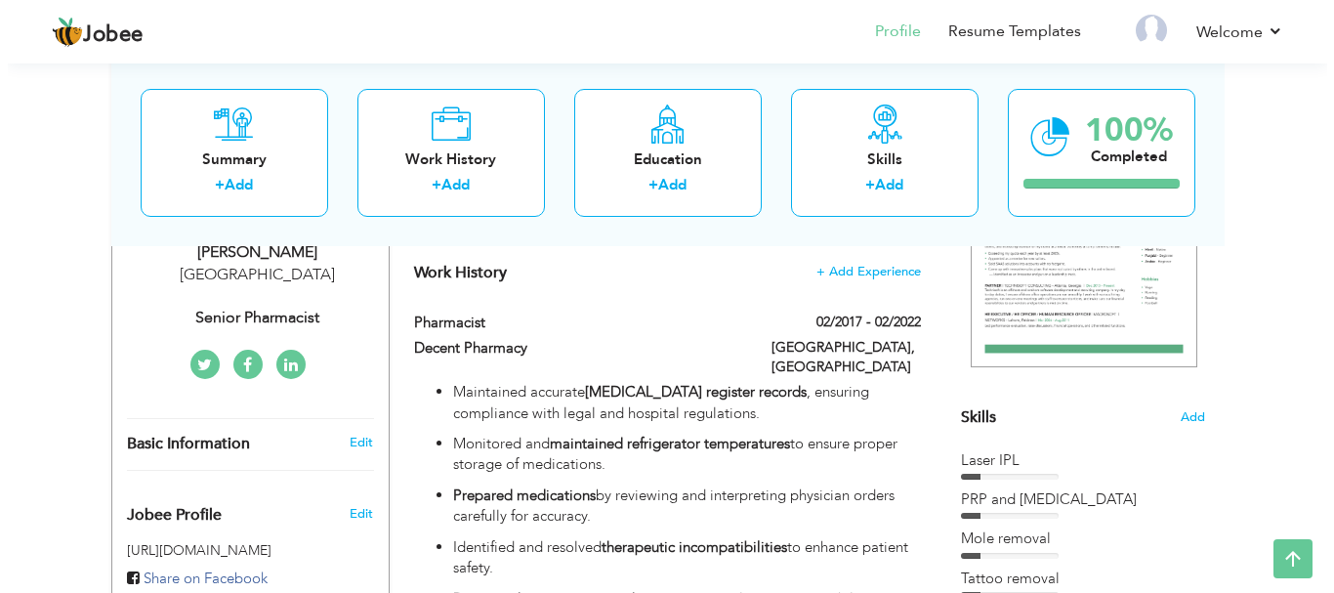
scroll to position [247, 0]
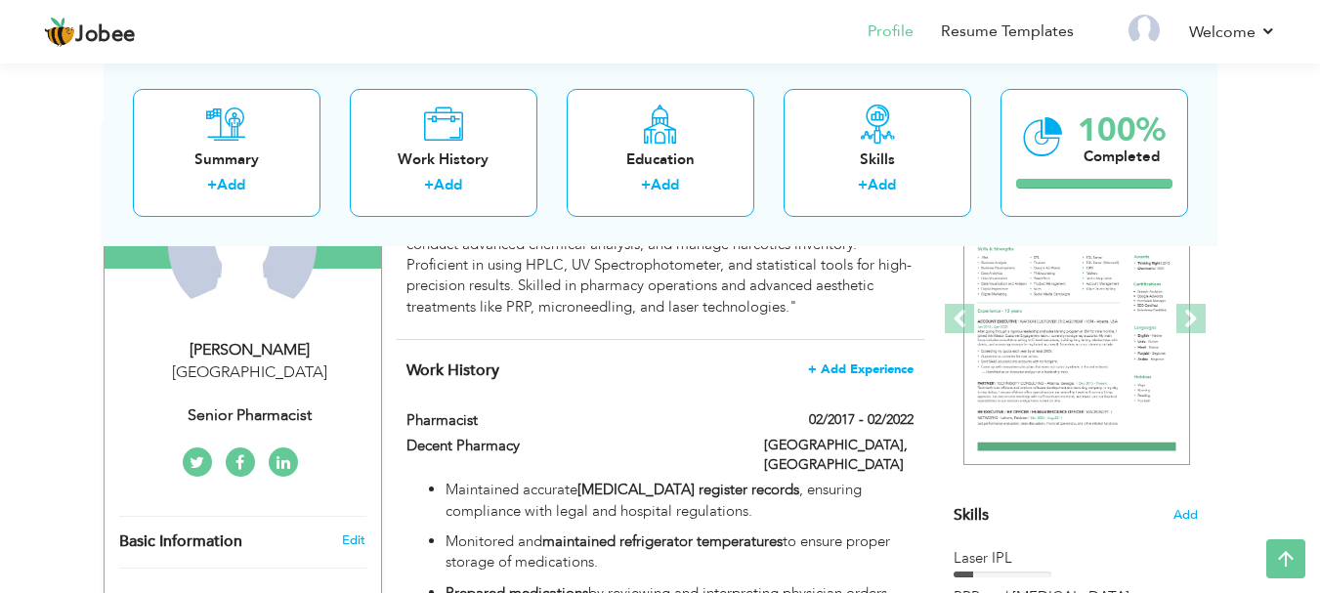
click at [855, 362] on span "+ Add Experience" at bounding box center [860, 369] width 105 height 14
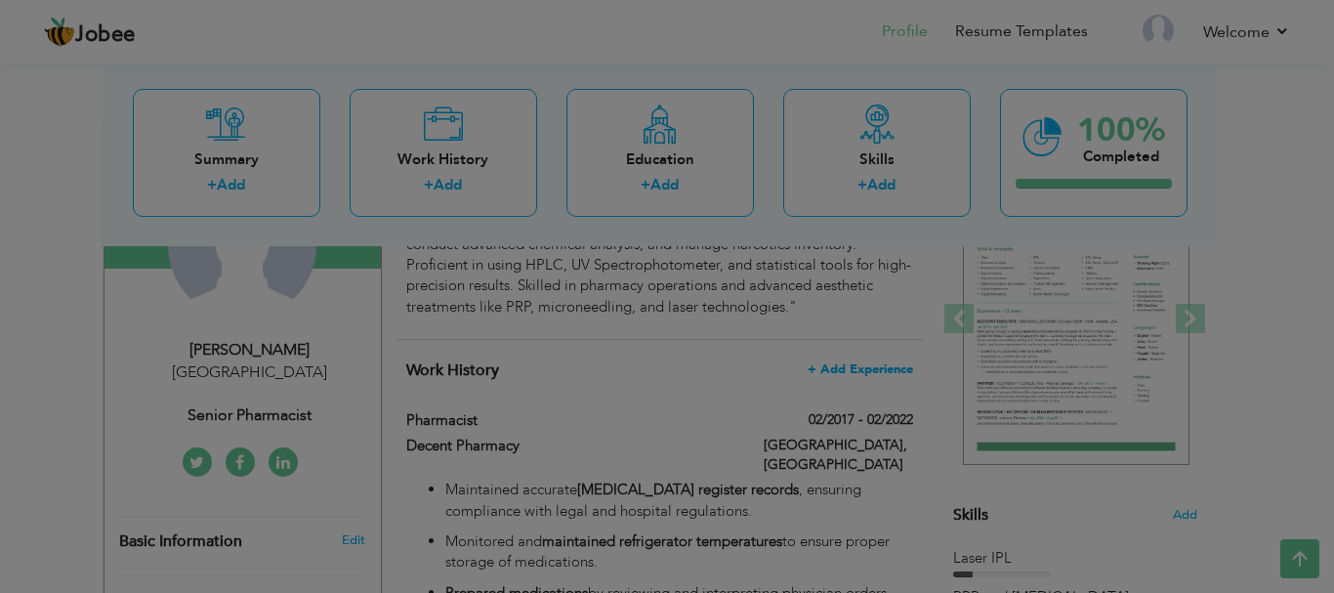
scroll to position [0, 0]
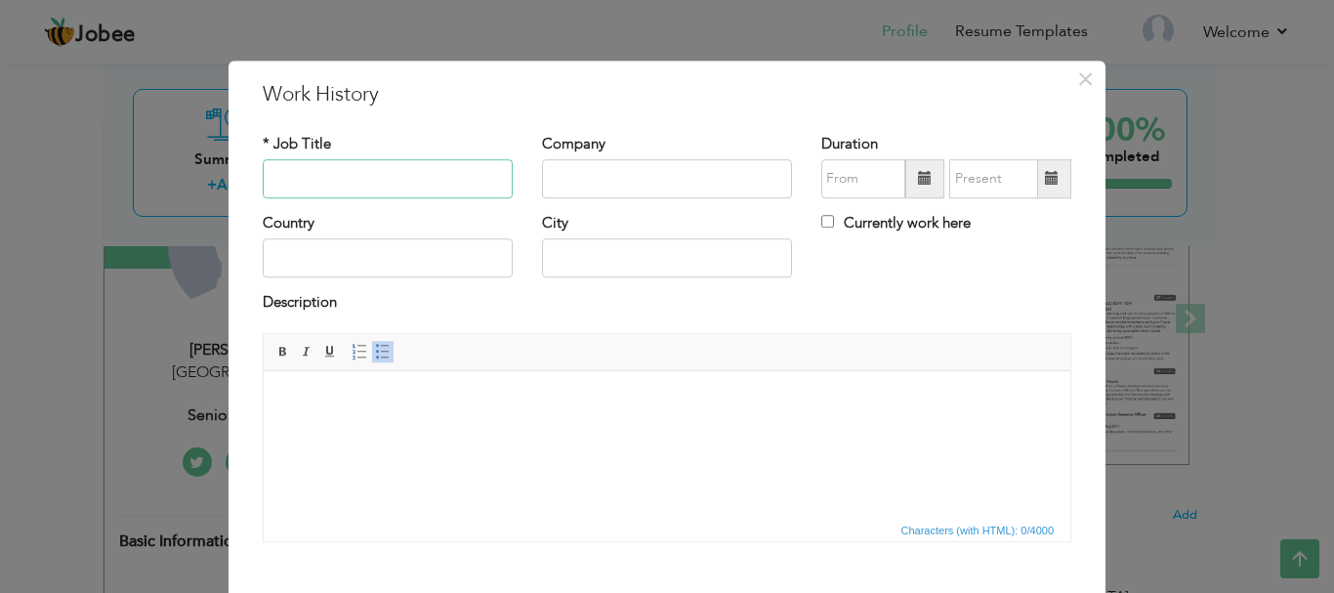
paste input "Aesthetic Specialist / Consultant"
click at [593, 430] on html at bounding box center [667, 400] width 807 height 60
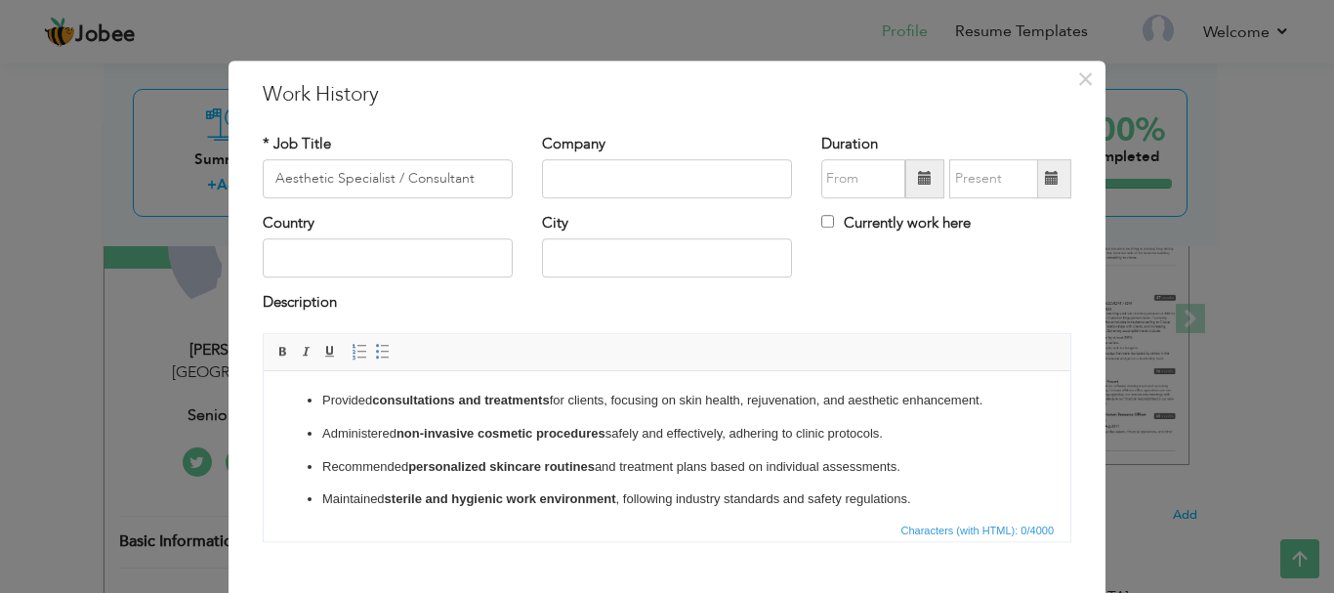
scroll to position [55, 0]
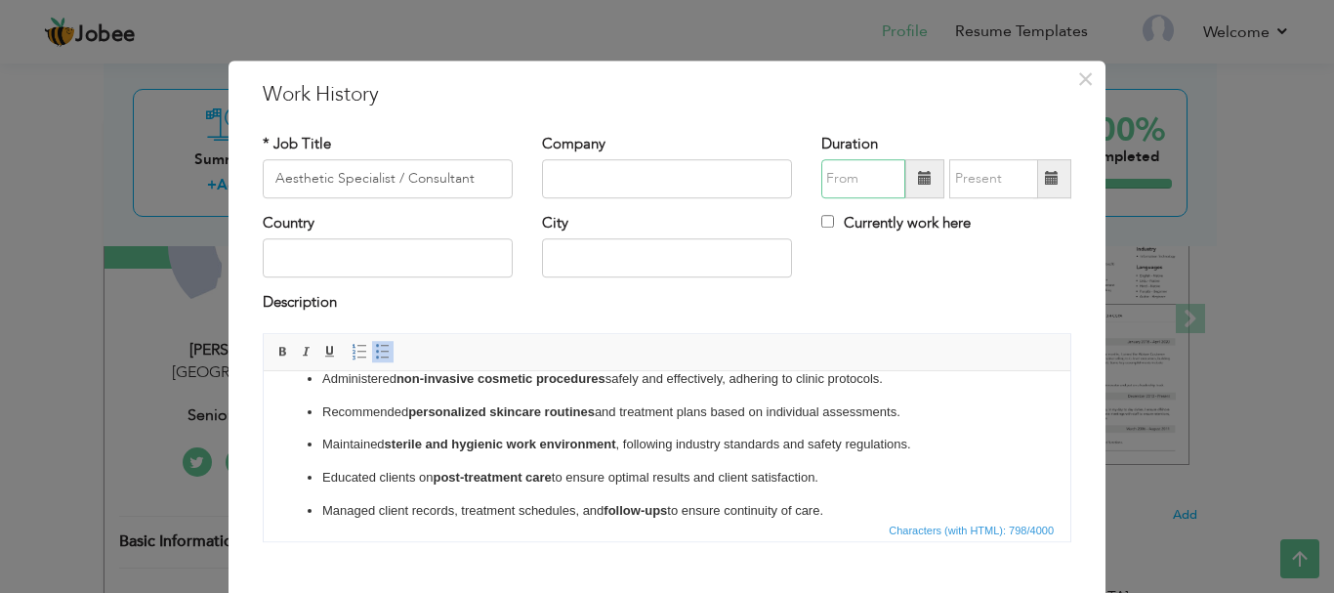
click at [897, 183] on input "text" at bounding box center [863, 178] width 84 height 39
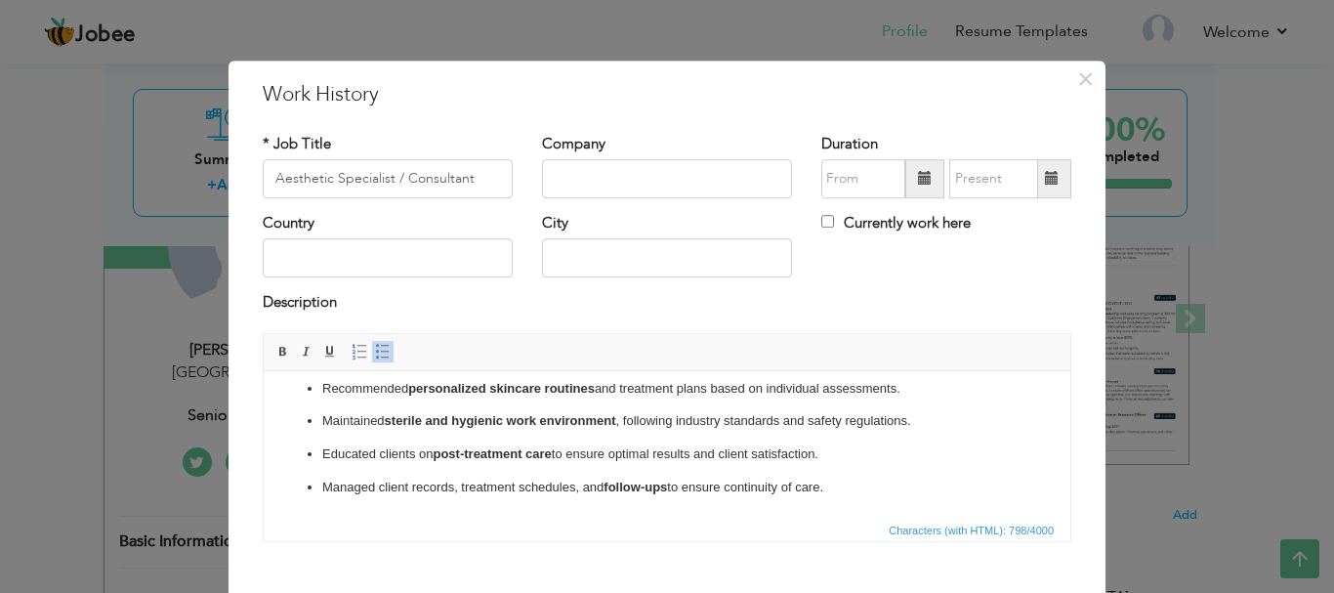
scroll to position [107, 0]
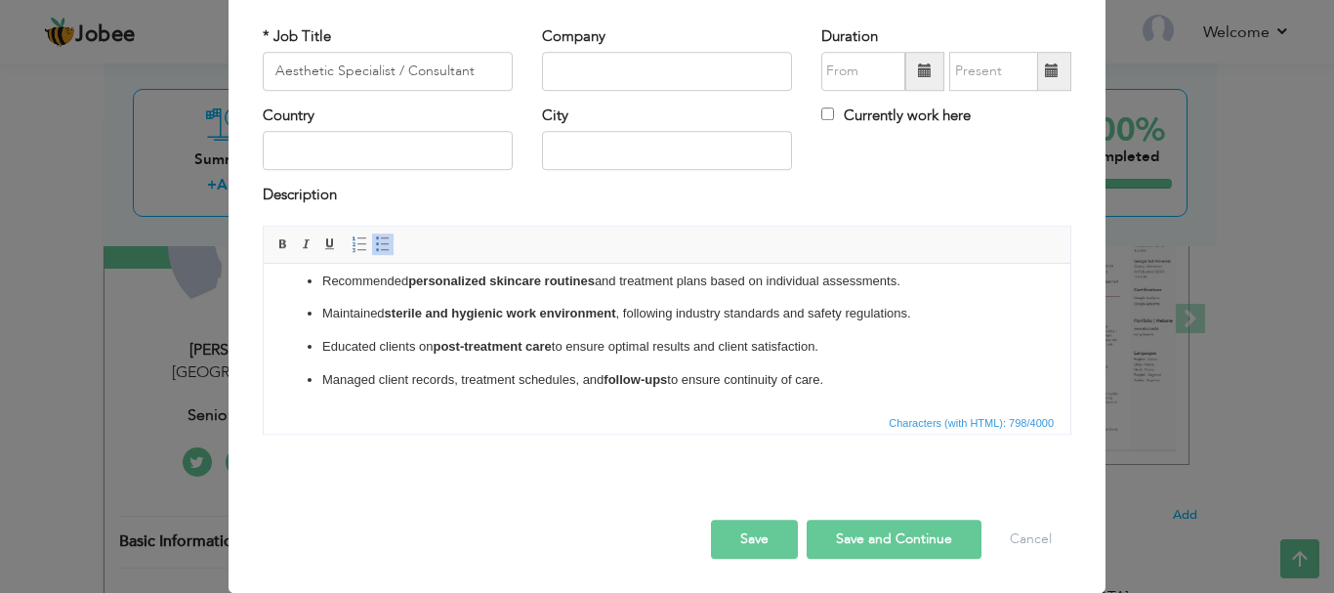
click at [764, 536] on button "Save" at bounding box center [754, 539] width 87 height 39
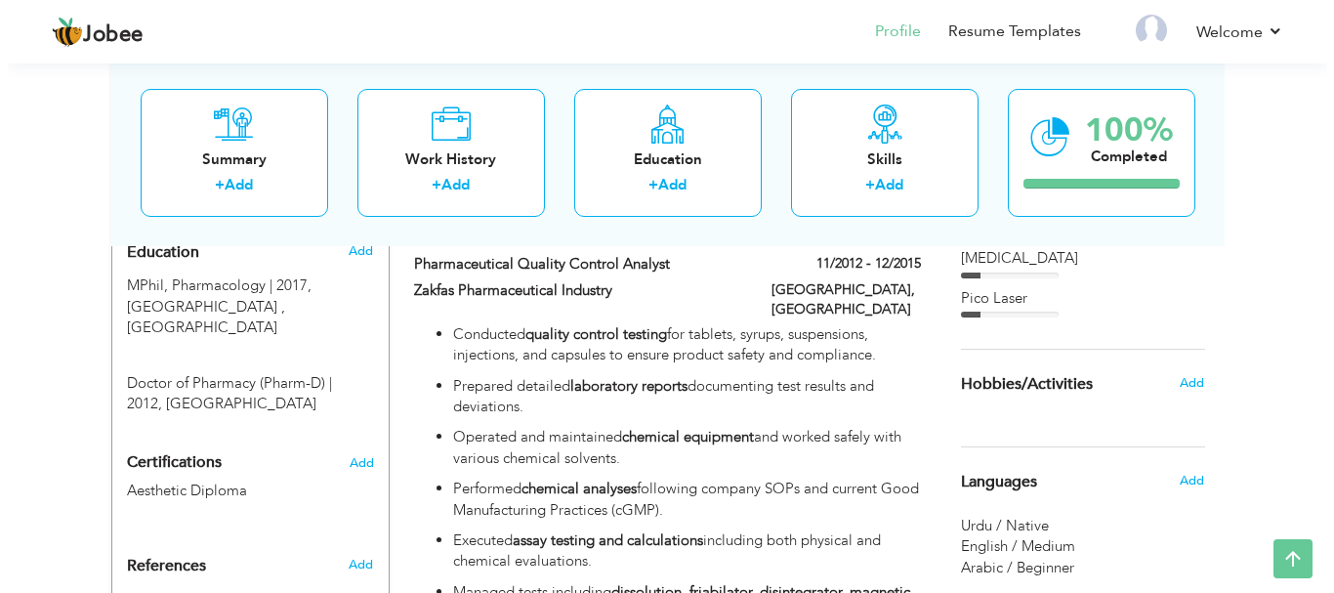
scroll to position [725, 0]
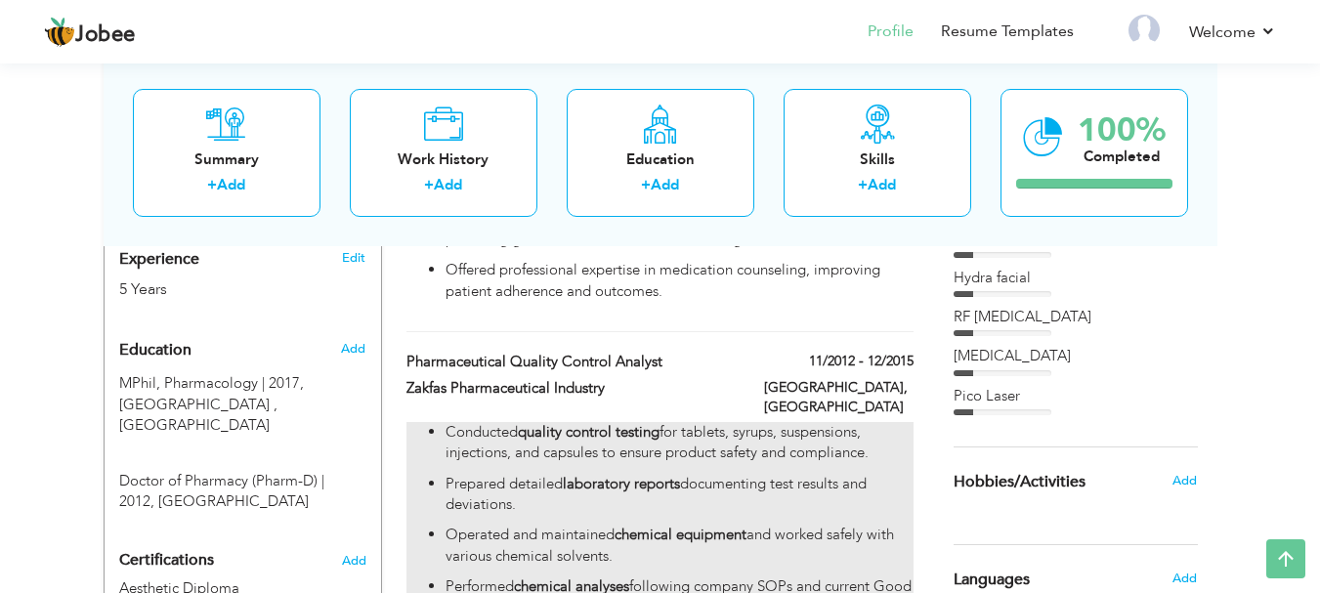
drag, startPoint x: 400, startPoint y: 324, endPoint x: 654, endPoint y: 479, distance: 298.0
click at [654, 479] on div "Work History + Add Experience Pharmacist 02/2017 - 02/2022 Pharmacist 02/2017 -…" at bounding box center [660, 528] width 527 height 1333
click at [654, 479] on p "Prepared detailed laboratory reports documenting test results and deviations." at bounding box center [678, 495] width 467 height 42
type input "Pharmaceutical Quality Control Analyst"
type input "Zakfas Pharmaceutical Industry"
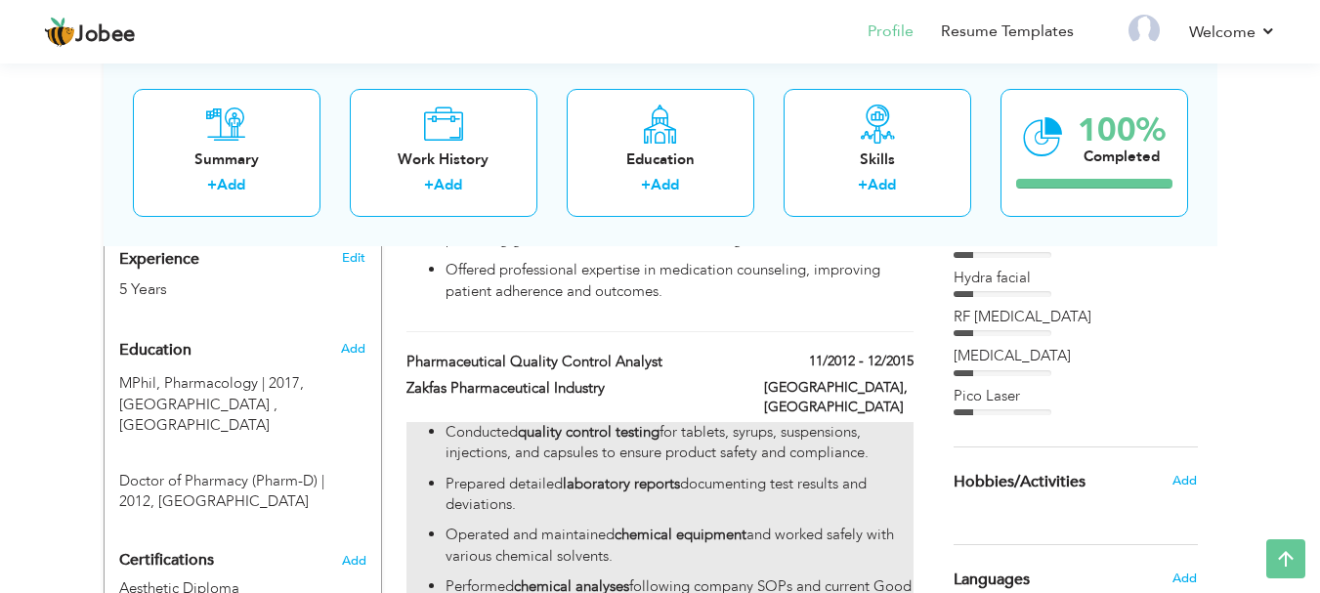
type input "11/2012"
type input "12/2015"
type input "[GEOGRAPHIC_DATA]"
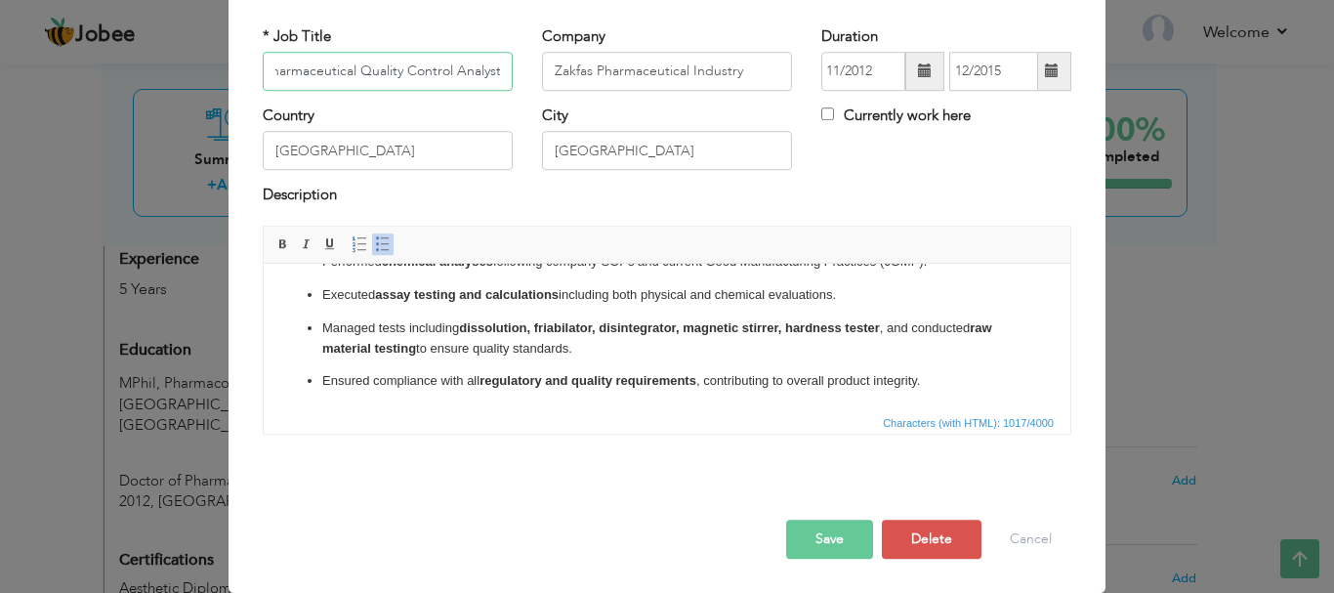
scroll to position [151, 0]
click at [819, 372] on p "Ensured compliance with all regulatory and quality requirements , contributing …" at bounding box center [667, 379] width 690 height 21
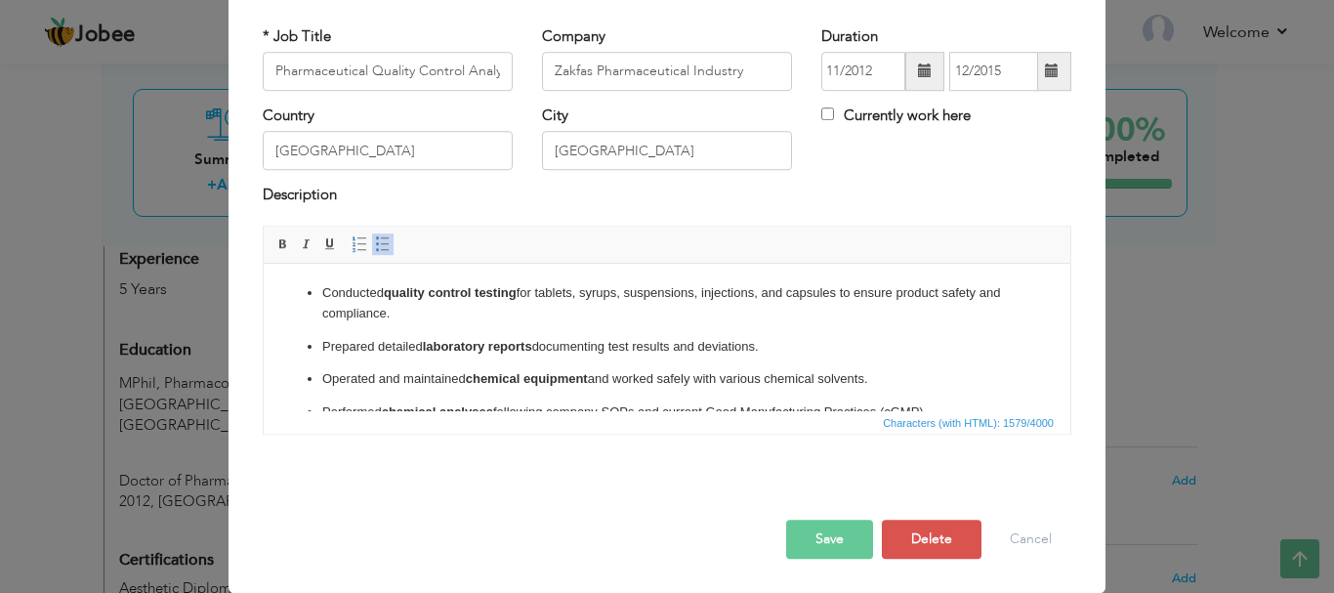
scroll to position [370, 0]
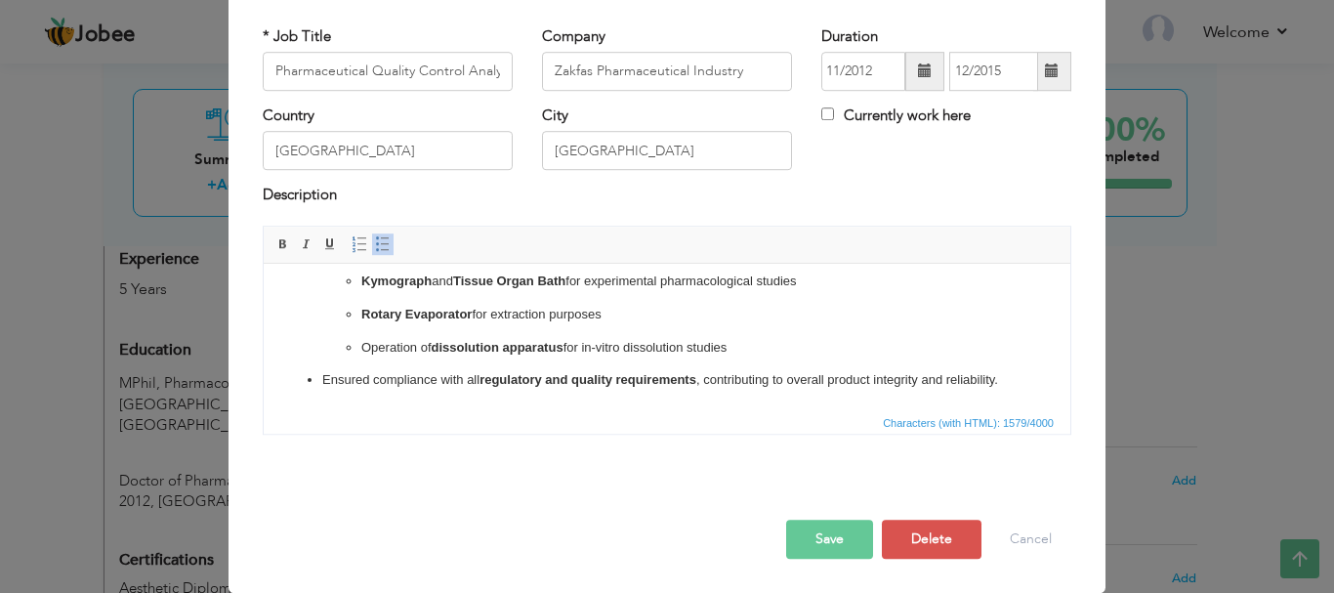
click at [829, 529] on button "Save" at bounding box center [829, 539] width 87 height 39
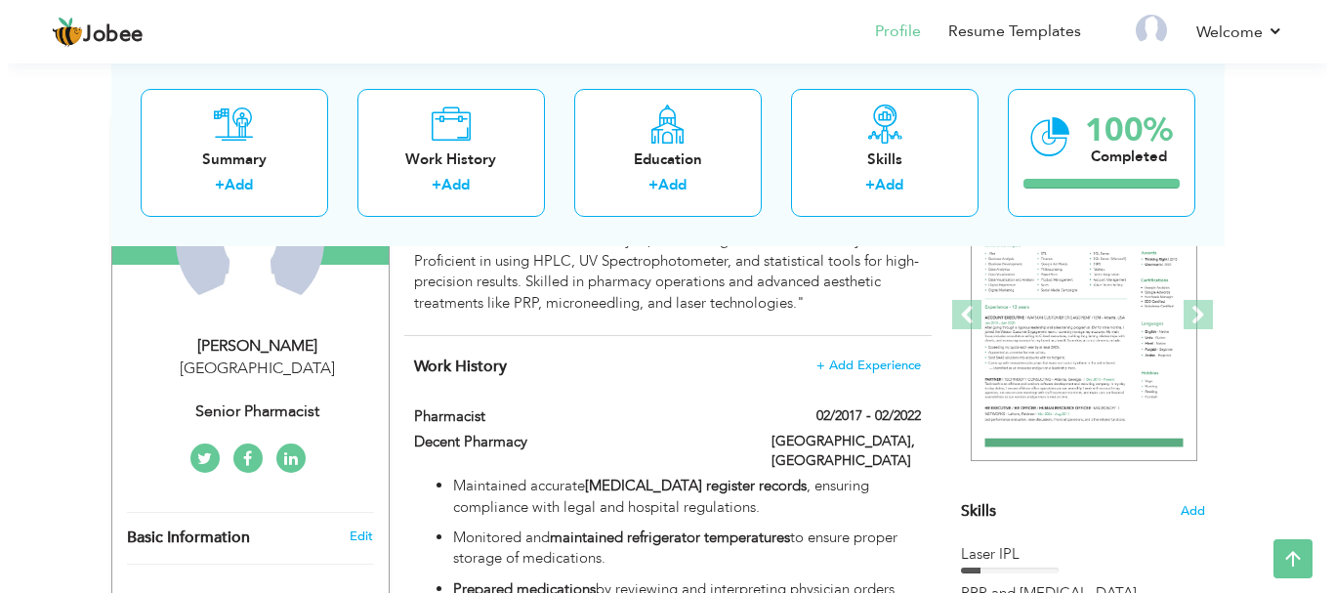
scroll to position [246, 0]
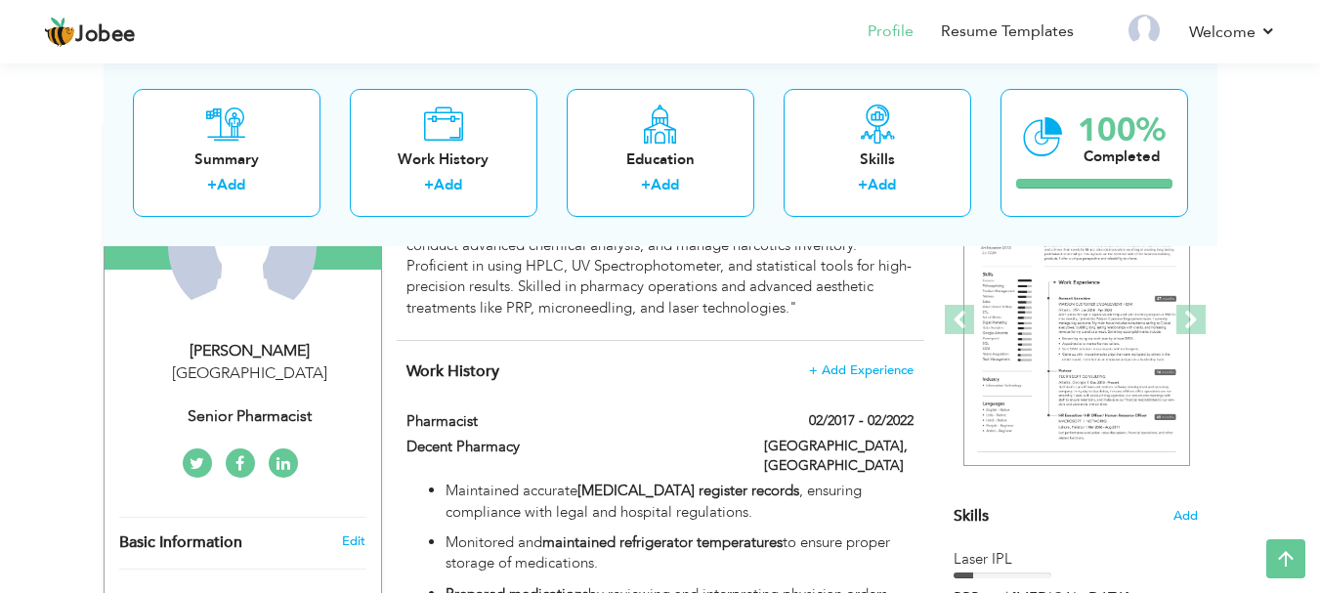
click at [829, 376] on span "+ Add Experience" at bounding box center [860, 370] width 105 height 14
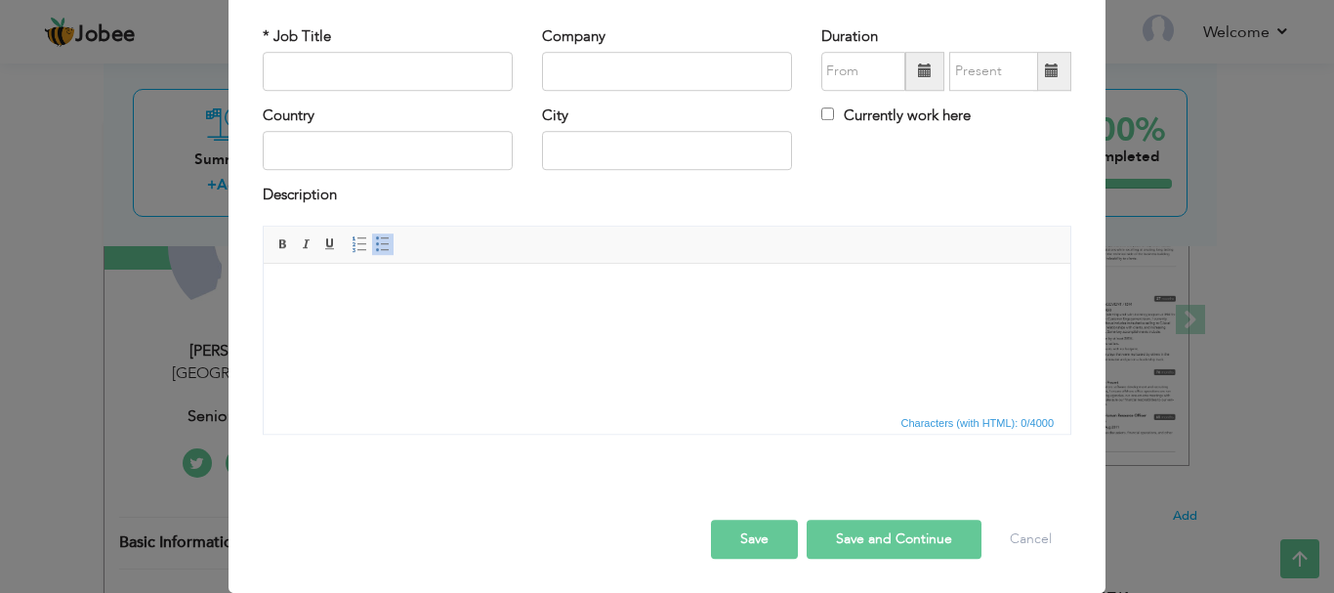
scroll to position [0, 0]
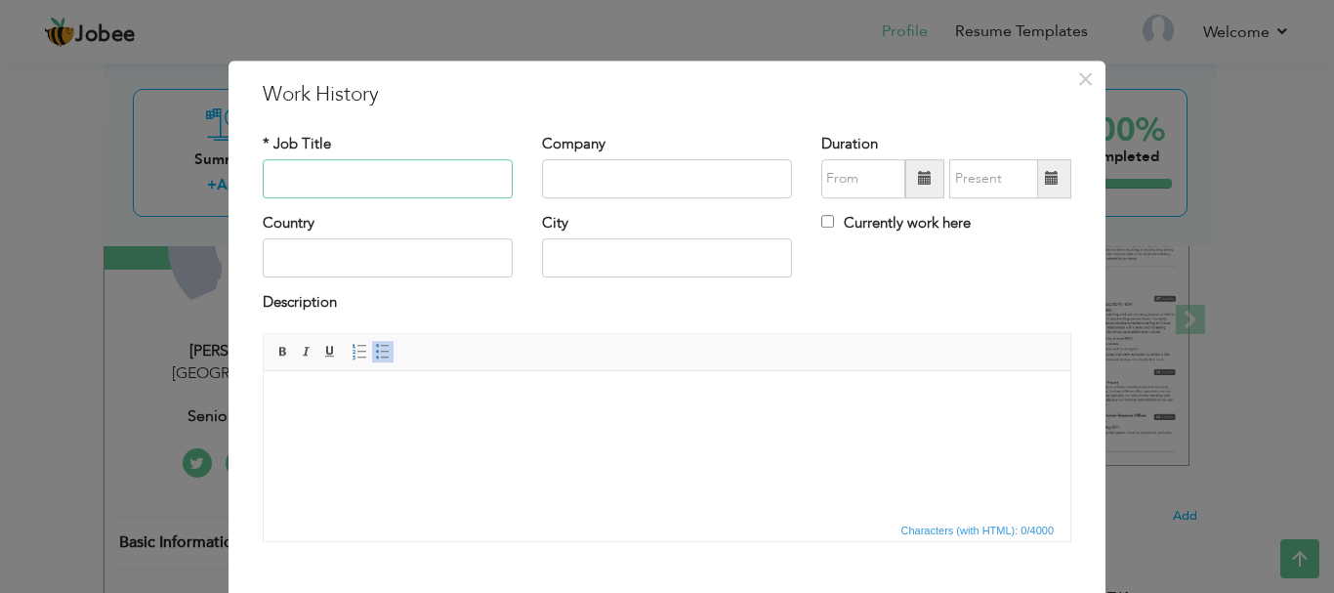
paste input "Aesthetic Specialist / Consultant"
type input "Aesthetic Specialist / Consultant"
click at [636, 421] on html at bounding box center [667, 400] width 807 height 60
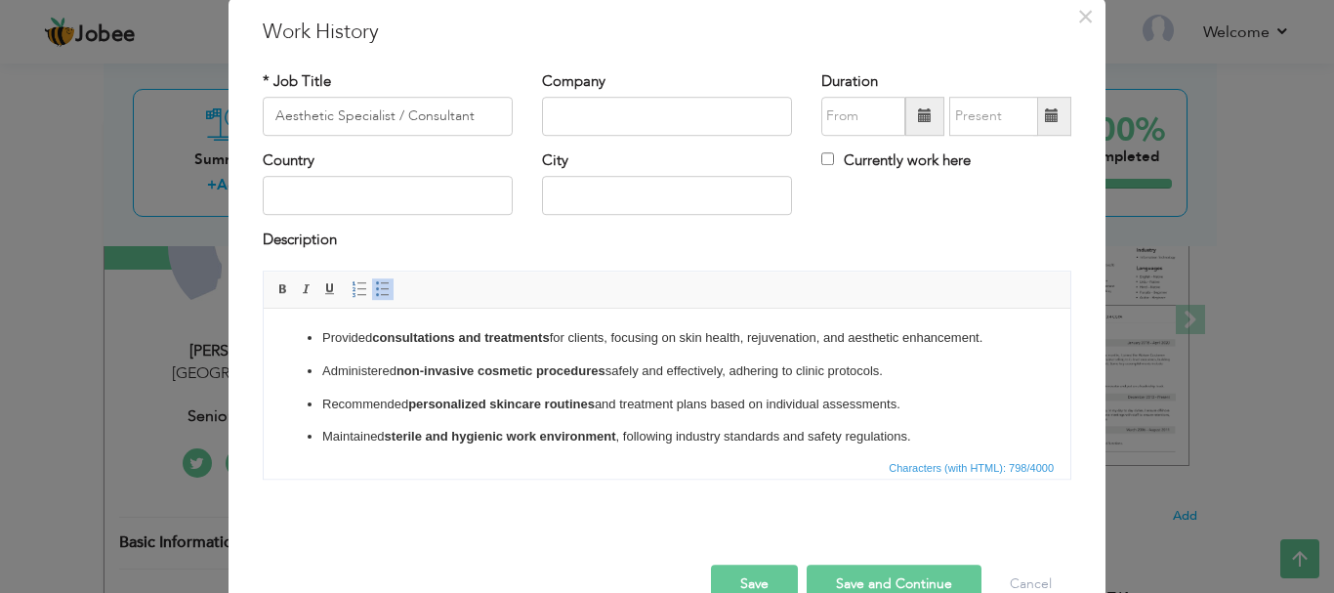
scroll to position [107, 0]
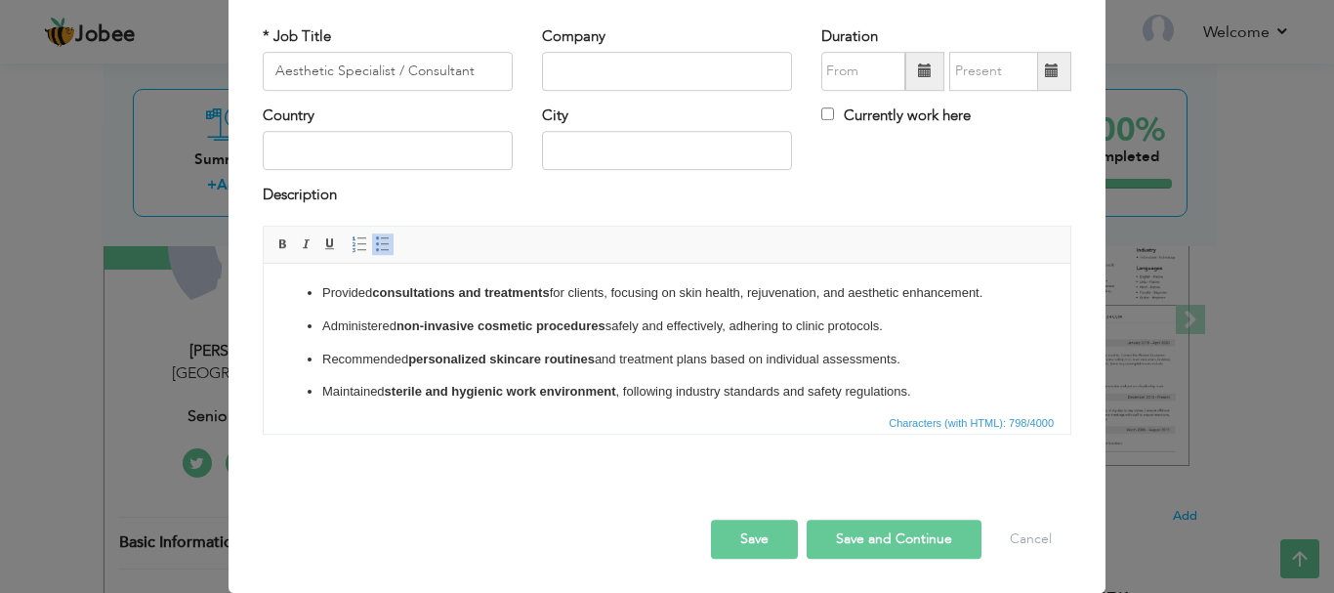
click at [778, 536] on button "Save" at bounding box center [754, 539] width 87 height 39
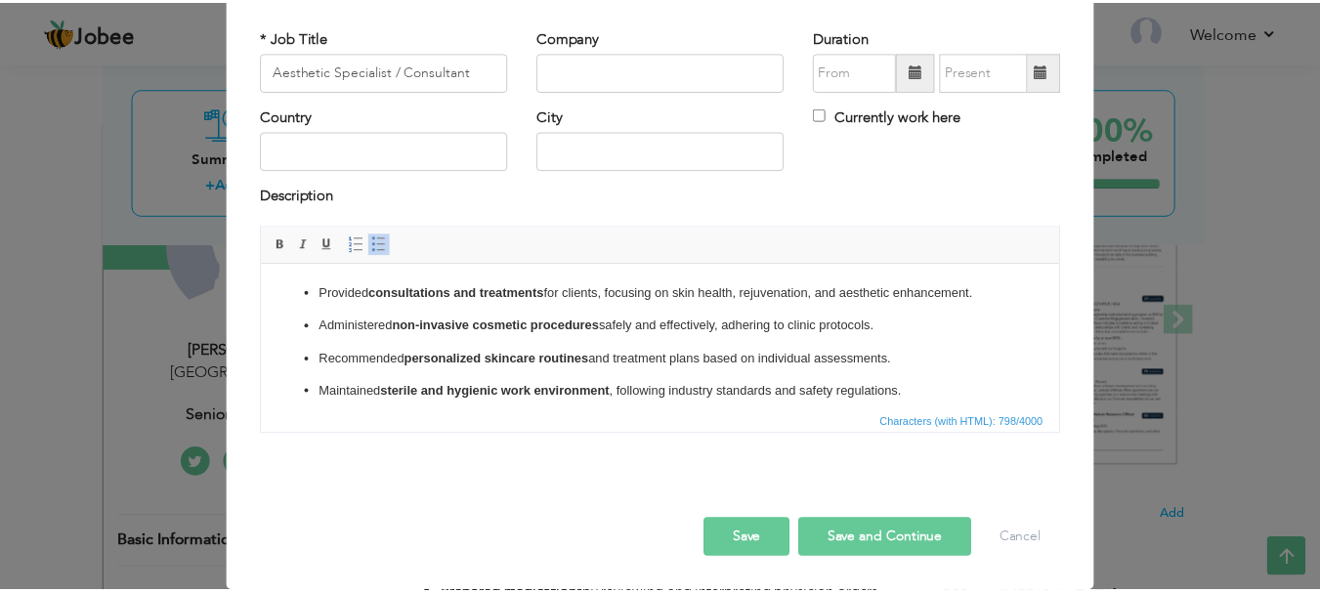
scroll to position [0, 0]
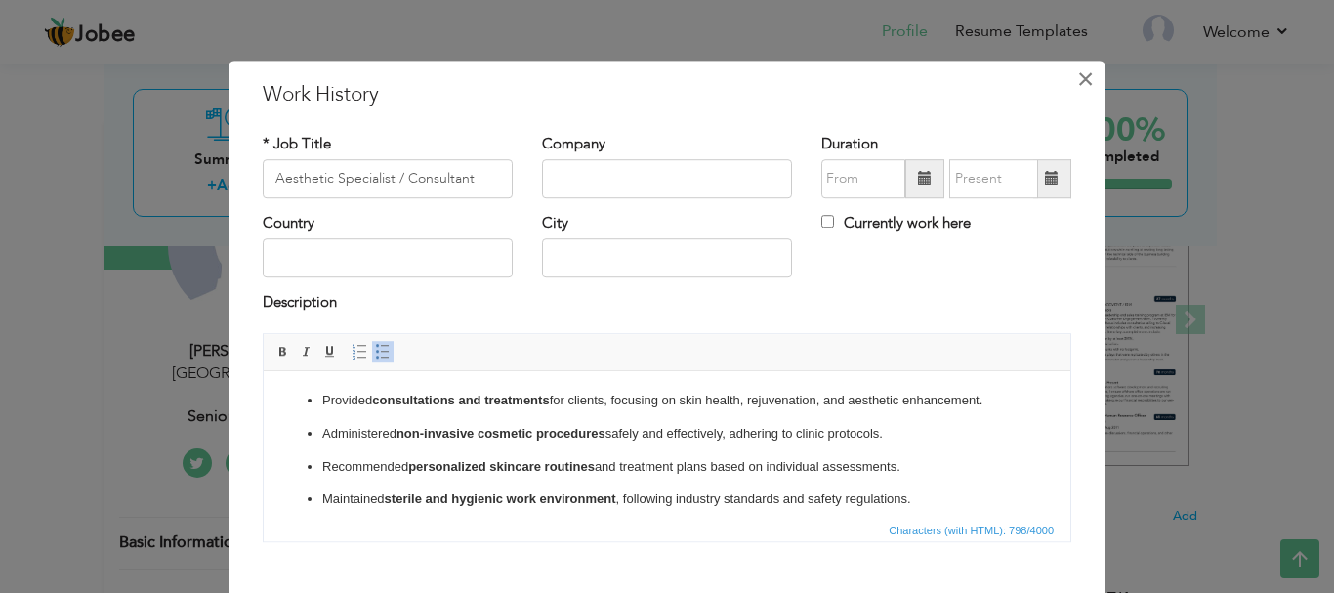
click at [1080, 87] on span "×" at bounding box center [1085, 79] width 17 height 35
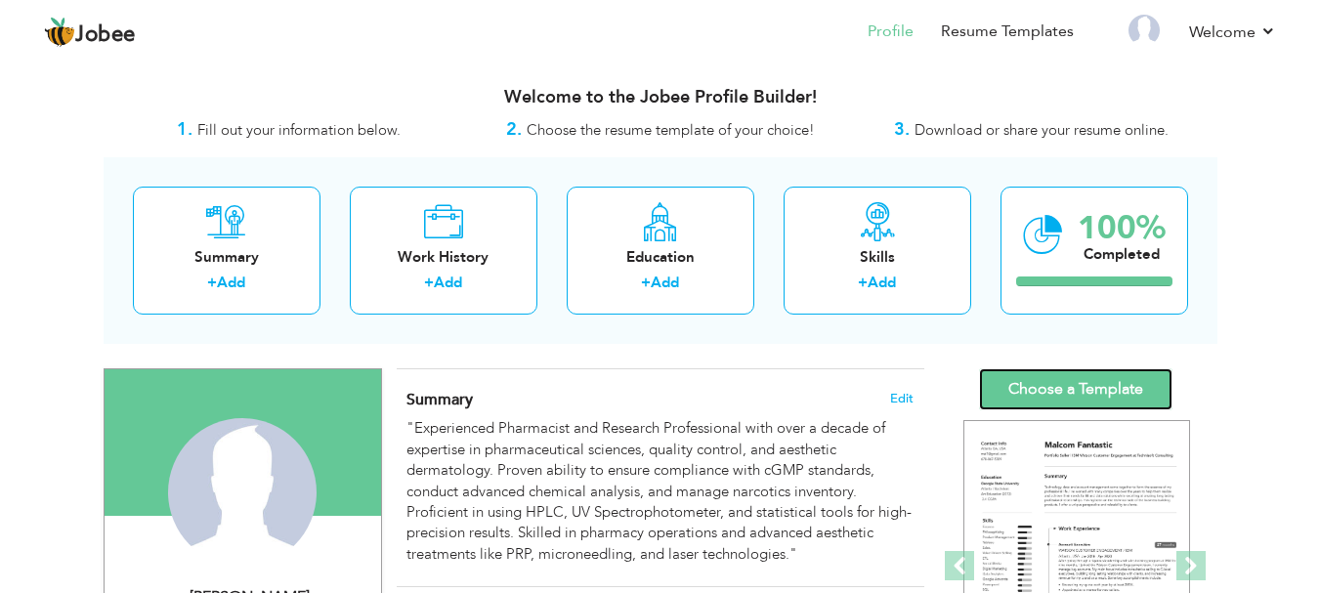
click at [1121, 370] on link "Choose a Template" at bounding box center [1075, 389] width 193 height 42
